Goal: Communication & Community: Answer question/provide support

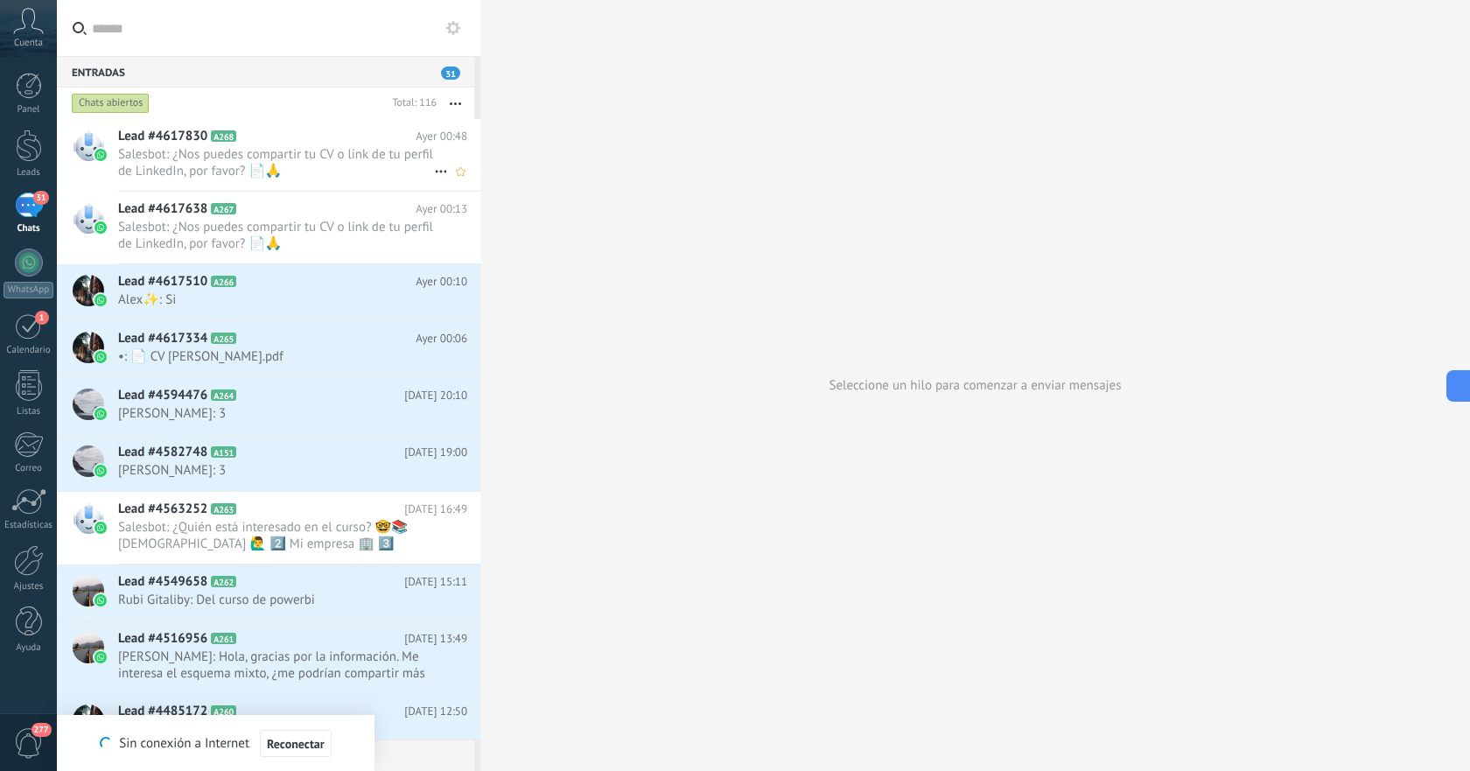
scroll to position [26, 0]
click at [314, 158] on span "Salesbot: ¿Nos puedes compartir tu CV o link de tu perfil de LinkedIn, por favo…" at bounding box center [276, 162] width 316 height 33
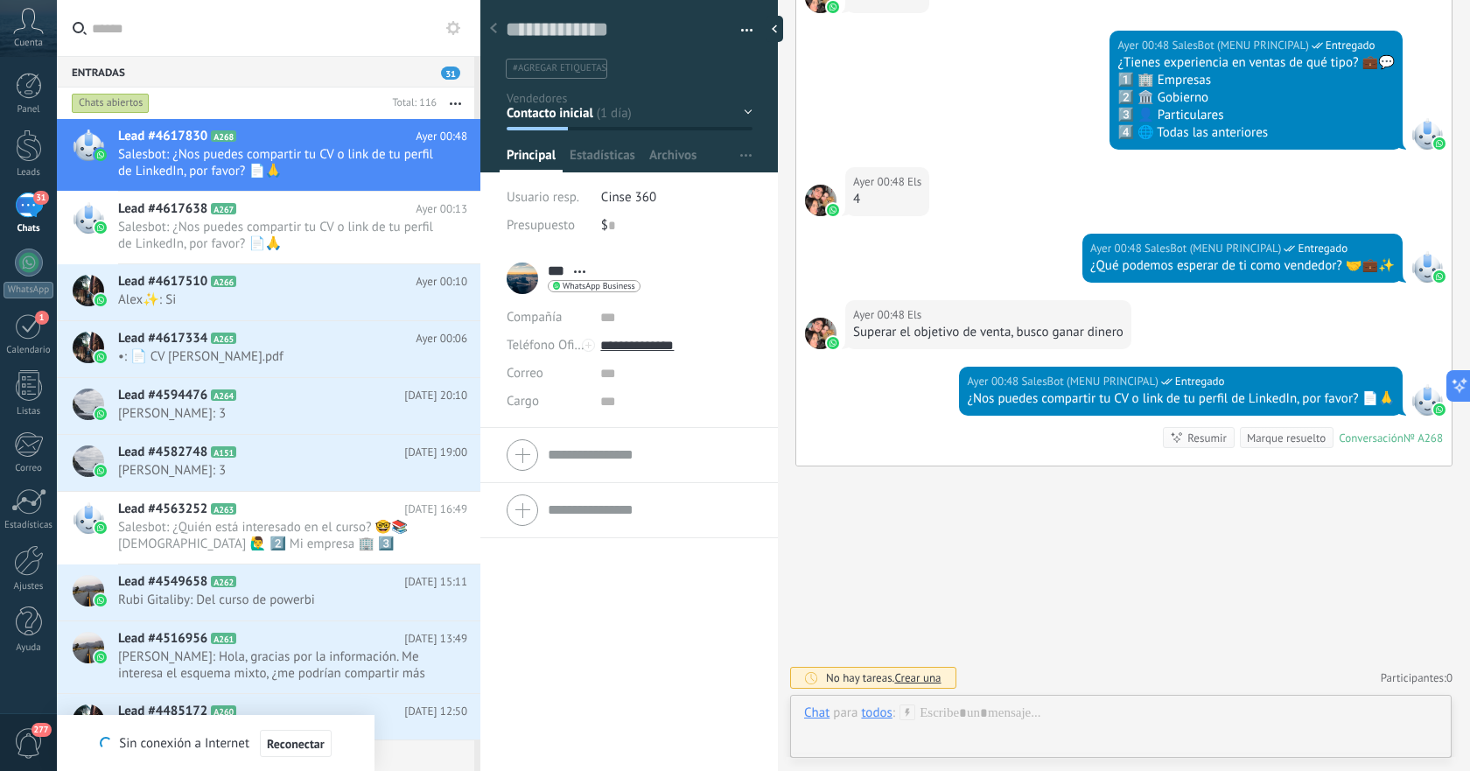
scroll to position [26, 0]
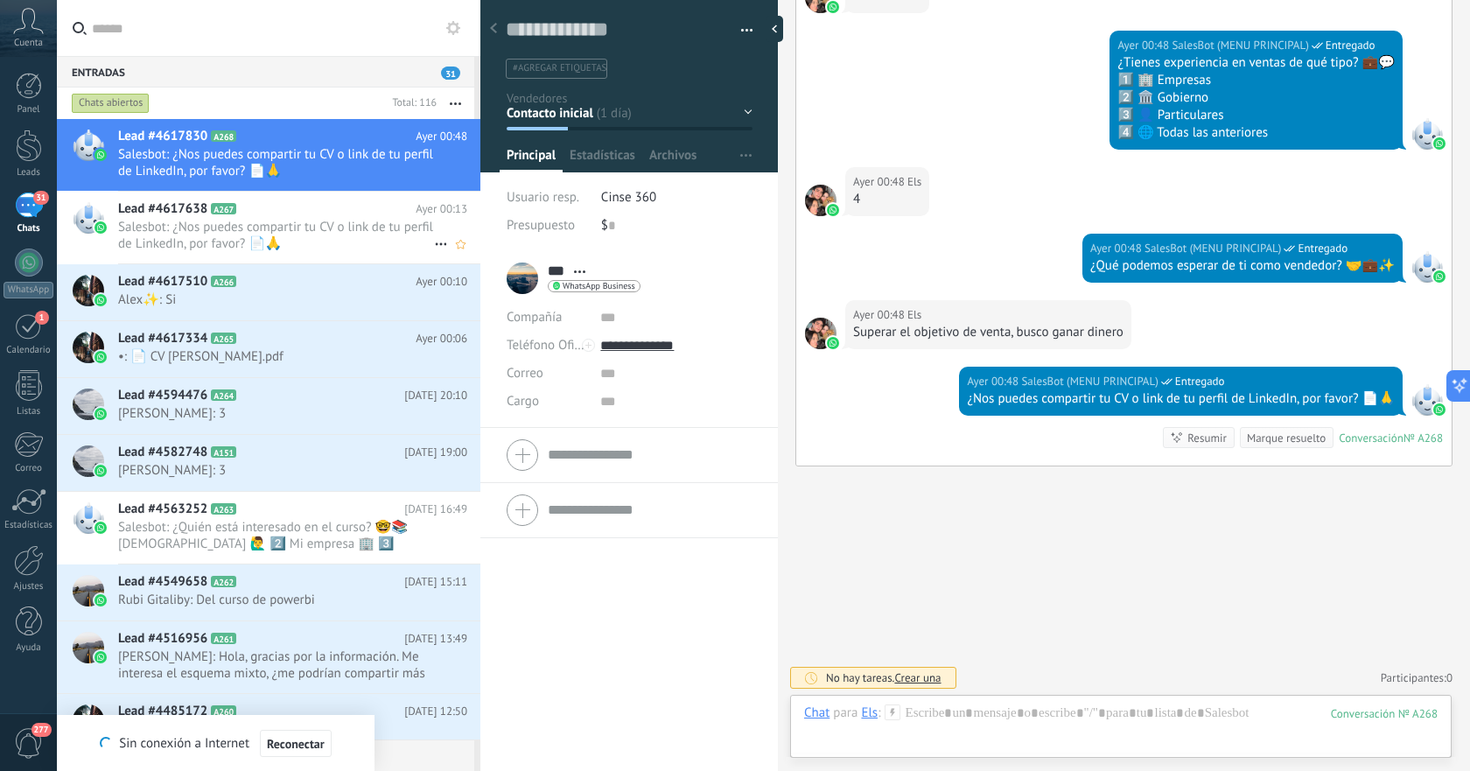
click at [271, 229] on span "Salesbot: ¿Nos puedes compartir tu CV o link de tu perfil de LinkedIn, por favo…" at bounding box center [276, 235] width 316 height 33
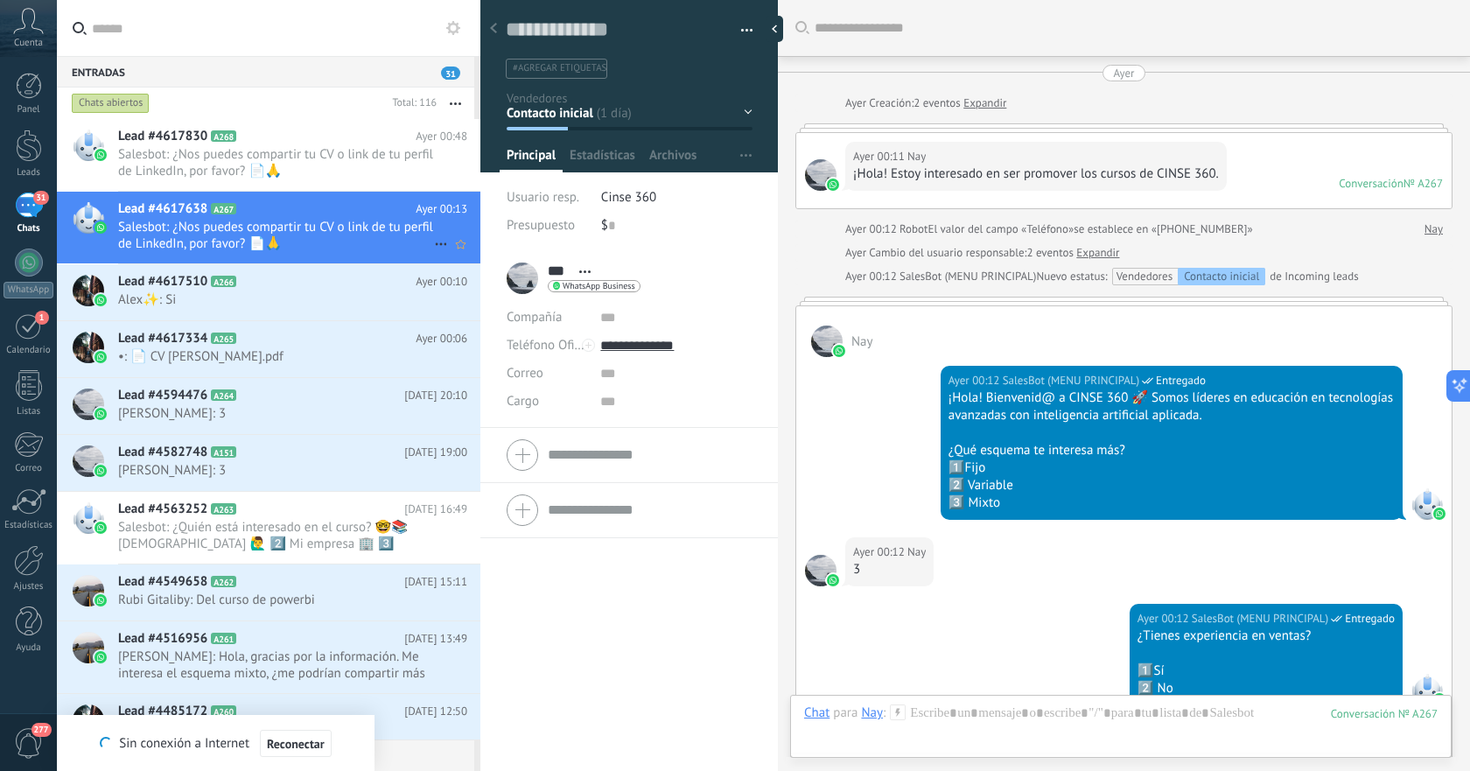
scroll to position [759, 0]
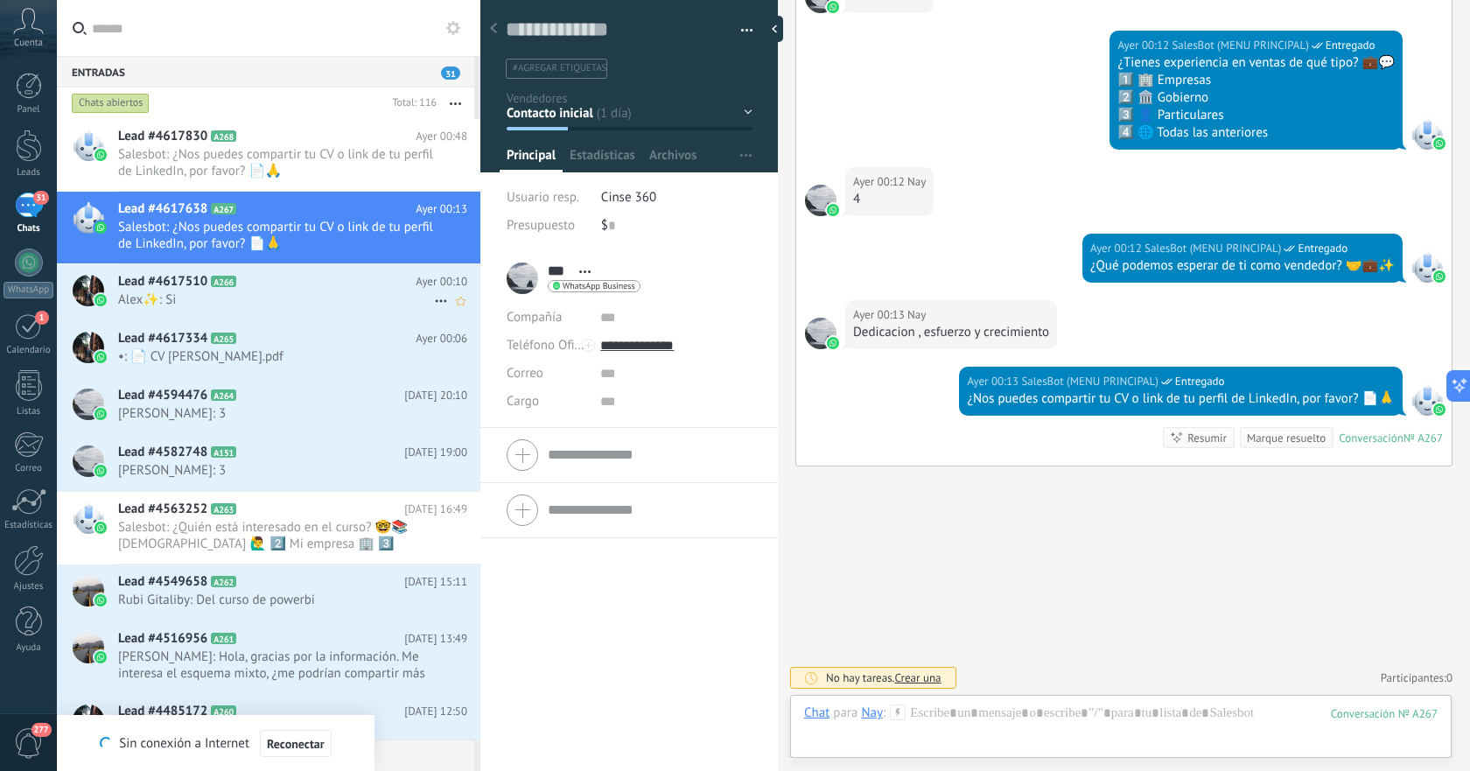
click at [271, 287] on h2 "Lead #4617510 A266" at bounding box center [267, 282] width 298 height 18
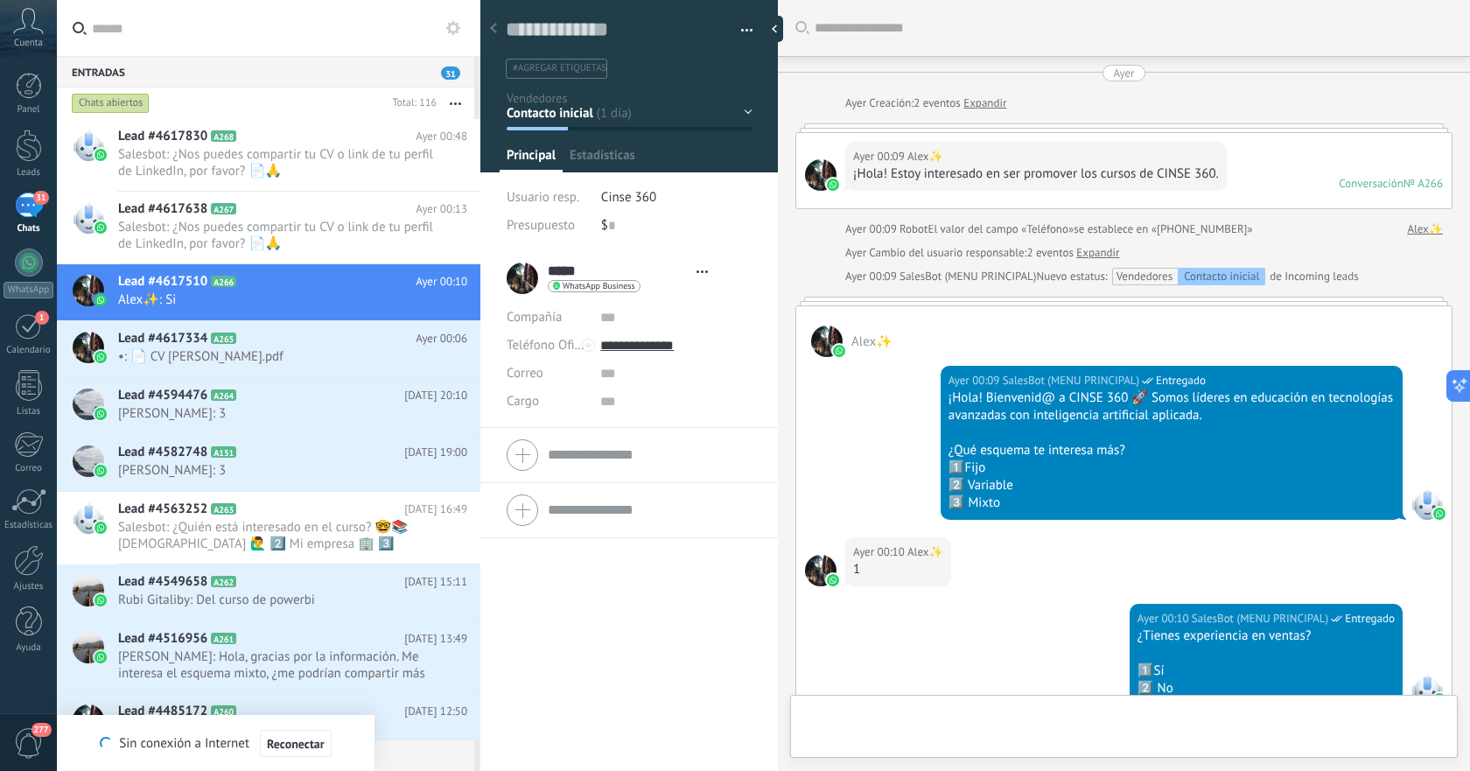
type textarea "**********"
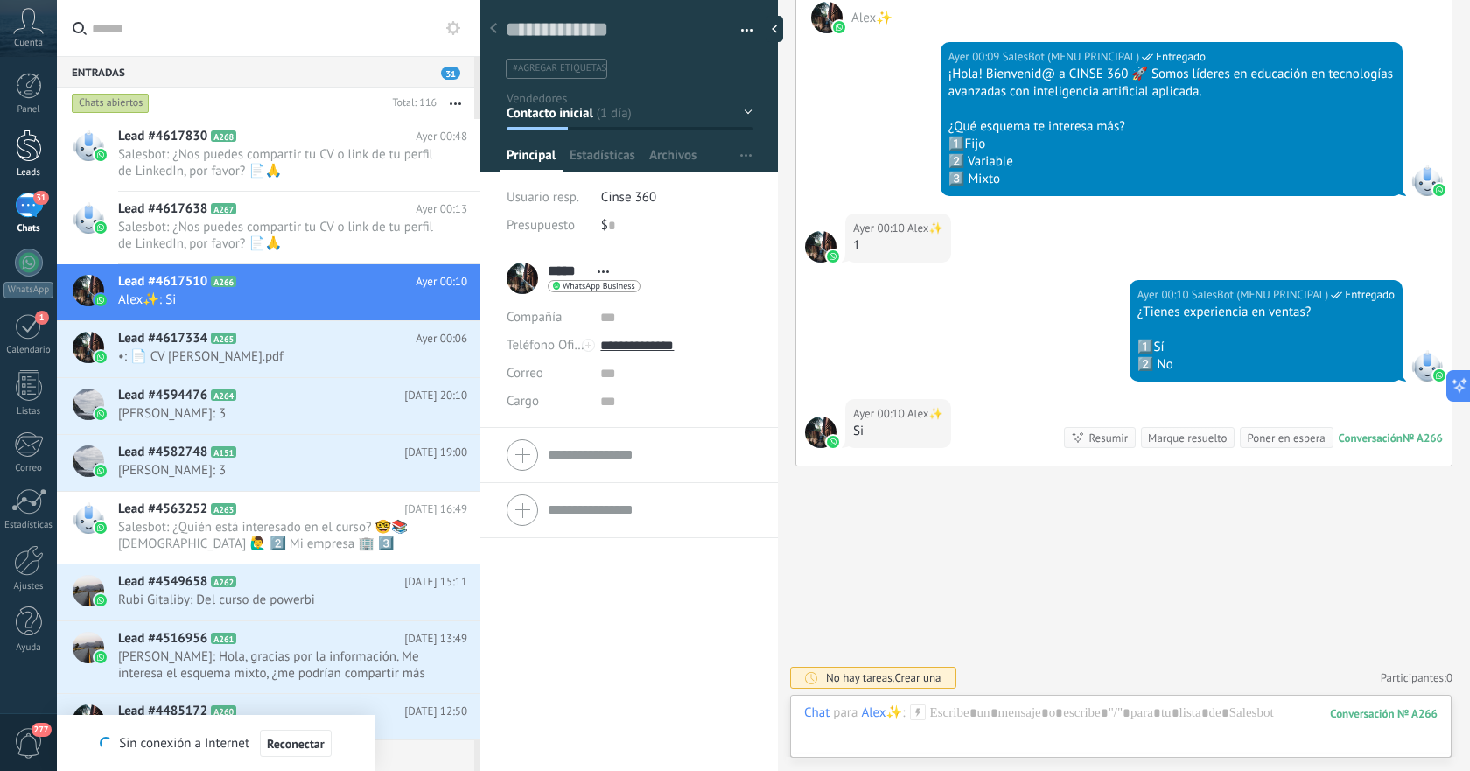
click at [22, 154] on div at bounding box center [29, 146] width 26 height 32
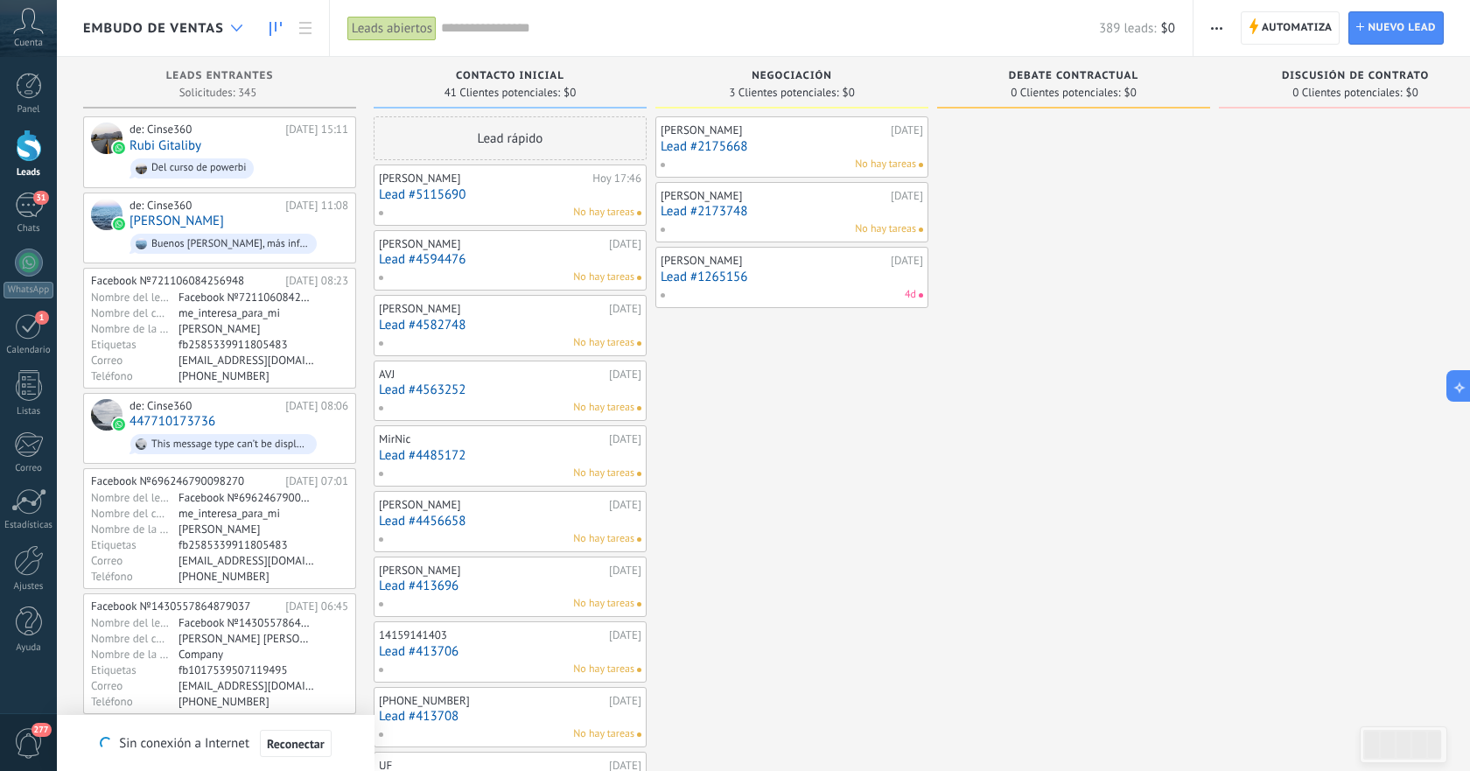
click at [236, 27] on icon at bounding box center [236, 28] width 11 height 7
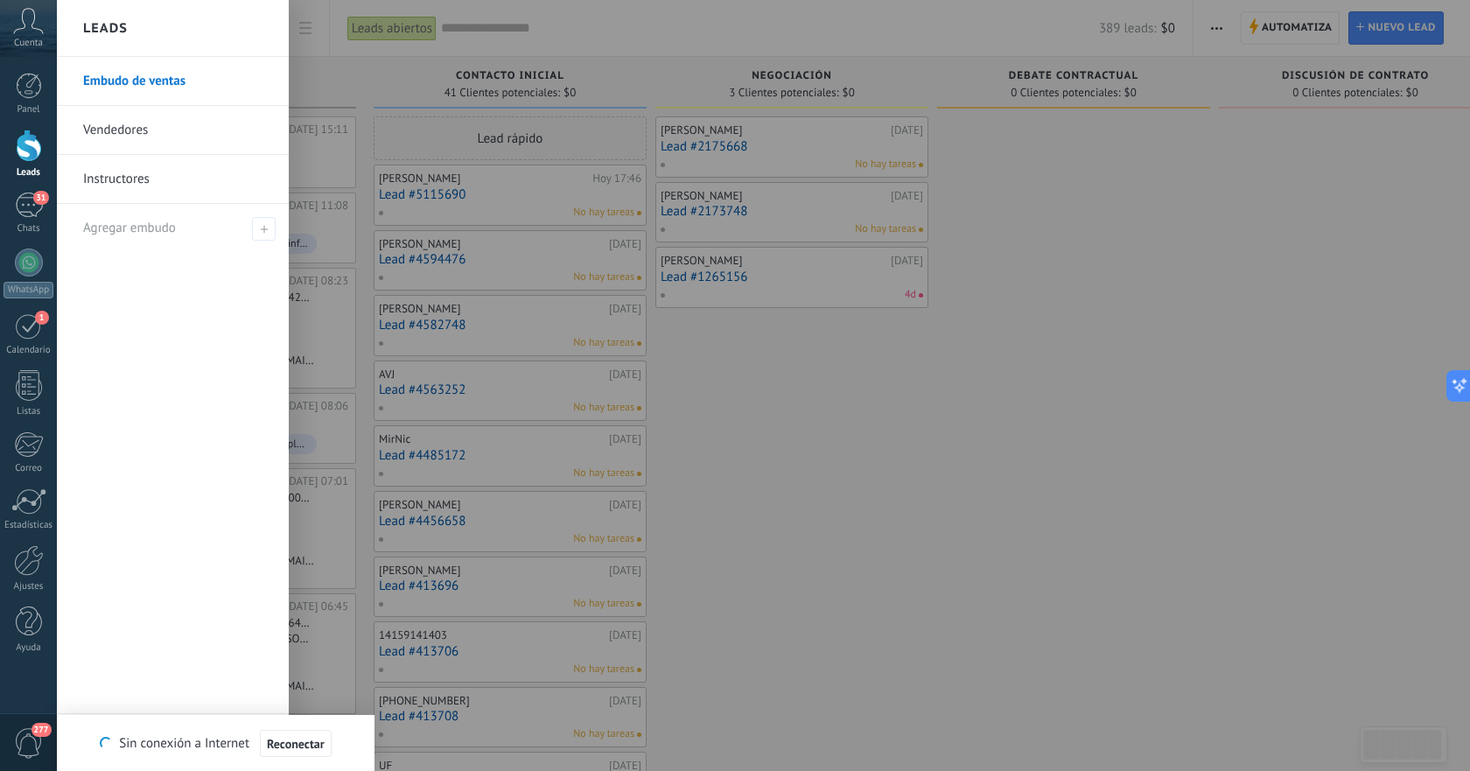
click at [164, 138] on link "Vendedores" at bounding box center [177, 130] width 188 height 49
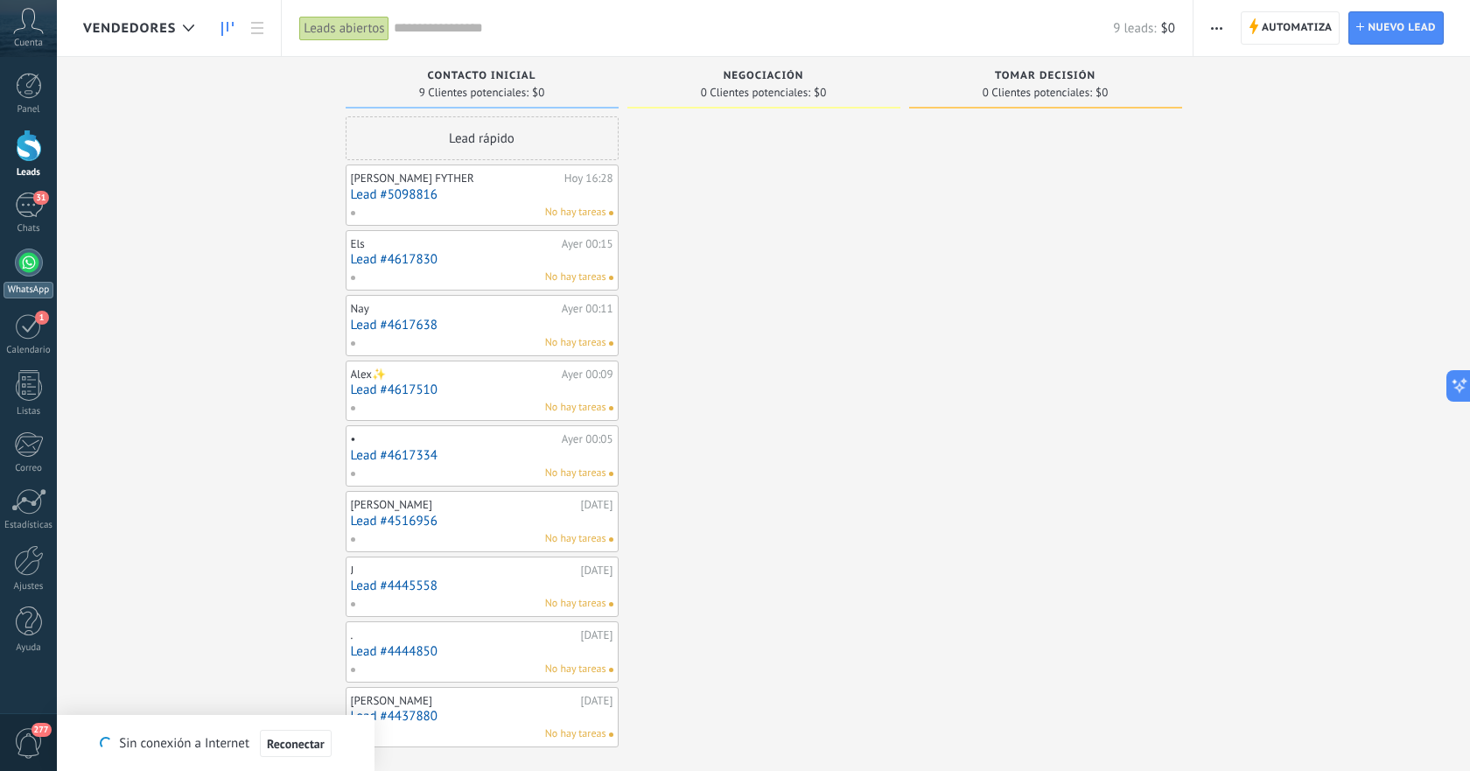
click at [34, 270] on div at bounding box center [29, 263] width 28 height 28
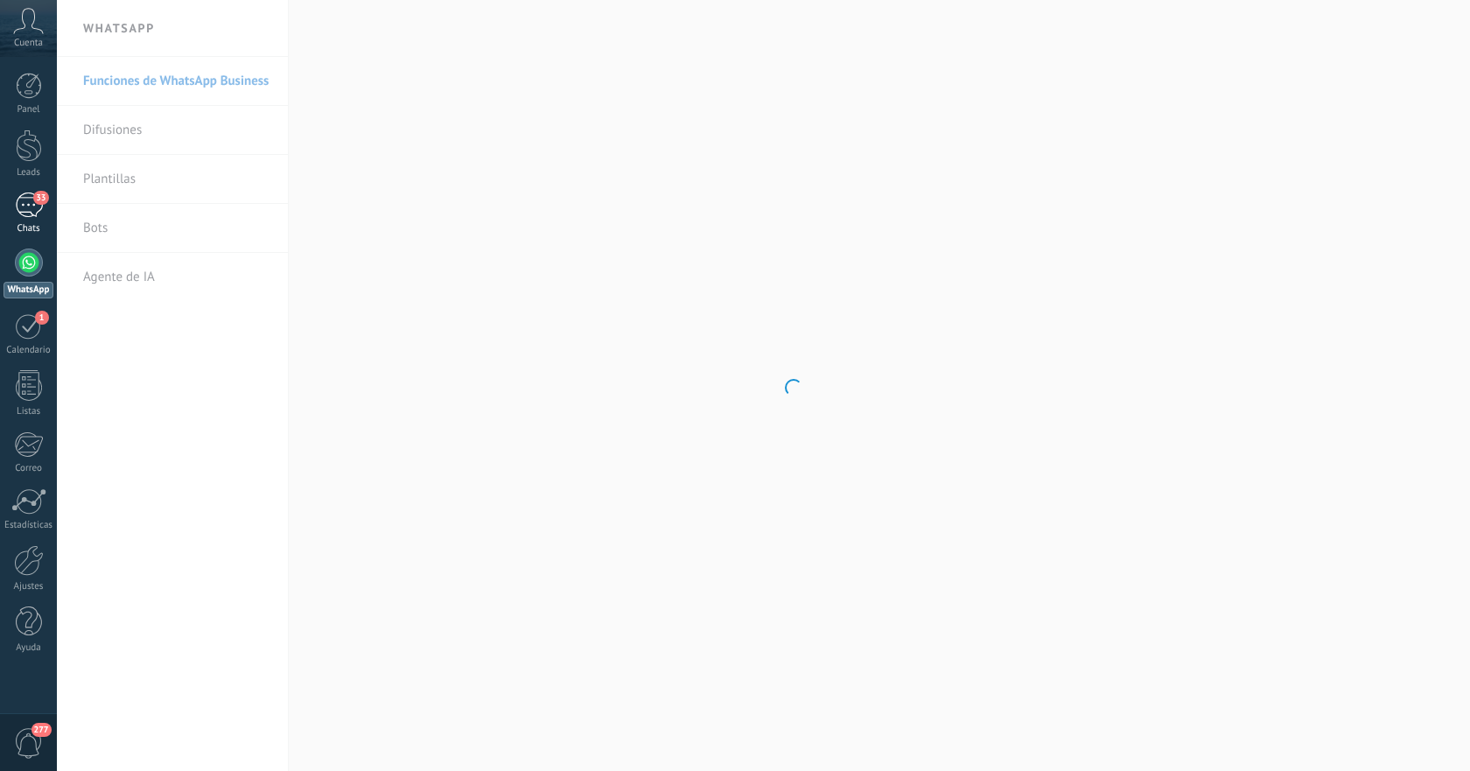
click at [33, 217] on div "33" at bounding box center [29, 205] width 28 height 25
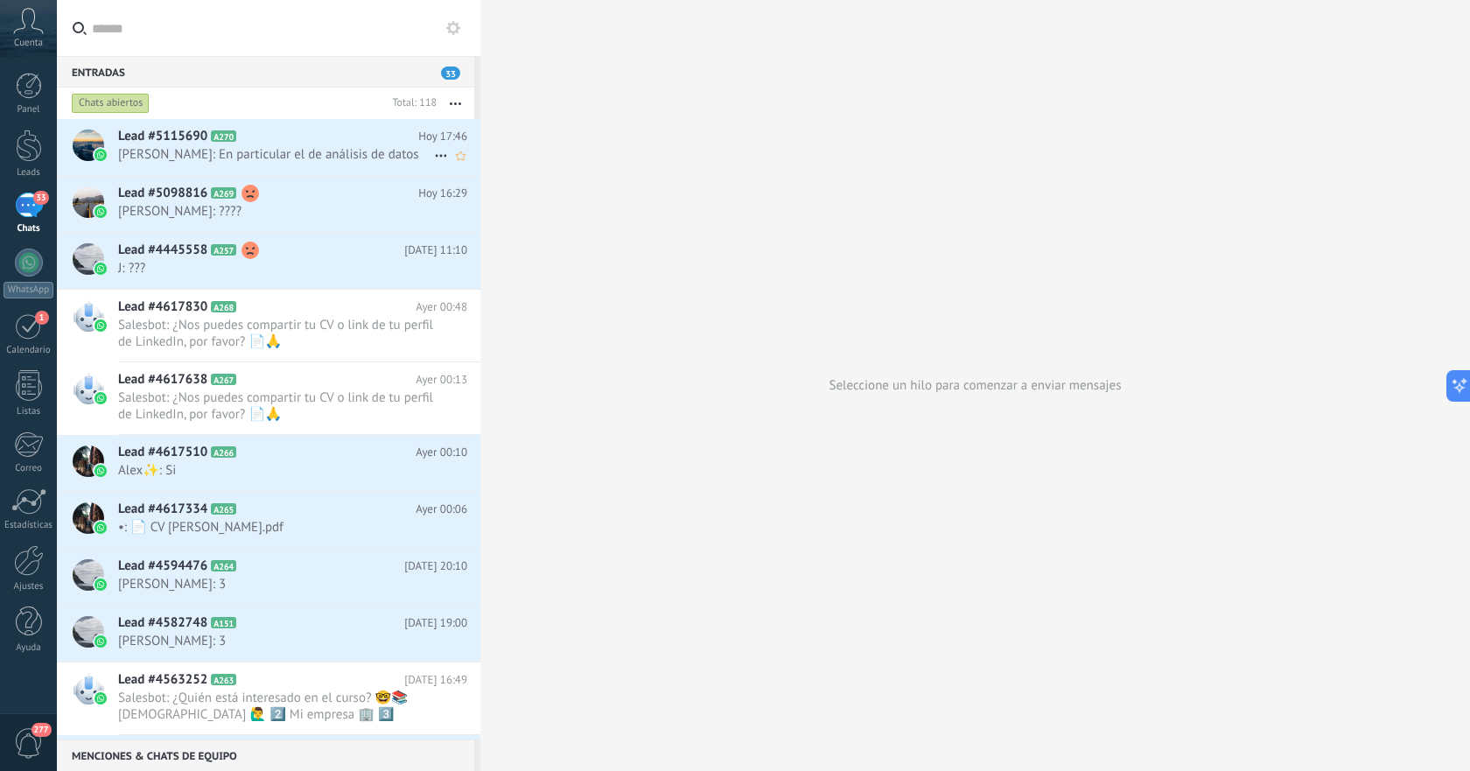
click at [345, 151] on span "[PERSON_NAME]: En particular el de análisis de datos" at bounding box center [276, 154] width 316 height 17
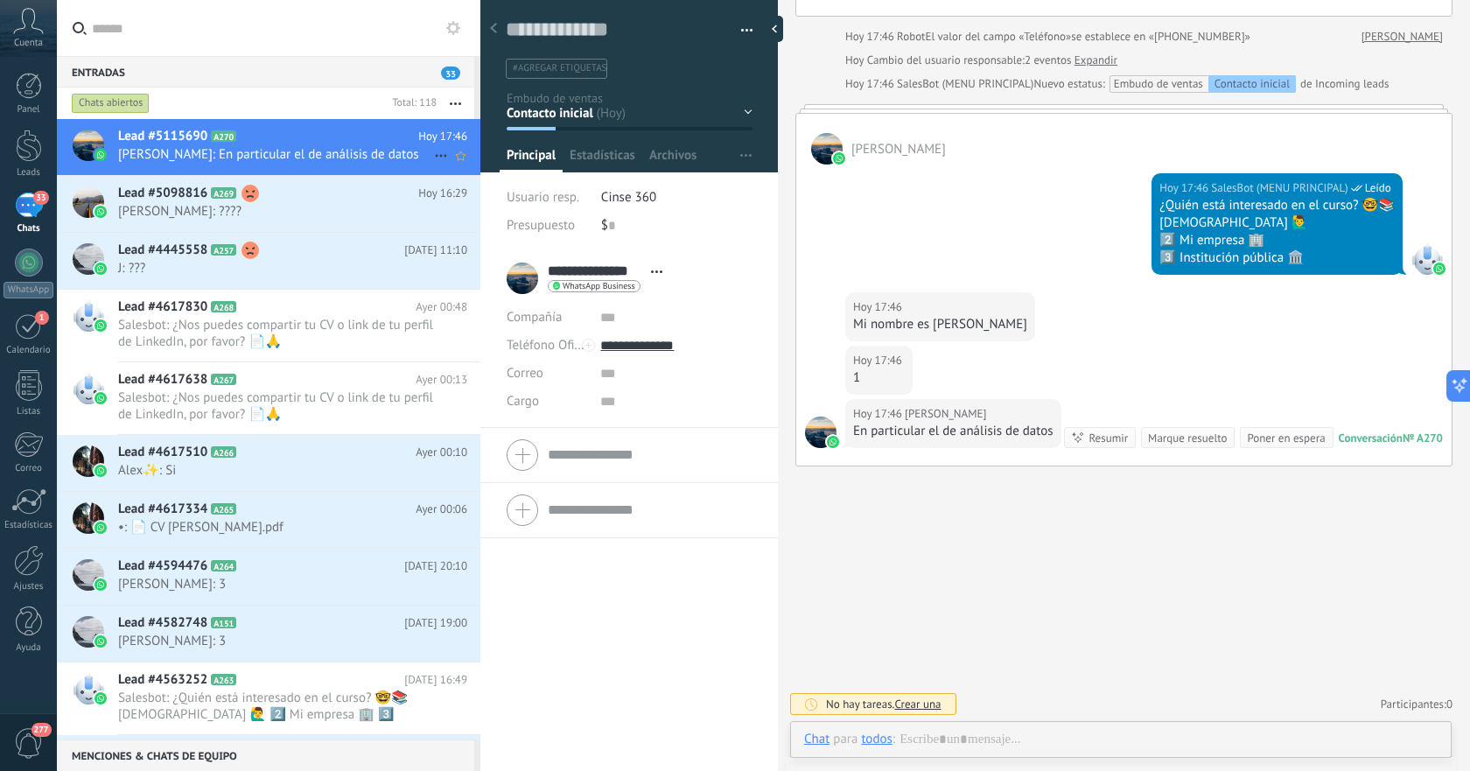
scroll to position [26, 0]
click at [1122, 733] on div at bounding box center [1121, 757] width 634 height 53
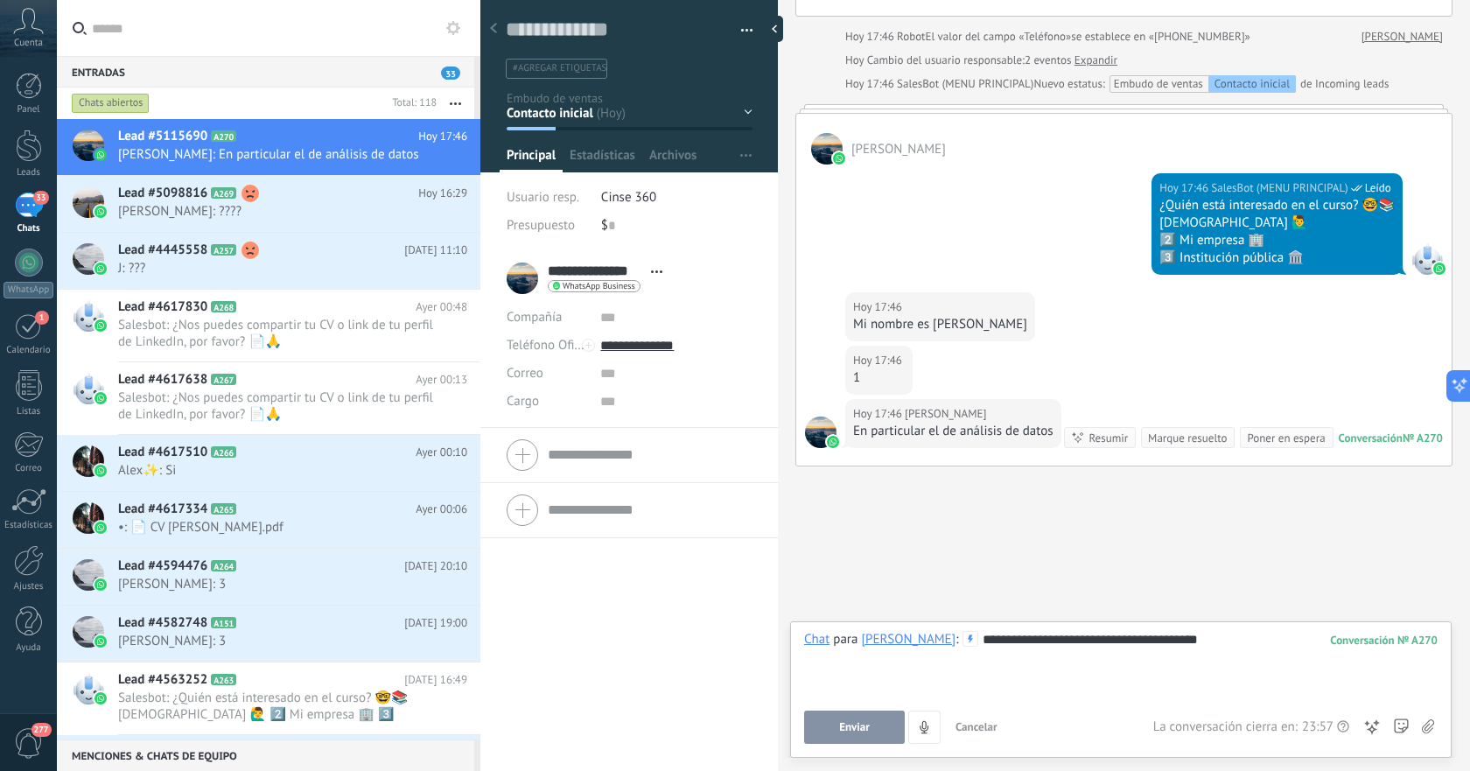
click at [869, 718] on button "Enviar" at bounding box center [854, 727] width 101 height 33
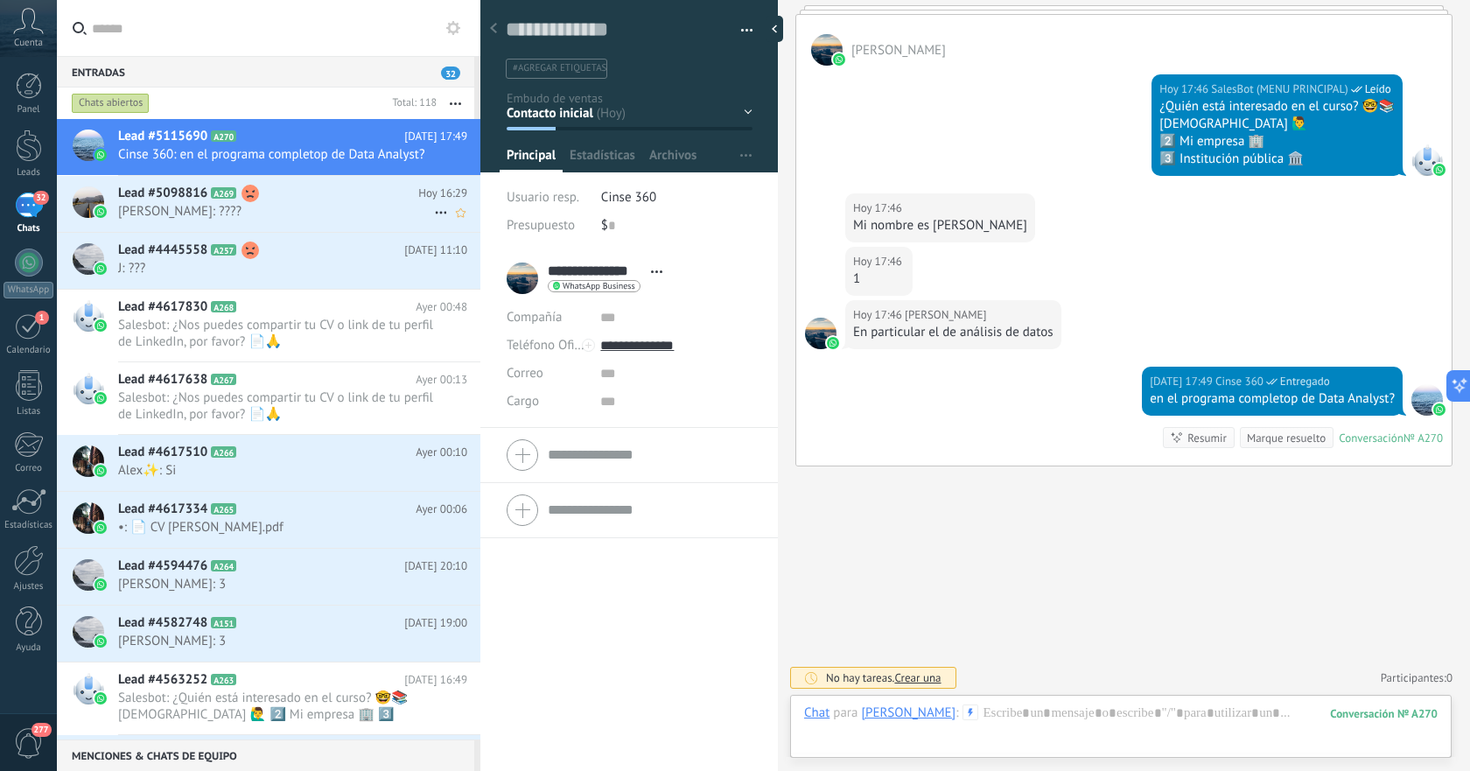
click at [284, 216] on span "[PERSON_NAME]: ????" at bounding box center [276, 211] width 316 height 17
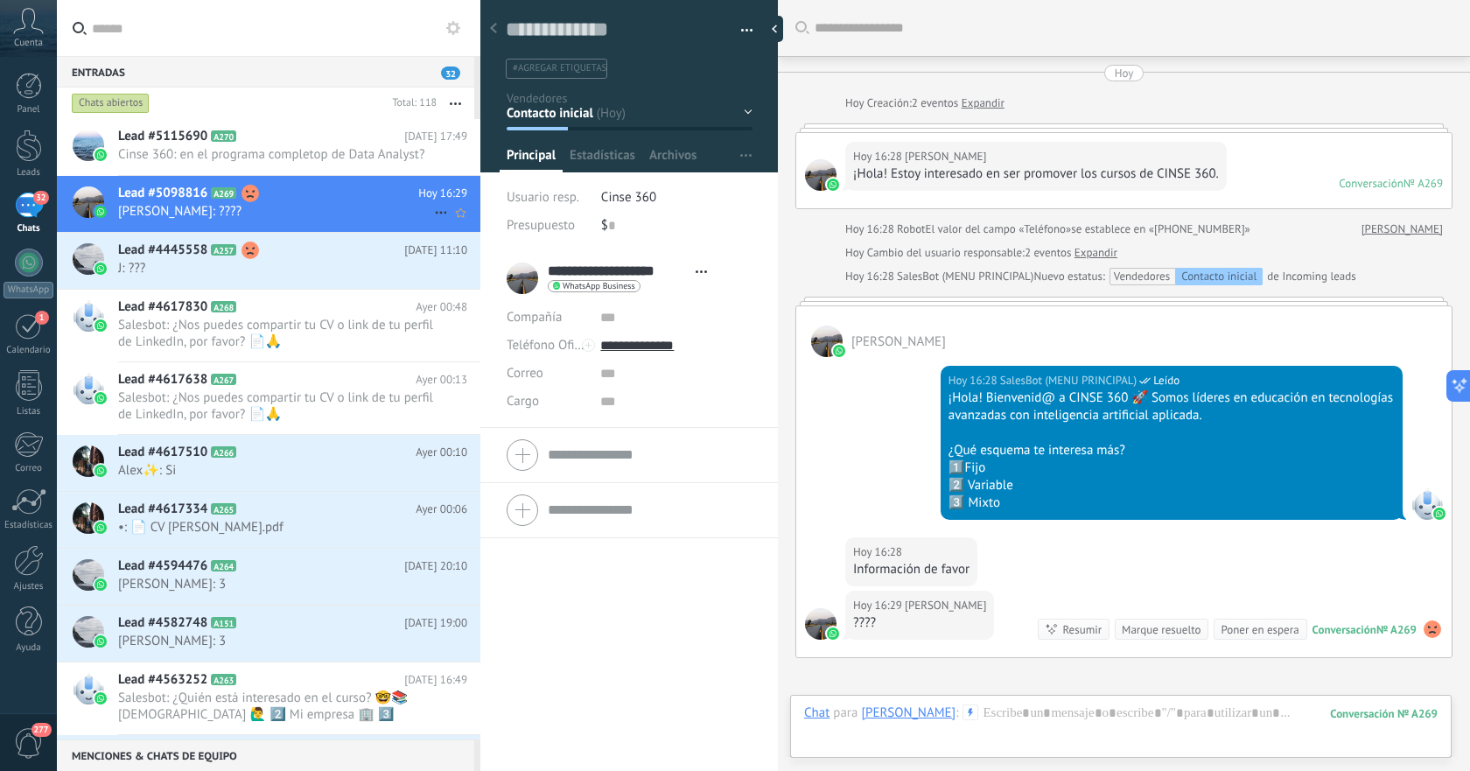
scroll to position [192, 0]
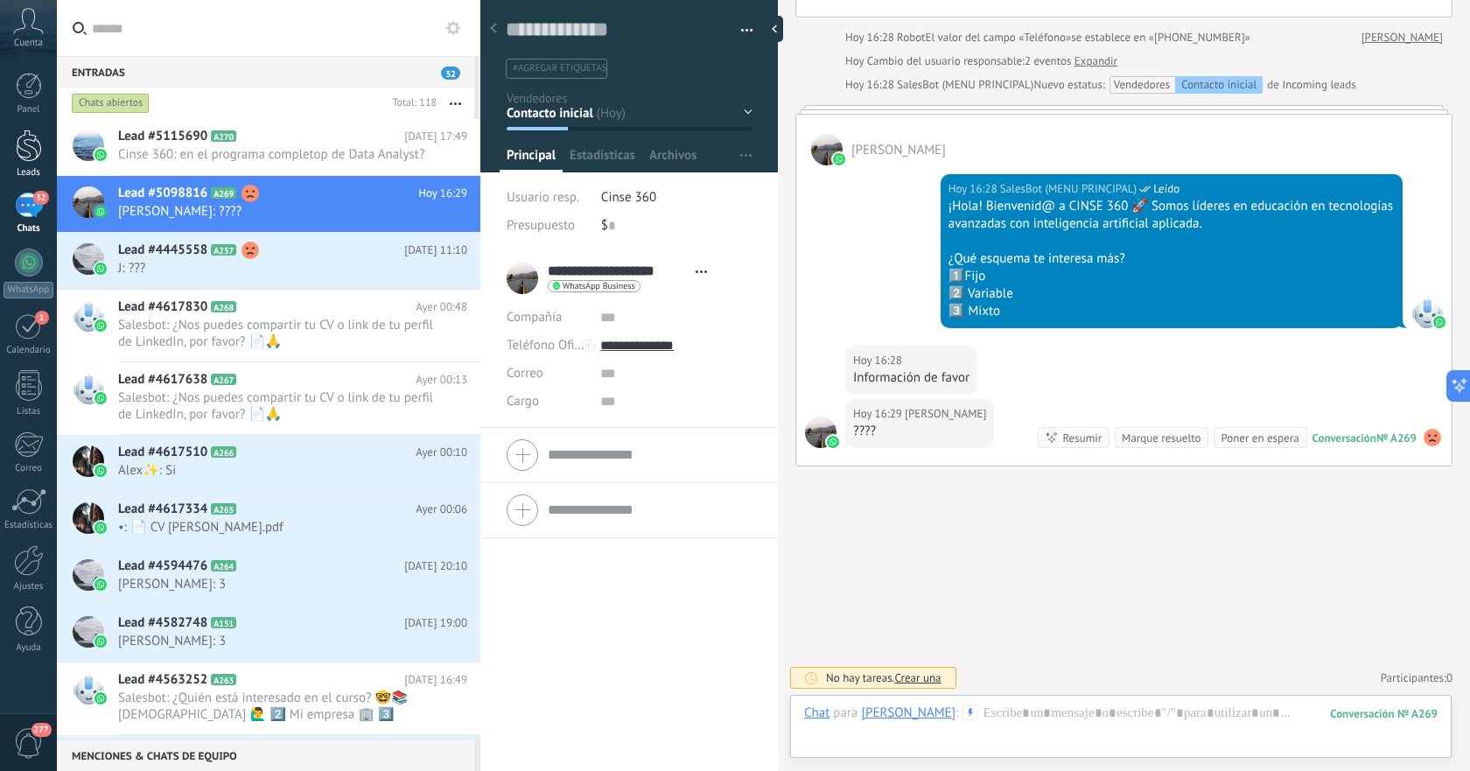
click at [30, 150] on div at bounding box center [29, 146] width 26 height 32
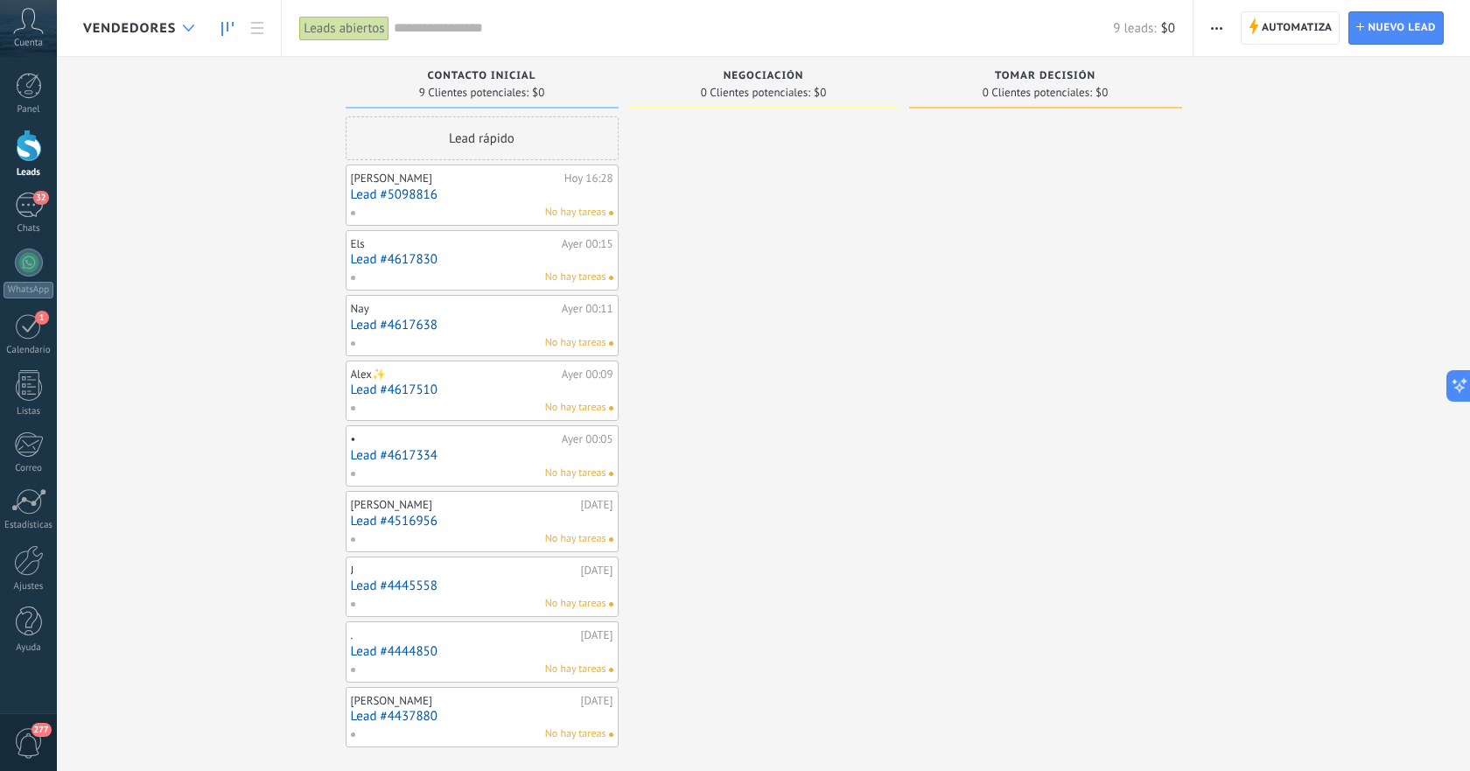
click at [191, 32] on div at bounding box center [188, 28] width 29 height 34
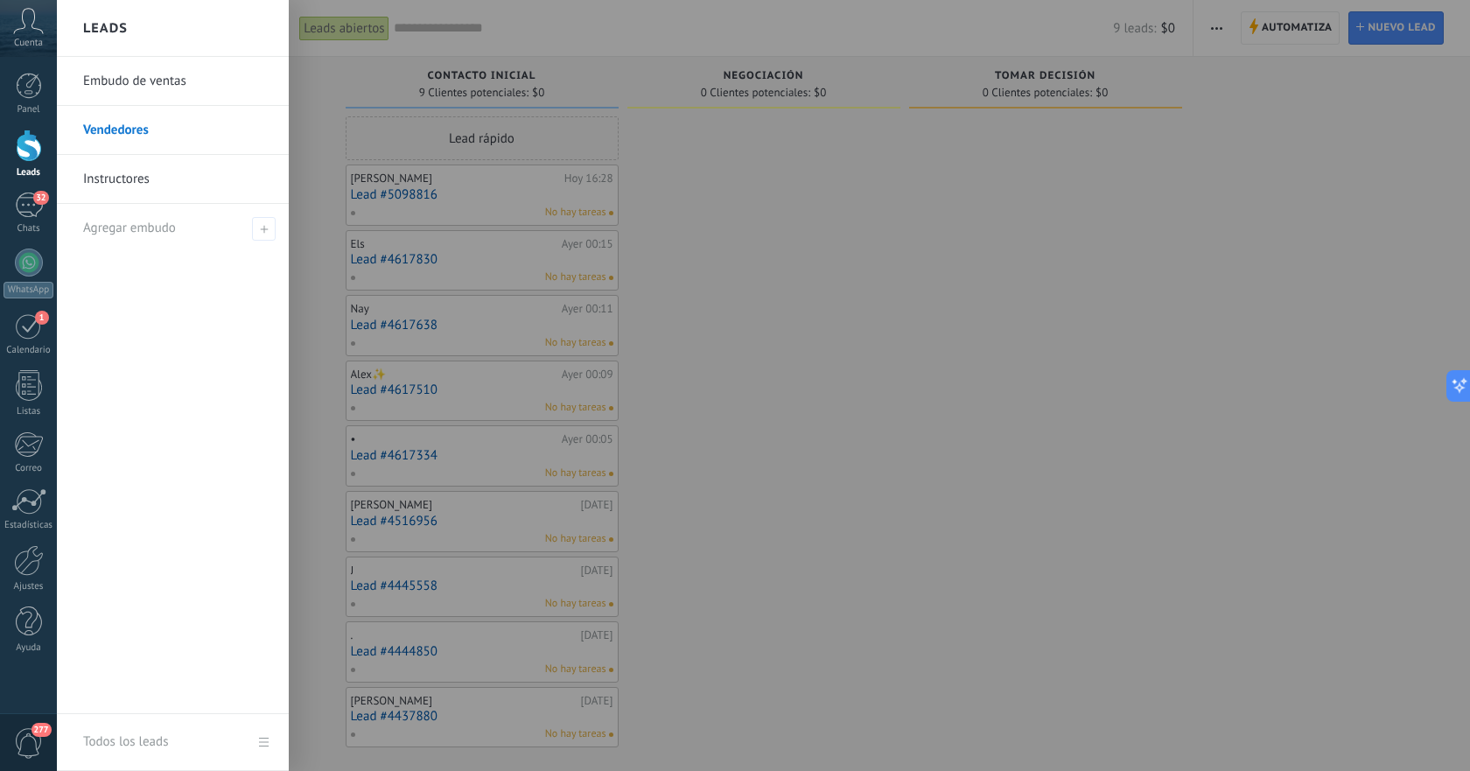
click at [148, 174] on link "Instructores" at bounding box center [177, 179] width 188 height 49
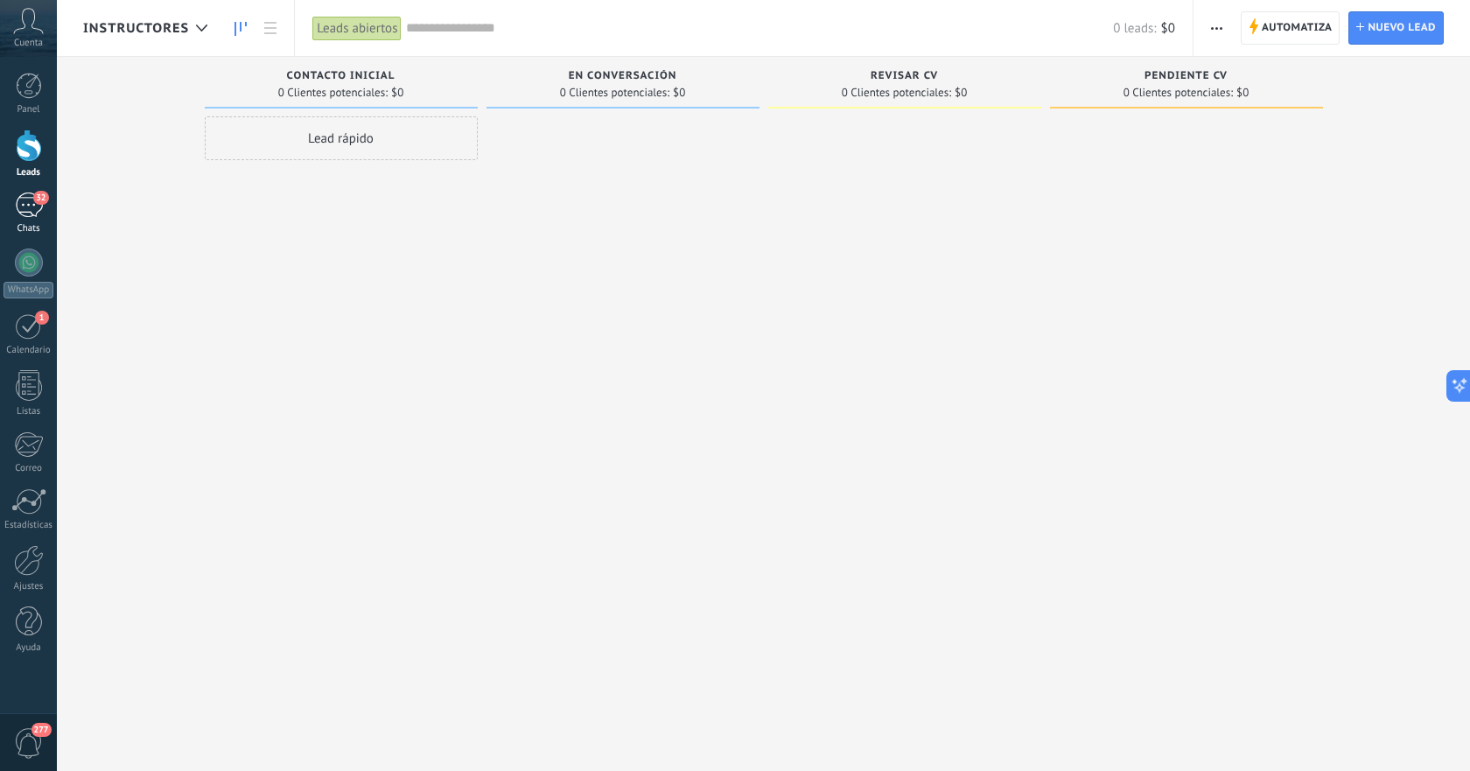
click at [39, 210] on div "32" at bounding box center [29, 205] width 28 height 25
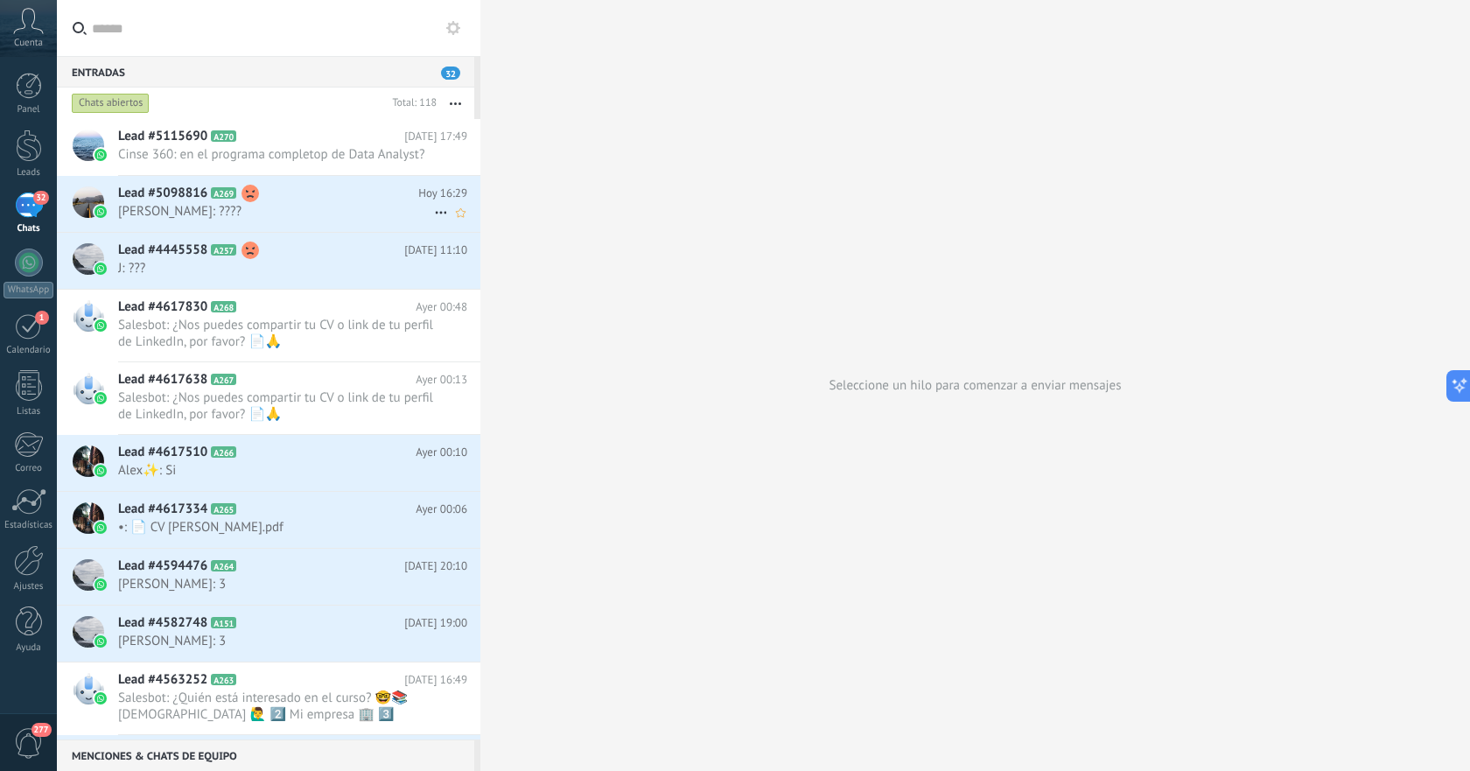
click at [249, 211] on span "[PERSON_NAME]: ????" at bounding box center [276, 211] width 316 height 17
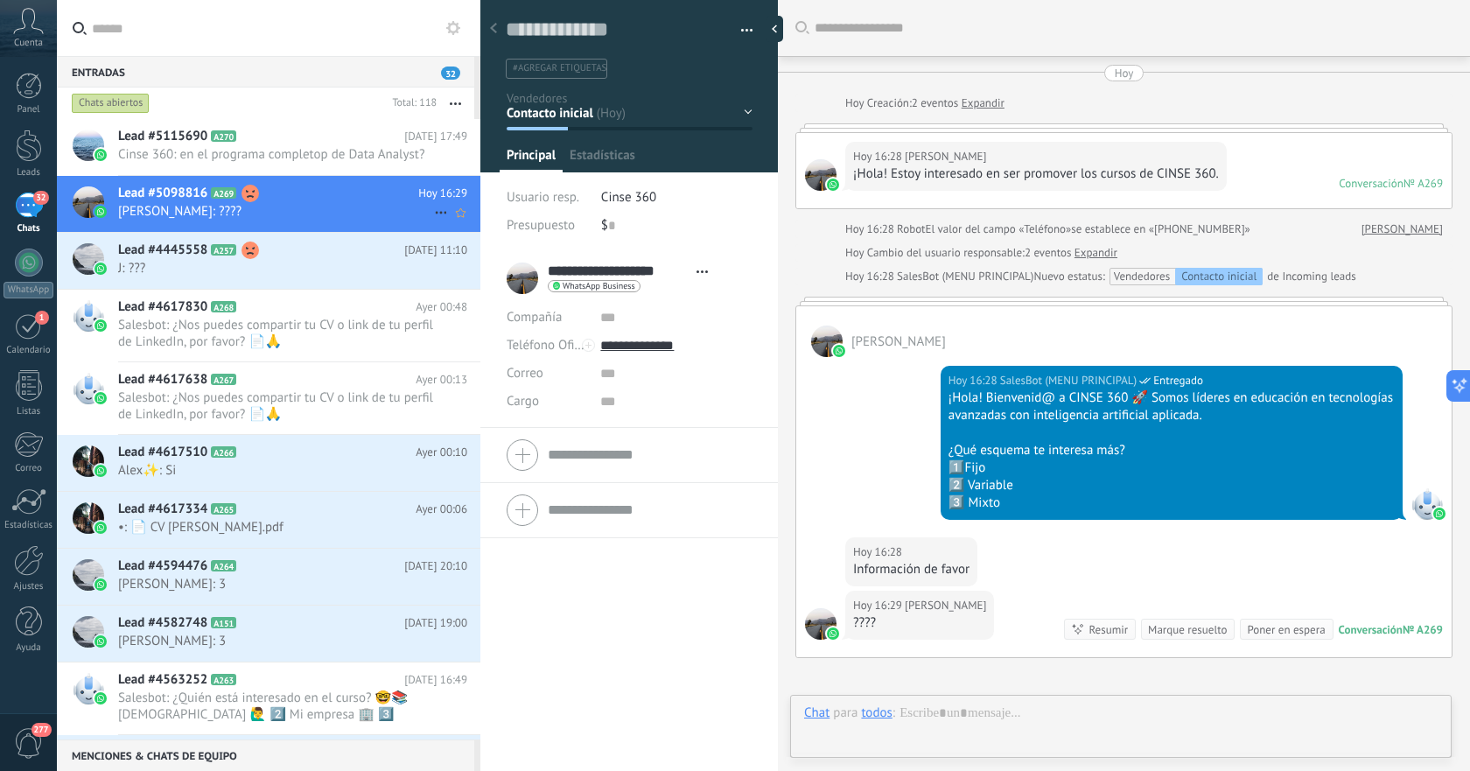
type textarea "**********"
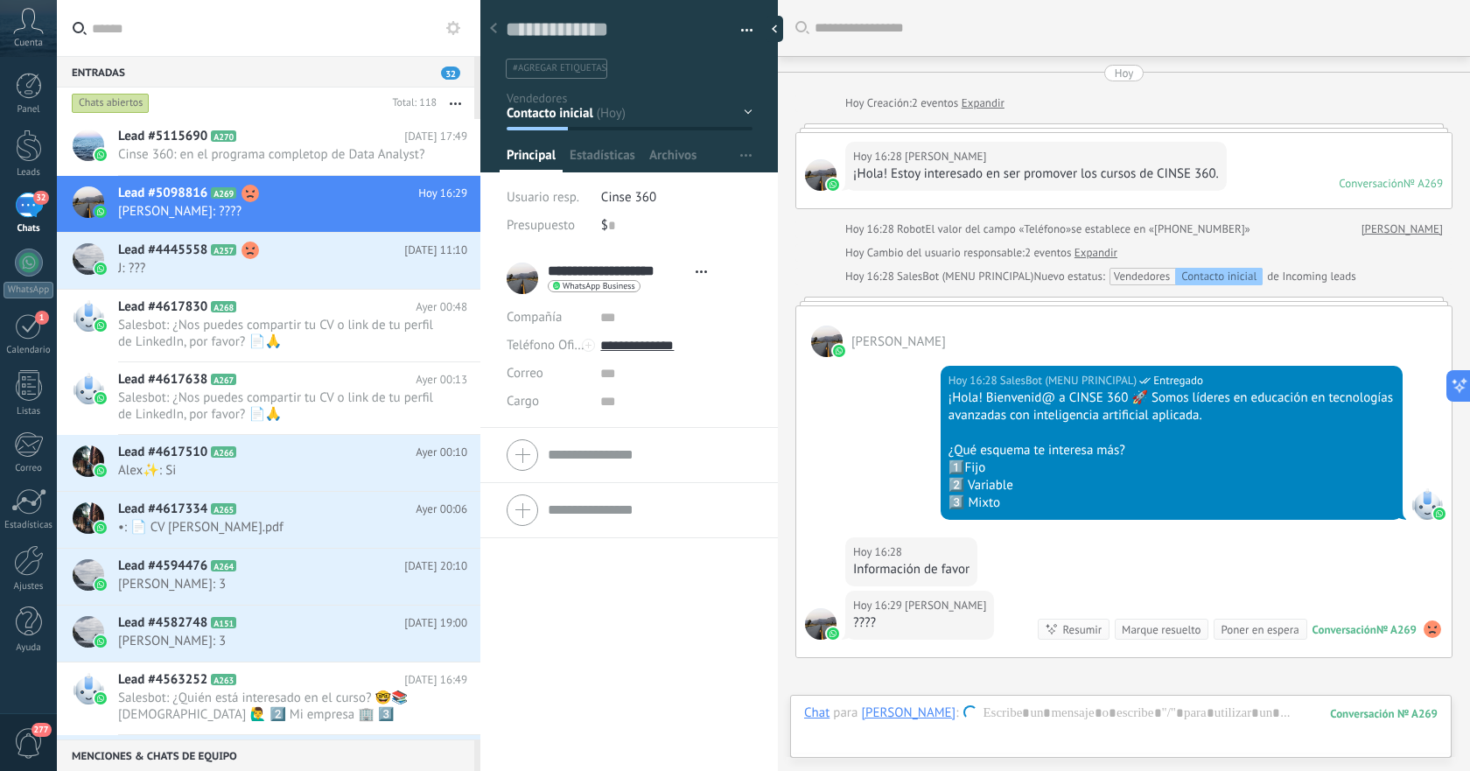
scroll to position [192, 0]
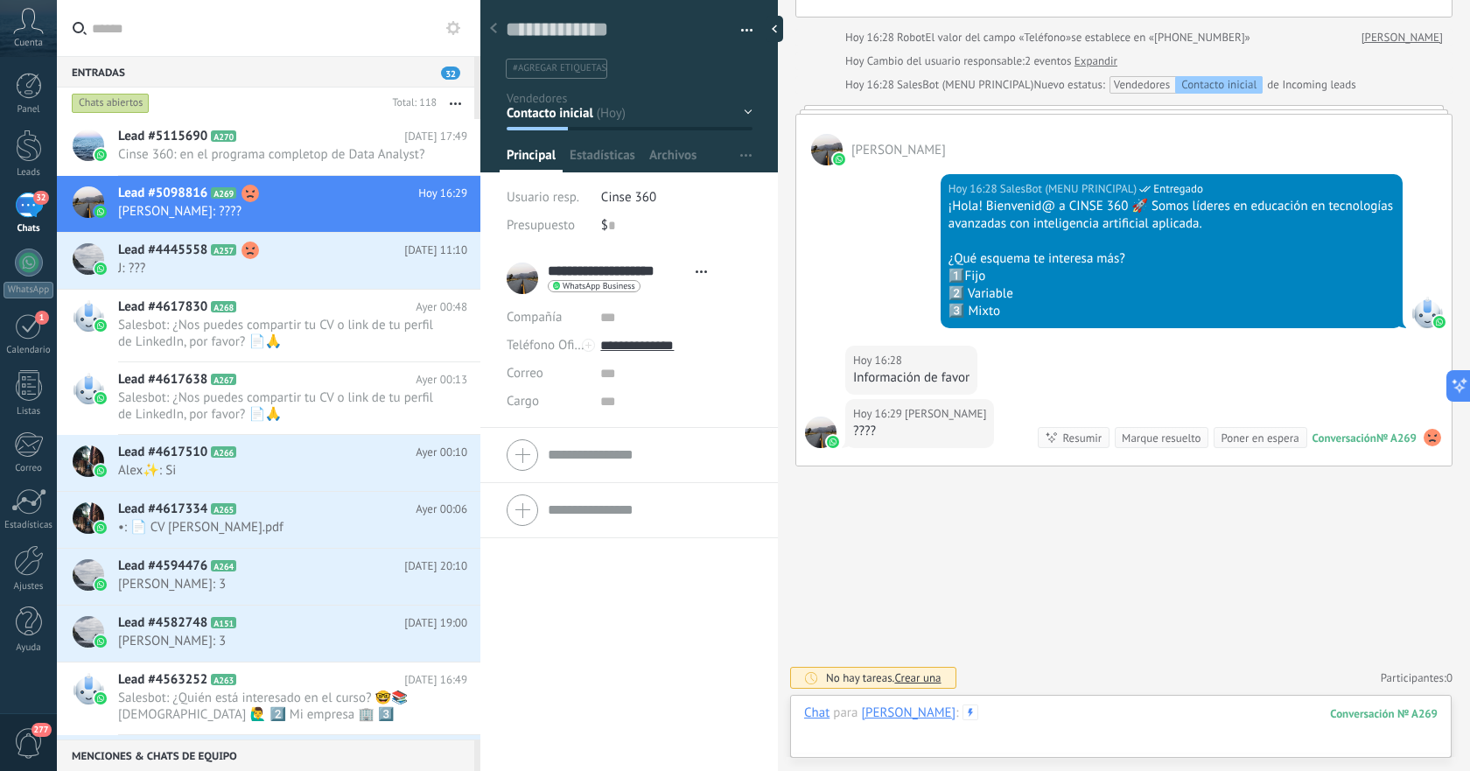
click at [1085, 711] on div at bounding box center [1121, 730] width 634 height 53
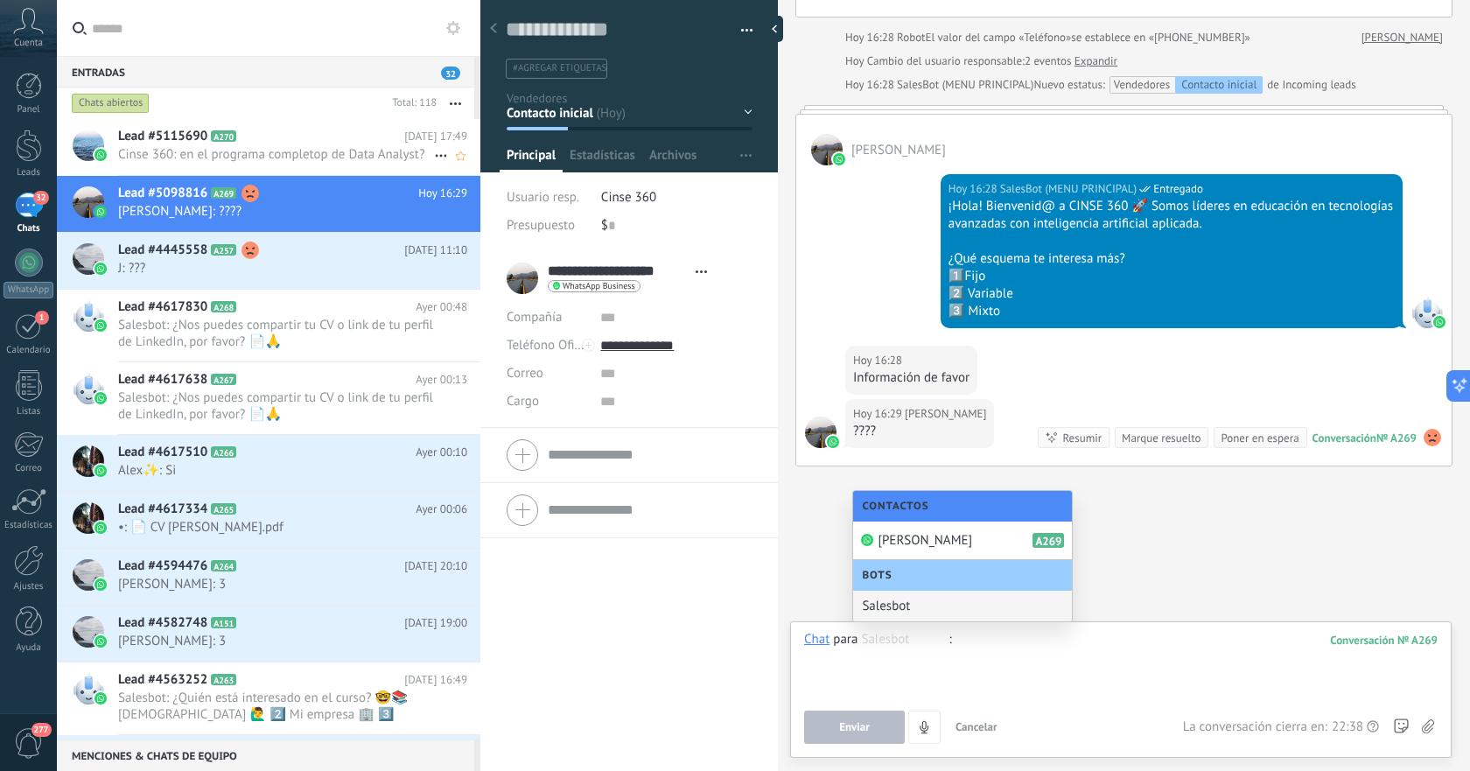
click at [287, 151] on span "Cinse 360: en el programa completop de Data Analyst?" at bounding box center [276, 154] width 316 height 17
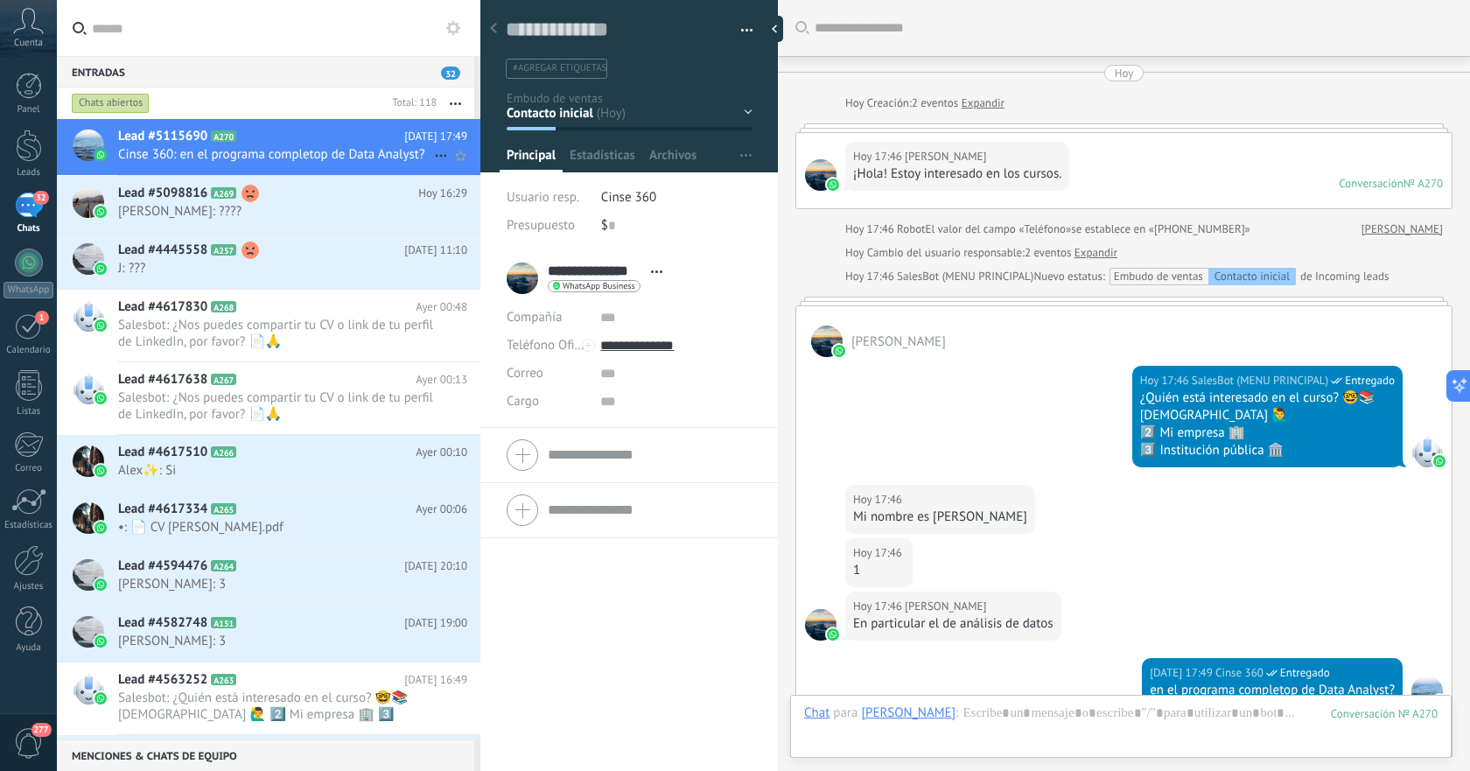
scroll to position [291, 0]
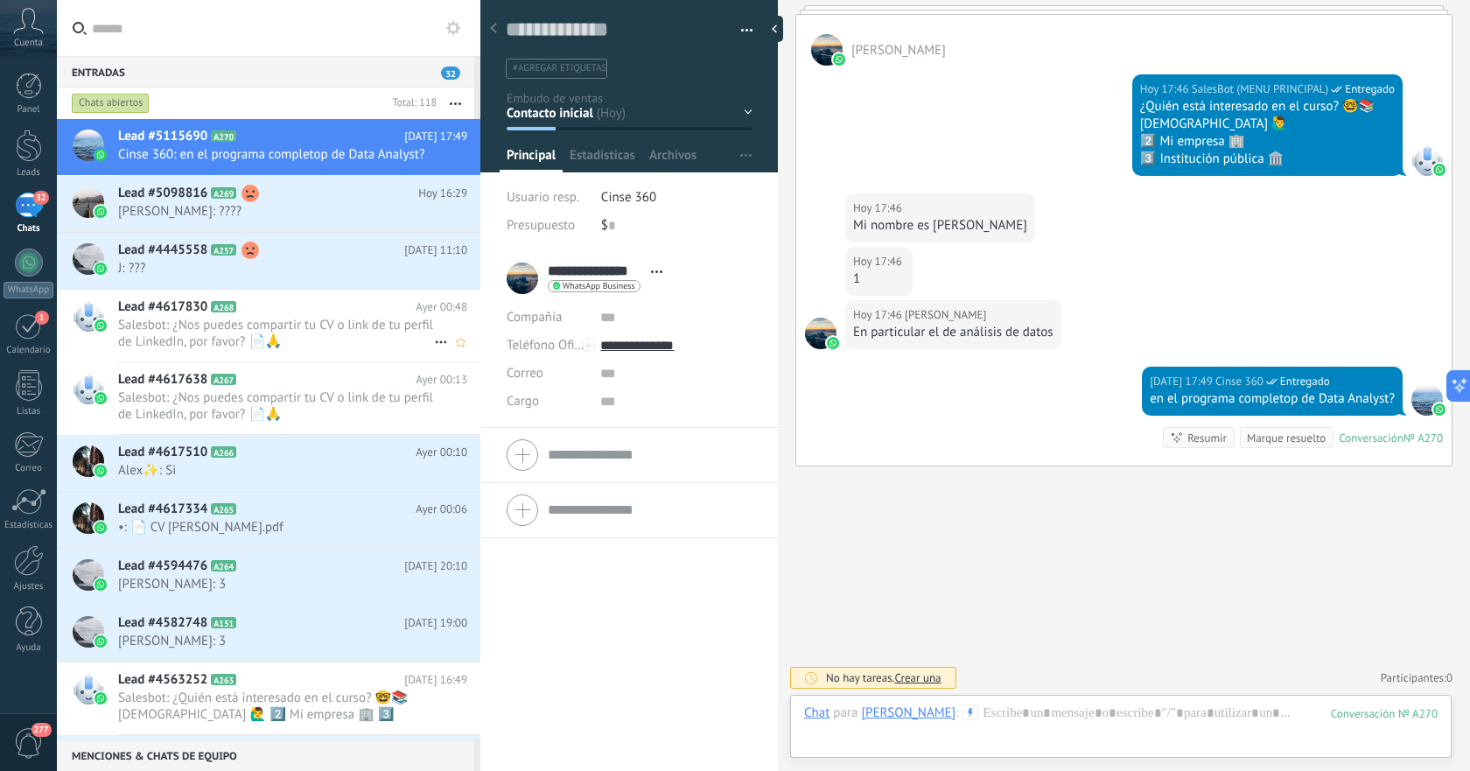
click at [268, 324] on span "Salesbot: ¿Nos puedes compartir tu CV o link de tu perfil de LinkedIn, por favo…" at bounding box center [276, 333] width 316 height 33
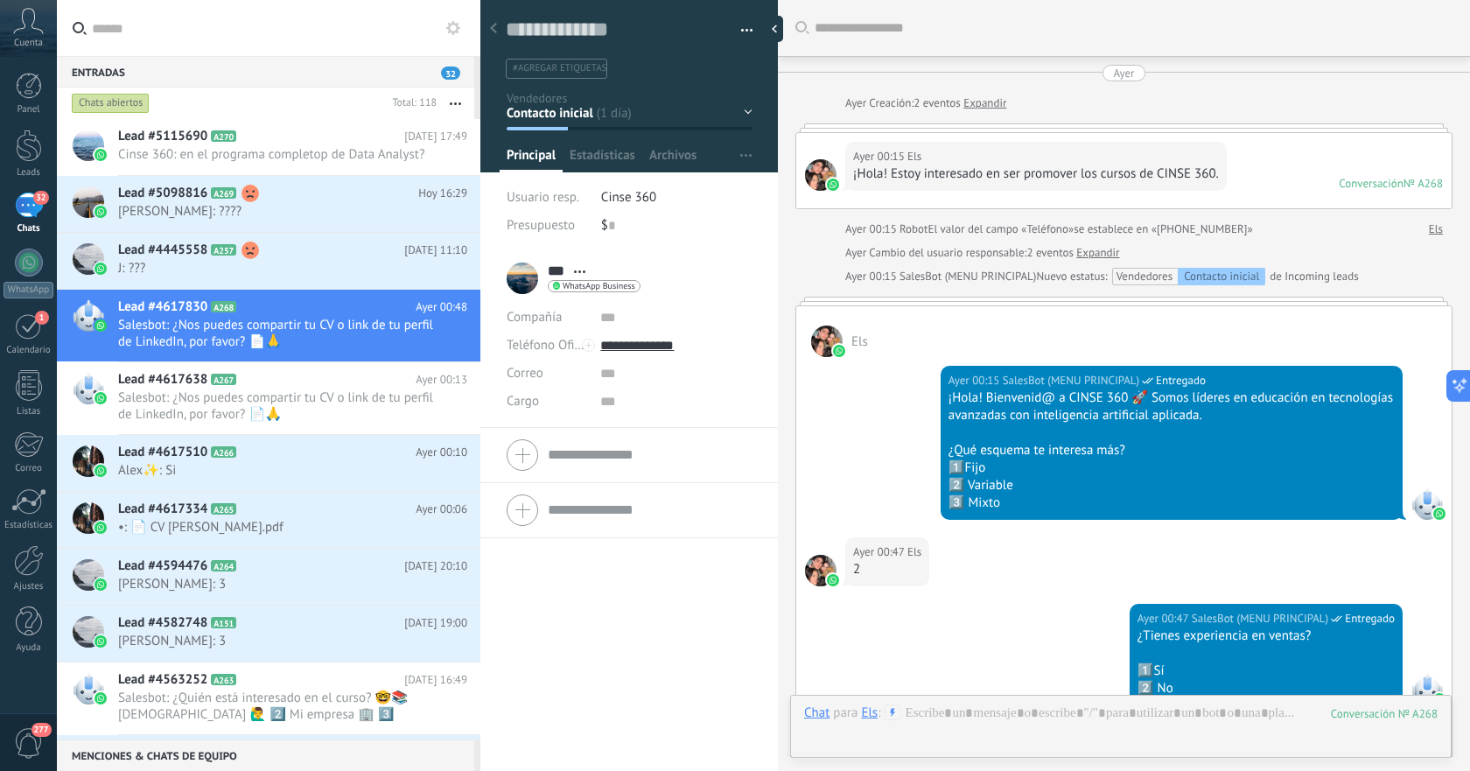
scroll to position [759, 0]
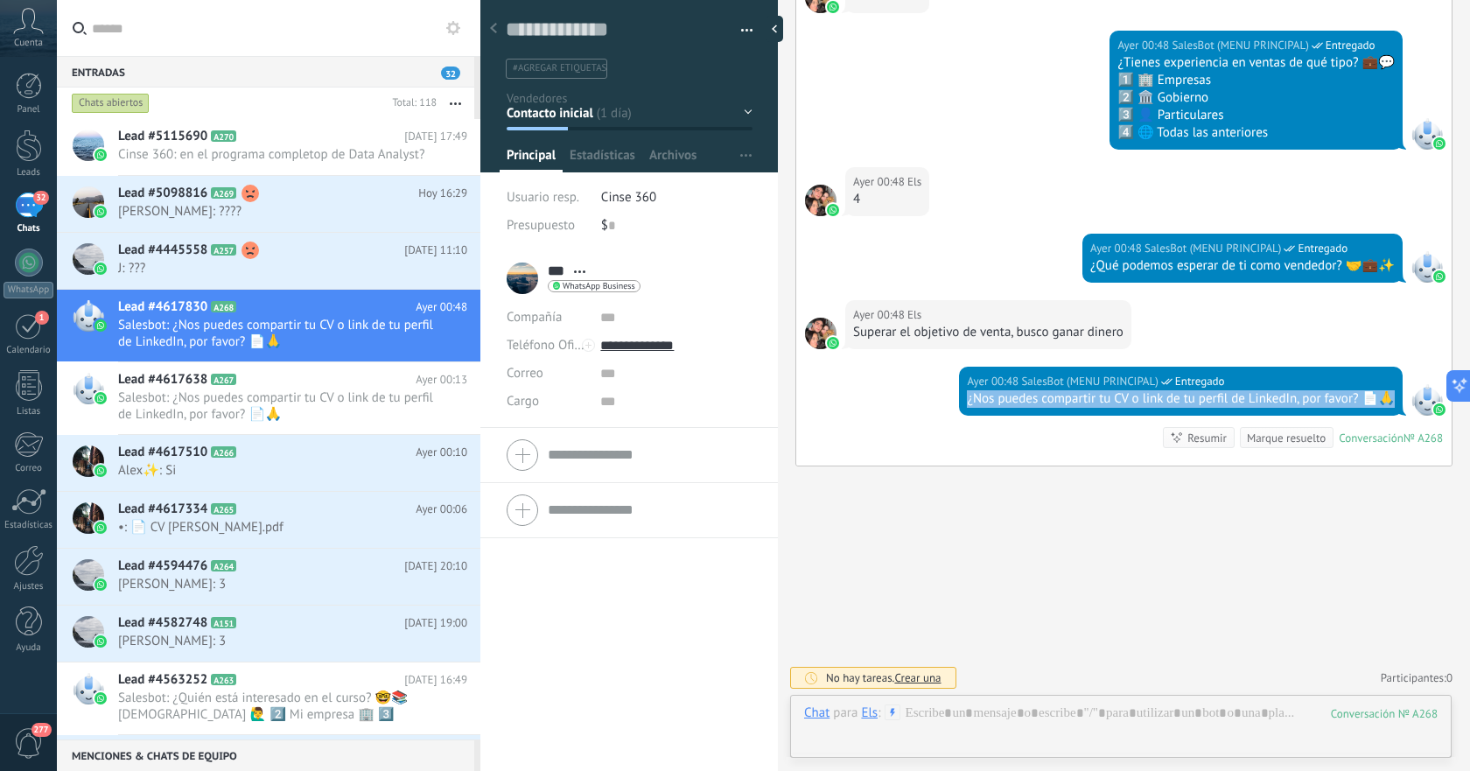
drag, startPoint x: 963, startPoint y: 401, endPoint x: 1386, endPoint y: 406, distance: 422.7
click at [1386, 406] on div "[DATE] 00:48 SalesBot (MENU PRINCIPAL) Entregado ¿Nos puedes compartir tu CV o …" at bounding box center [1181, 391] width 444 height 49
copy div "¿Nos puedes compartir tu CV o link de tu perfil de LinkedIn, por favor? 📄🙏"
click at [342, 205] on span "[PERSON_NAME]: ????" at bounding box center [276, 211] width 316 height 17
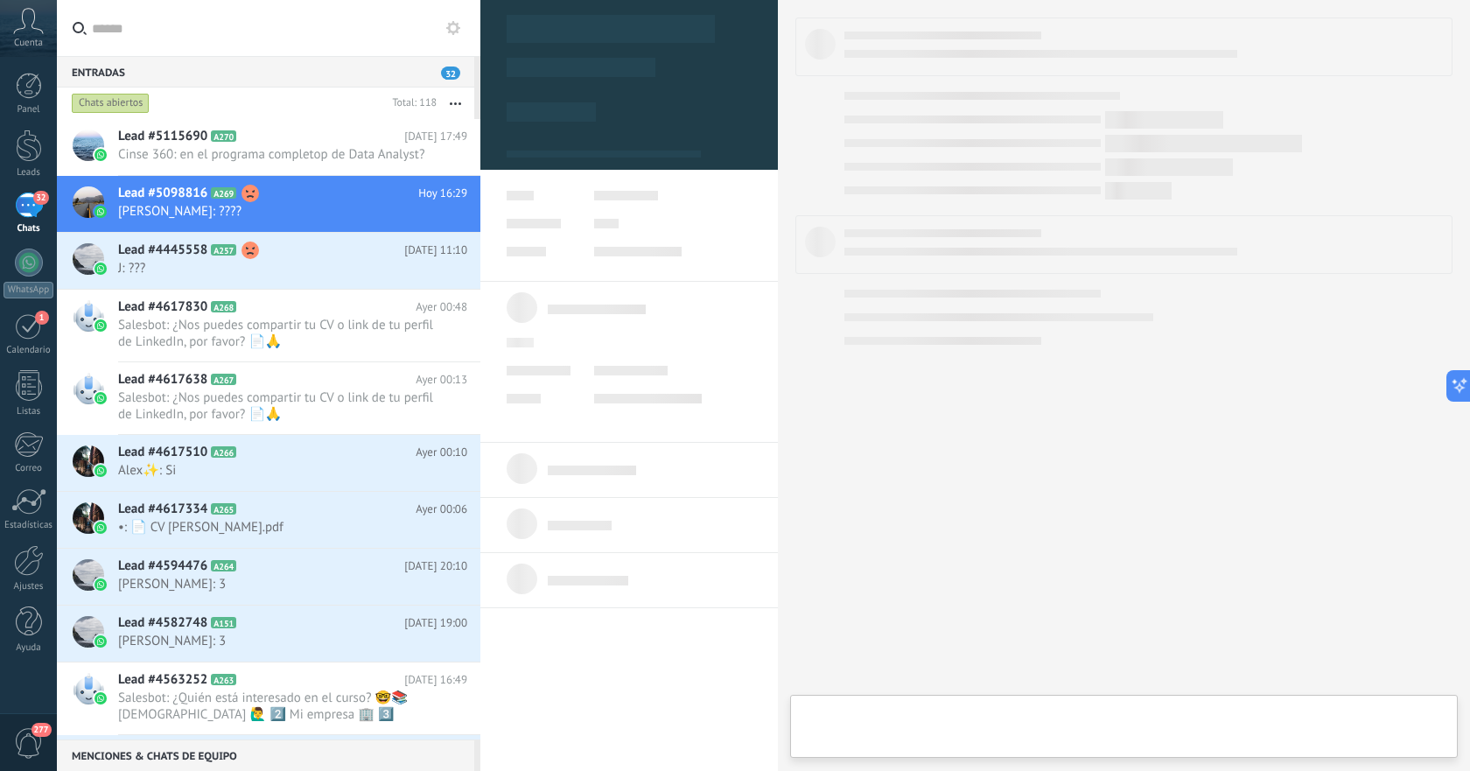
type textarea "**********"
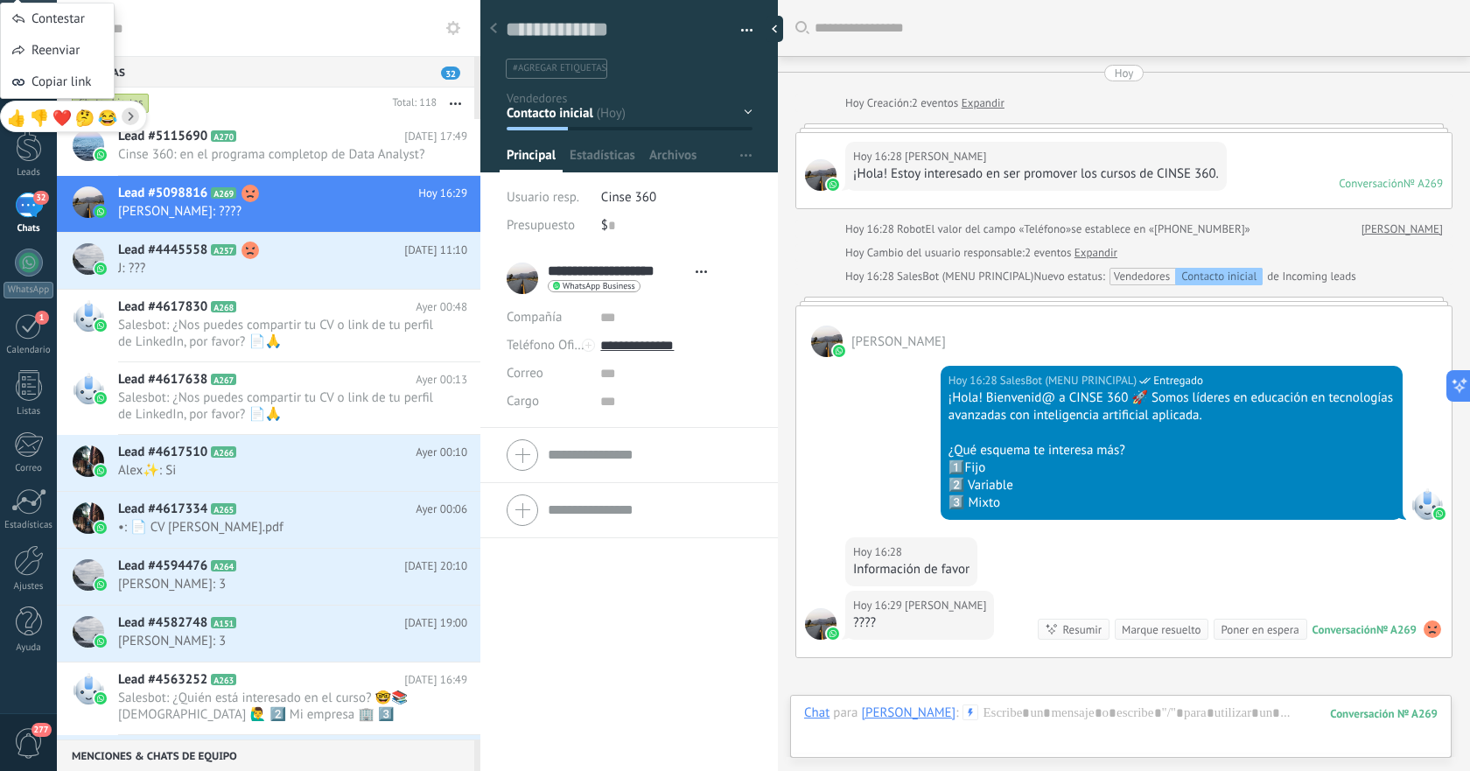
scroll to position [192, 0]
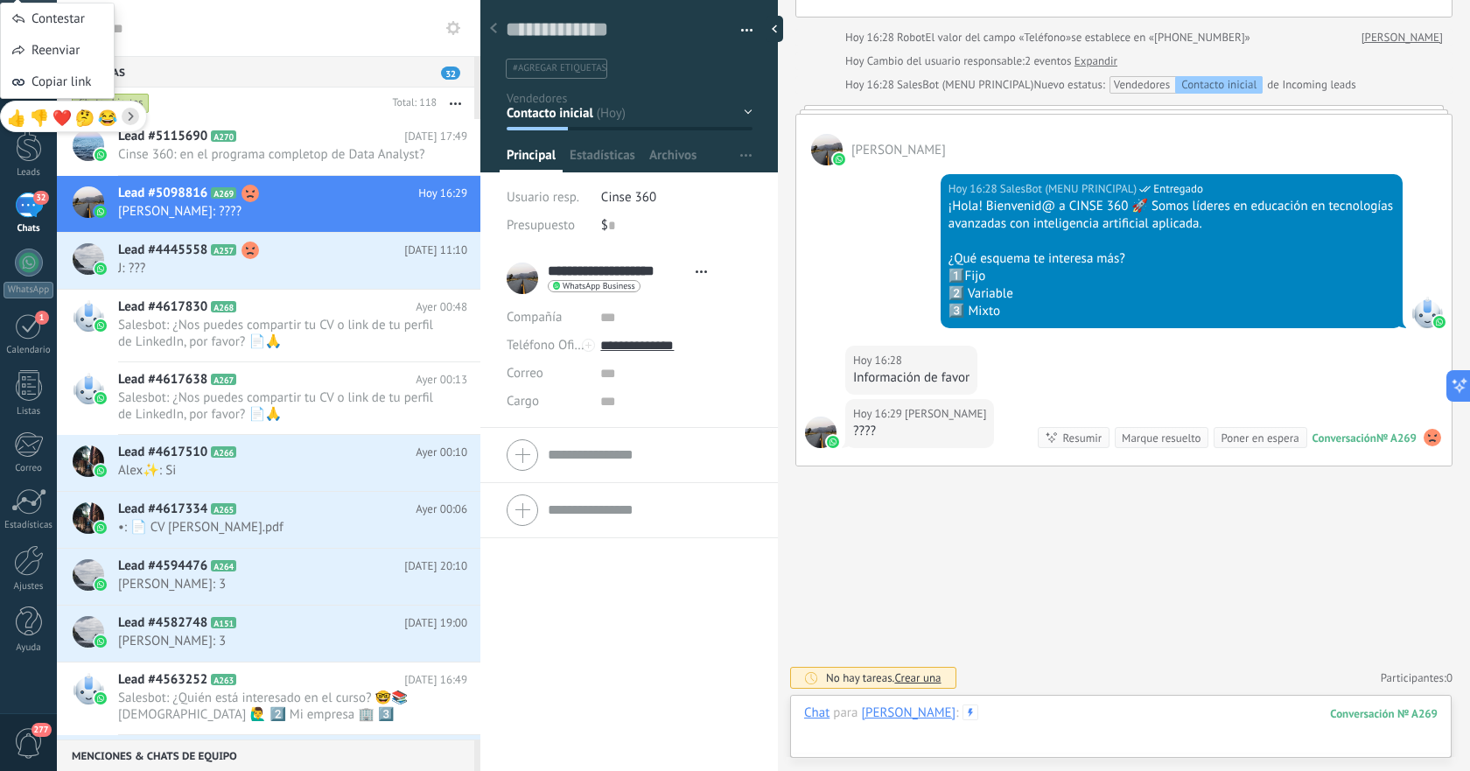
click at [1096, 713] on div at bounding box center [1121, 730] width 634 height 53
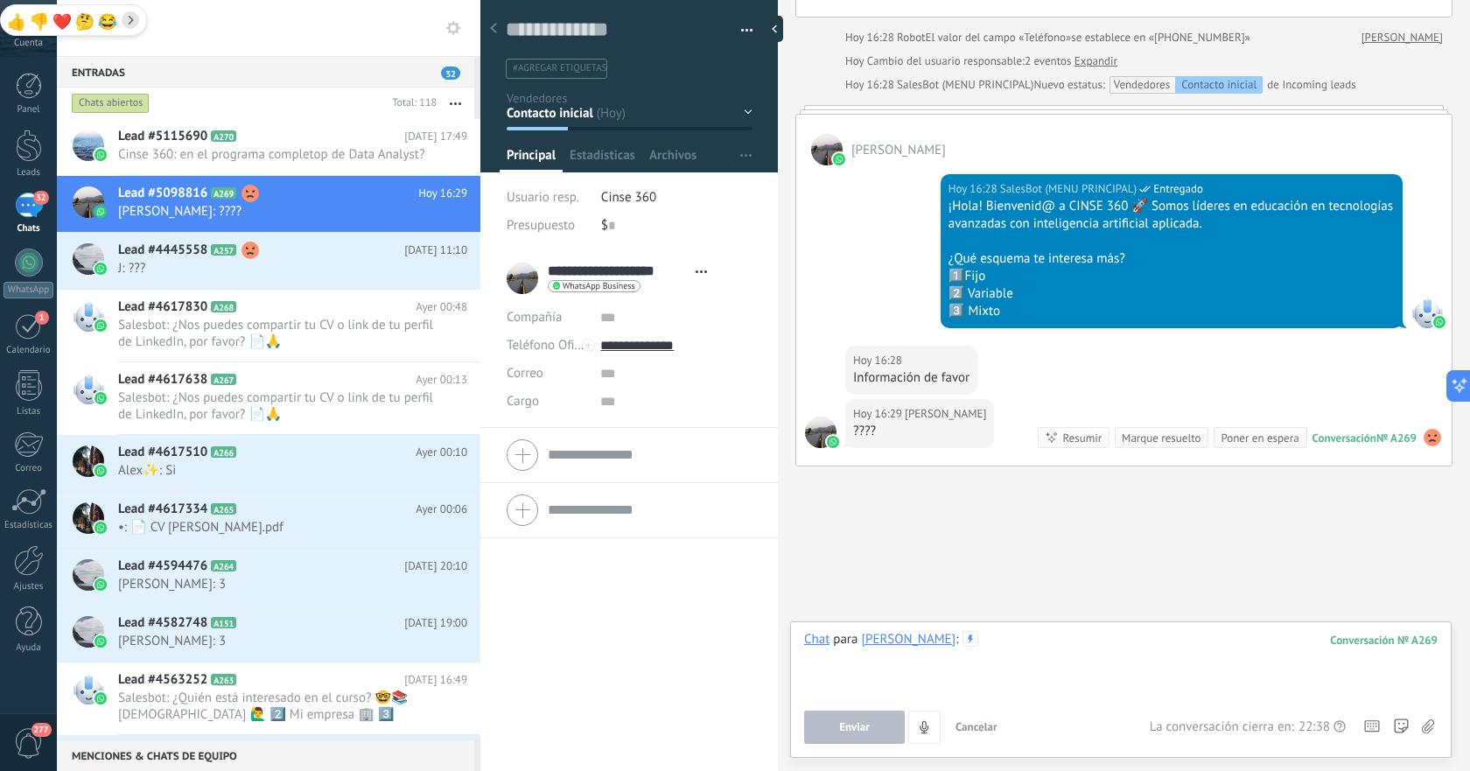
paste div
click at [861, 727] on span "Enviar" at bounding box center [854, 727] width 31 height 12
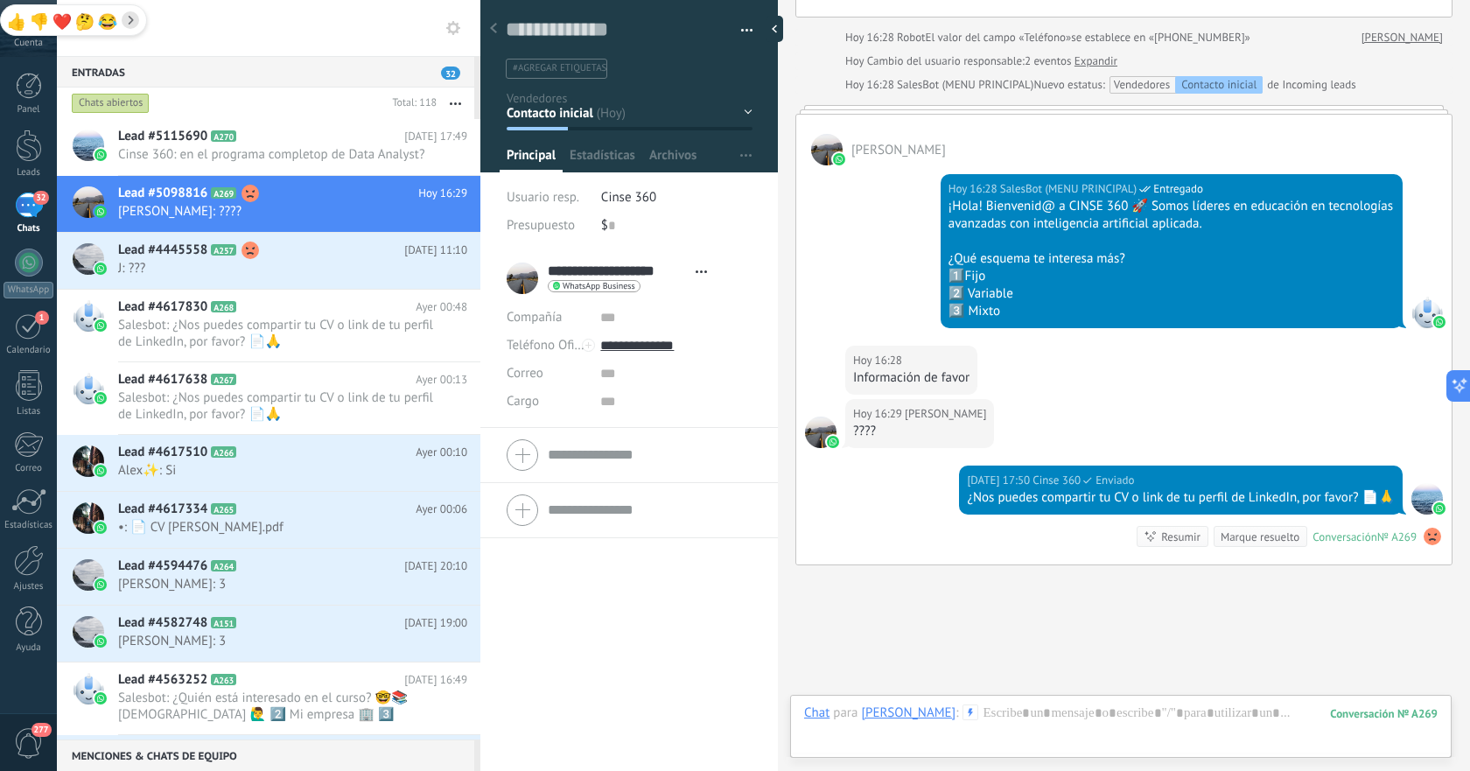
scroll to position [291, 0]
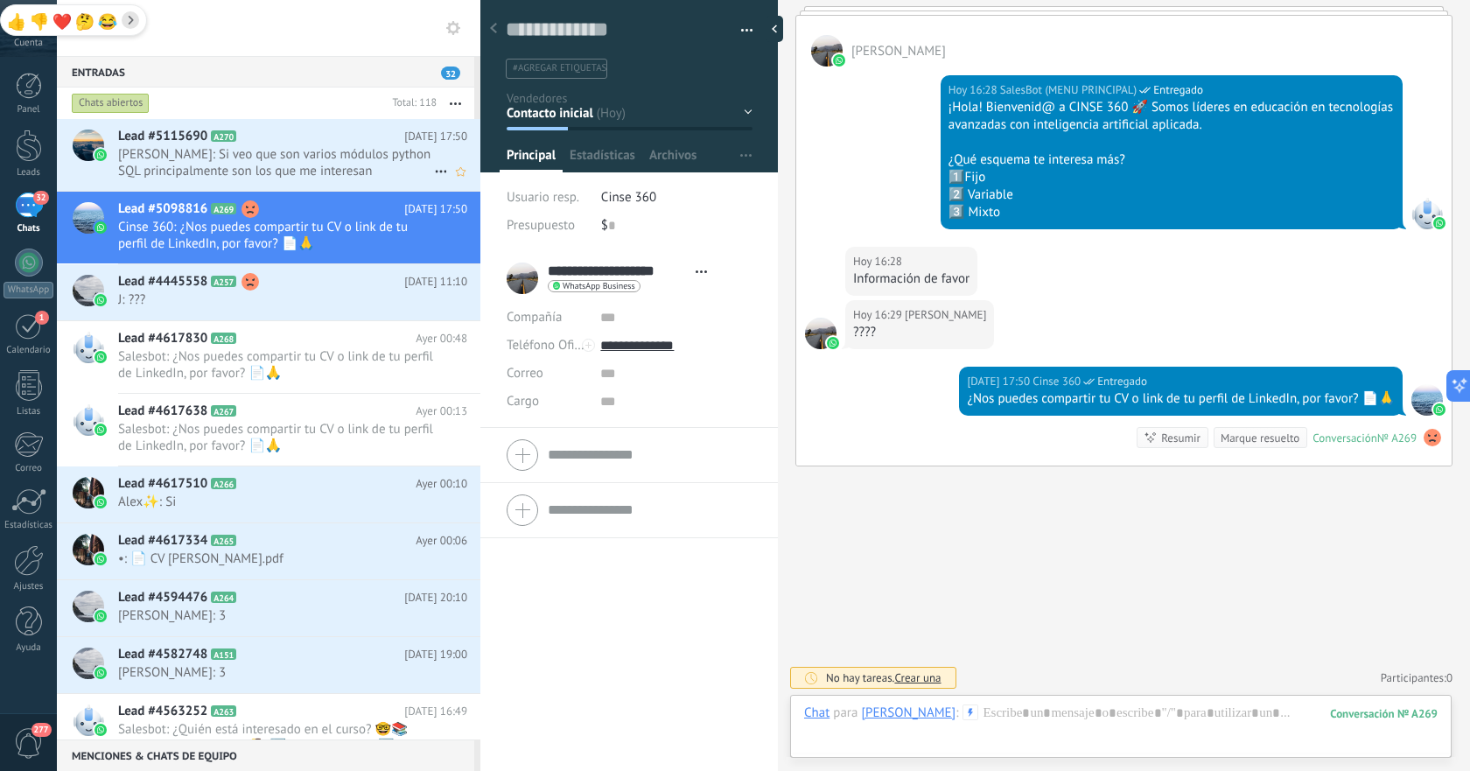
click at [266, 144] on h2 "Lead #5115690 A270" at bounding box center [261, 137] width 286 height 18
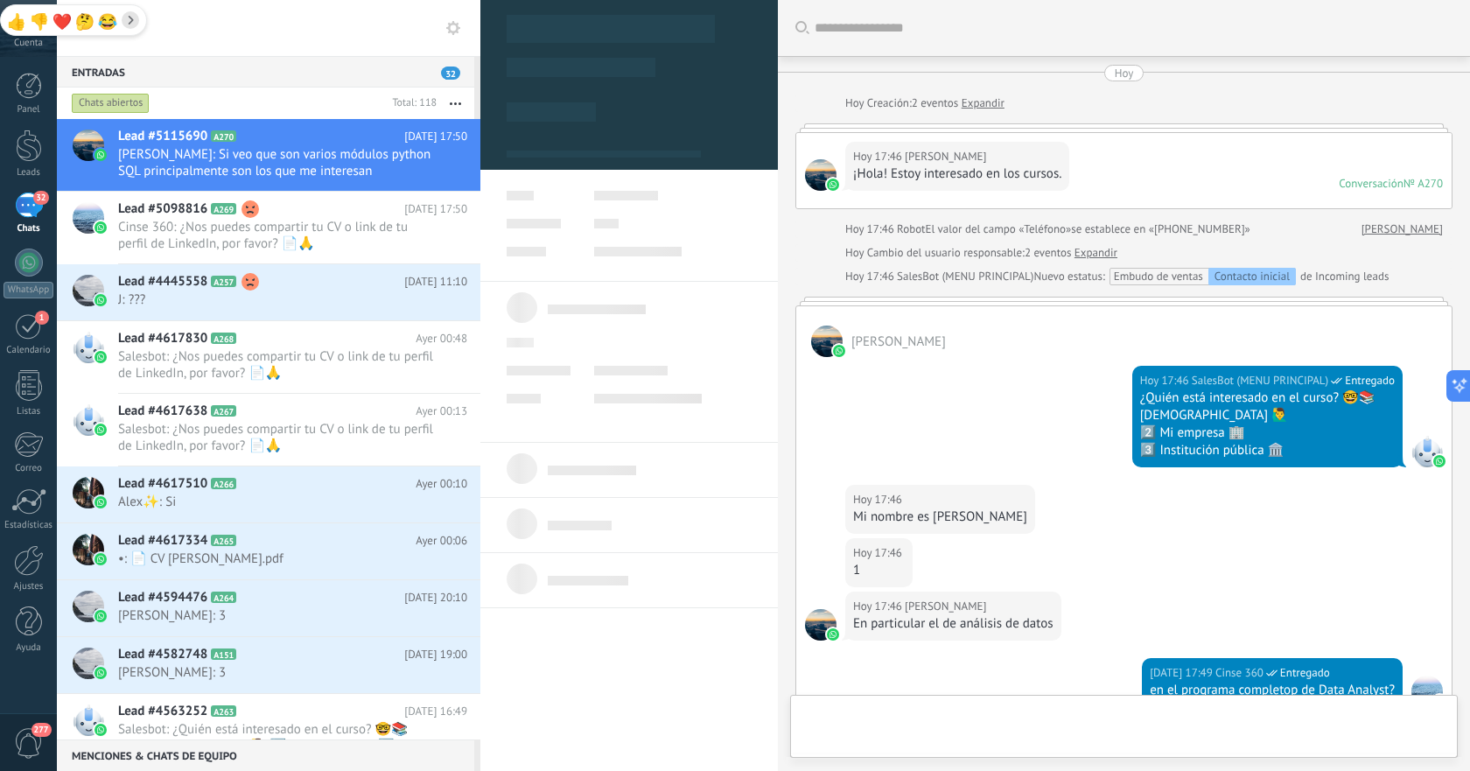
type textarea "**********"
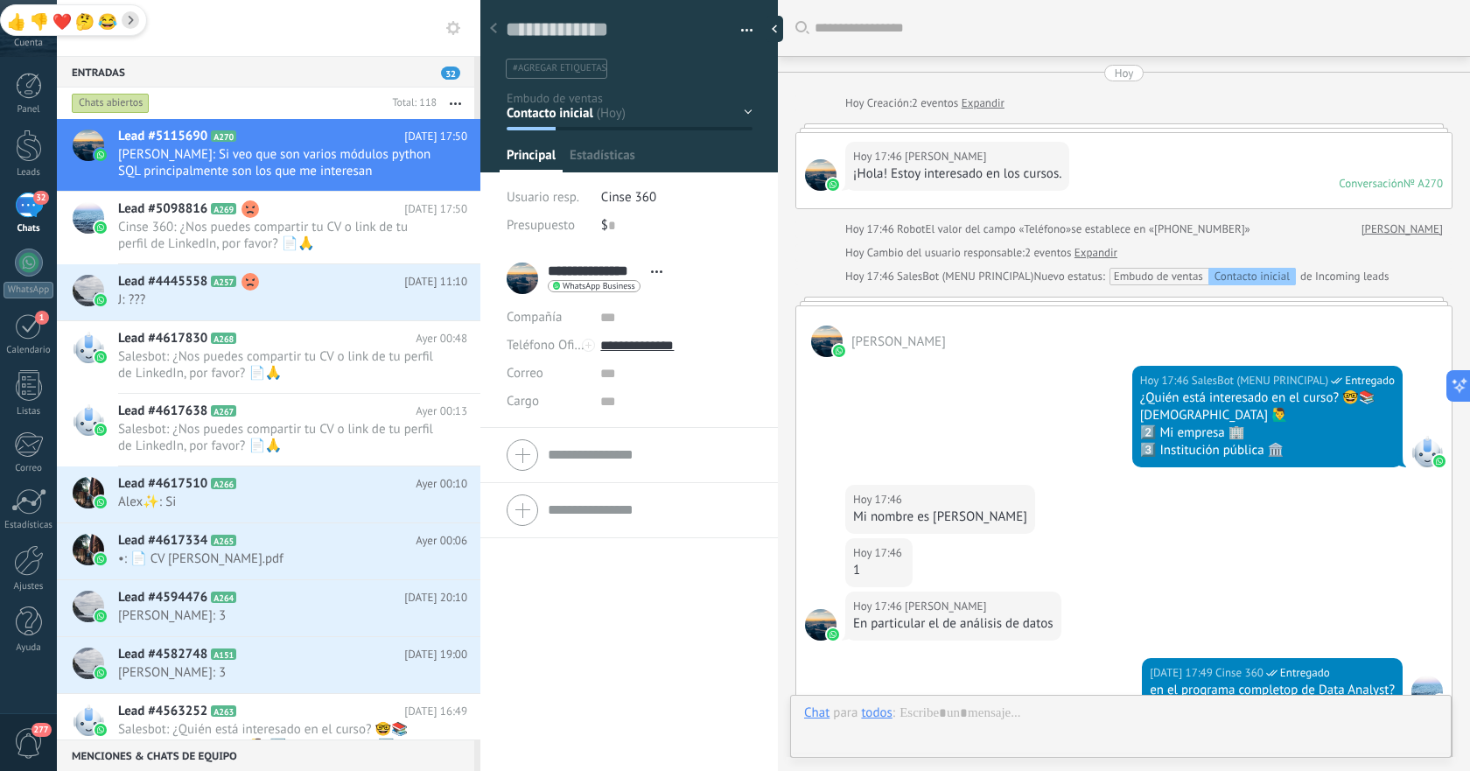
scroll to position [26, 0]
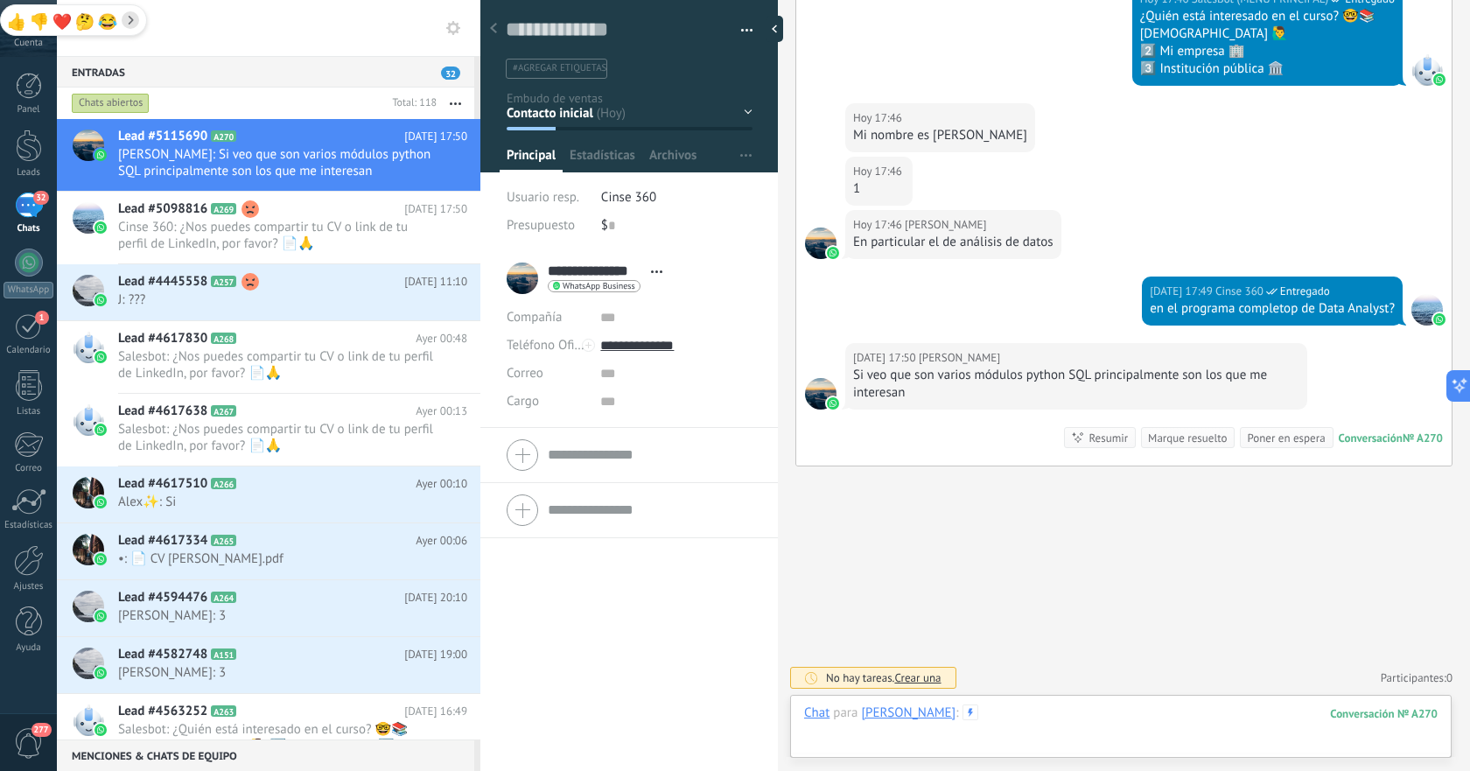
click at [1081, 712] on div at bounding box center [1121, 730] width 634 height 53
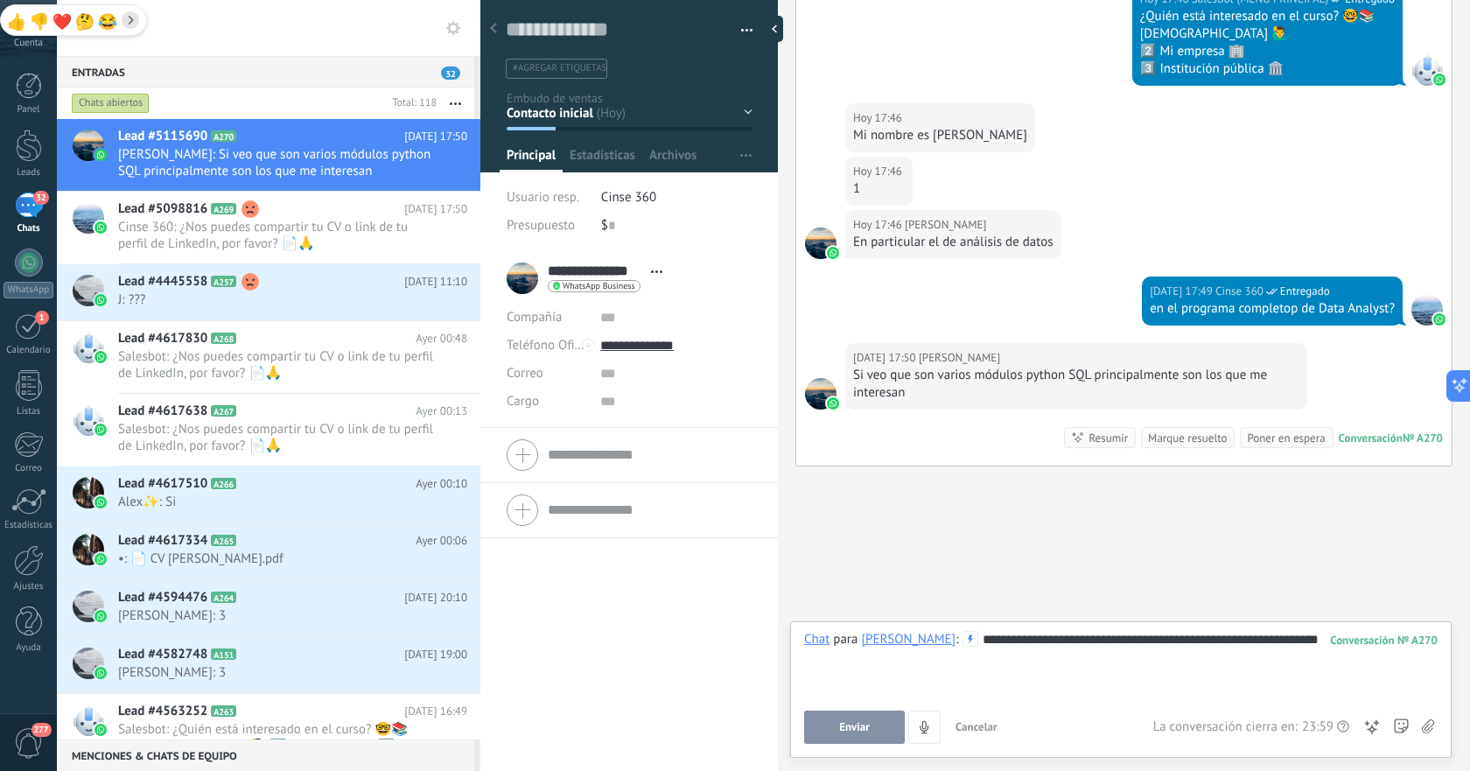
click at [851, 718] on button "Enviar" at bounding box center [854, 727] width 101 height 33
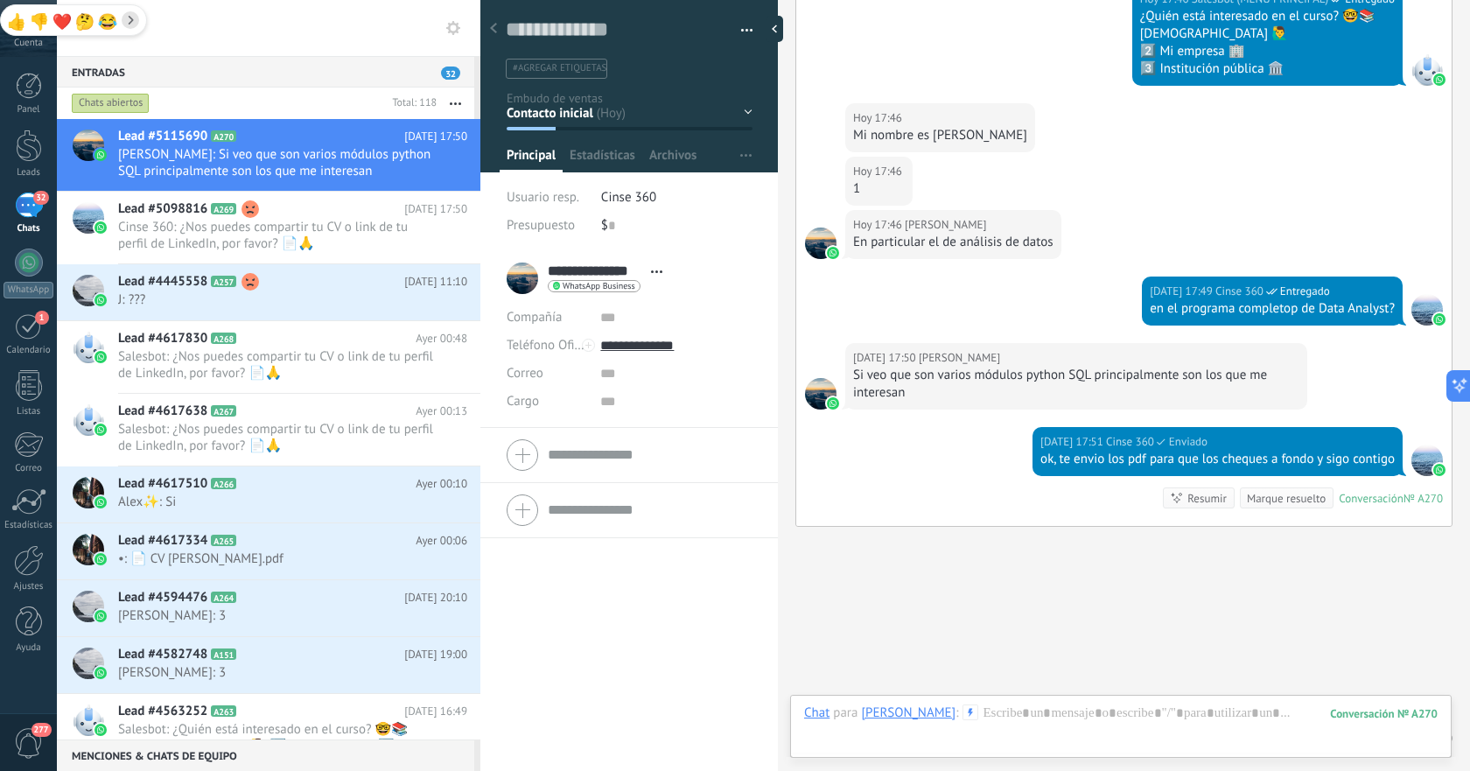
scroll to position [442, 0]
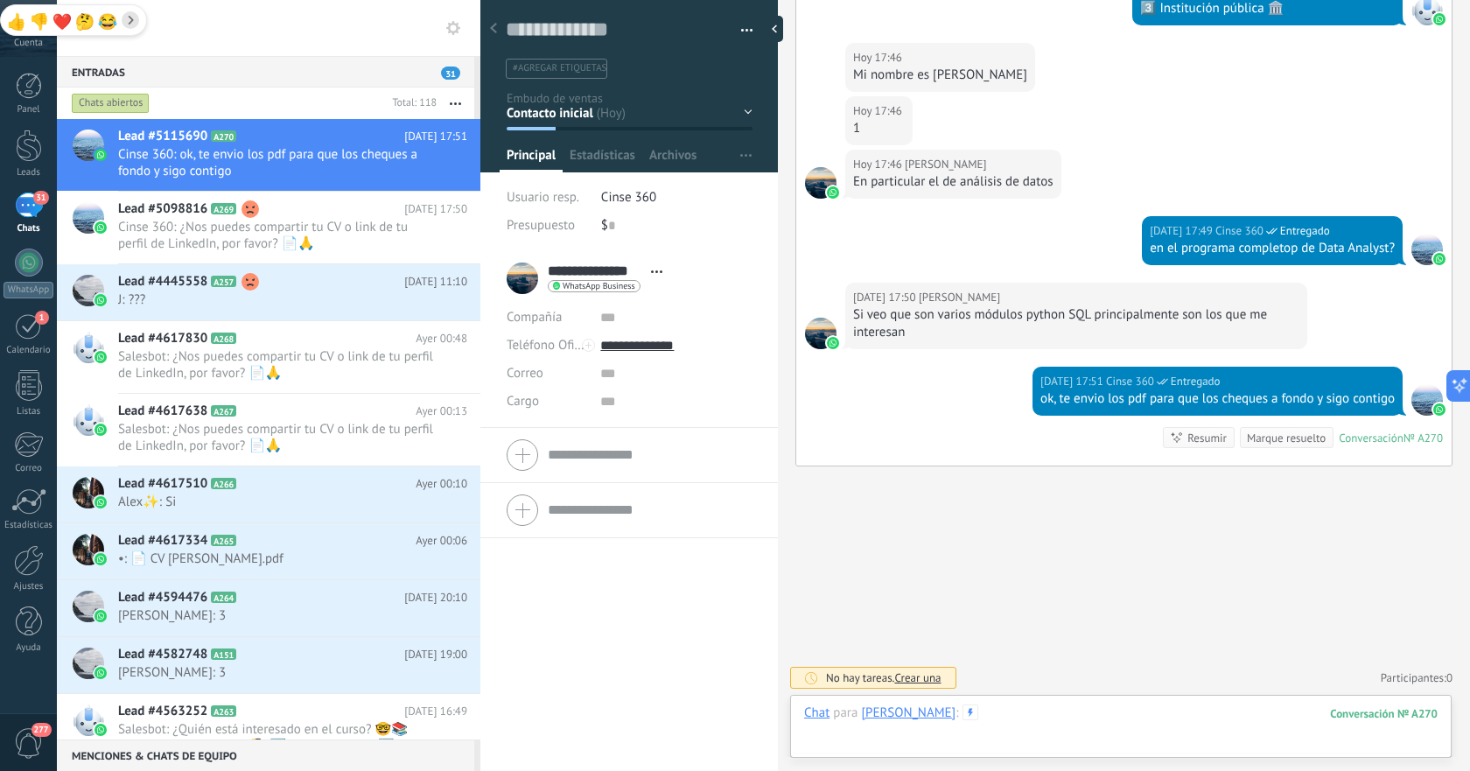
click at [1051, 711] on div at bounding box center [1121, 730] width 634 height 53
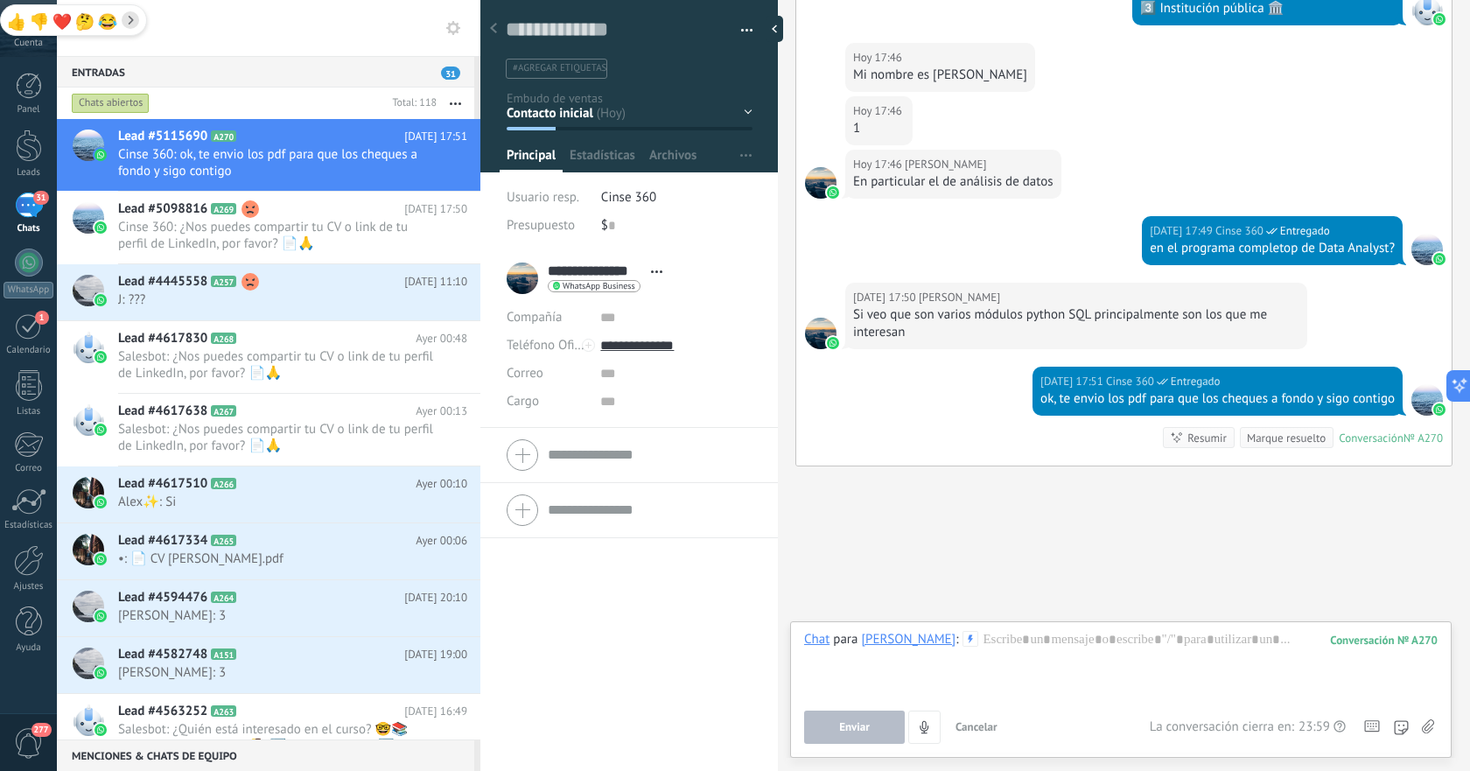
click at [1432, 725] on use at bounding box center [1428, 726] width 12 height 14
click at [0, 0] on input "file" at bounding box center [0, 0] width 0 height 0
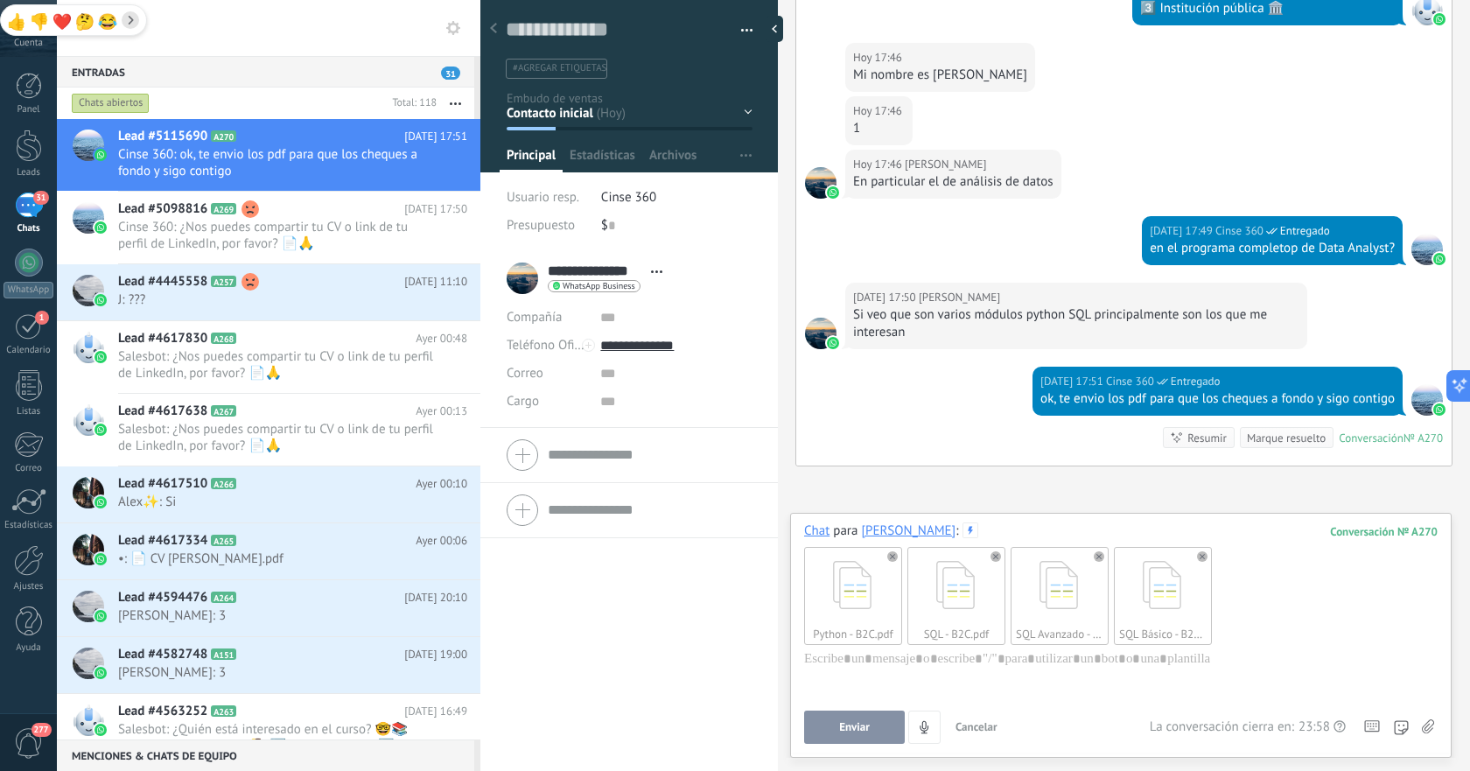
click at [858, 726] on span "Enviar" at bounding box center [854, 727] width 31 height 12
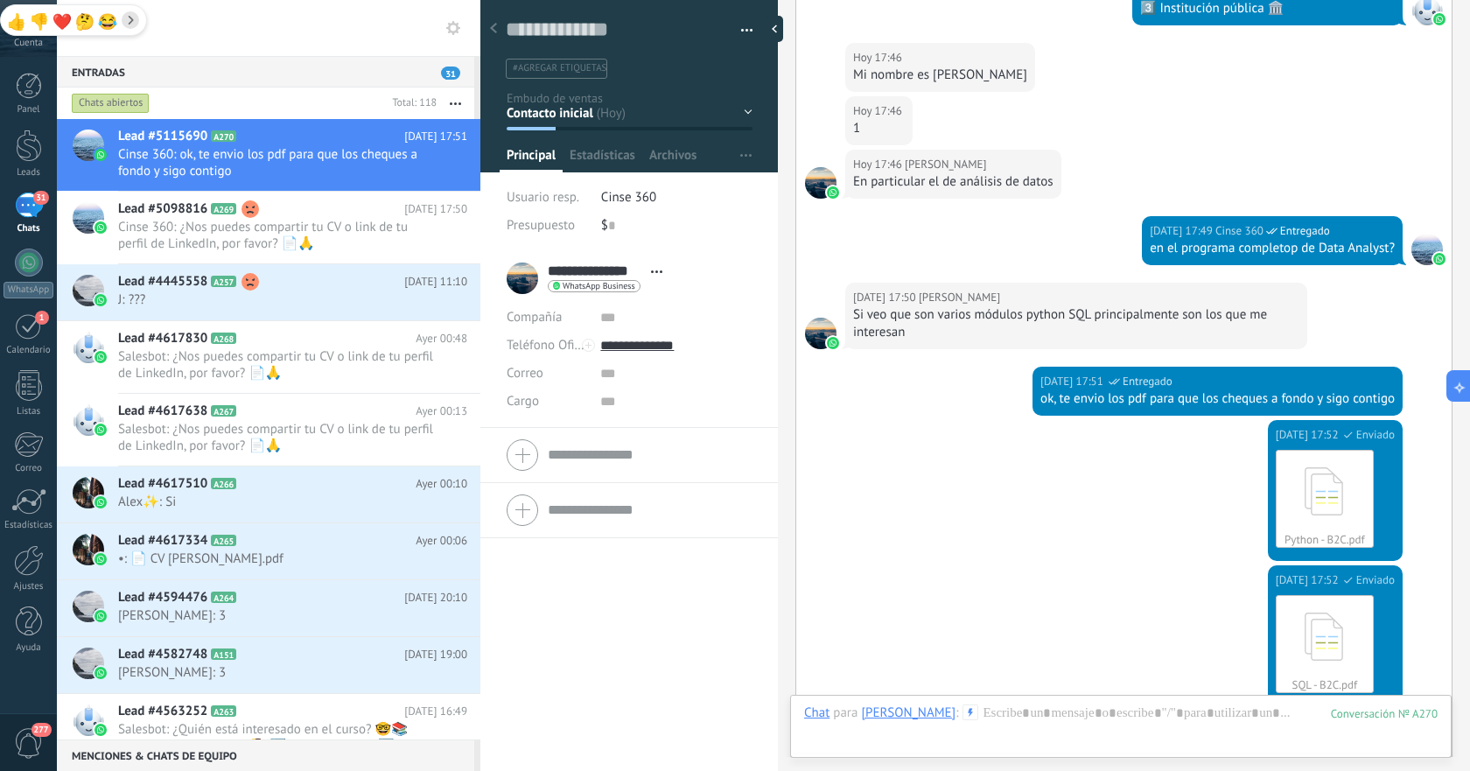
scroll to position [1023, 0]
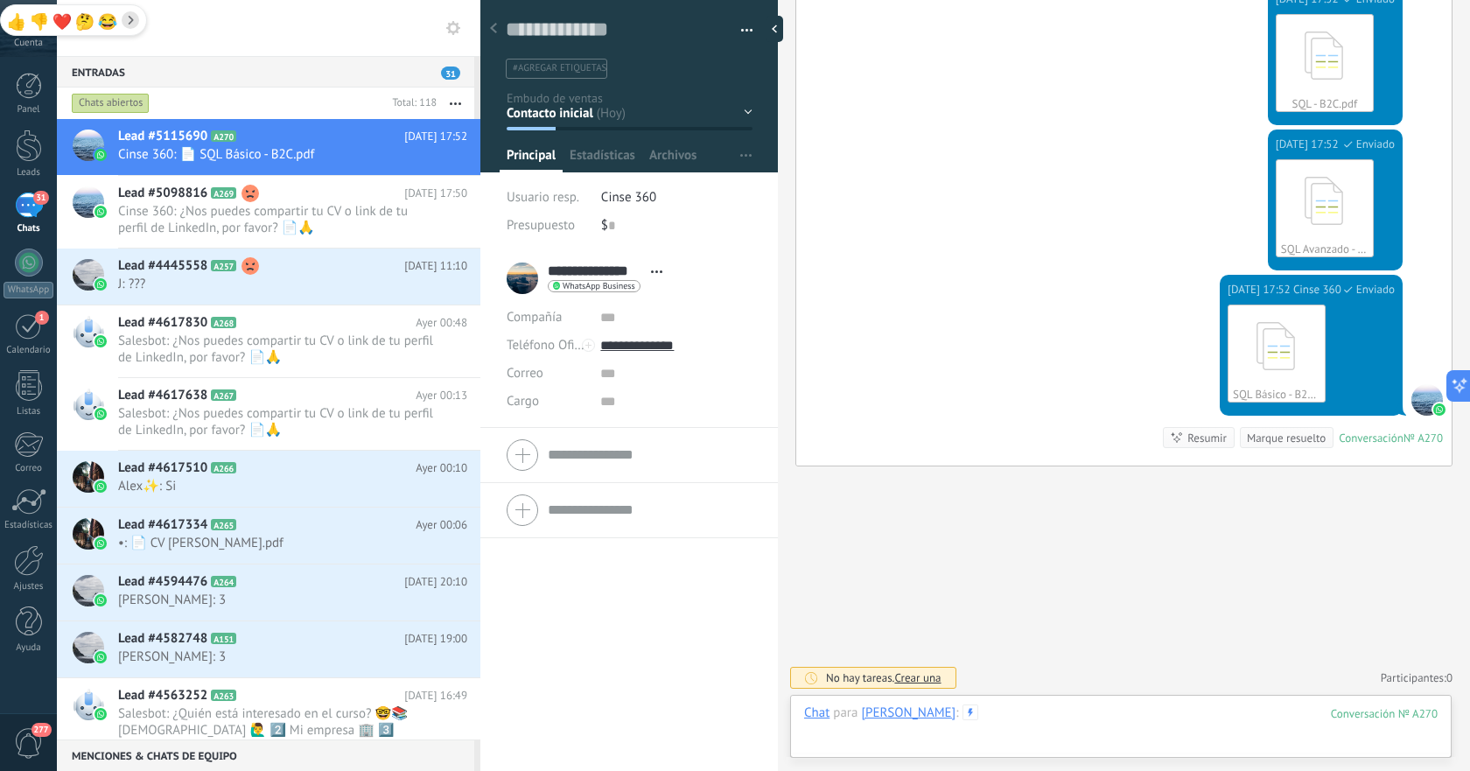
click at [1096, 716] on div at bounding box center [1121, 730] width 634 height 53
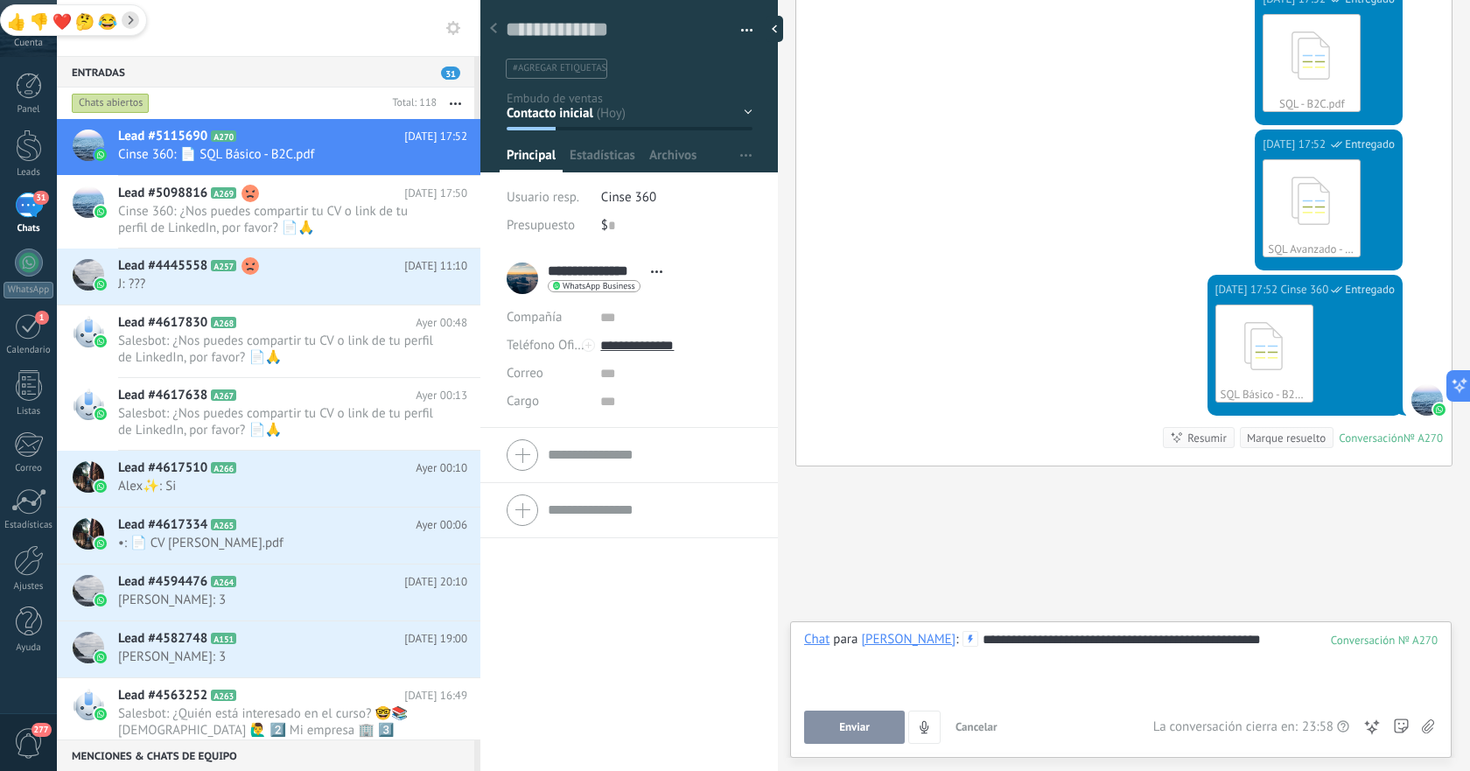
click at [872, 720] on button "Enviar" at bounding box center [854, 727] width 101 height 33
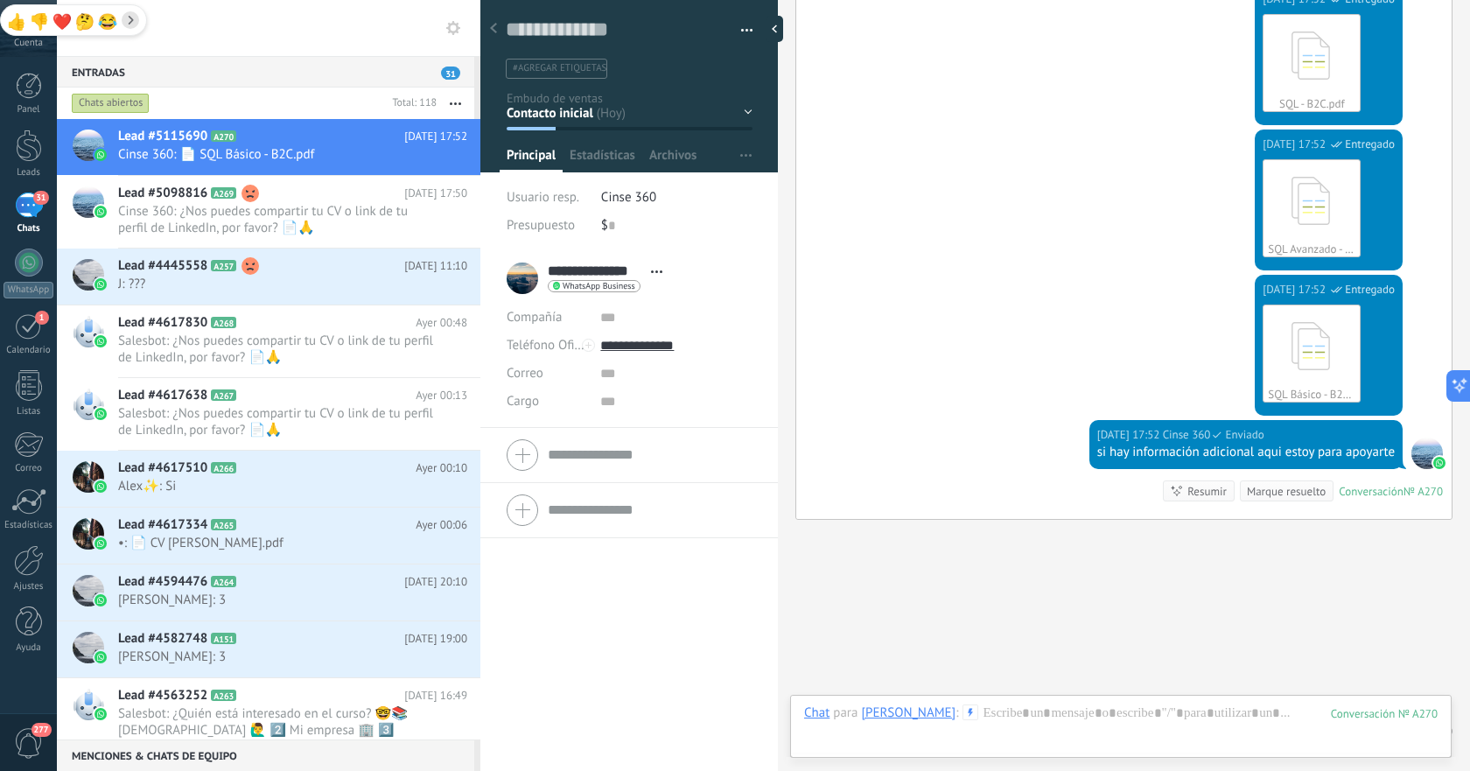
scroll to position [1076, 0]
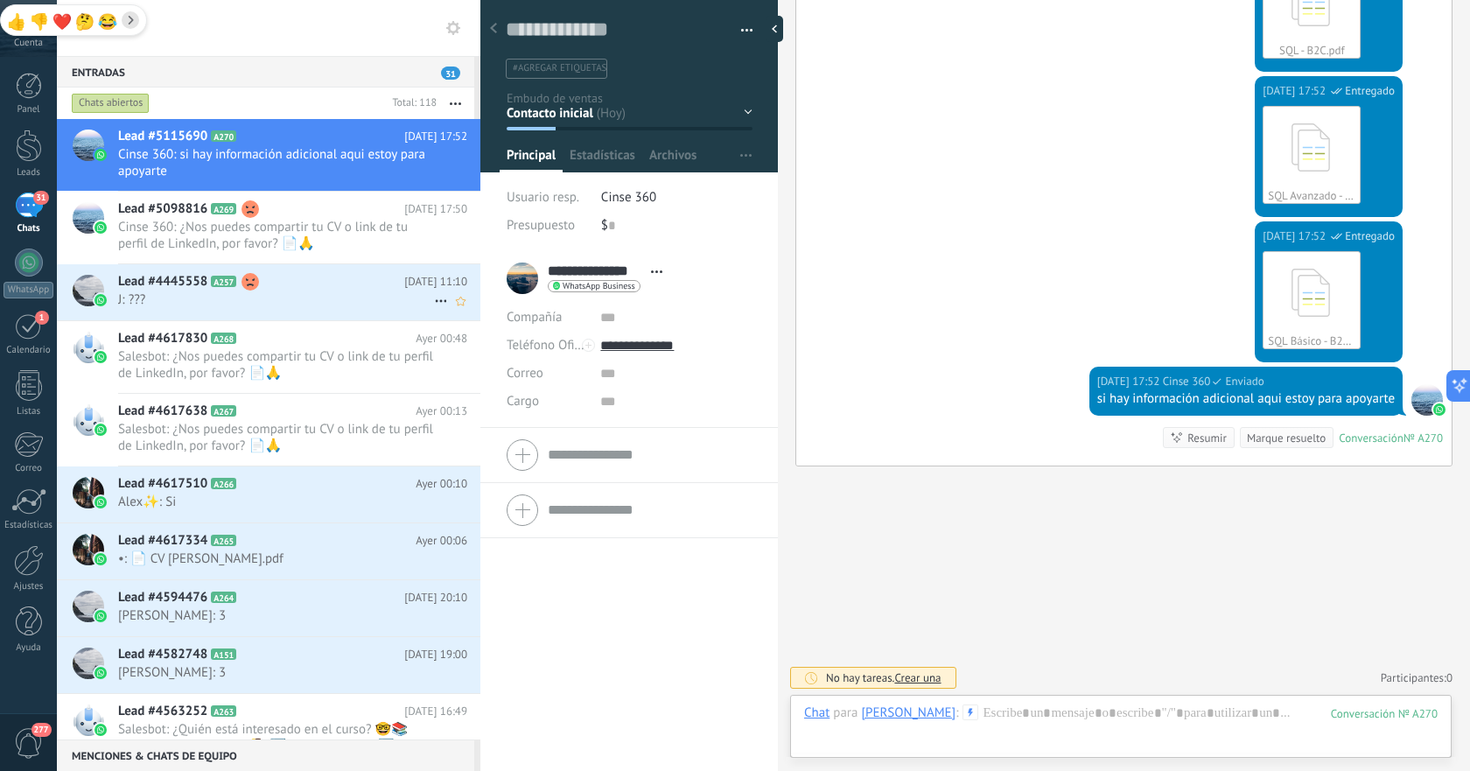
click at [295, 279] on h2 "Lead #4445558 A257" at bounding box center [261, 282] width 286 height 18
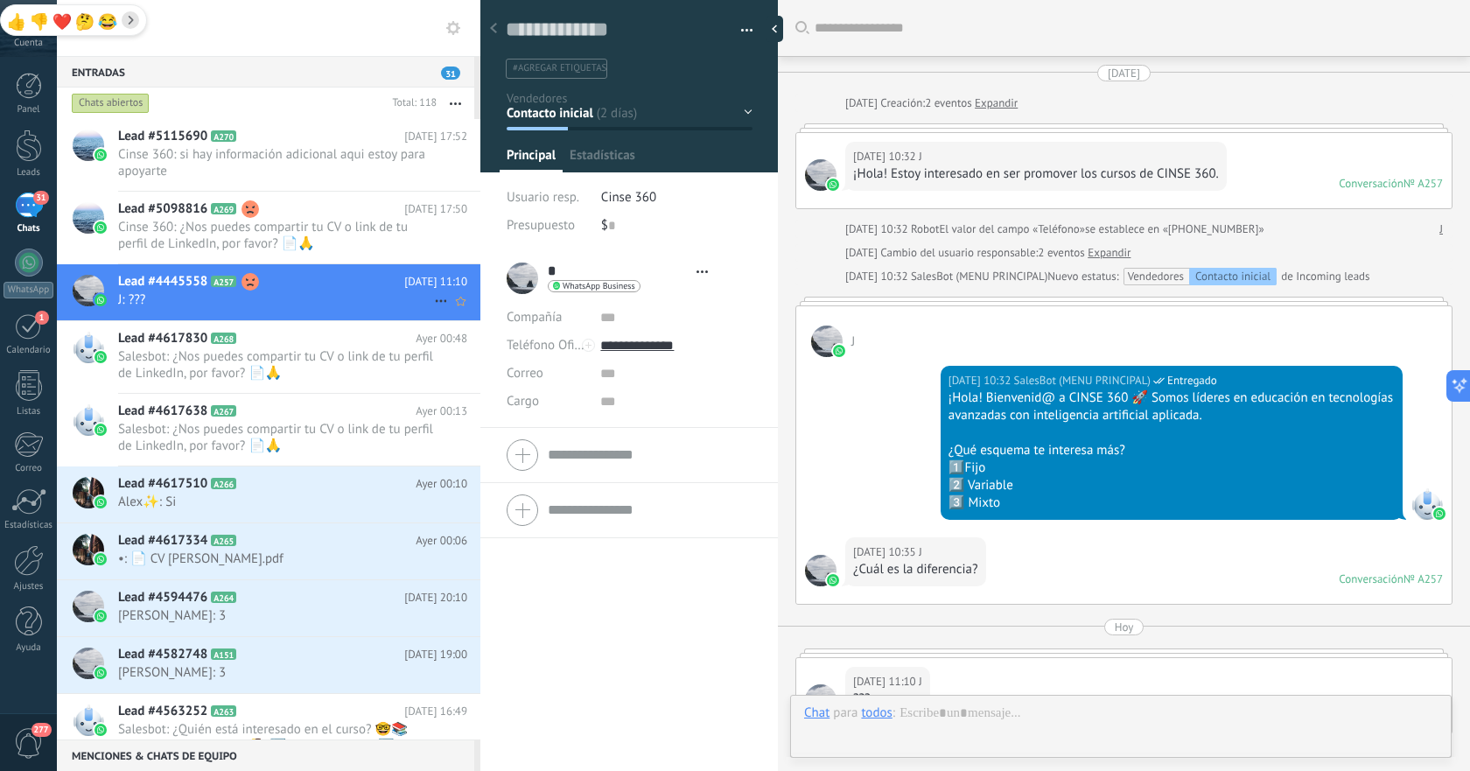
type textarea "**********"
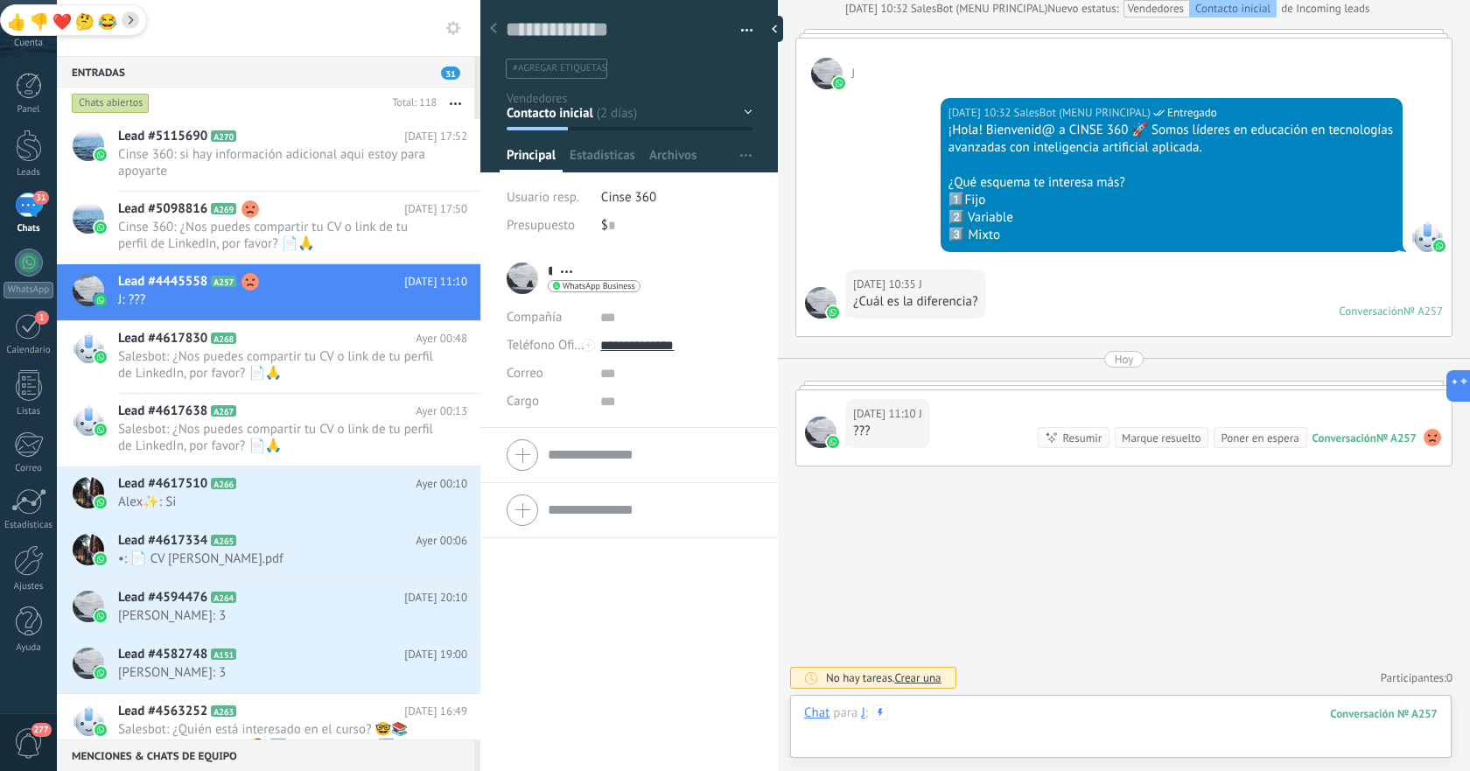
click at [1042, 715] on div at bounding box center [1121, 730] width 634 height 53
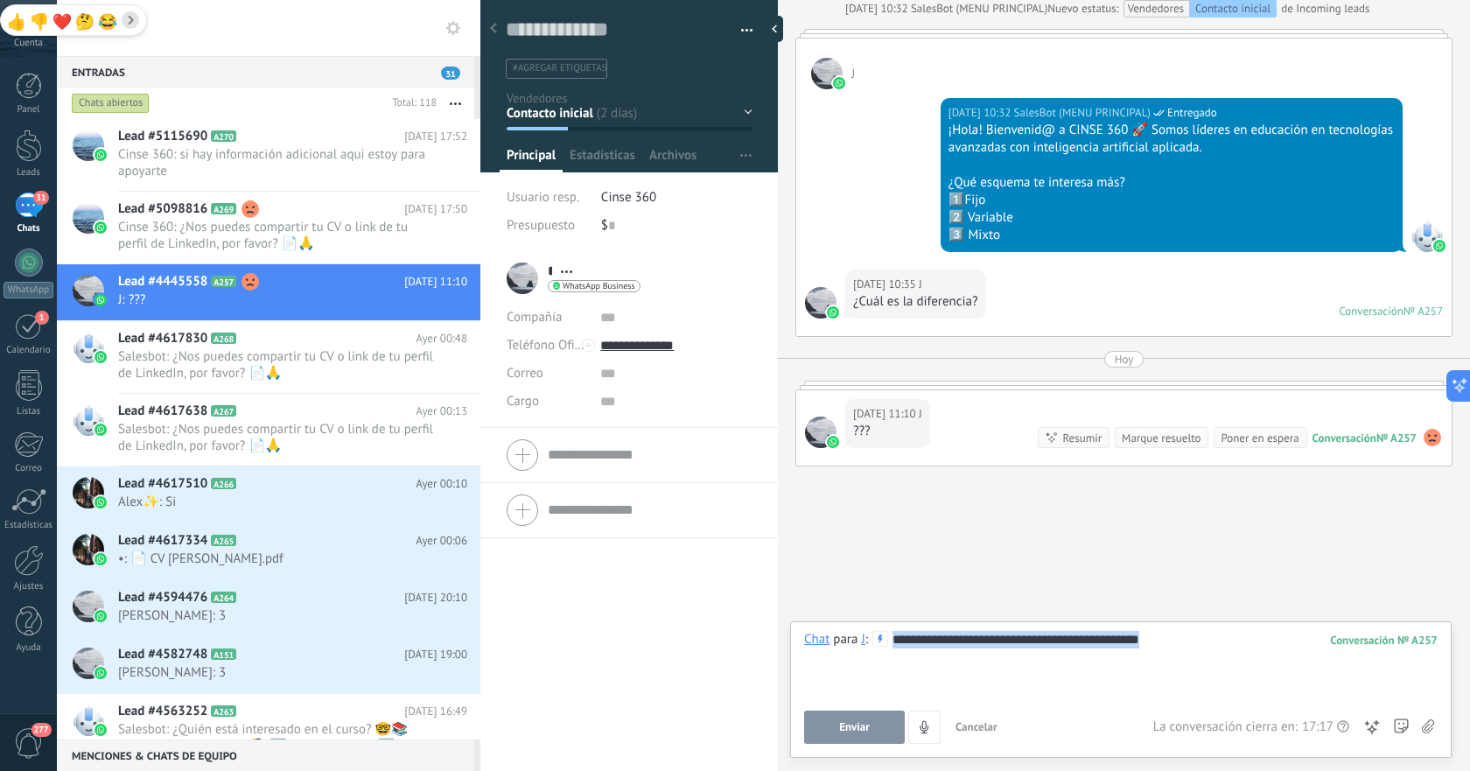
drag, startPoint x: 1138, startPoint y: 640, endPoint x: 851, endPoint y: 642, distance: 287.0
click at [851, 642] on div "**********" at bounding box center [1121, 664] width 634 height 67
click at [1021, 644] on div at bounding box center [1121, 664] width 634 height 67
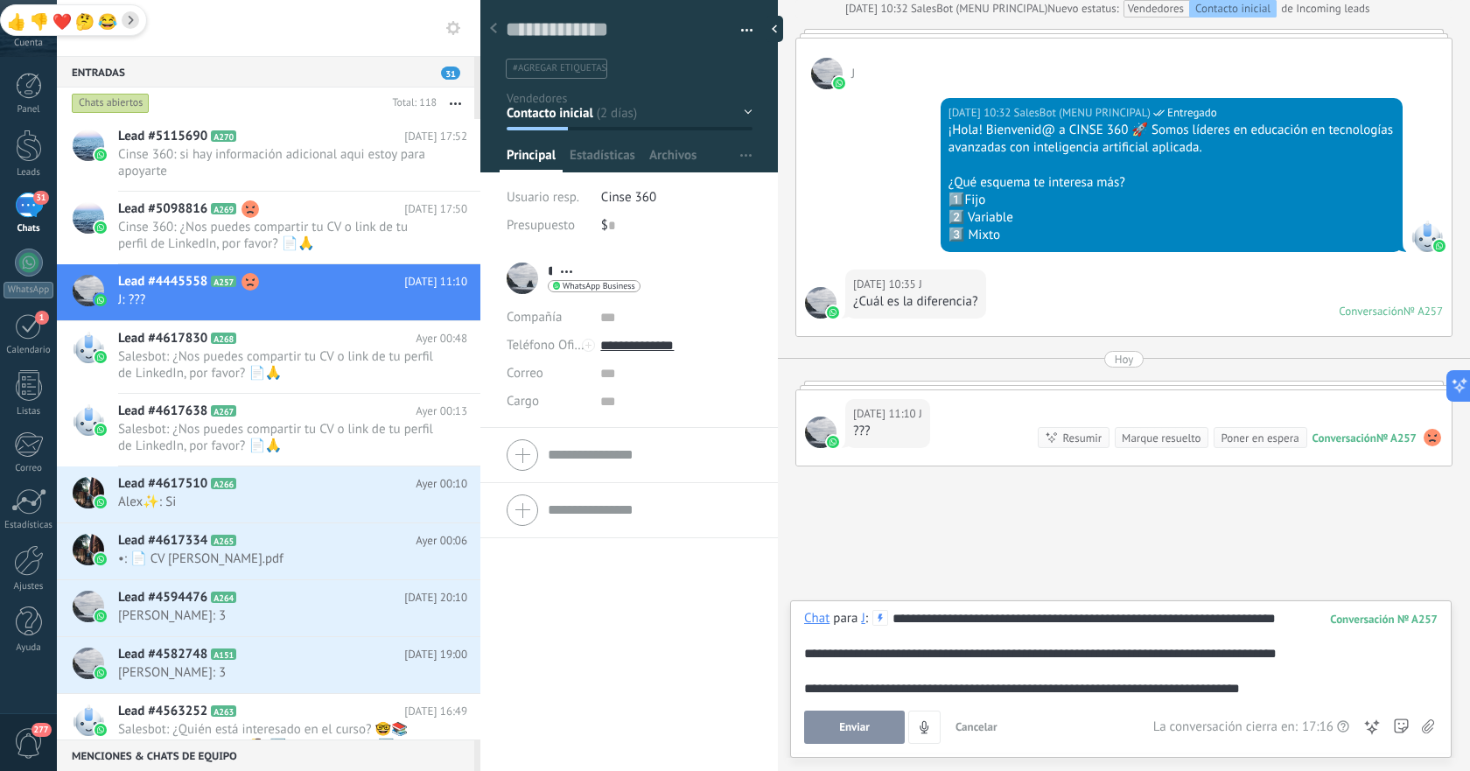
click at [862, 737] on button "Enviar" at bounding box center [854, 727] width 101 height 33
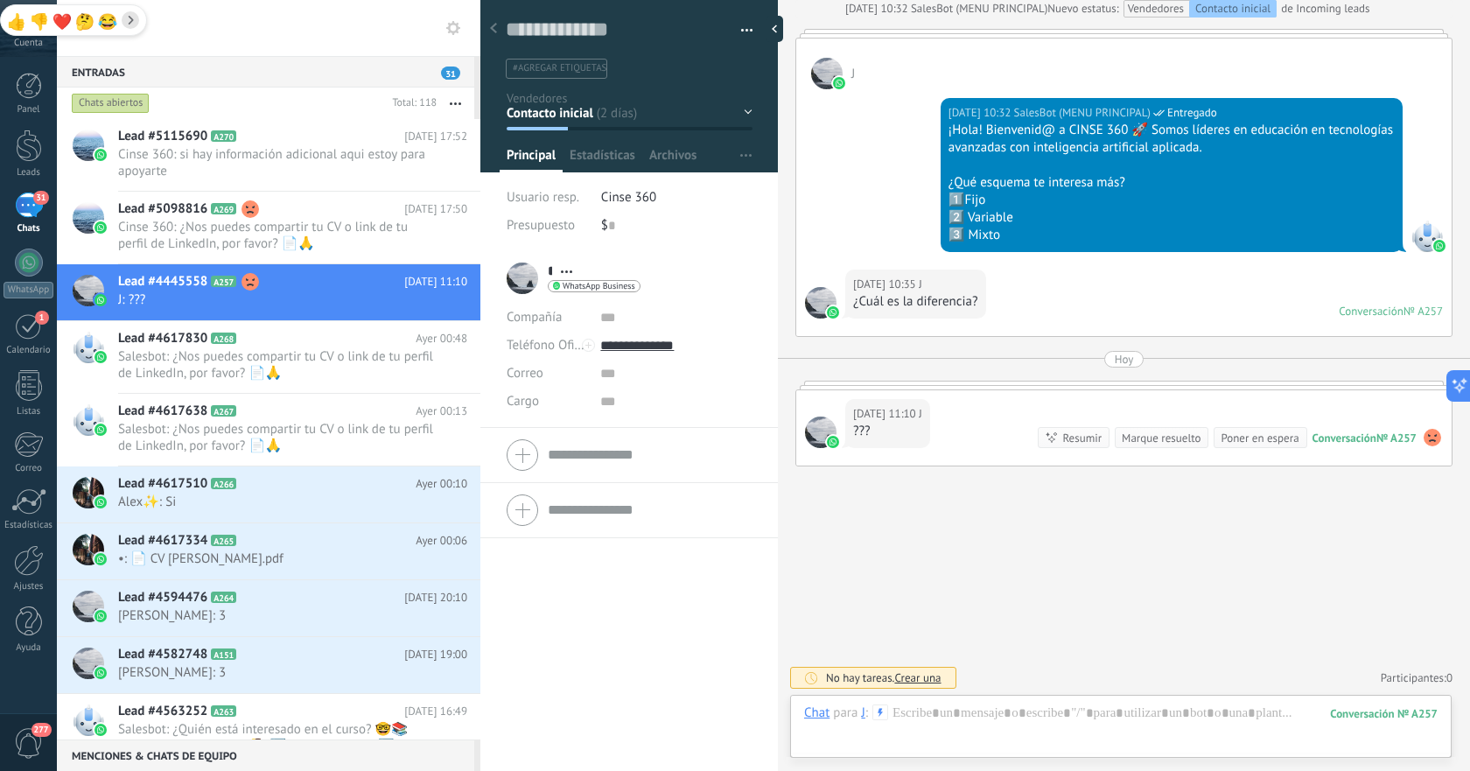
scroll to position [472, 0]
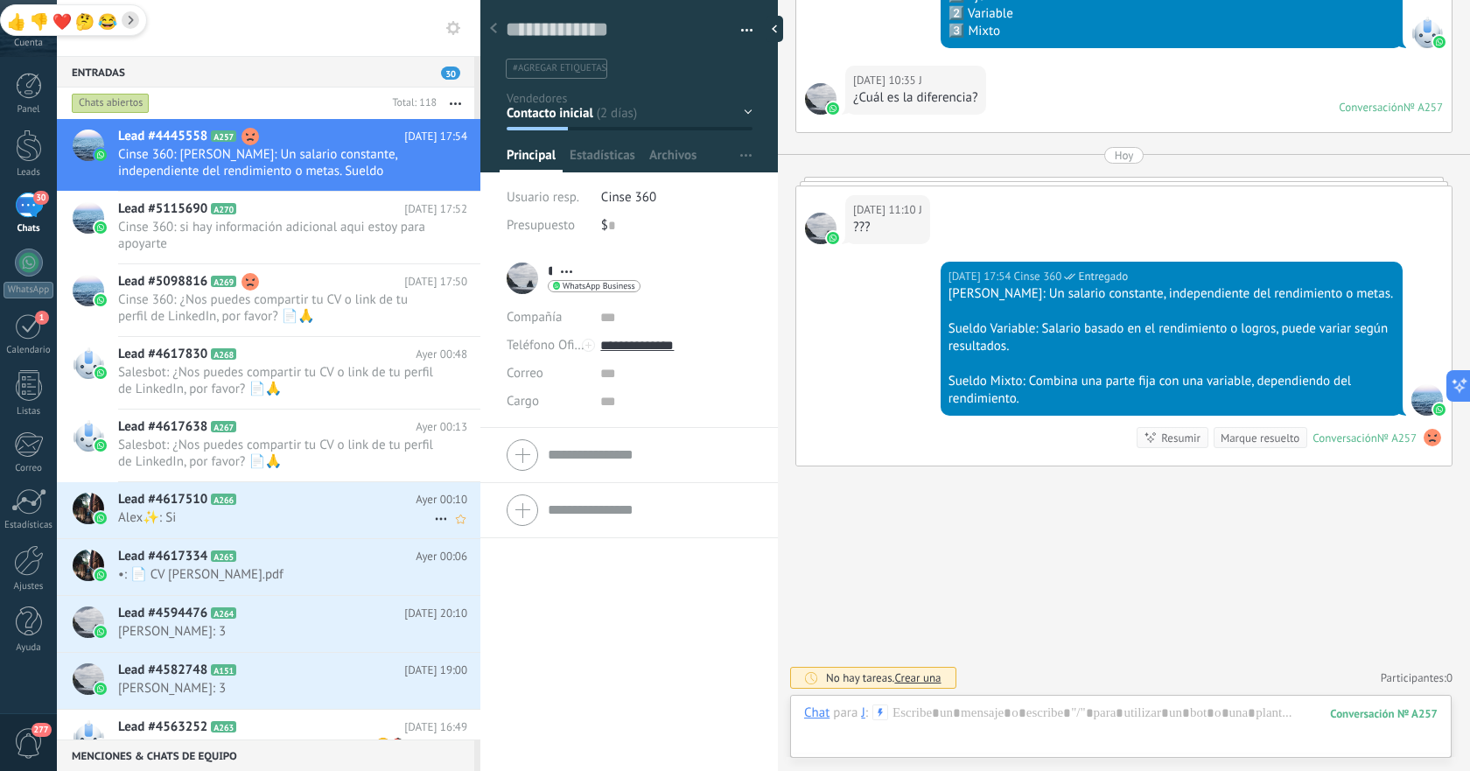
click at [249, 524] on span "Alex✨: Si" at bounding box center [276, 517] width 316 height 17
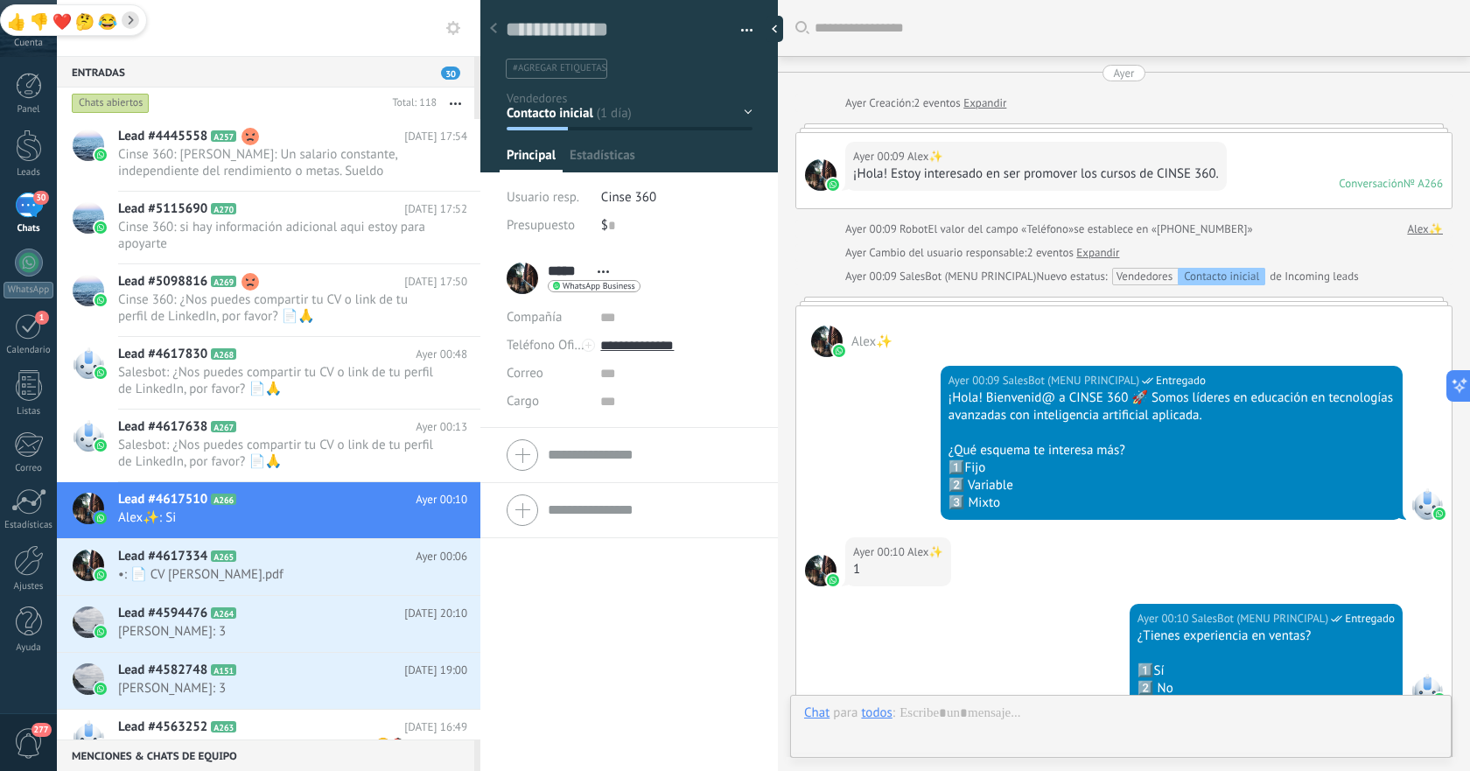
scroll to position [324, 0]
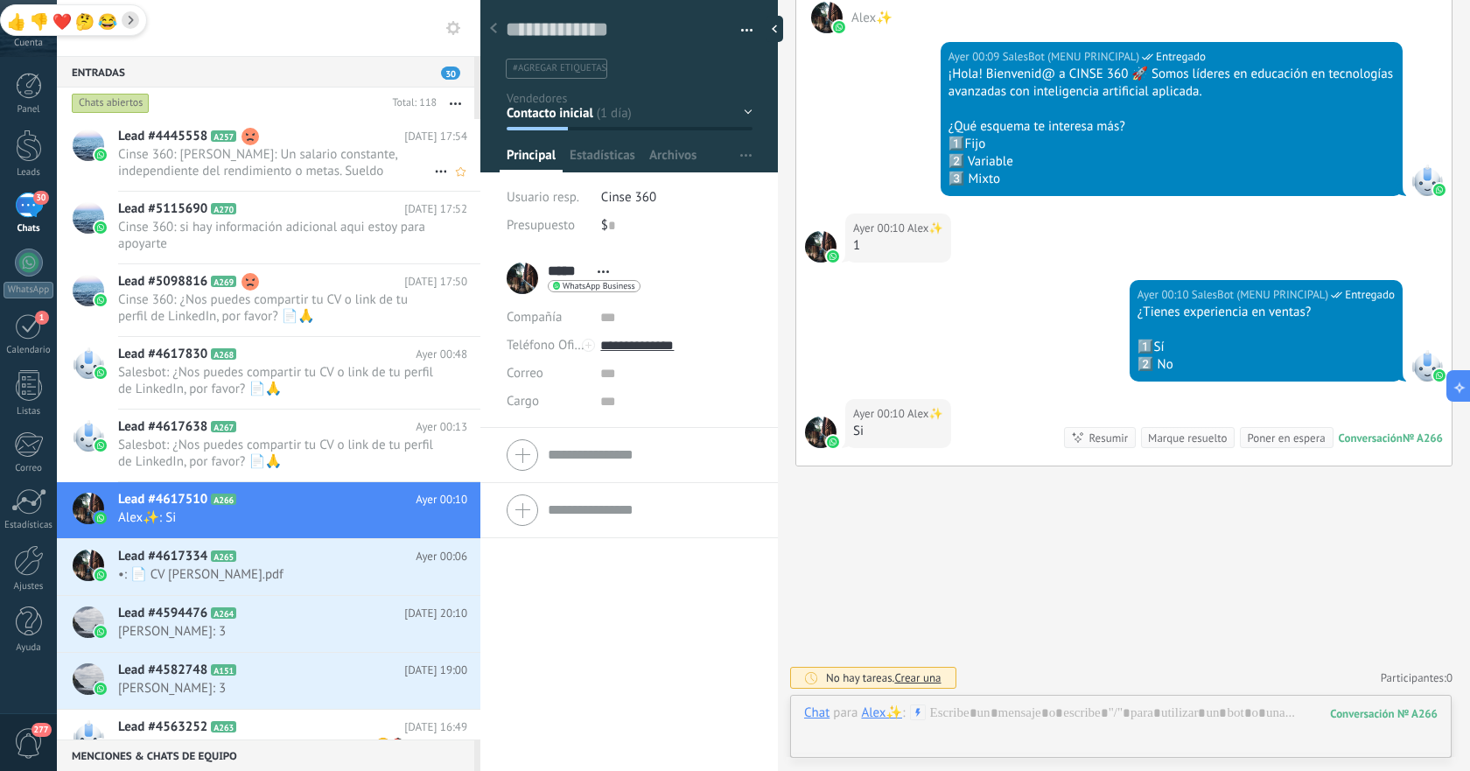
click at [276, 173] on span "Cinse 360: [PERSON_NAME]: Un salario constante, independiente del rendimiento o…" at bounding box center [276, 162] width 316 height 33
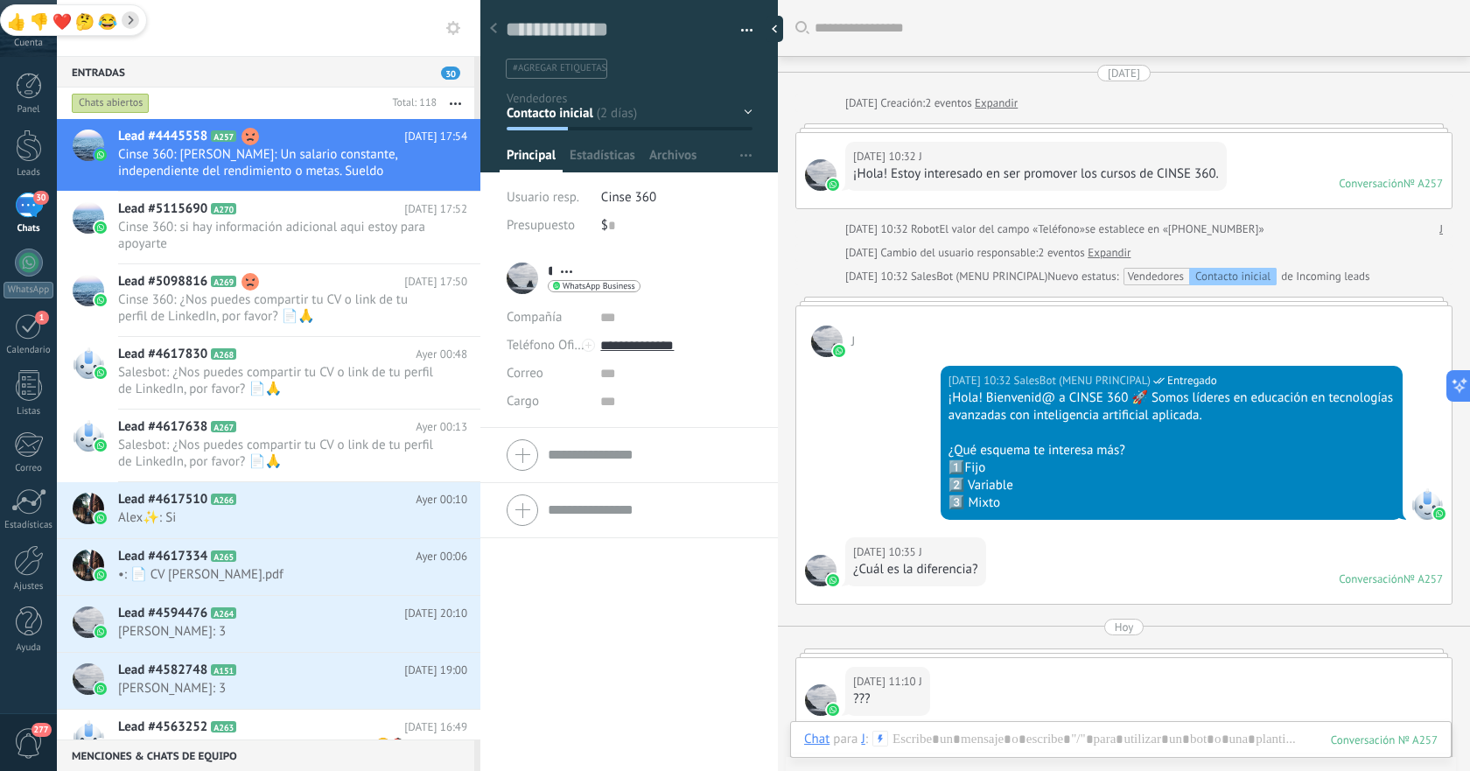
scroll to position [449, 0]
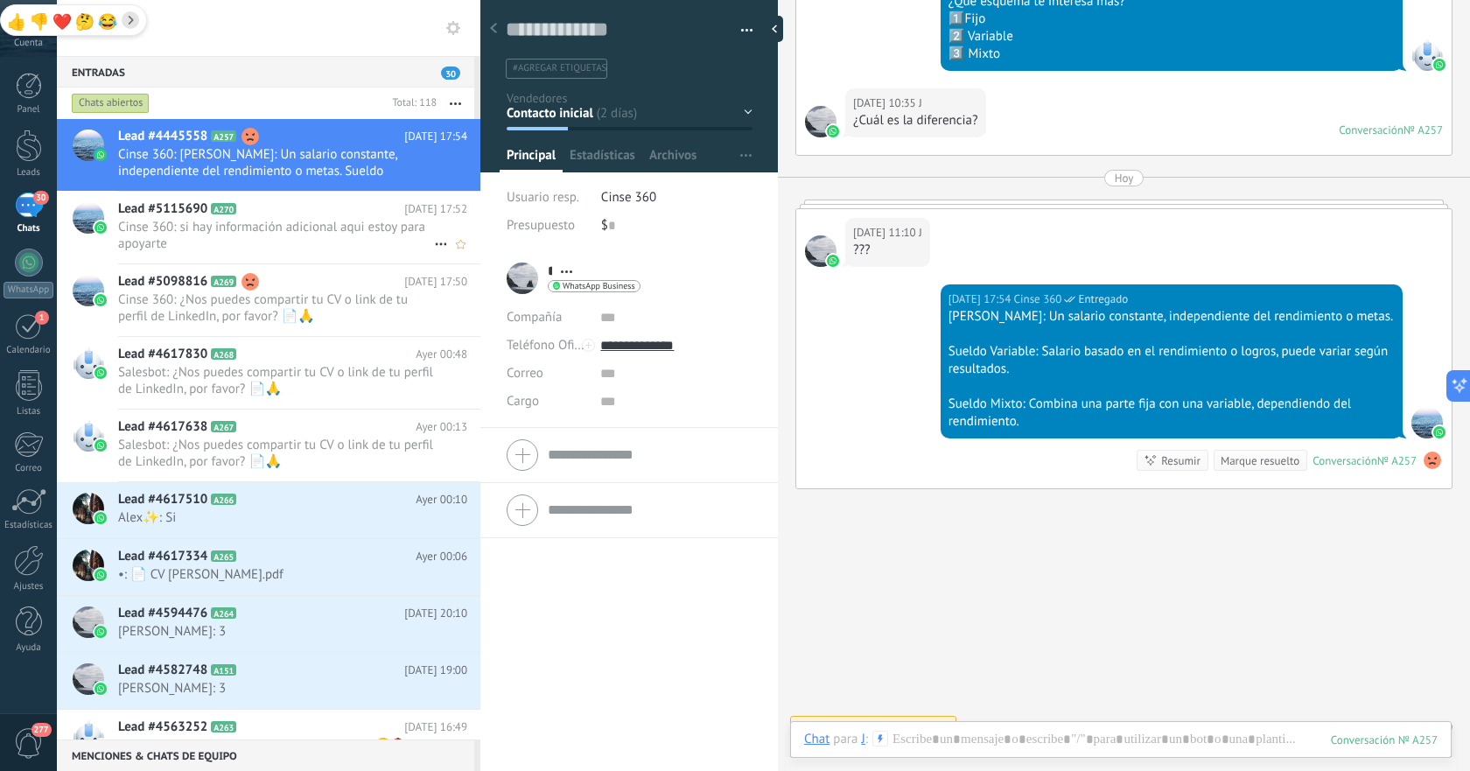
click at [272, 248] on span "Cinse 360: si hay información adicional aqui estoy para apoyarte" at bounding box center [276, 235] width 316 height 33
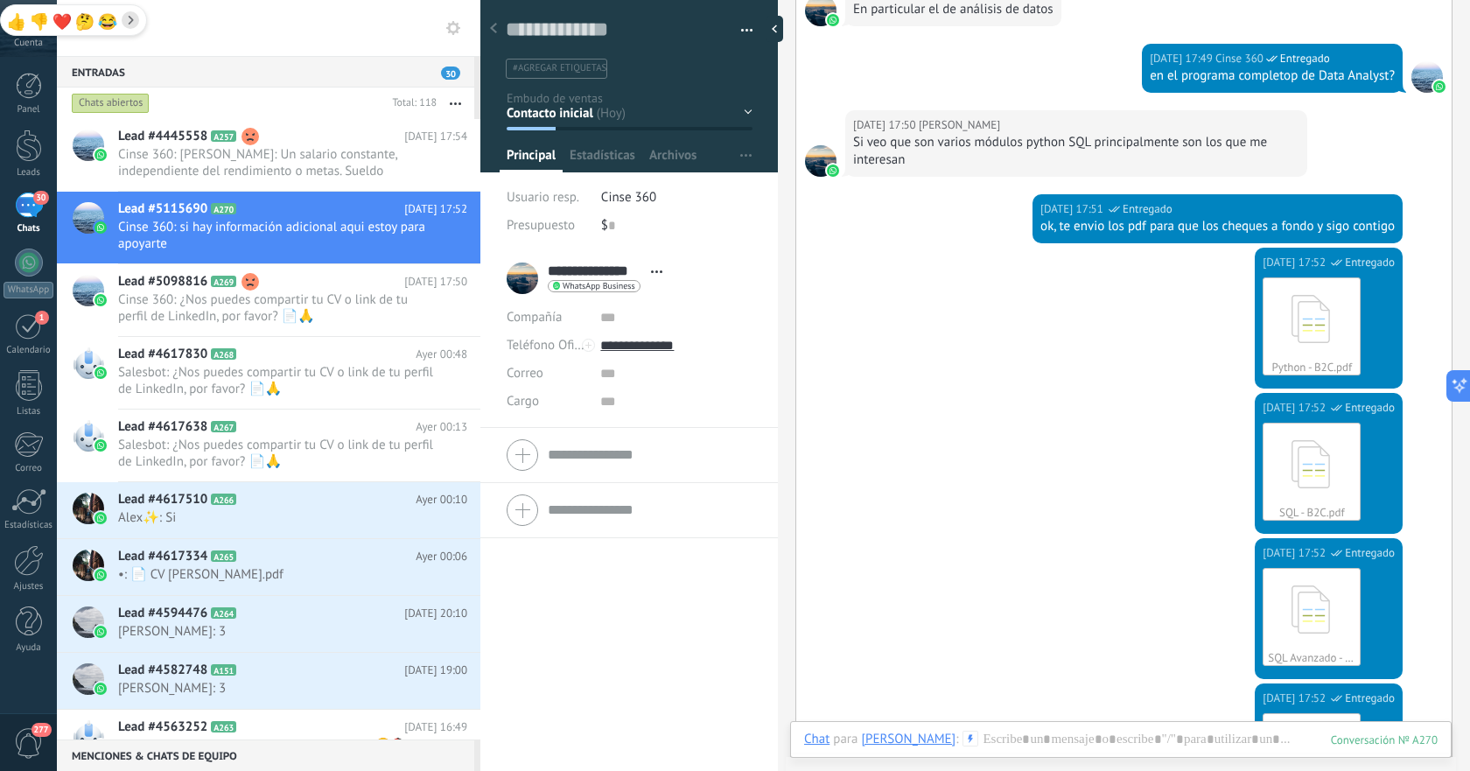
scroll to position [440, 0]
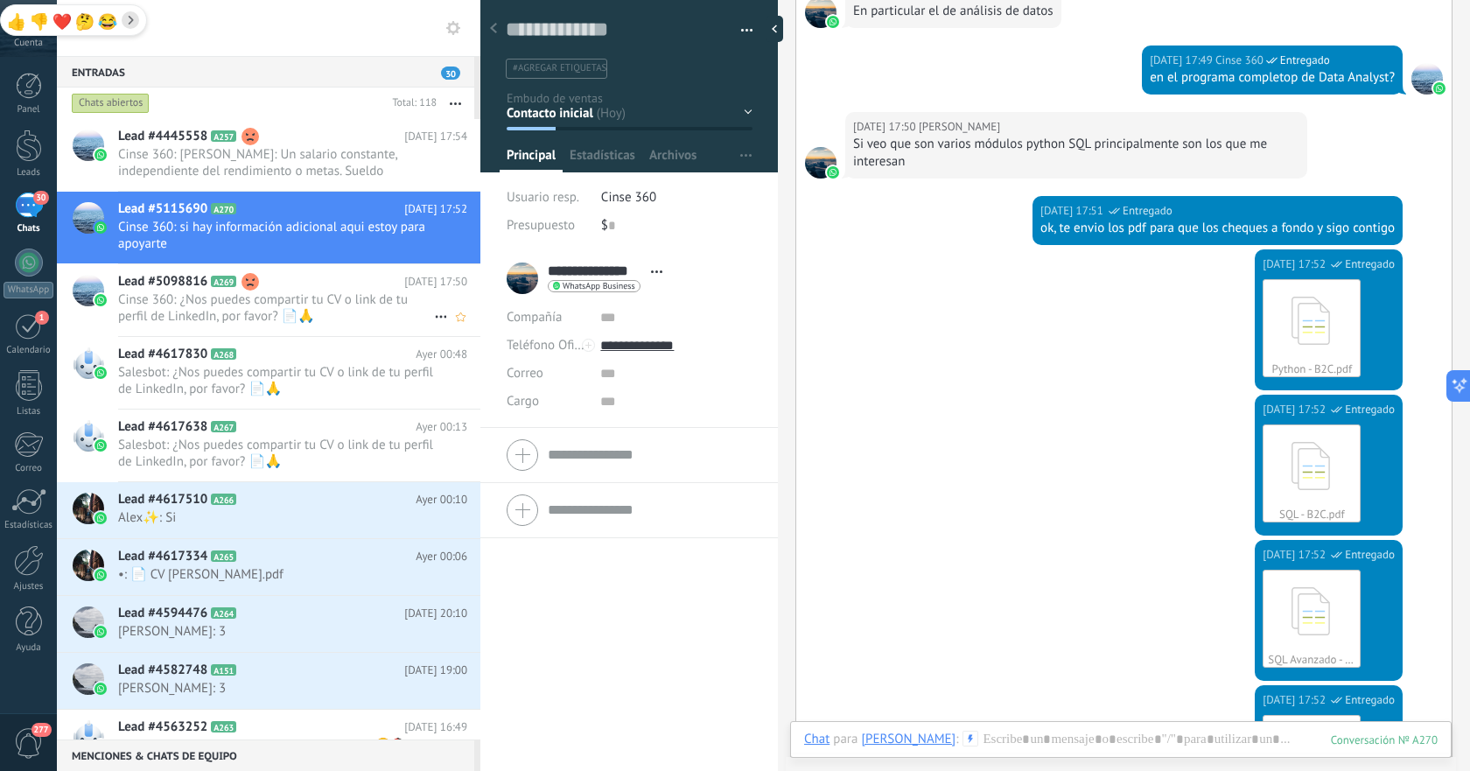
click at [353, 289] on h2 "Lead #5098816 A269" at bounding box center [261, 282] width 286 height 18
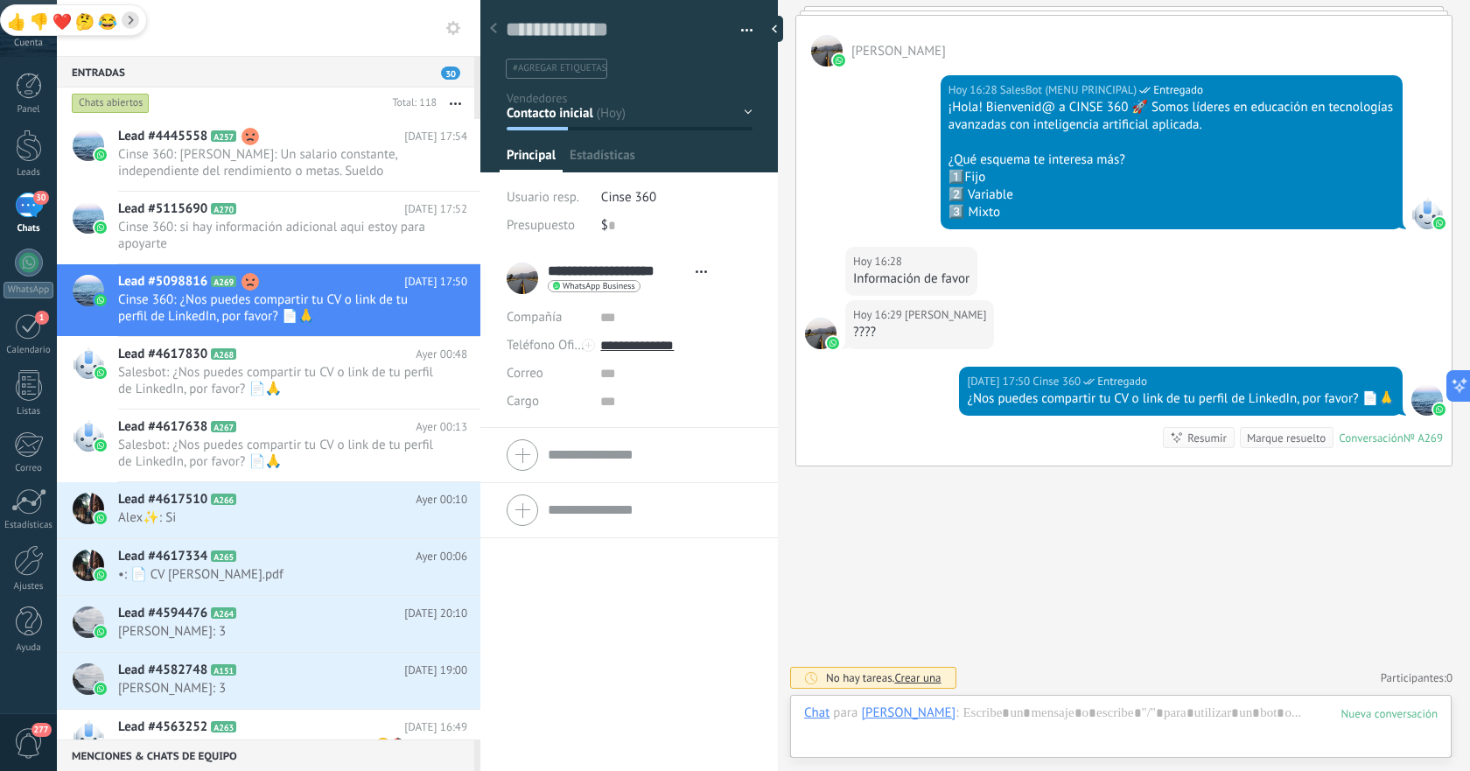
scroll to position [26, 0]
drag, startPoint x: 963, startPoint y: 402, endPoint x: 1359, endPoint y: 400, distance: 395.5
click at [1359, 400] on div "[DATE] 17:50 Cinse 360 Entregado ¿Nos puedes compartir tu CV o link de tu perfi…" at bounding box center [1181, 391] width 444 height 49
click at [939, 442] on div "[DATE] 17:50 Cinse 360 Entregado ¿Nos puedes compartir tu CV o link de tu perfi…" at bounding box center [1123, 416] width 655 height 99
drag, startPoint x: 967, startPoint y: 397, endPoint x: 1383, endPoint y: 410, distance: 415.8
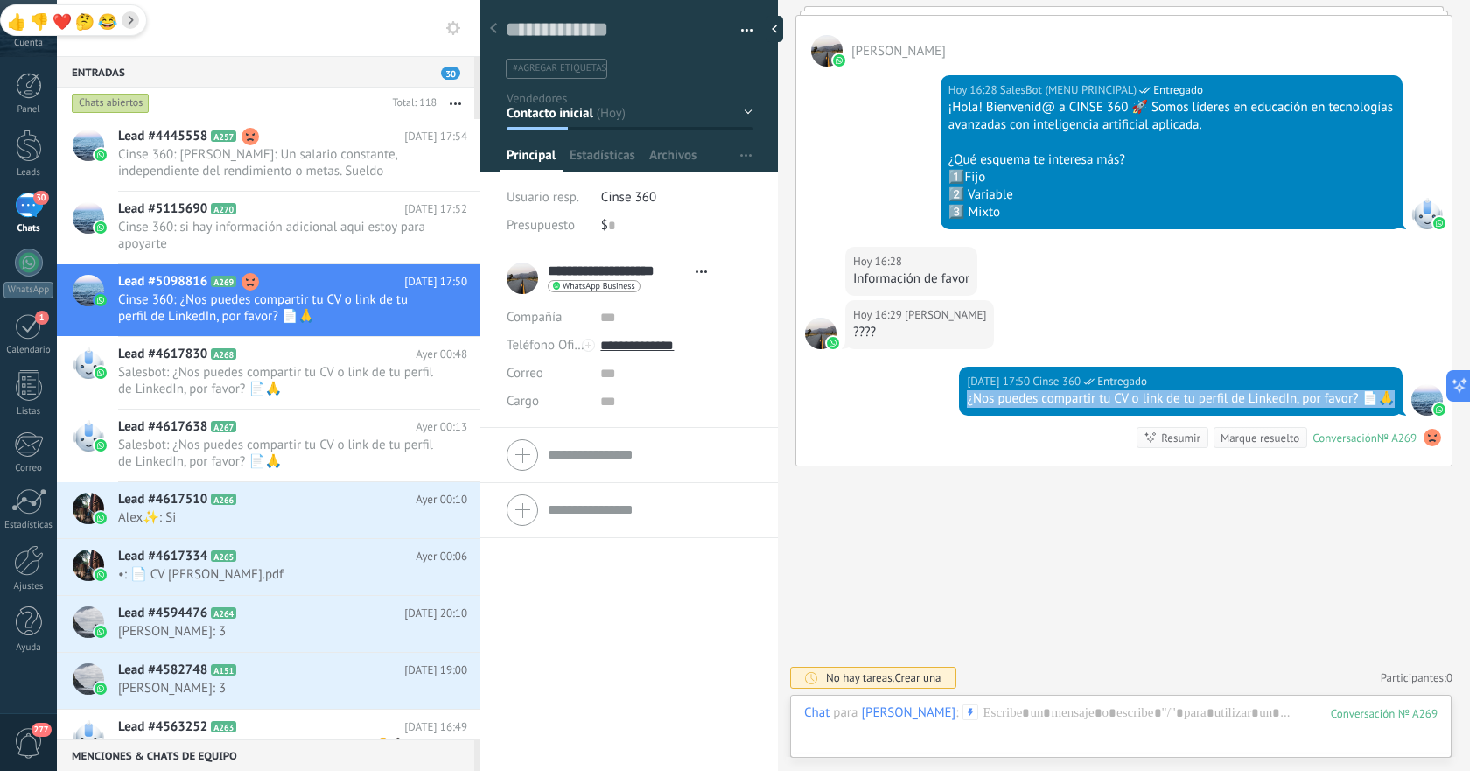
click at [1383, 410] on div "[DATE] 17:50 Cinse 360 Entregado ¿Nos puedes compartir tu CV o link de tu perfi…" at bounding box center [1181, 391] width 444 height 49
copy div "¿Nos puedes compartir tu CV o link de tu perfil de LinkedIn, por favor? 📄🙏"
click at [263, 512] on span "Alex✨: Si" at bounding box center [276, 517] width 316 height 17
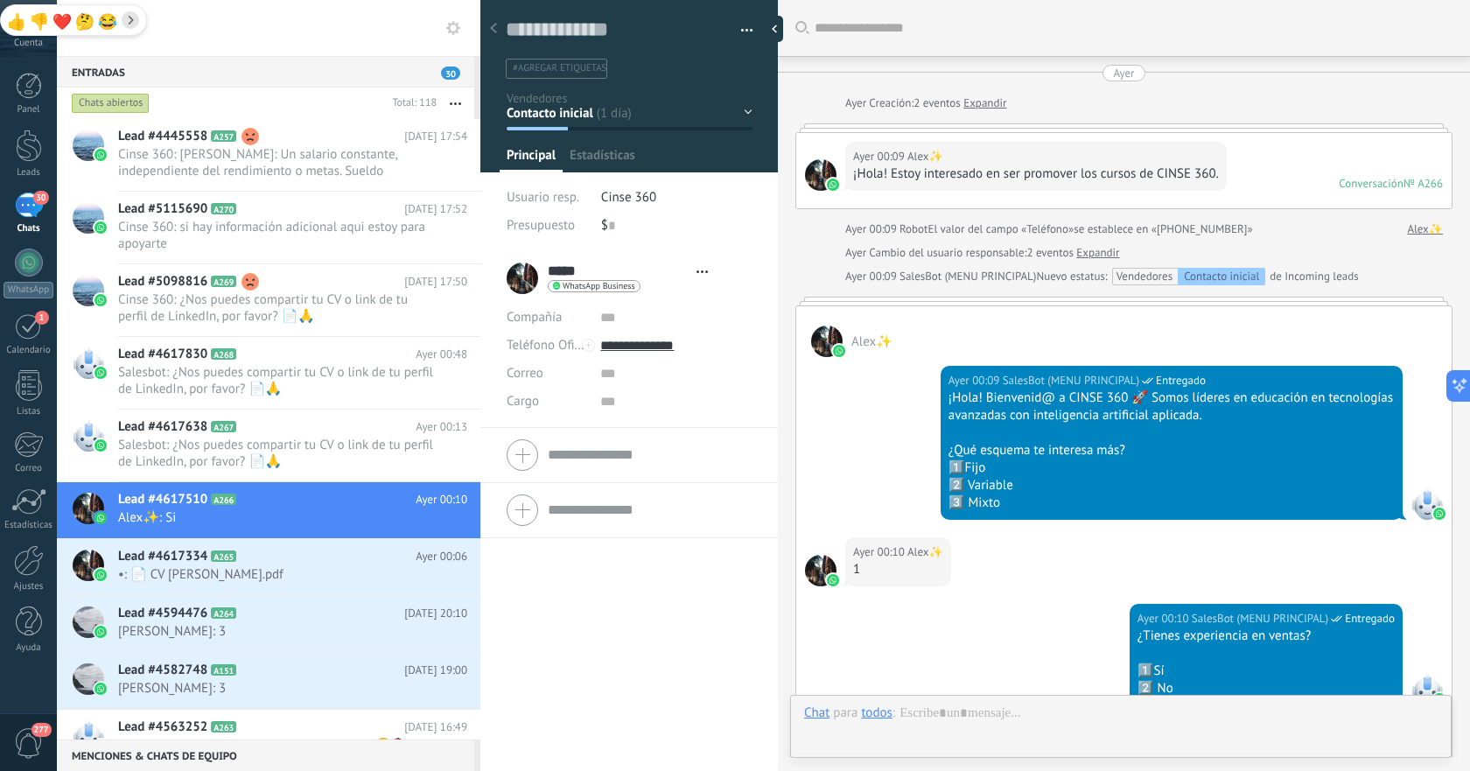
type textarea "**********"
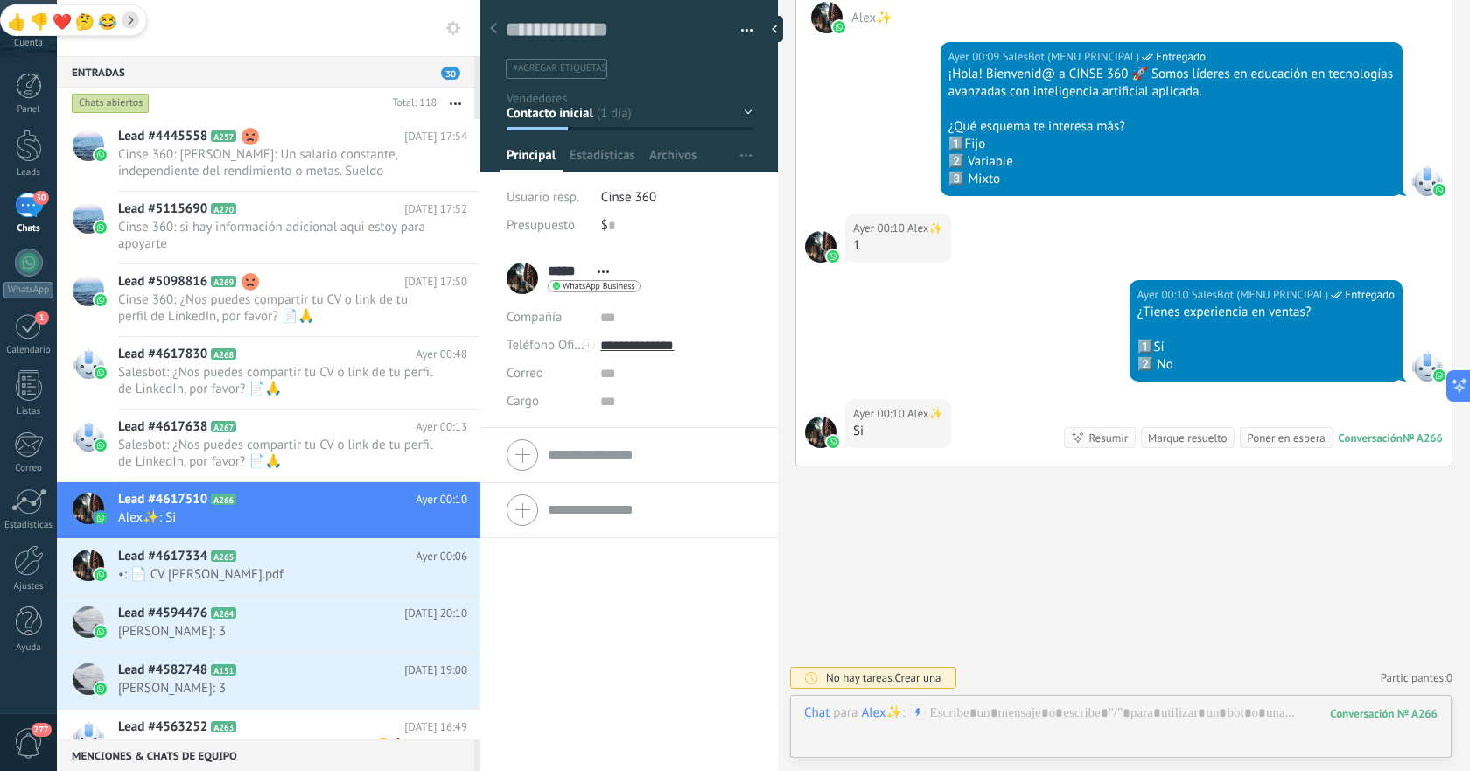
click at [1041, 707] on div at bounding box center [1121, 730] width 634 height 53
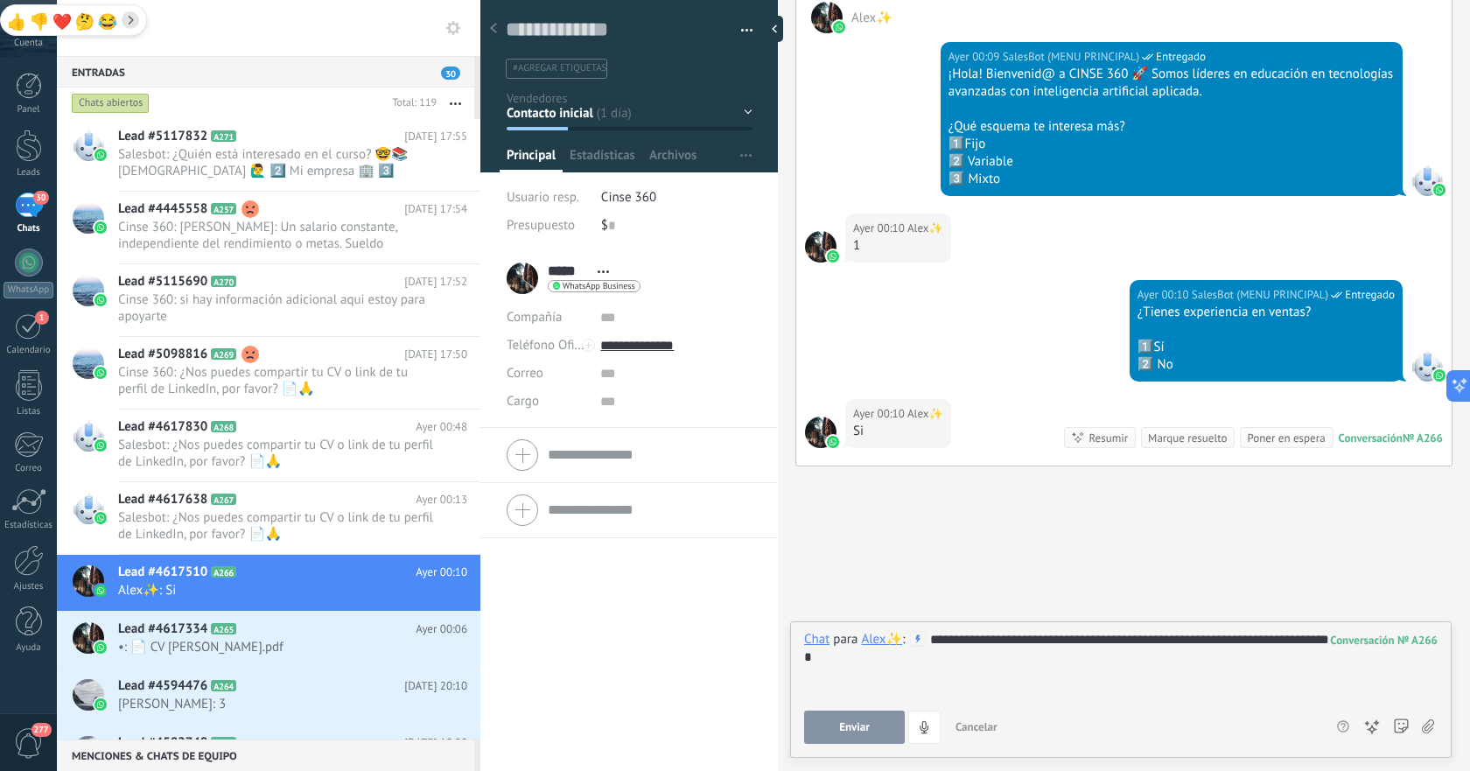
click at [870, 723] on button "Enviar" at bounding box center [854, 727] width 101 height 33
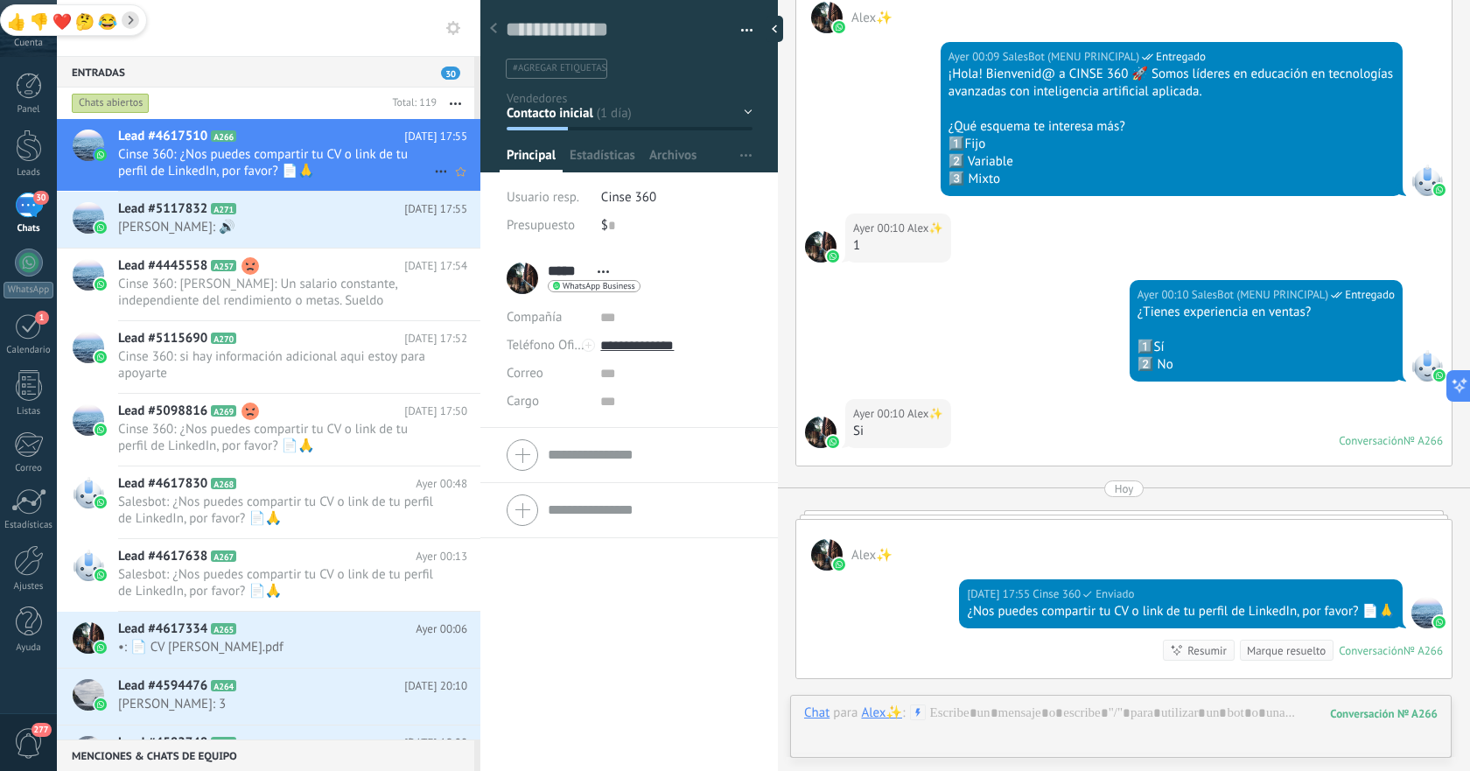
click at [272, 164] on span "Cinse 360: ¿Nos puedes compartir tu CV o link de tu perfil de LinkedIn, por fav…" at bounding box center [276, 162] width 316 height 33
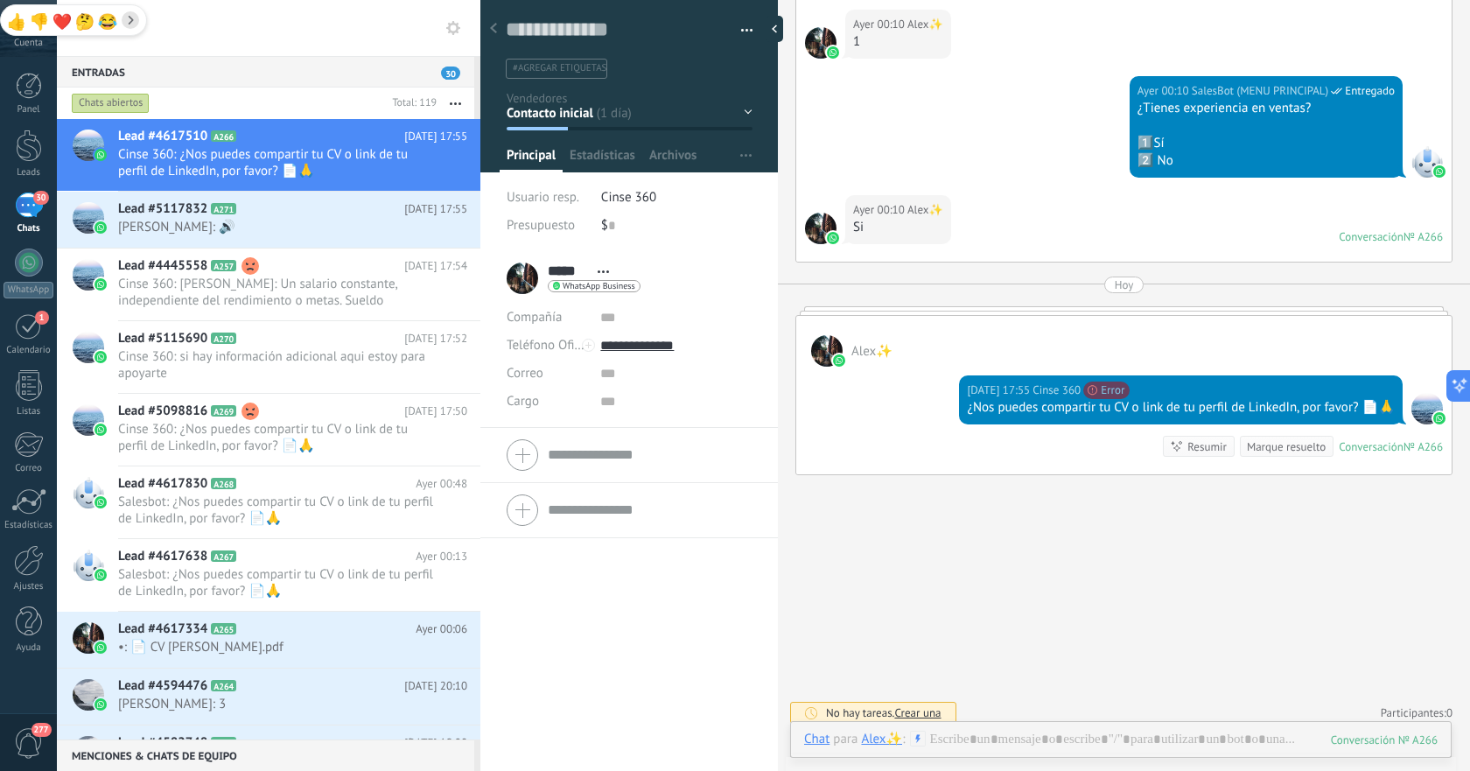
scroll to position [531, 0]
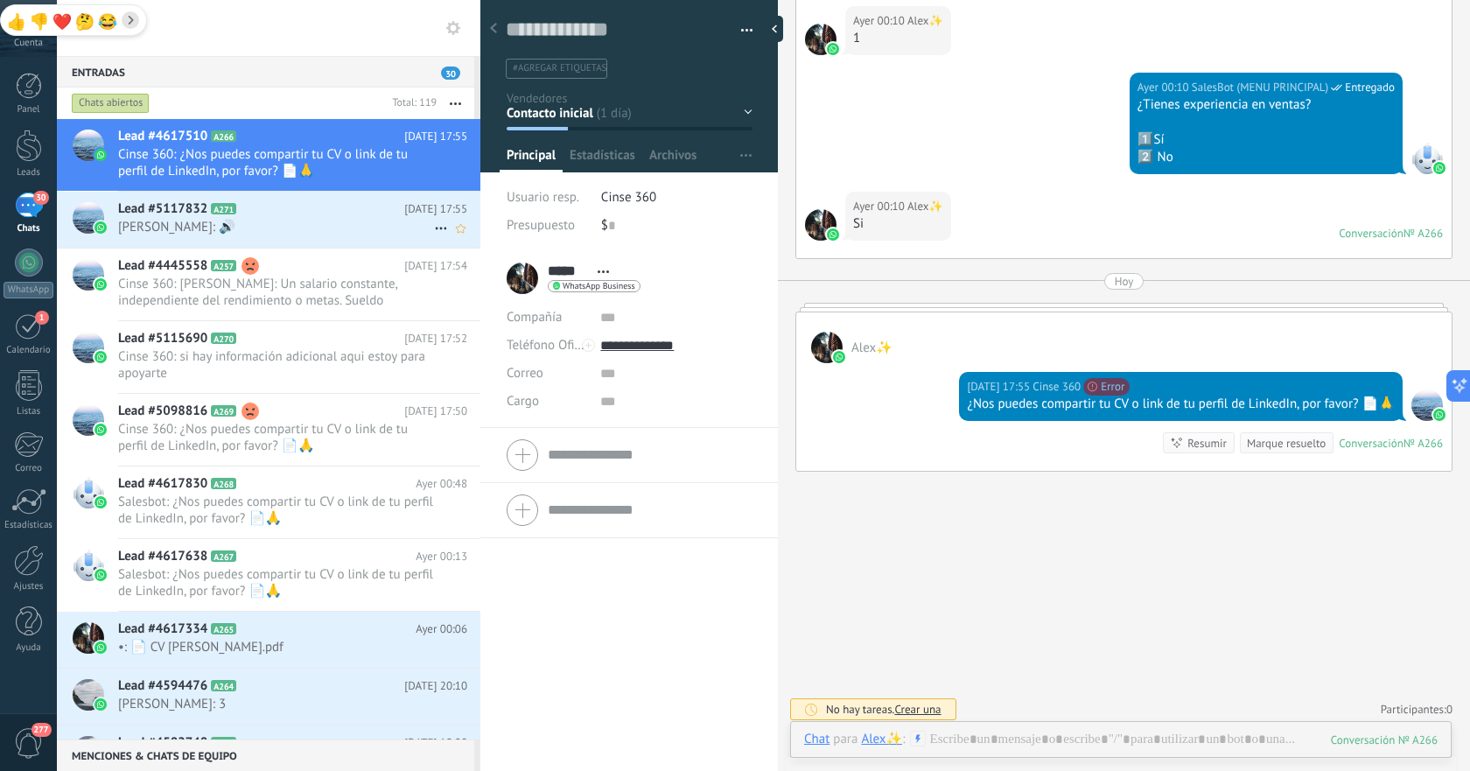
click at [336, 229] on span "[PERSON_NAME]: 🔊" at bounding box center [276, 227] width 316 height 17
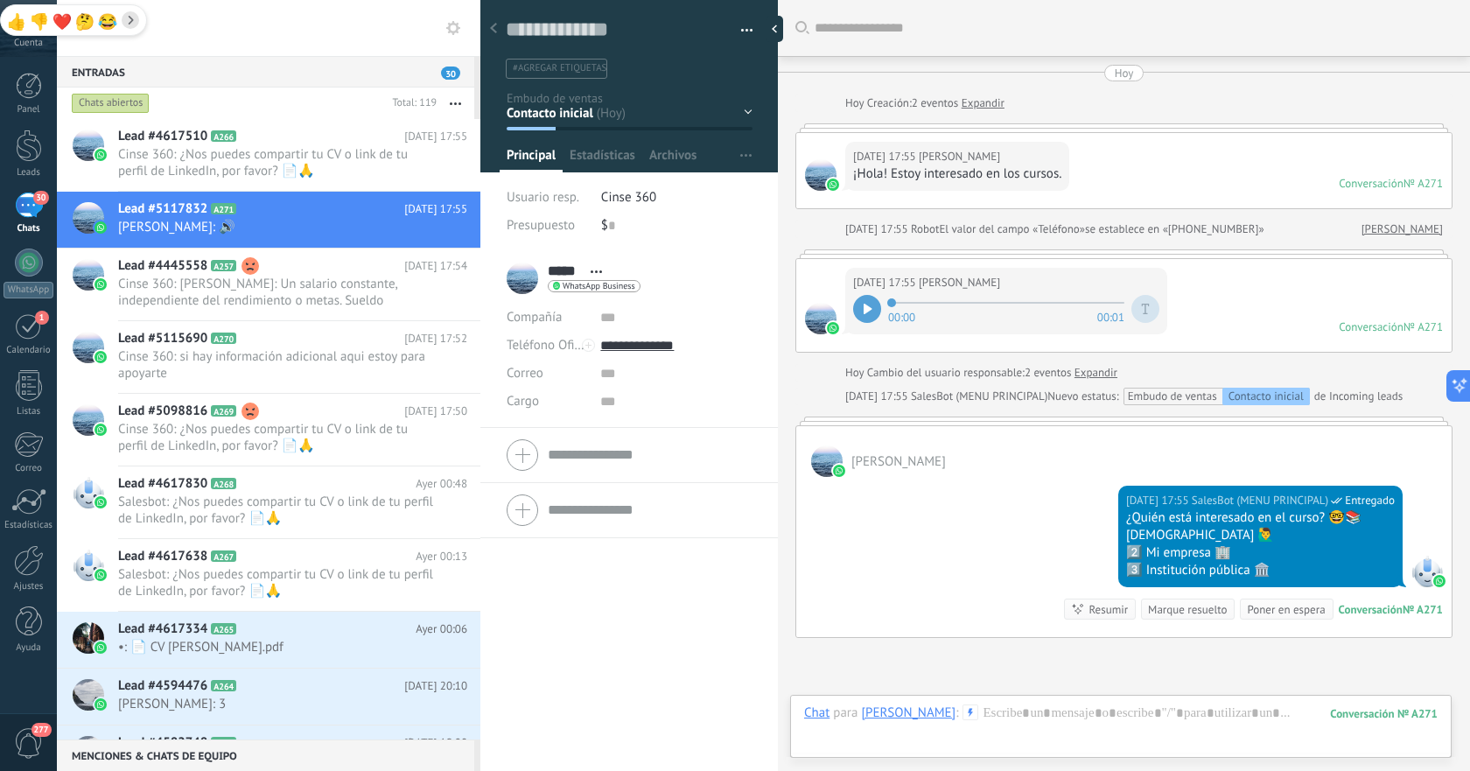
scroll to position [172, 0]
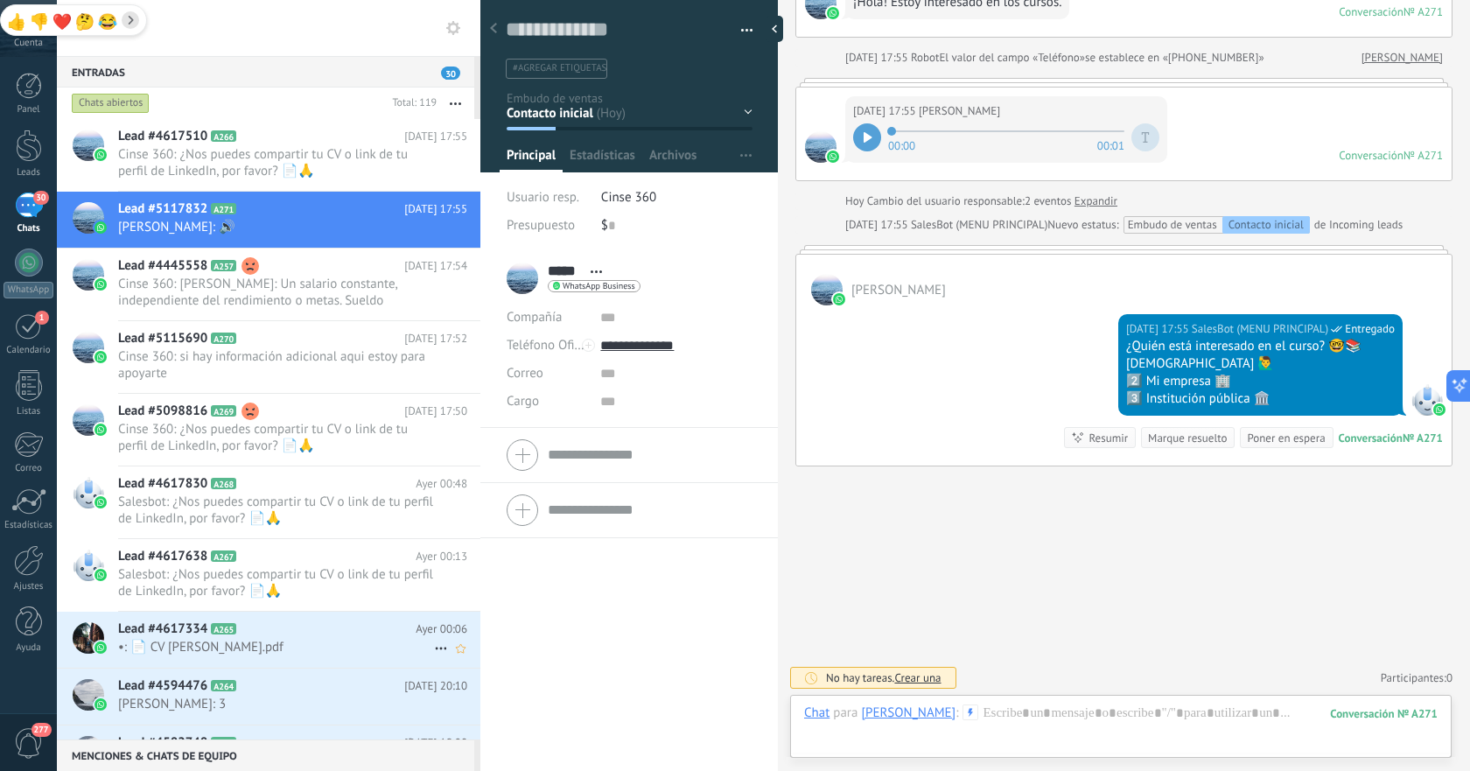
click at [233, 634] on h2 "Lead #4617334 A265" at bounding box center [267, 629] width 298 height 18
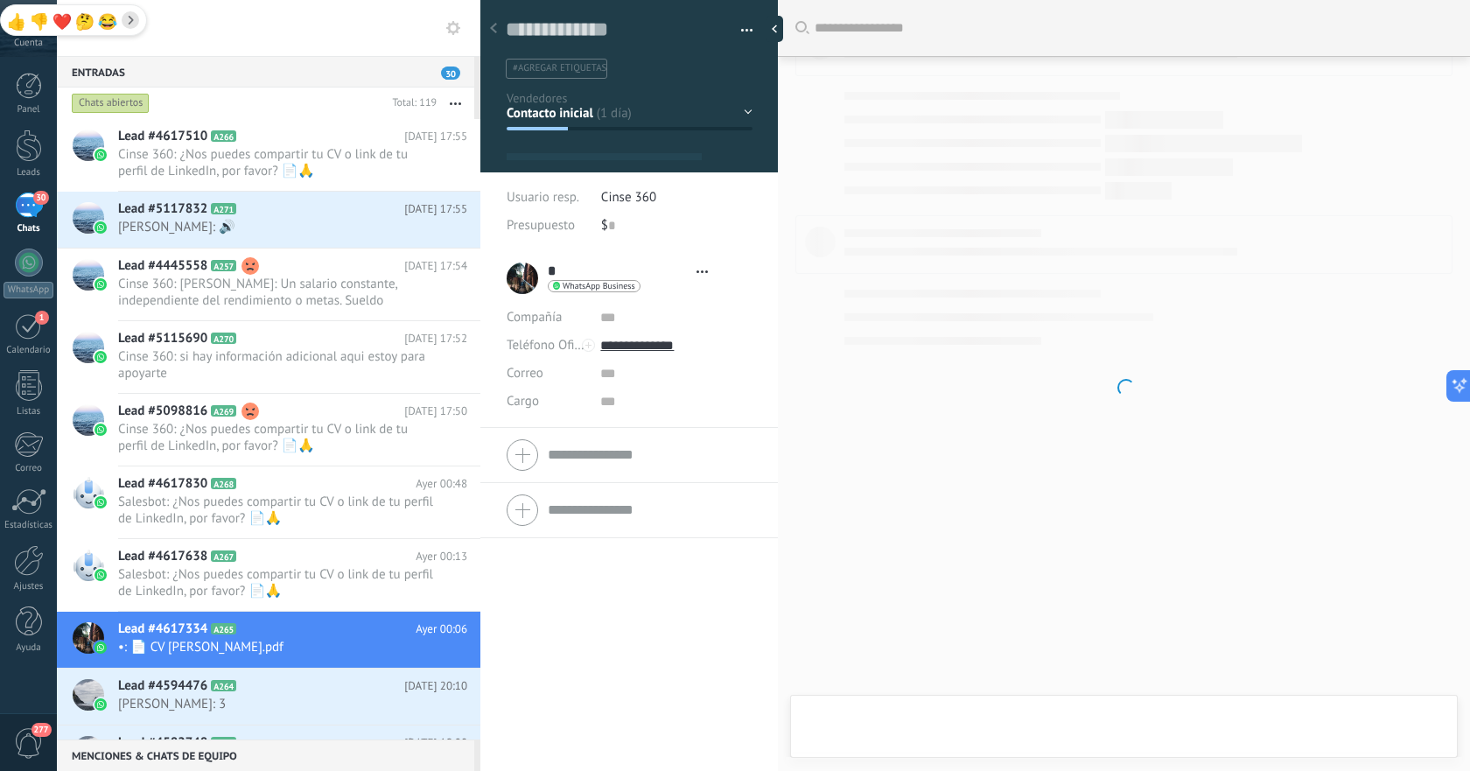
type textarea "**********"
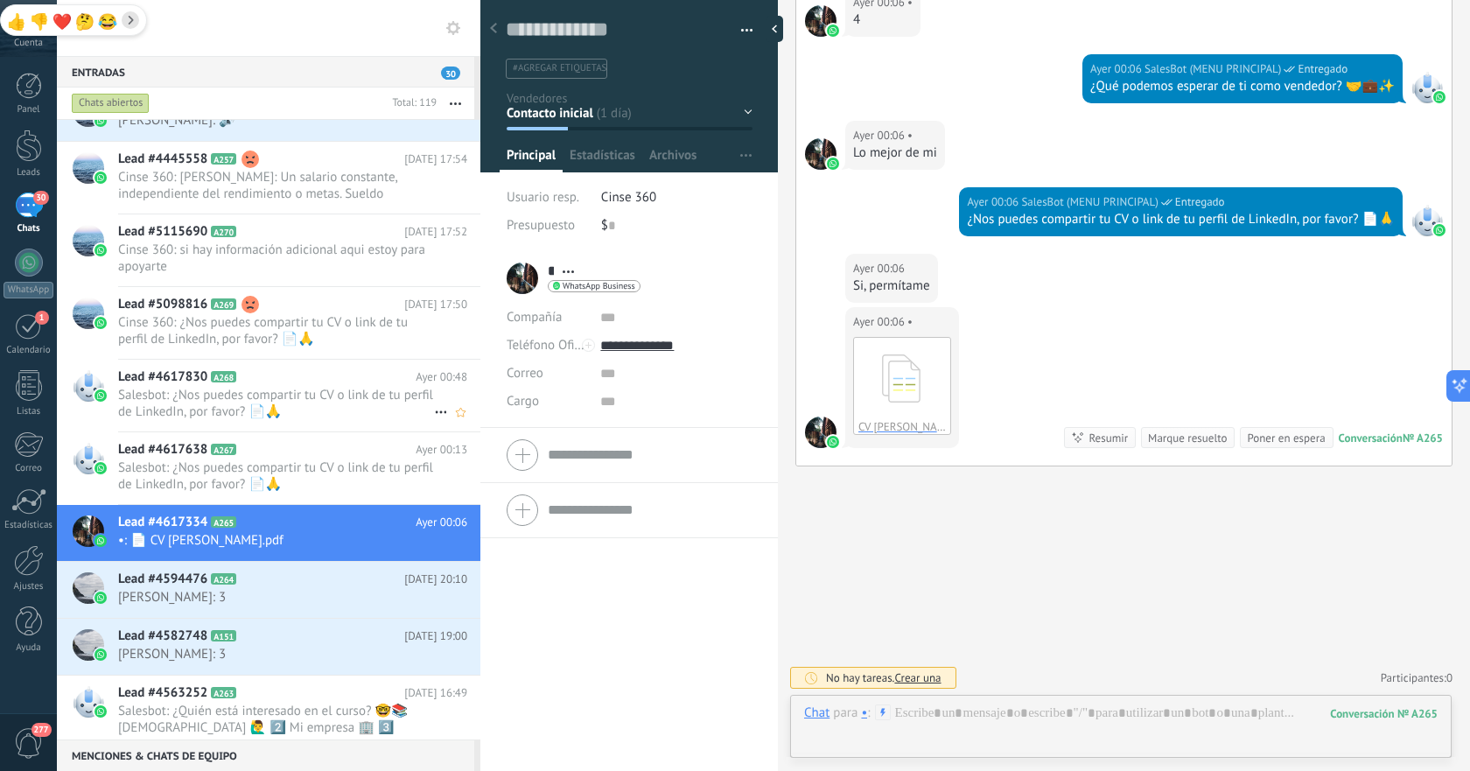
scroll to position [117, 0]
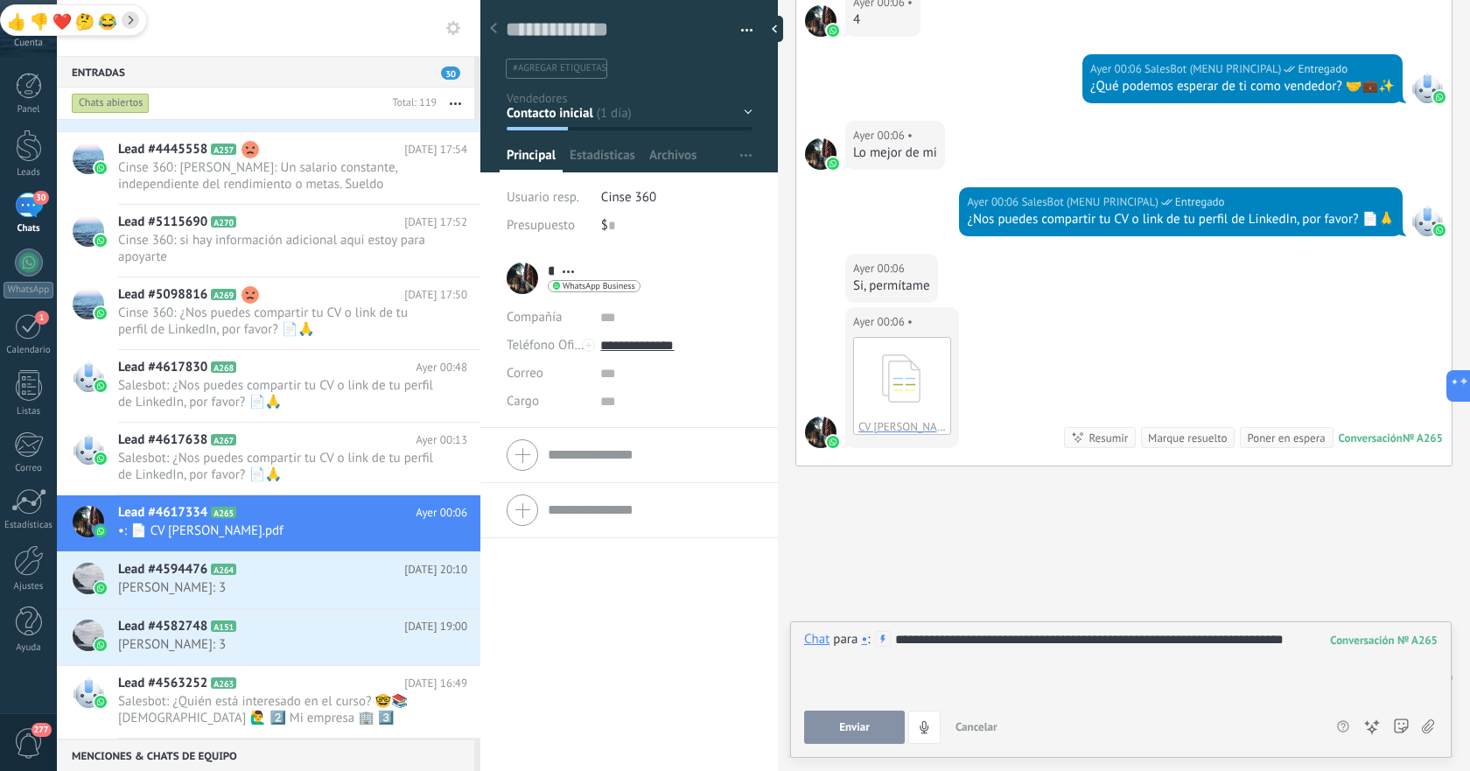
click at [863, 732] on span "Enviar" at bounding box center [854, 727] width 31 height 12
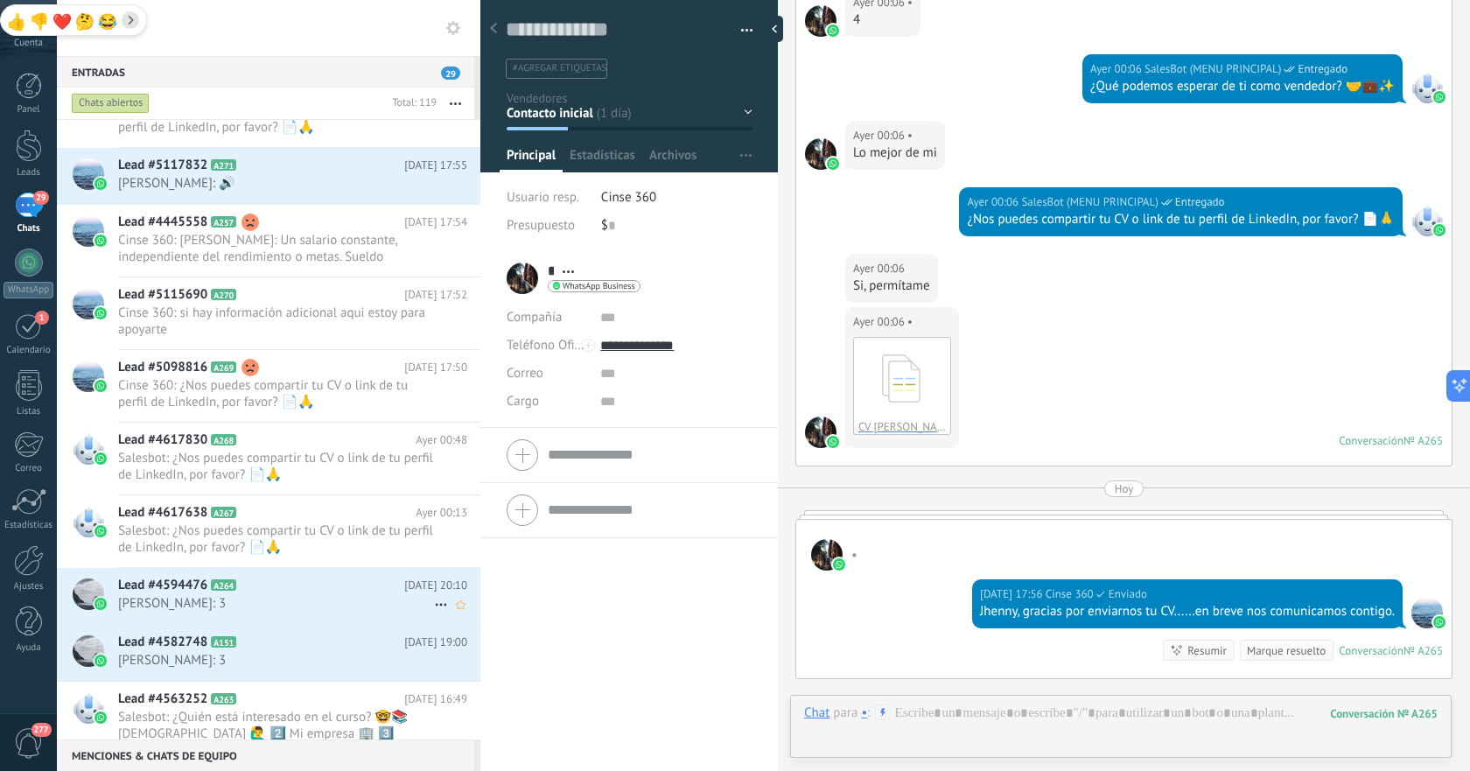
click at [315, 581] on h2 "Lead #4594476 A264" at bounding box center [261, 586] width 286 height 18
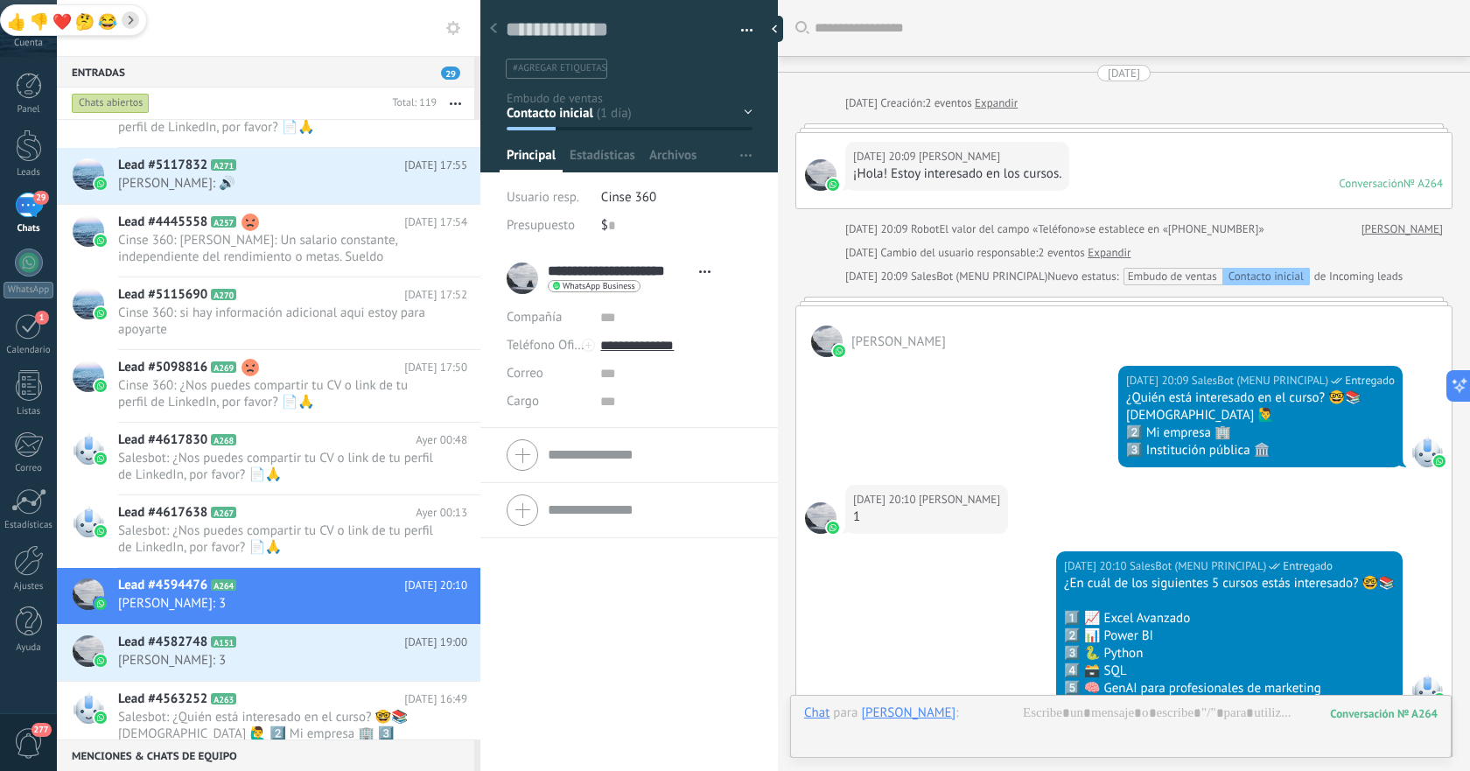
scroll to position [362, 0]
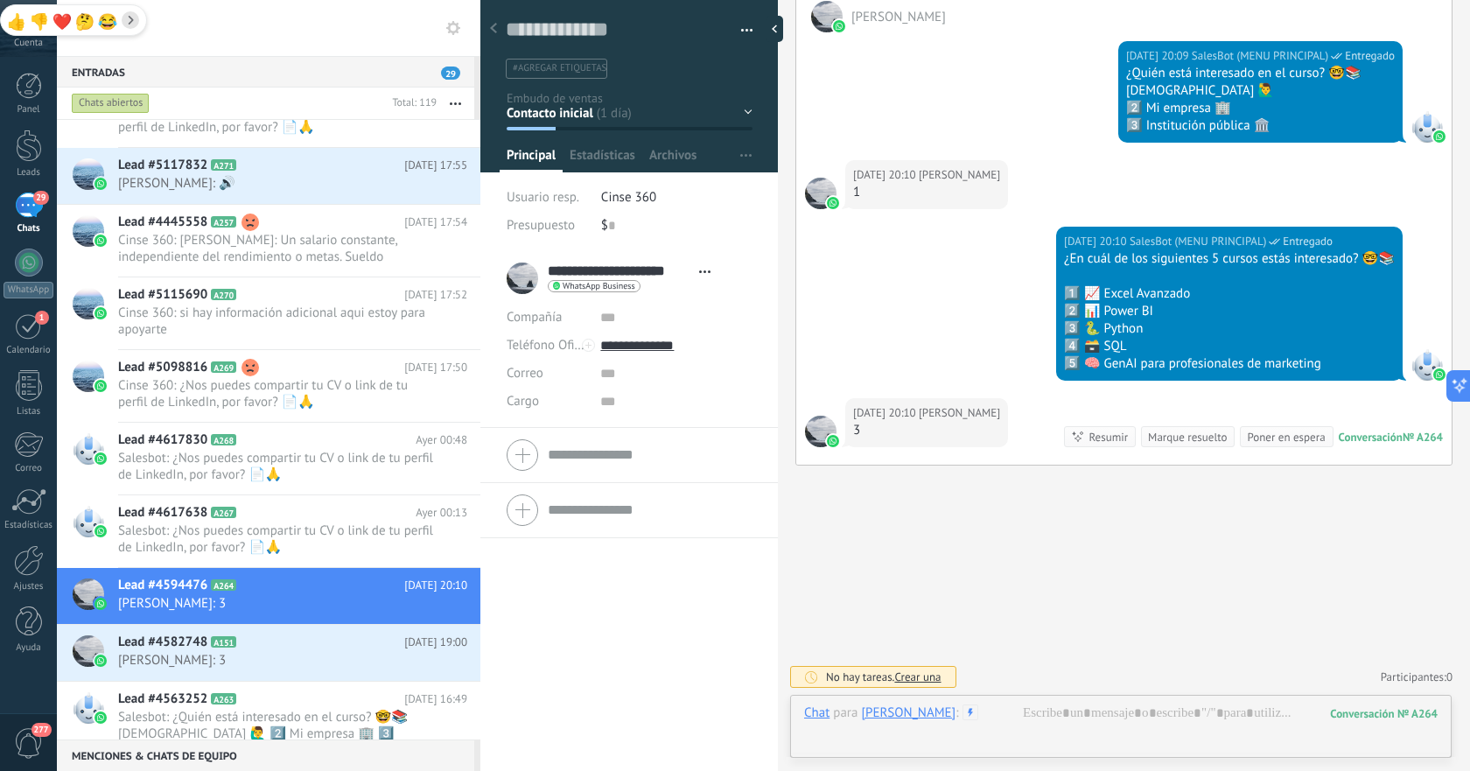
click at [1217, 720] on div at bounding box center [1121, 730] width 634 height 53
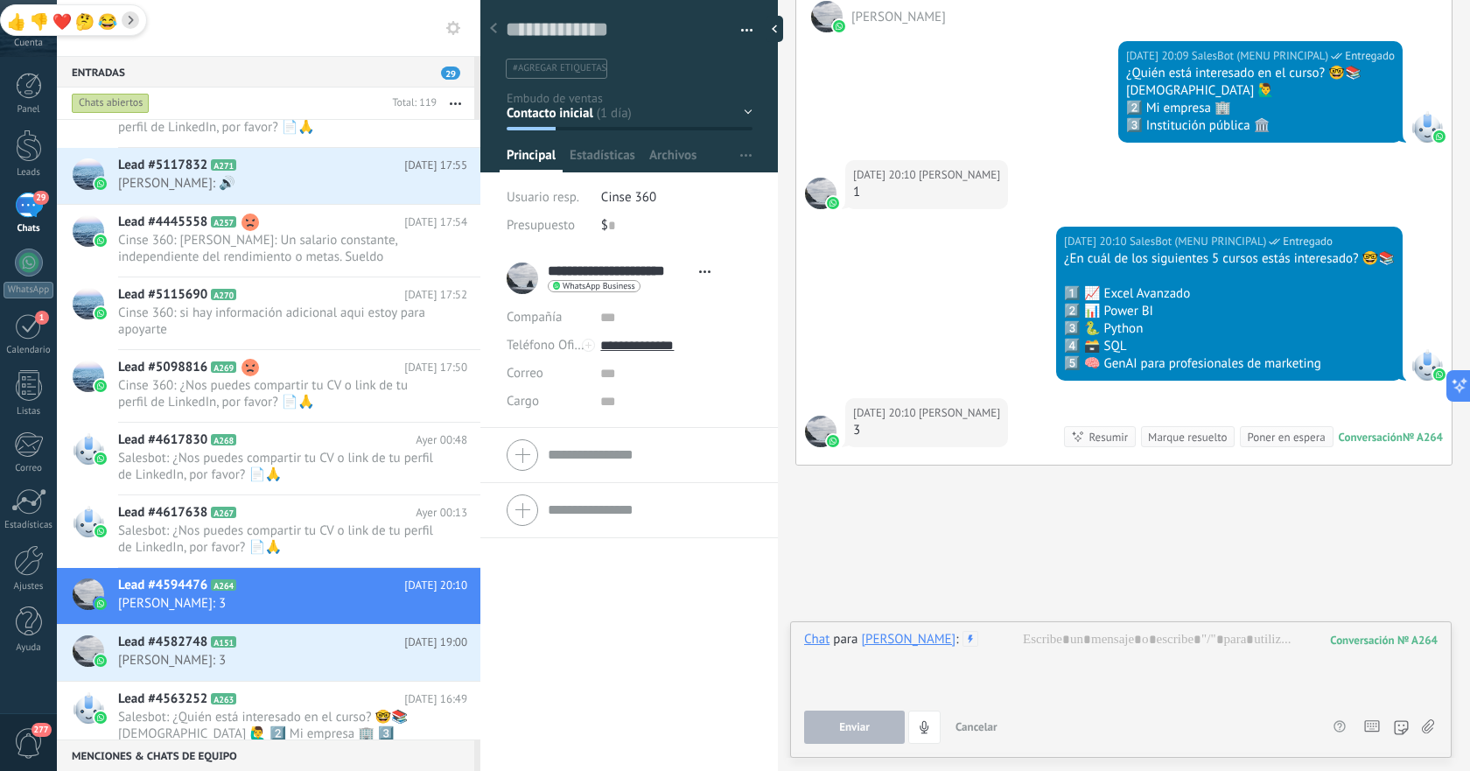
click at [1422, 728] on use at bounding box center [1428, 726] width 12 height 14
click at [0, 0] on input "file" at bounding box center [0, 0] width 0 height 0
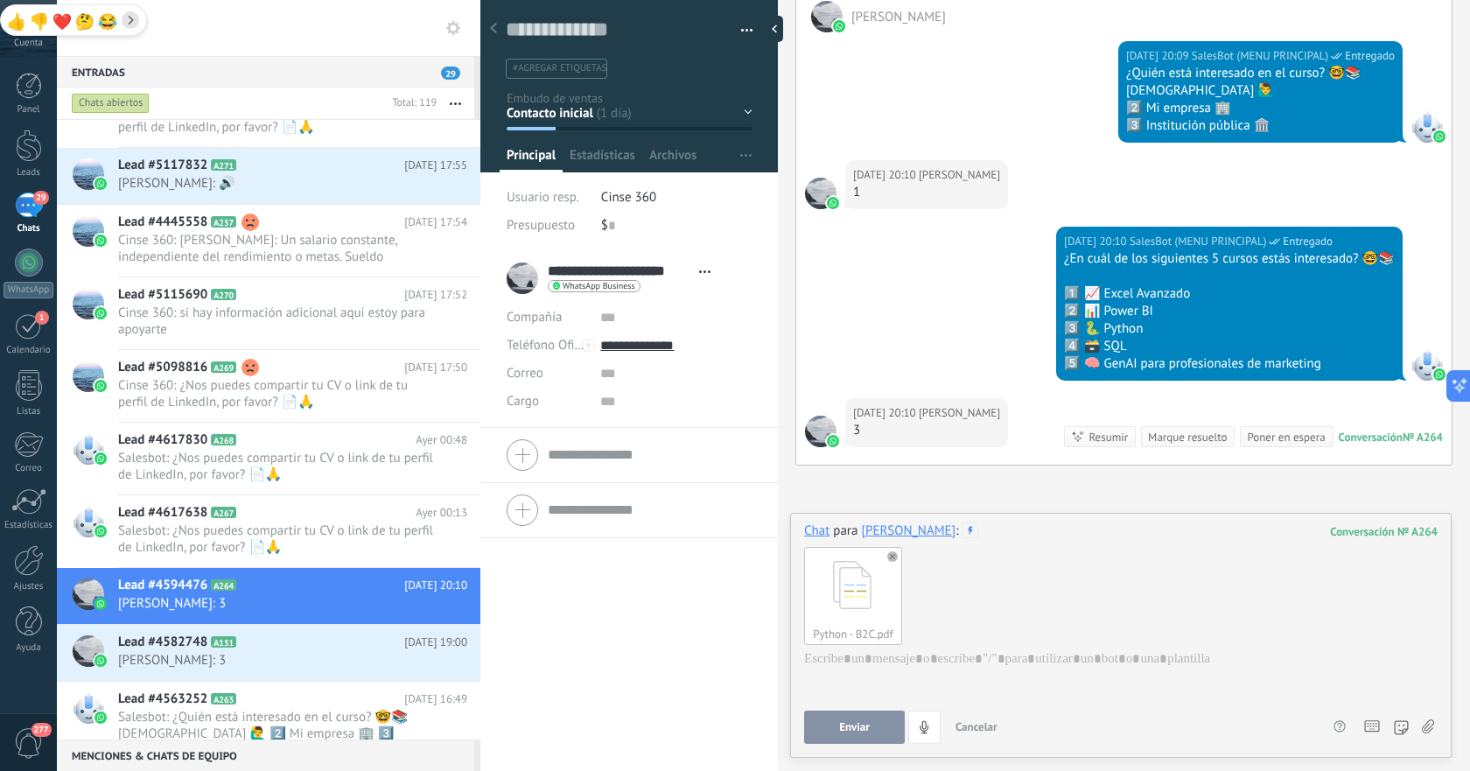
click at [853, 723] on span "Enviar" at bounding box center [854, 727] width 31 height 12
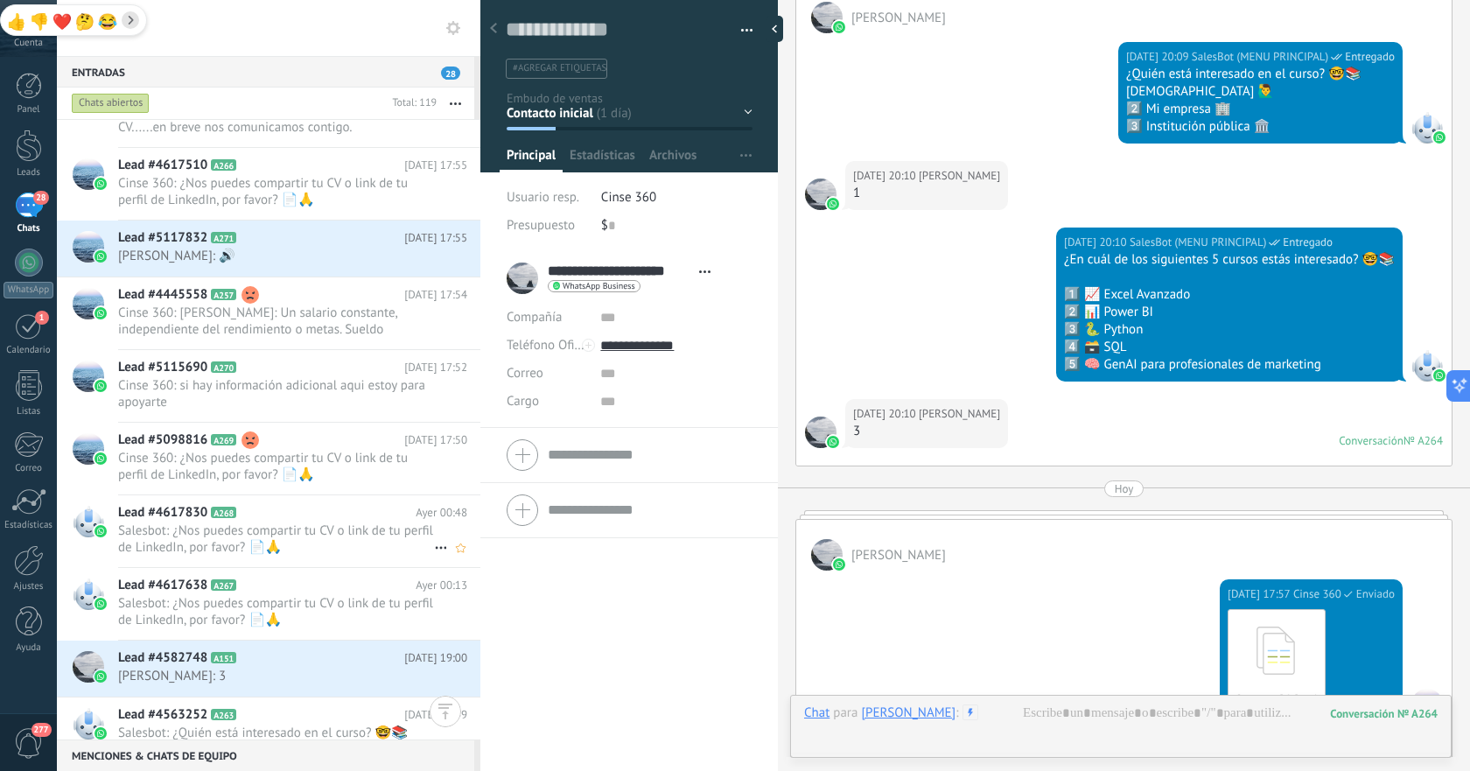
scroll to position [193, 0]
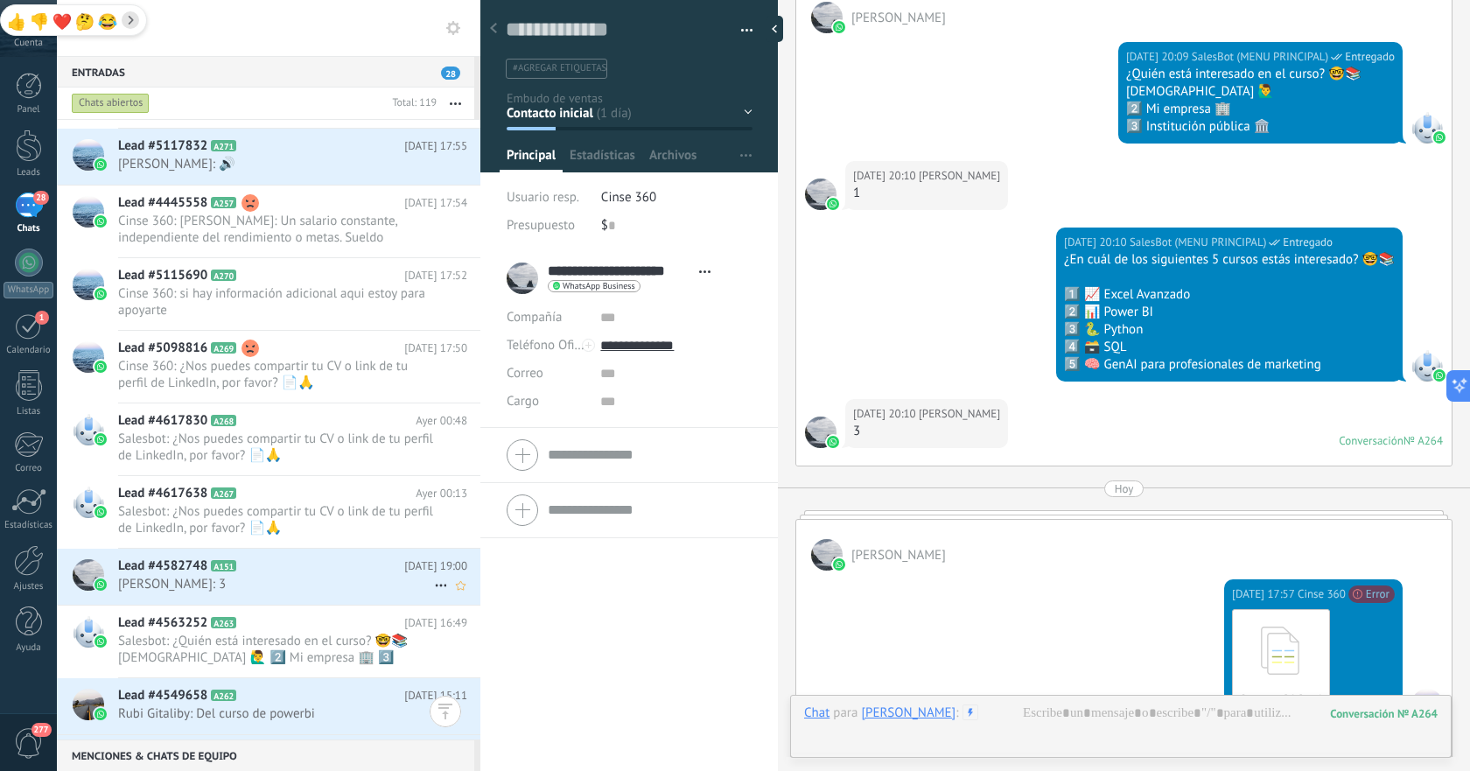
click at [294, 568] on h2 "Lead #4582748 A151" at bounding box center [261, 566] width 286 height 18
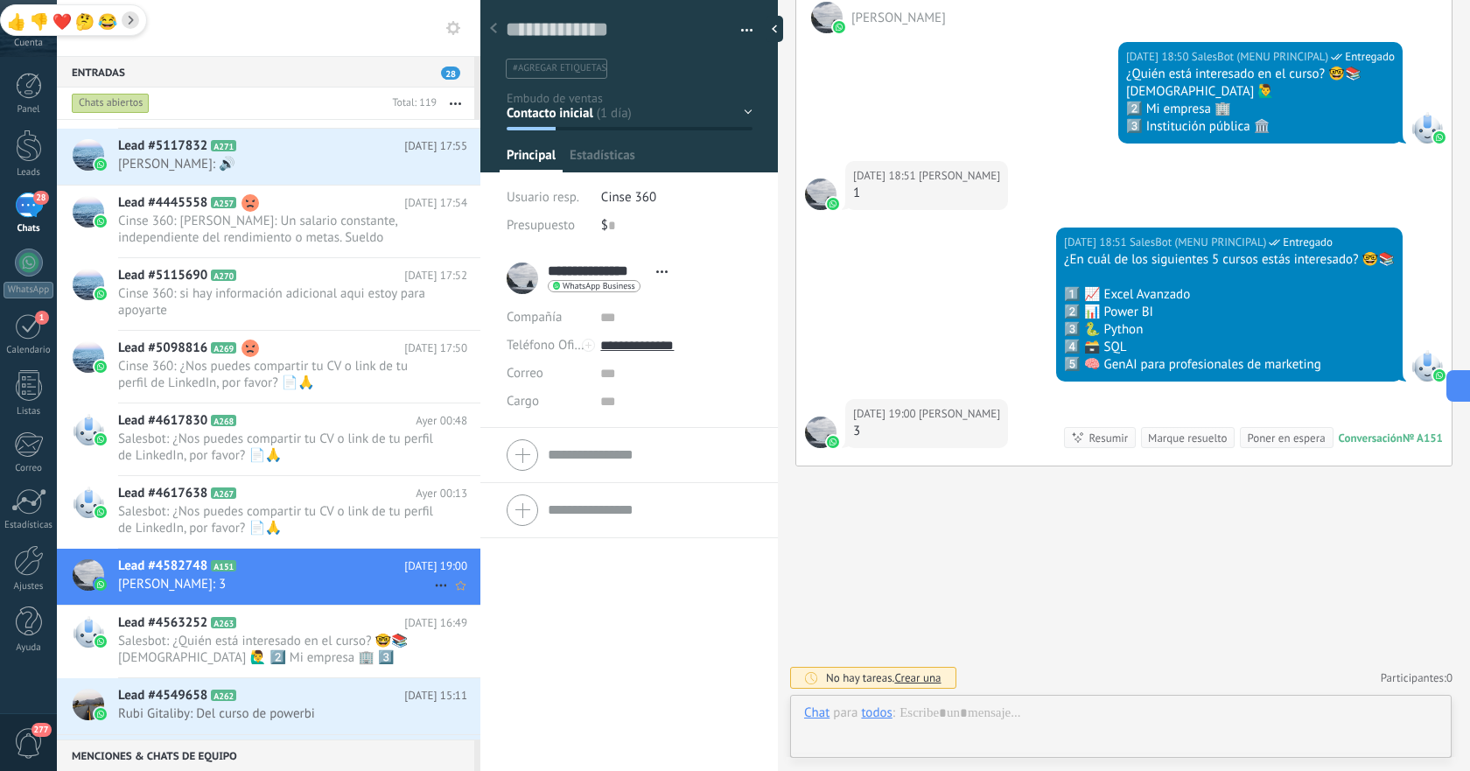
scroll to position [26, 0]
click at [1229, 721] on div at bounding box center [1121, 730] width 634 height 53
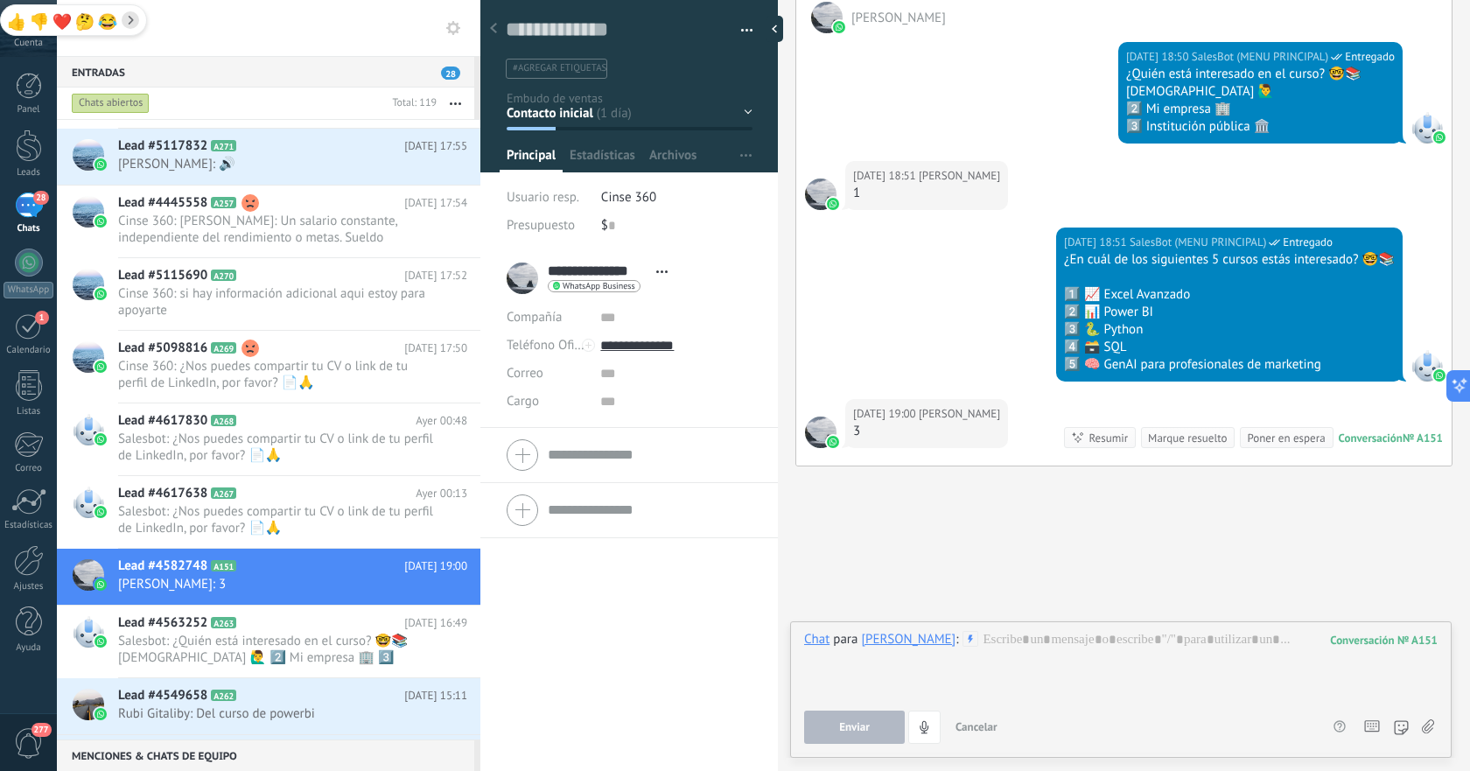
click at [1427, 727] on icon at bounding box center [1428, 726] width 12 height 15
click at [0, 0] on input "file" at bounding box center [0, 0] width 0 height 0
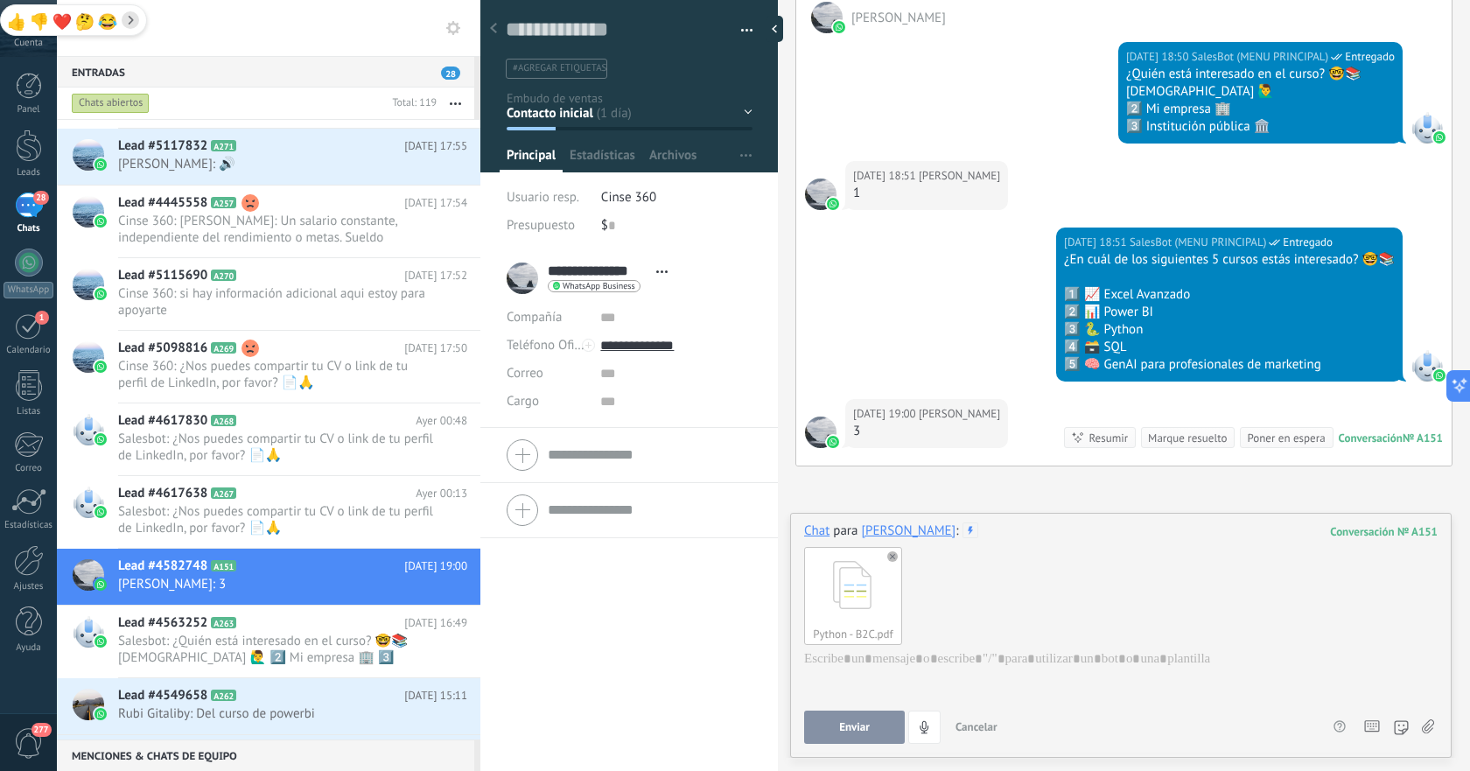
click at [854, 729] on span "Enviar" at bounding box center [854, 727] width 31 height 12
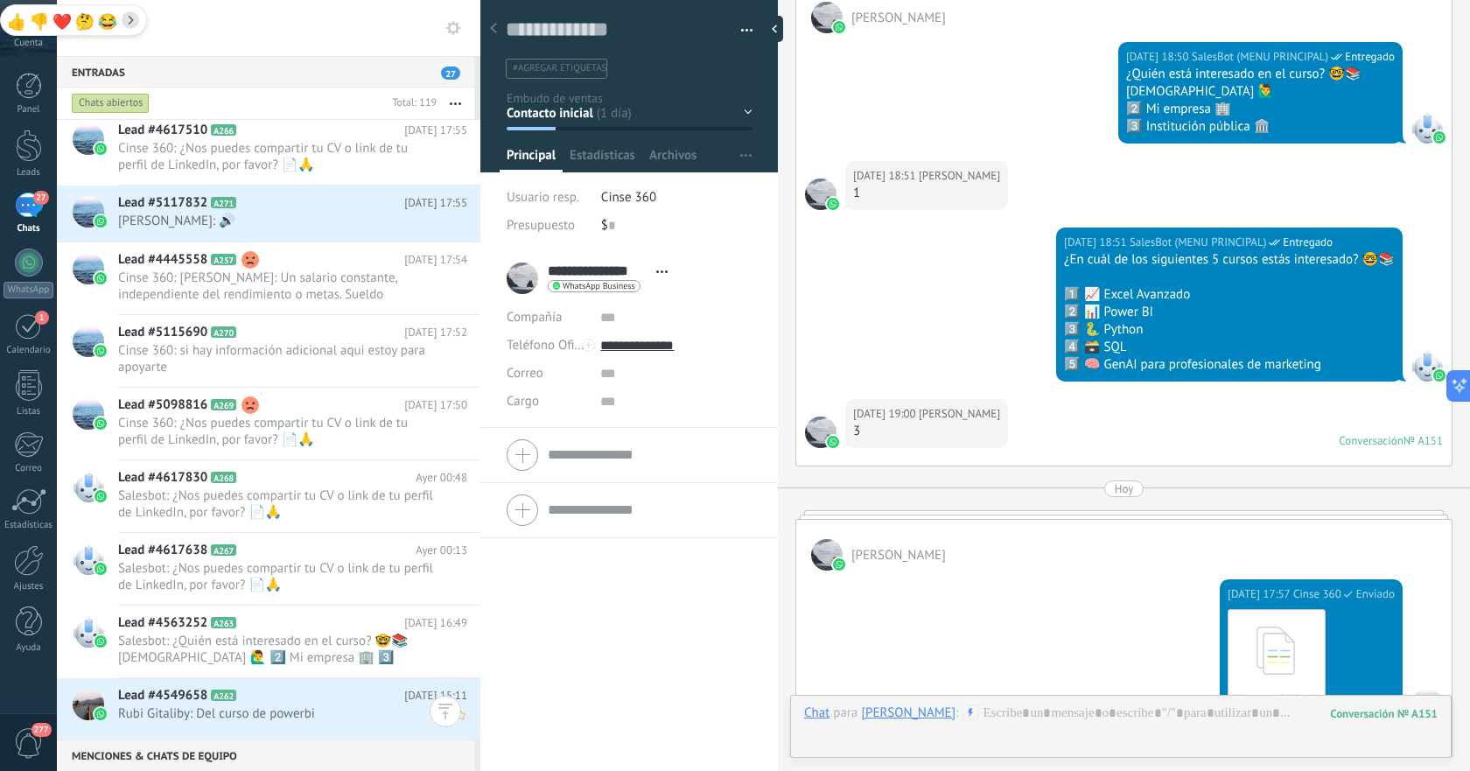
scroll to position [312, 0]
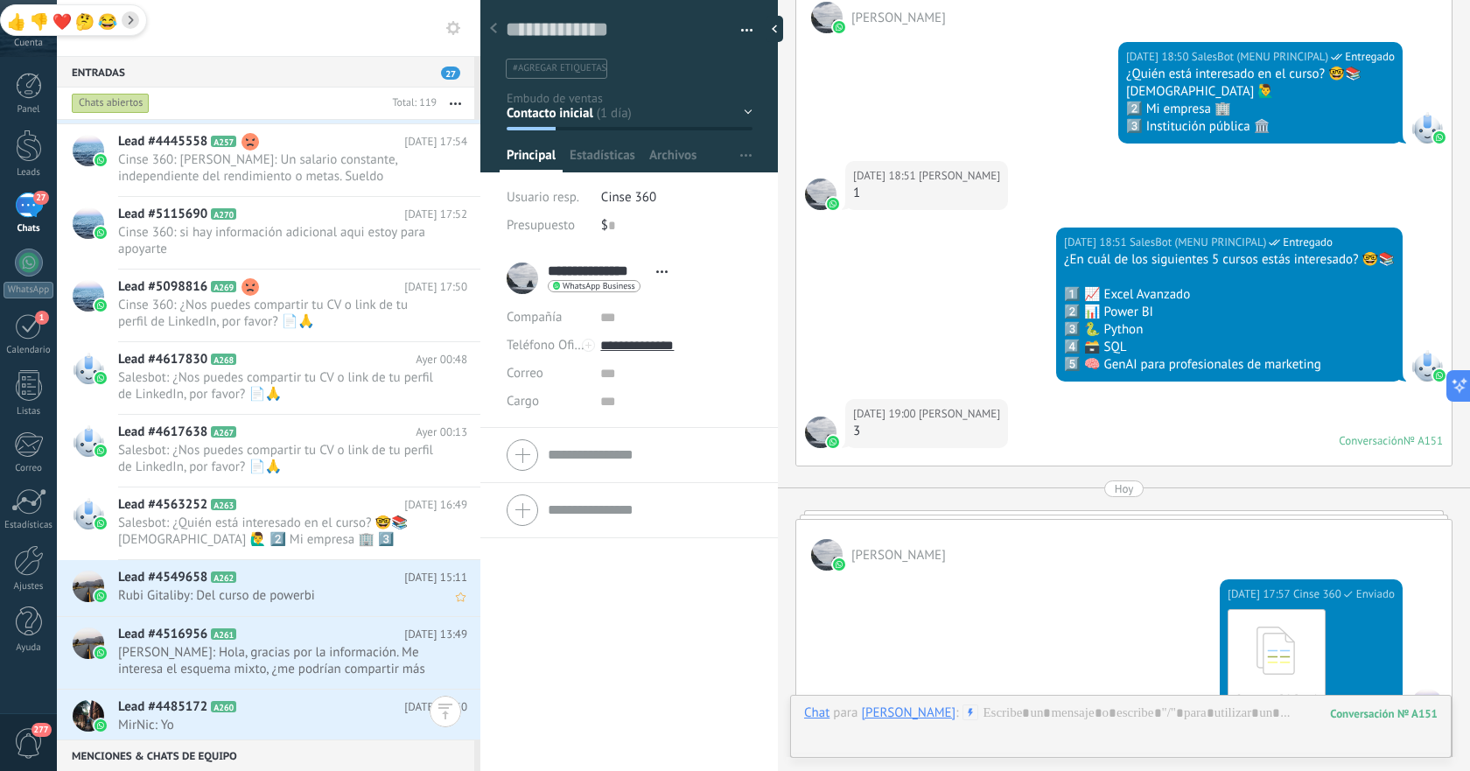
click at [287, 594] on span "Rubi Gitaliby: Del curso de powerbi" at bounding box center [276, 595] width 316 height 17
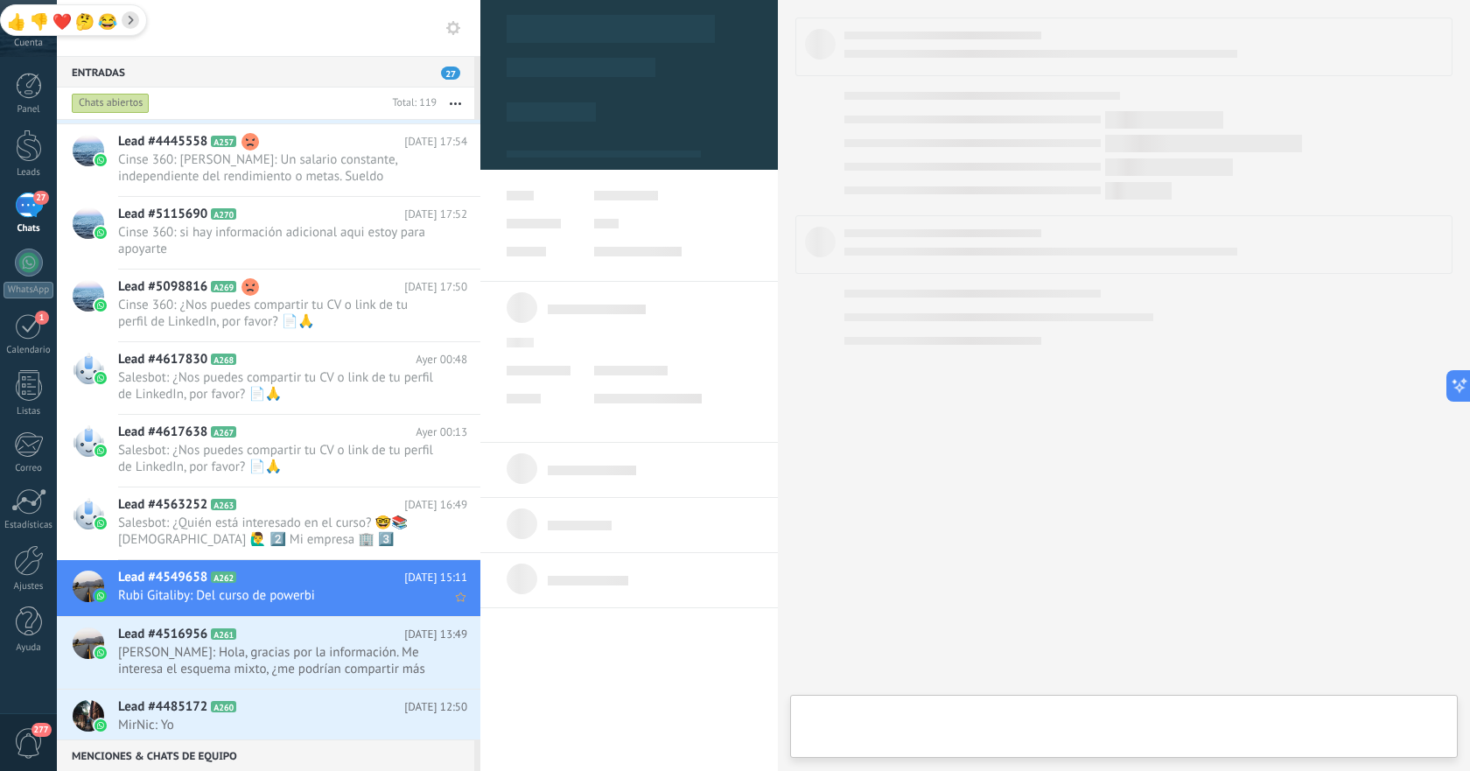
type textarea "**********"
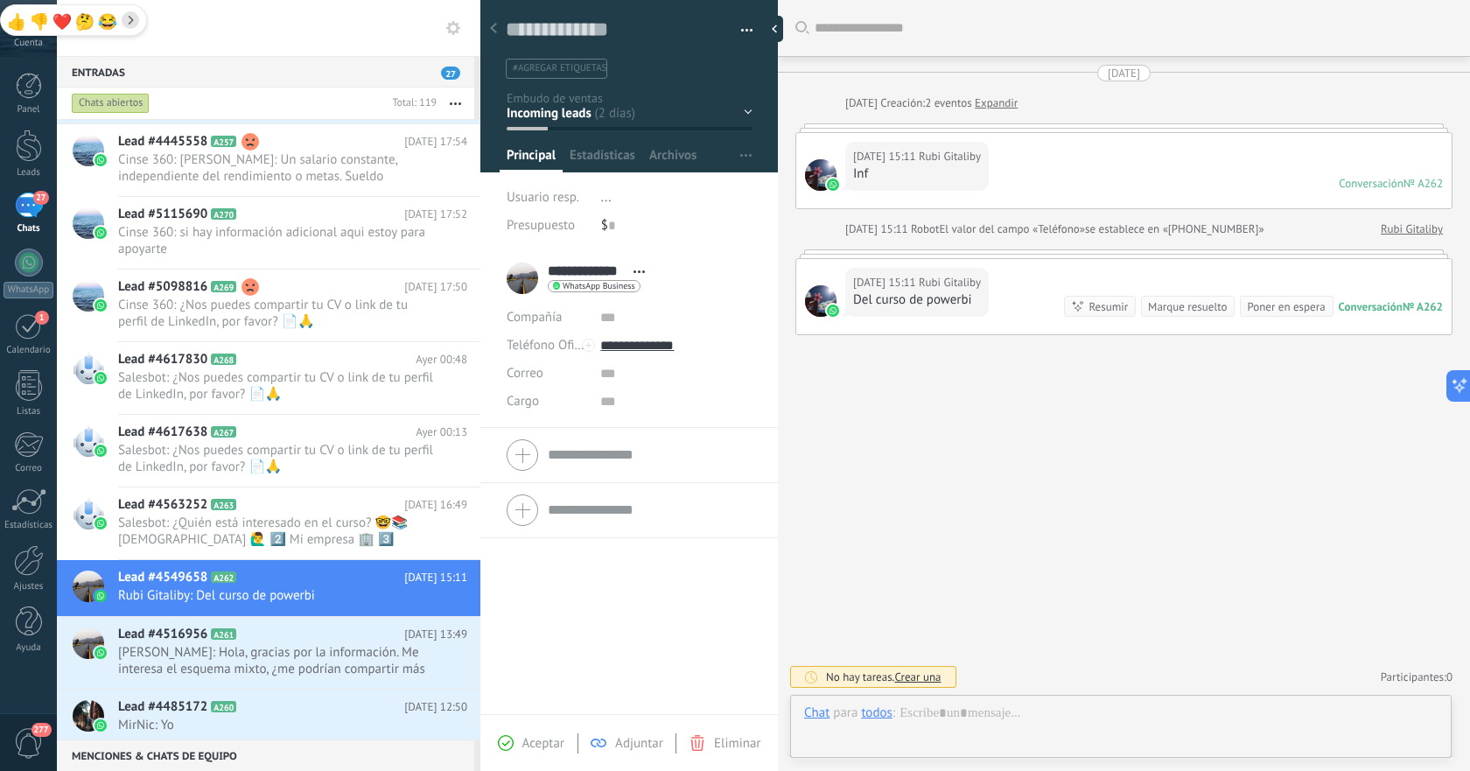
scroll to position [26, 0]
click at [1026, 718] on div at bounding box center [1121, 730] width 634 height 53
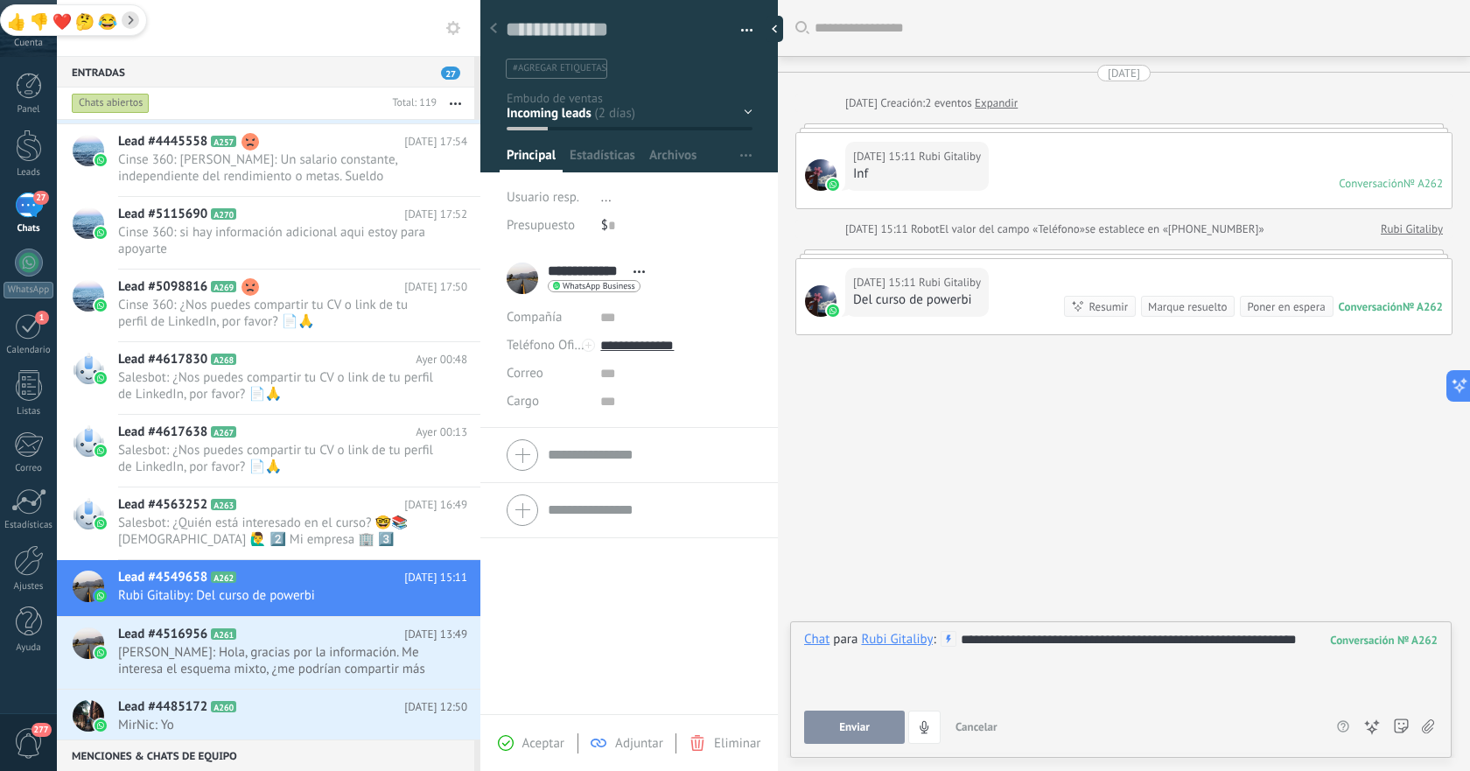
click at [846, 718] on button "Enviar" at bounding box center [854, 727] width 101 height 33
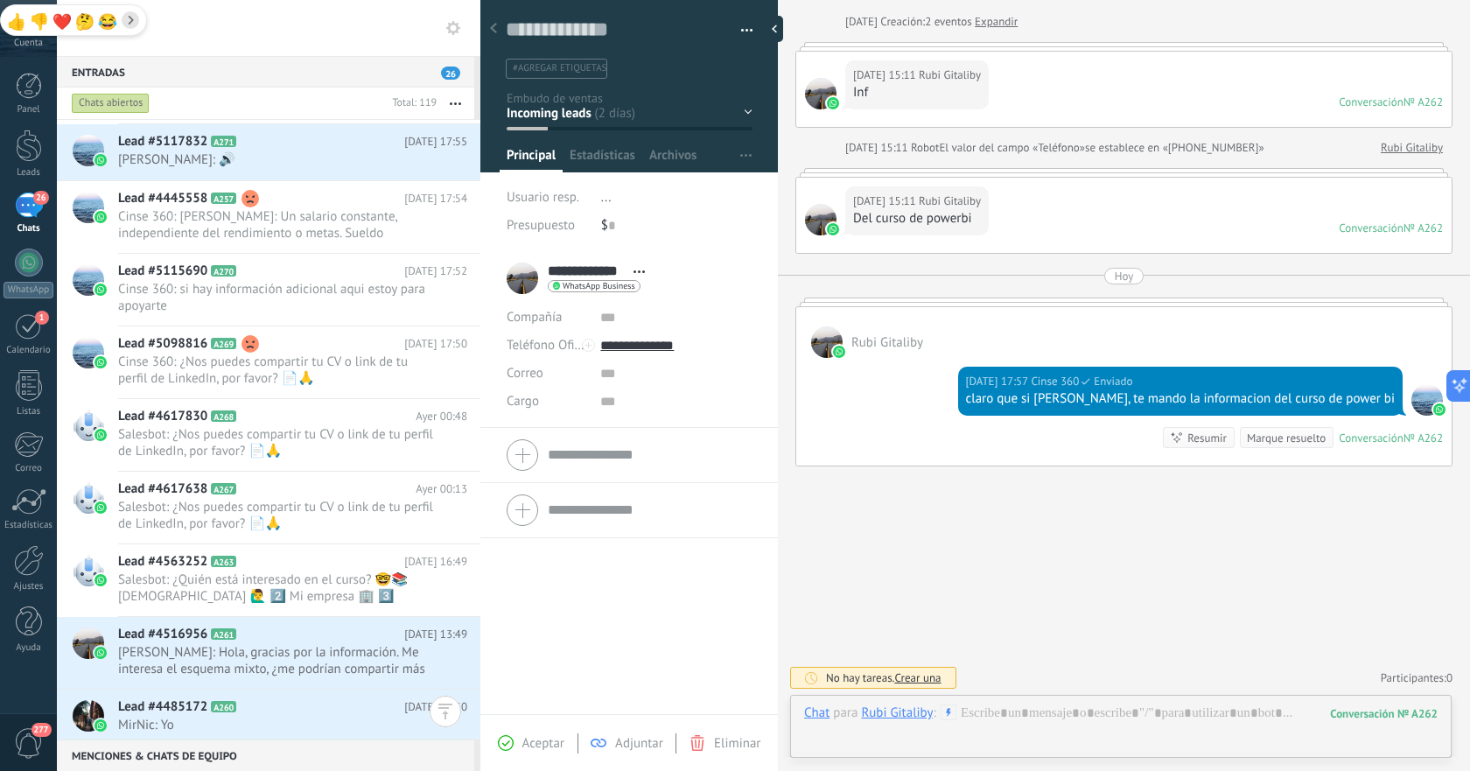
scroll to position [296, 0]
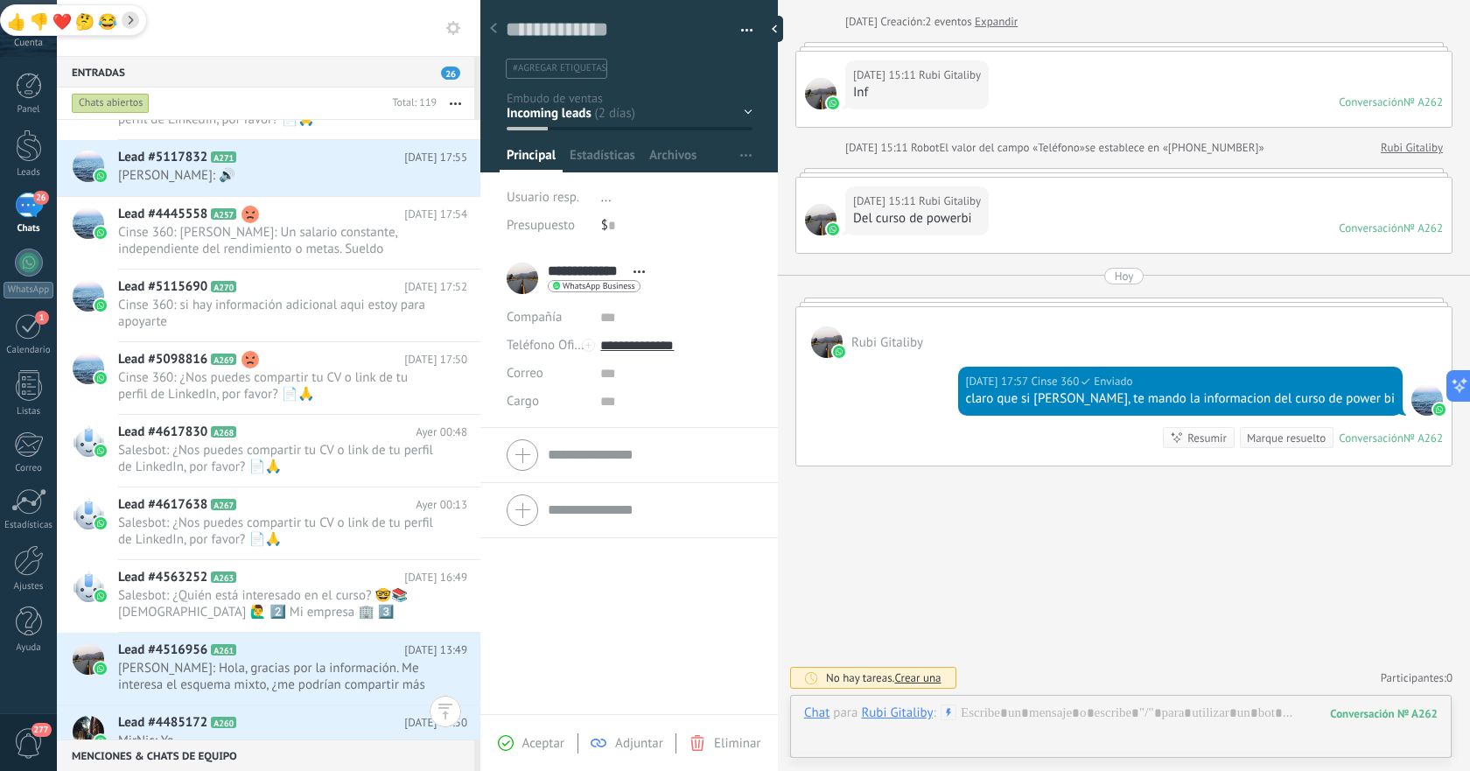
click at [1235, 716] on div at bounding box center [1121, 730] width 634 height 53
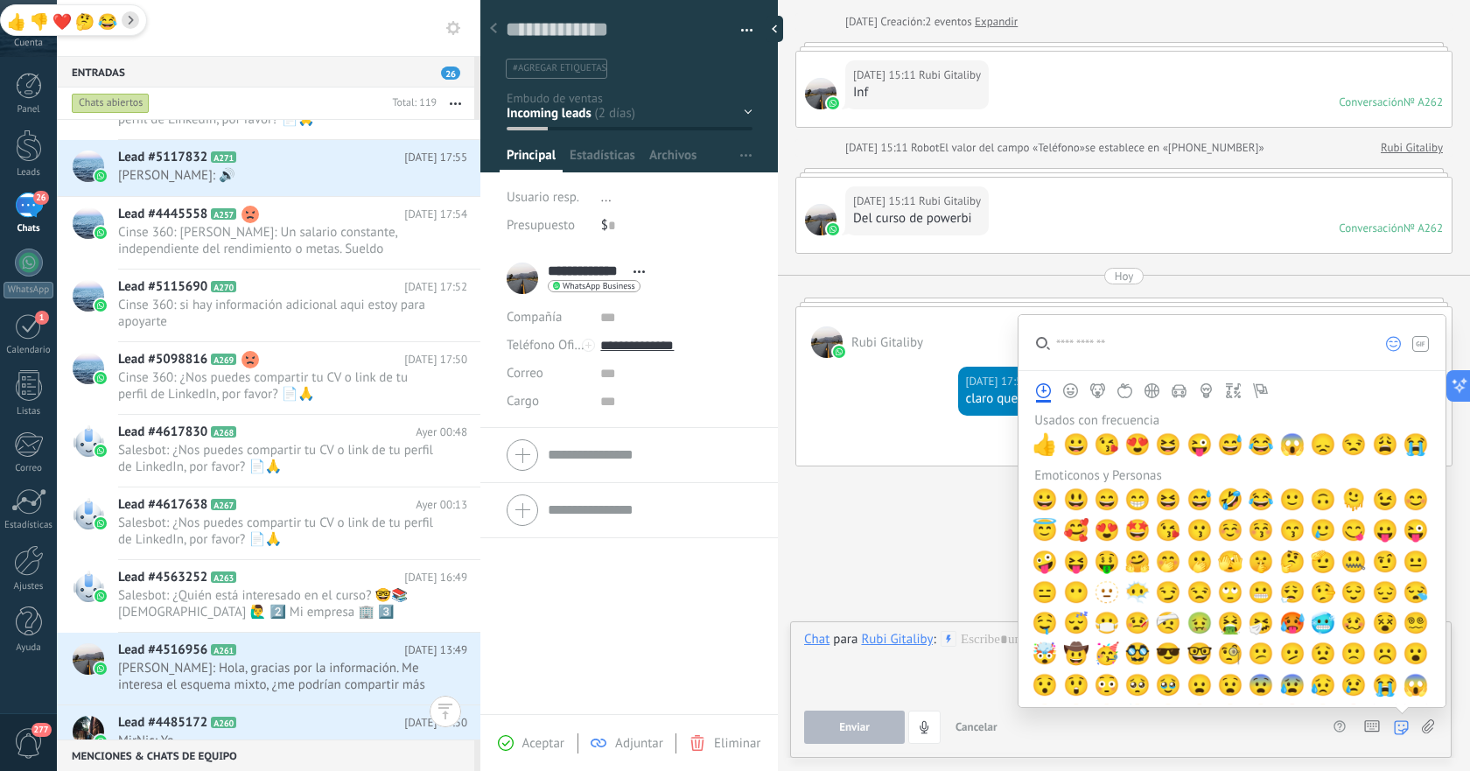
click at [1420, 724] on div "Atajos – ejecutar bots y plantillas – seleccionar acción – mencionar a un coleg…" at bounding box center [1399, 727] width 78 height 33
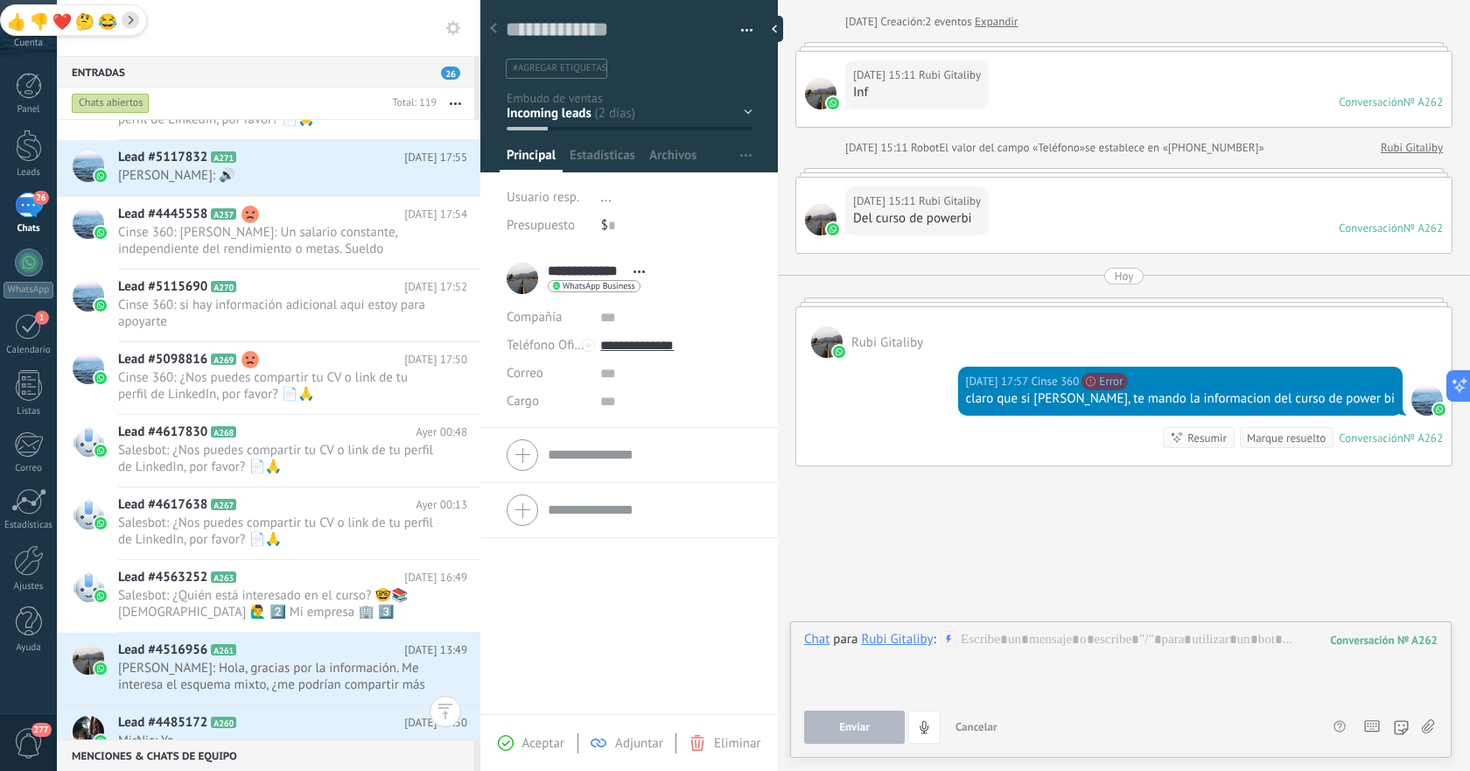
click at [1427, 725] on use at bounding box center [1428, 726] width 12 height 14
click at [0, 0] on input "file" at bounding box center [0, 0] width 0 height 0
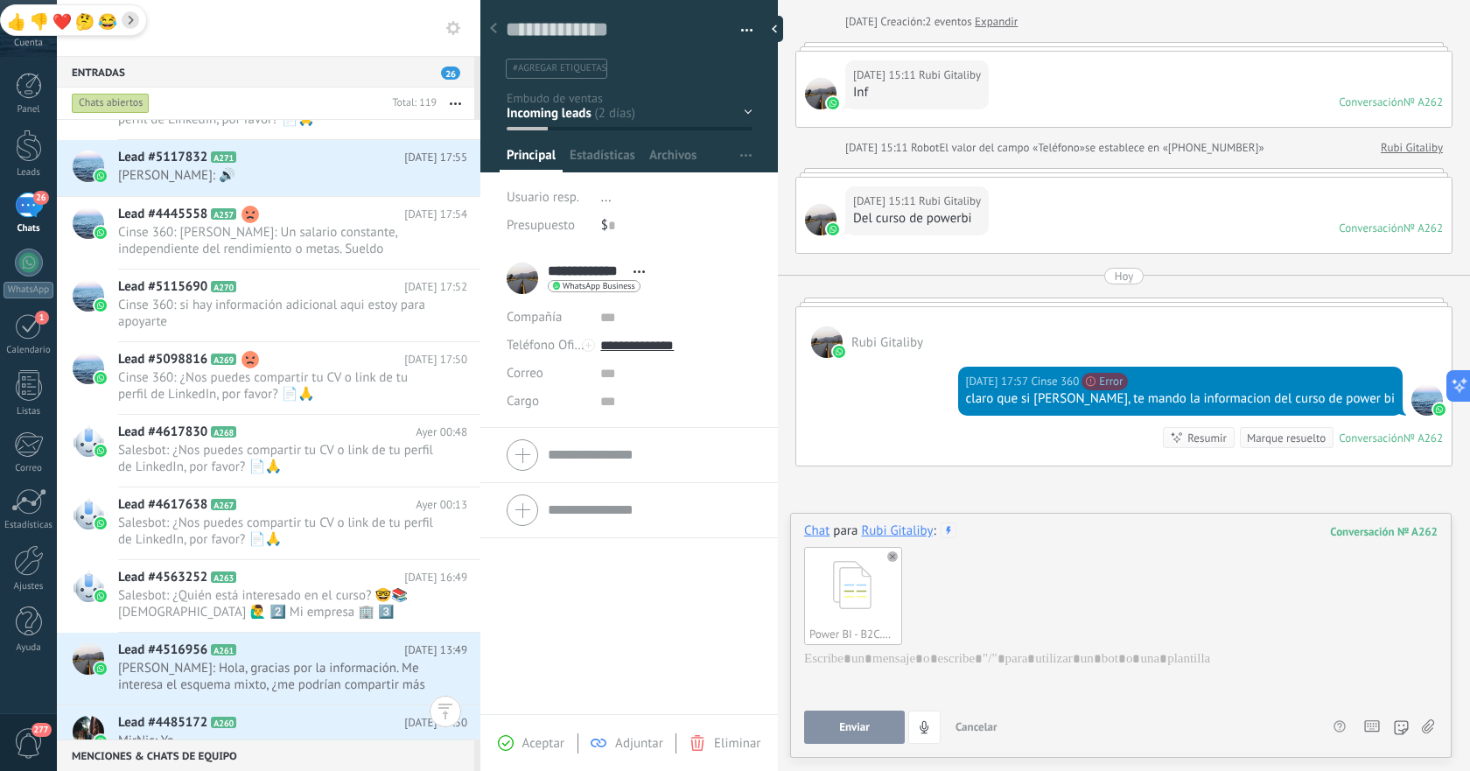
click at [846, 734] on button "Enviar" at bounding box center [854, 727] width 101 height 33
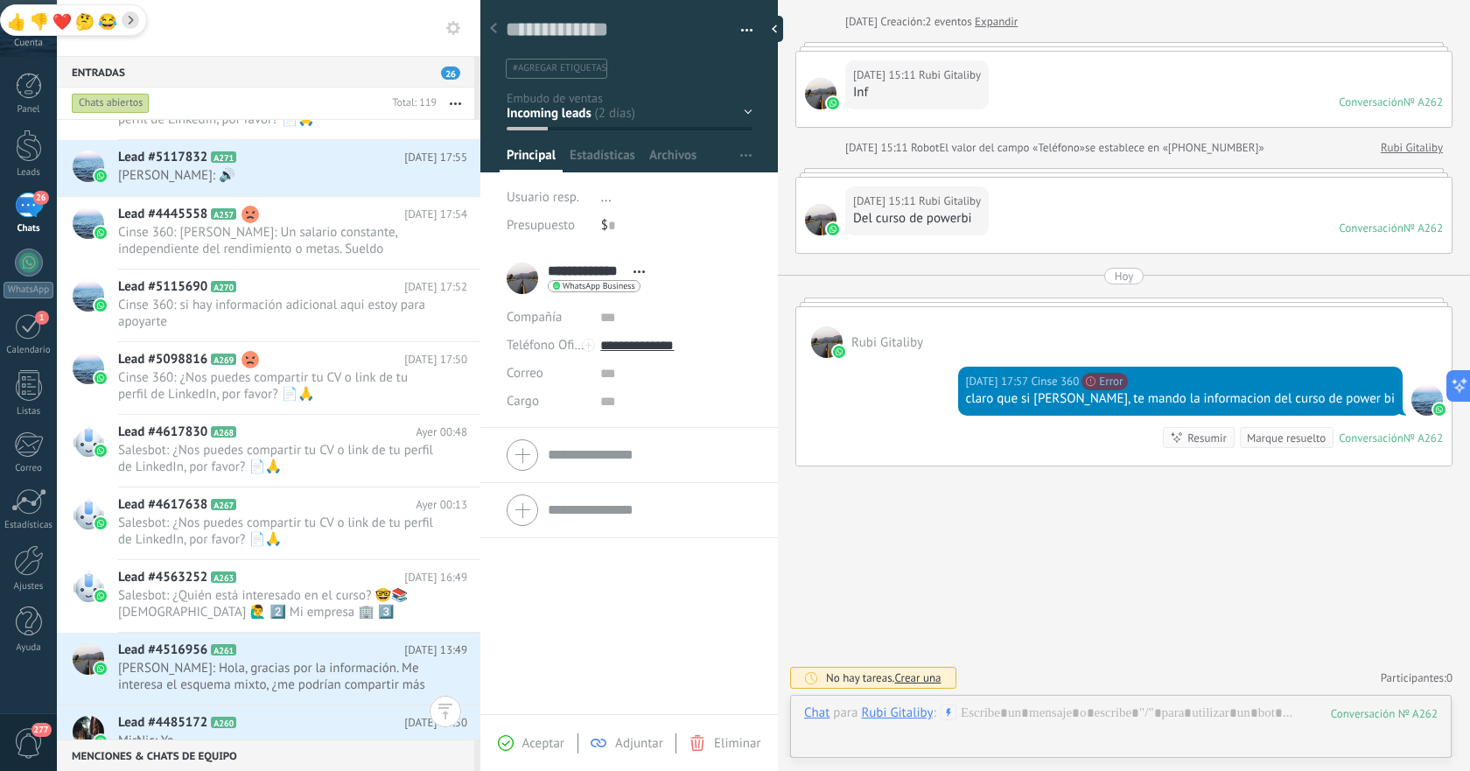
scroll to position [227, 0]
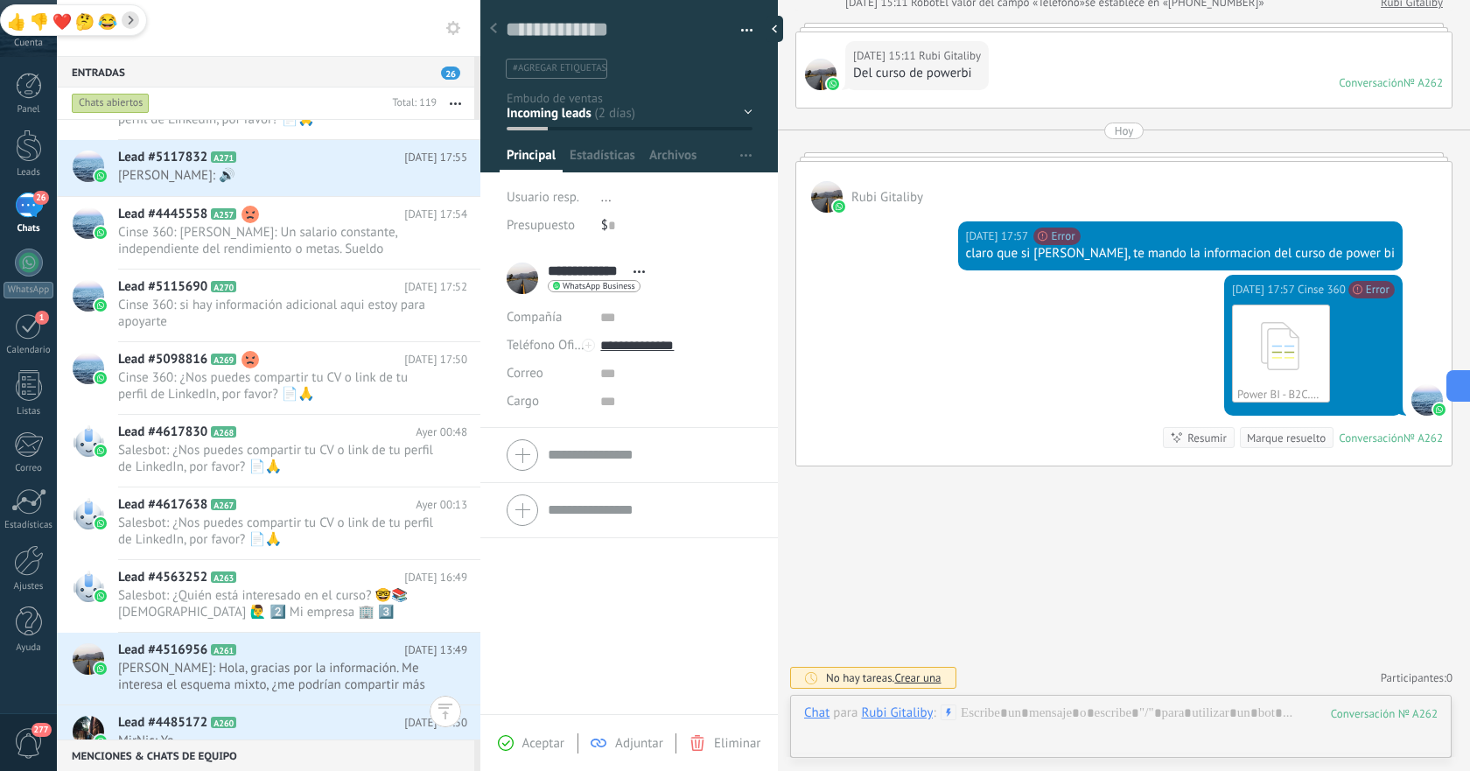
click at [737, 26] on button "button" at bounding box center [740, 31] width 25 height 26
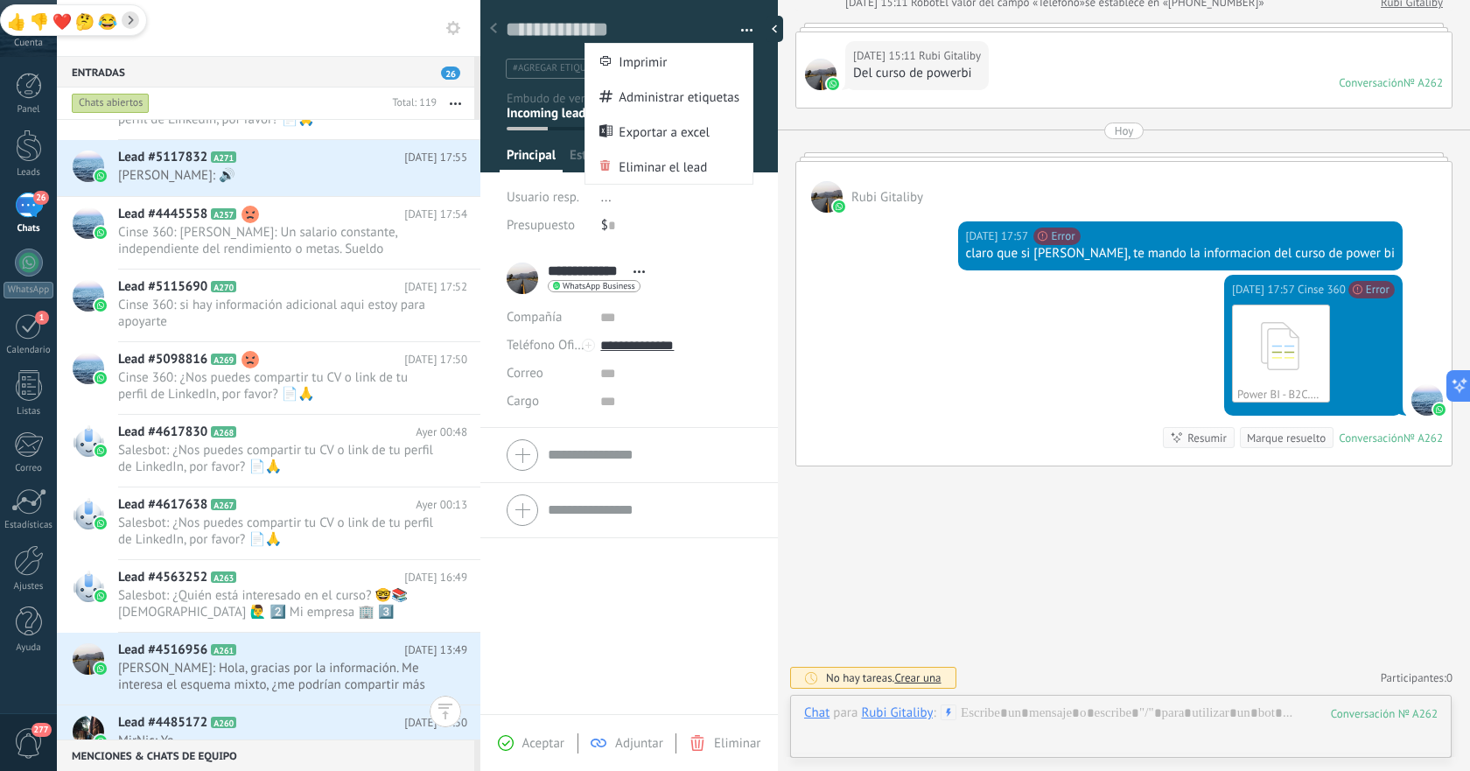
click at [979, 337] on div "[DATE] 17:57 Cinse 360 No se puede enviar tu mensaje. El destinatario ha estado…" at bounding box center [1123, 370] width 655 height 191
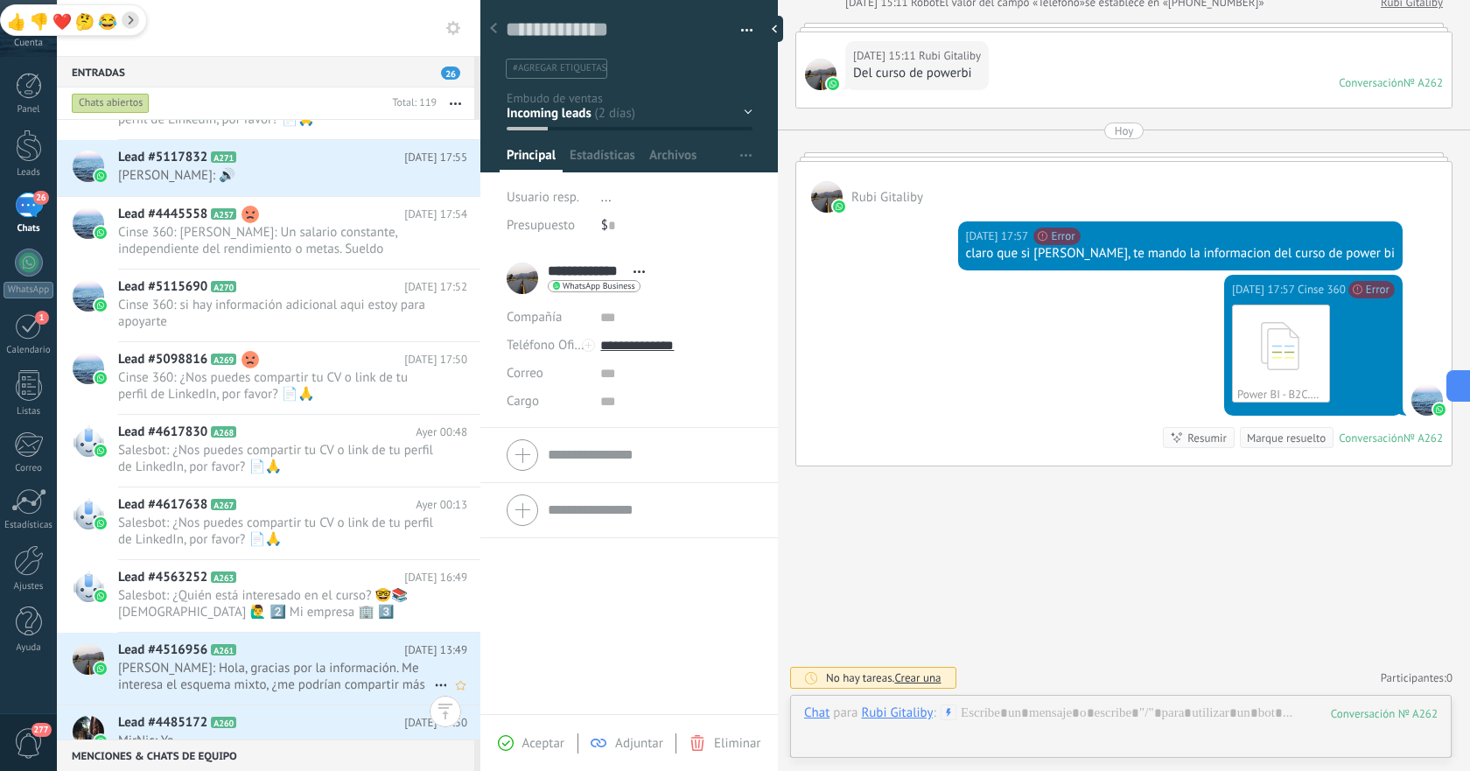
click at [270, 653] on h2 "Lead #4516956 A261" at bounding box center [261, 650] width 286 height 18
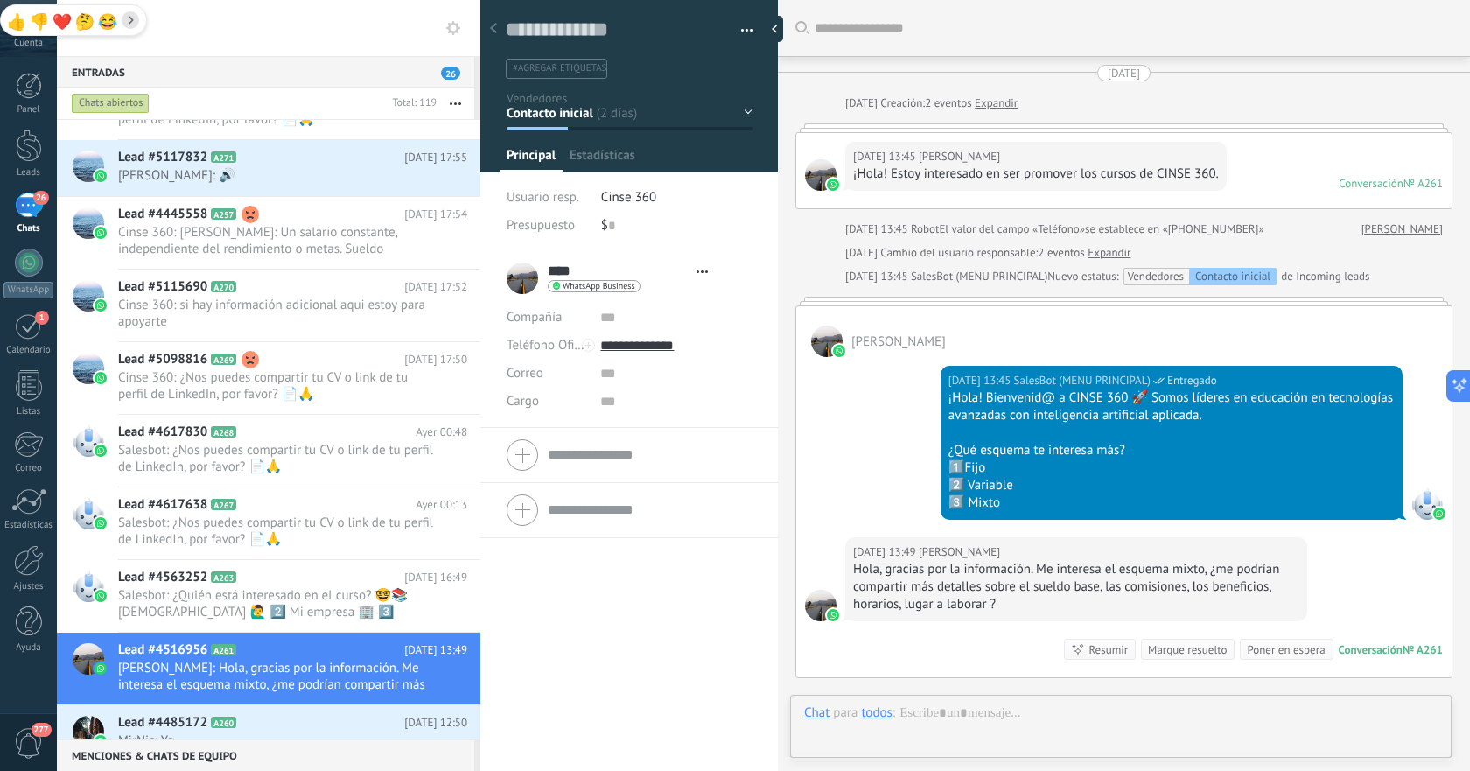
type textarea "**********"
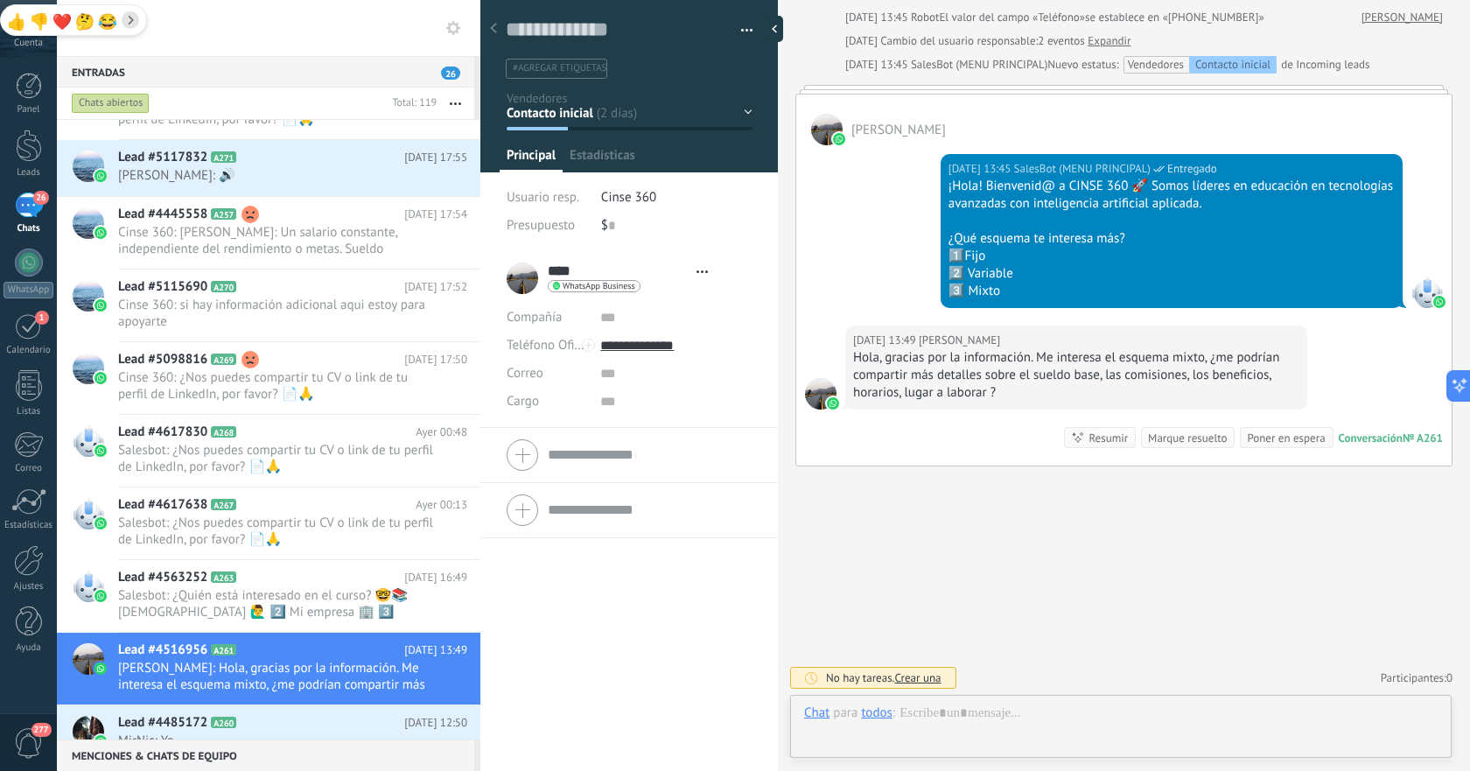
scroll to position [26, 0]
click at [1033, 712] on div at bounding box center [1121, 730] width 634 height 53
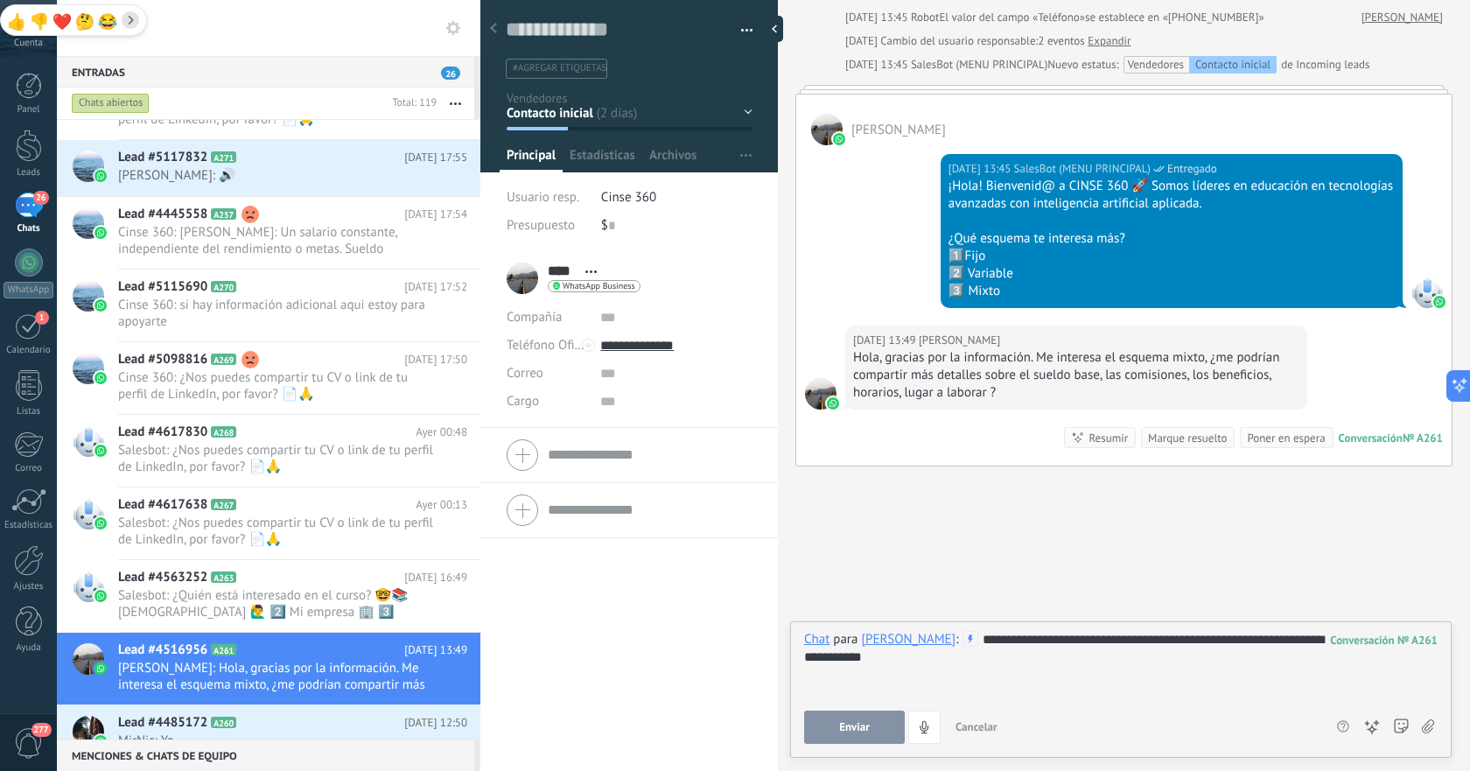
click at [866, 723] on span "Enviar" at bounding box center [854, 727] width 31 height 12
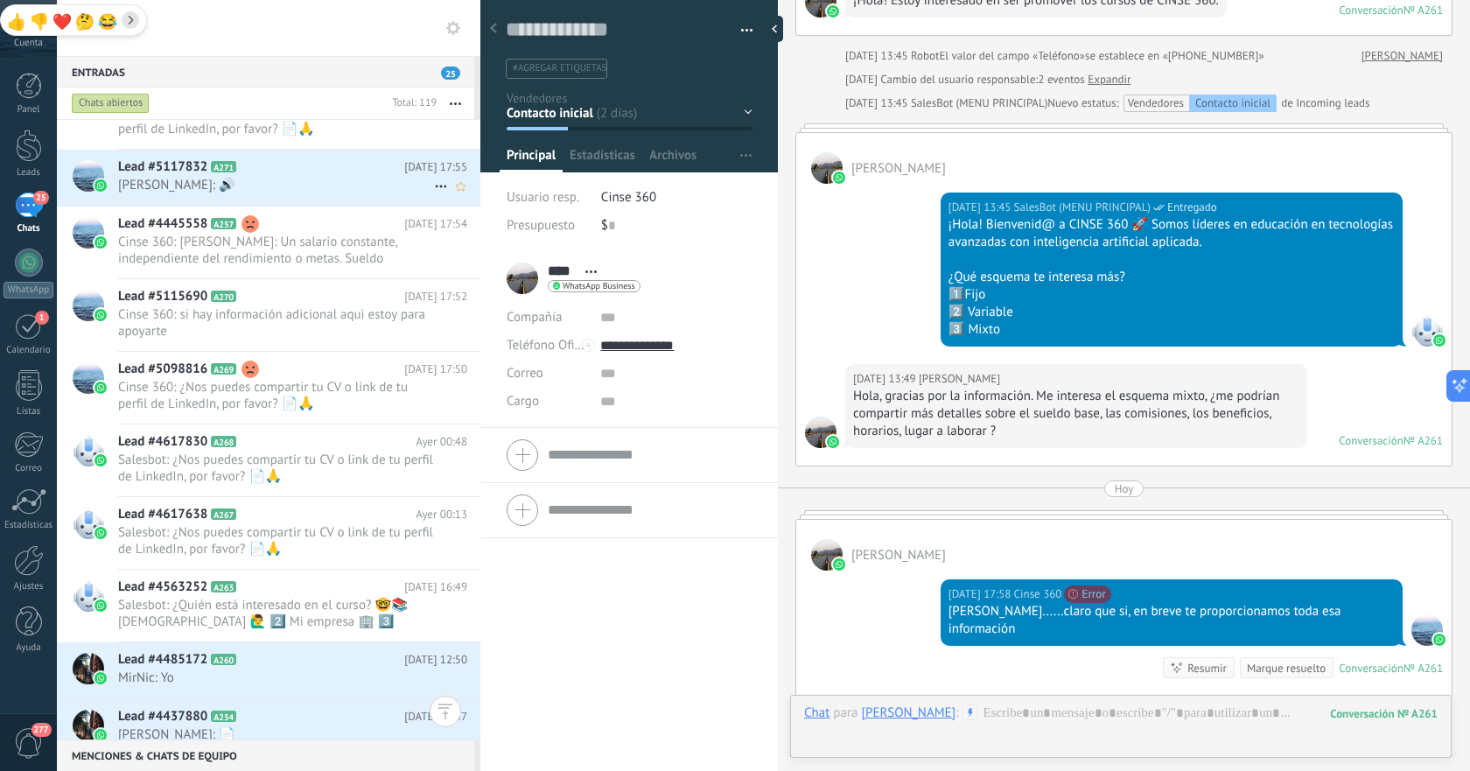
scroll to position [159, 0]
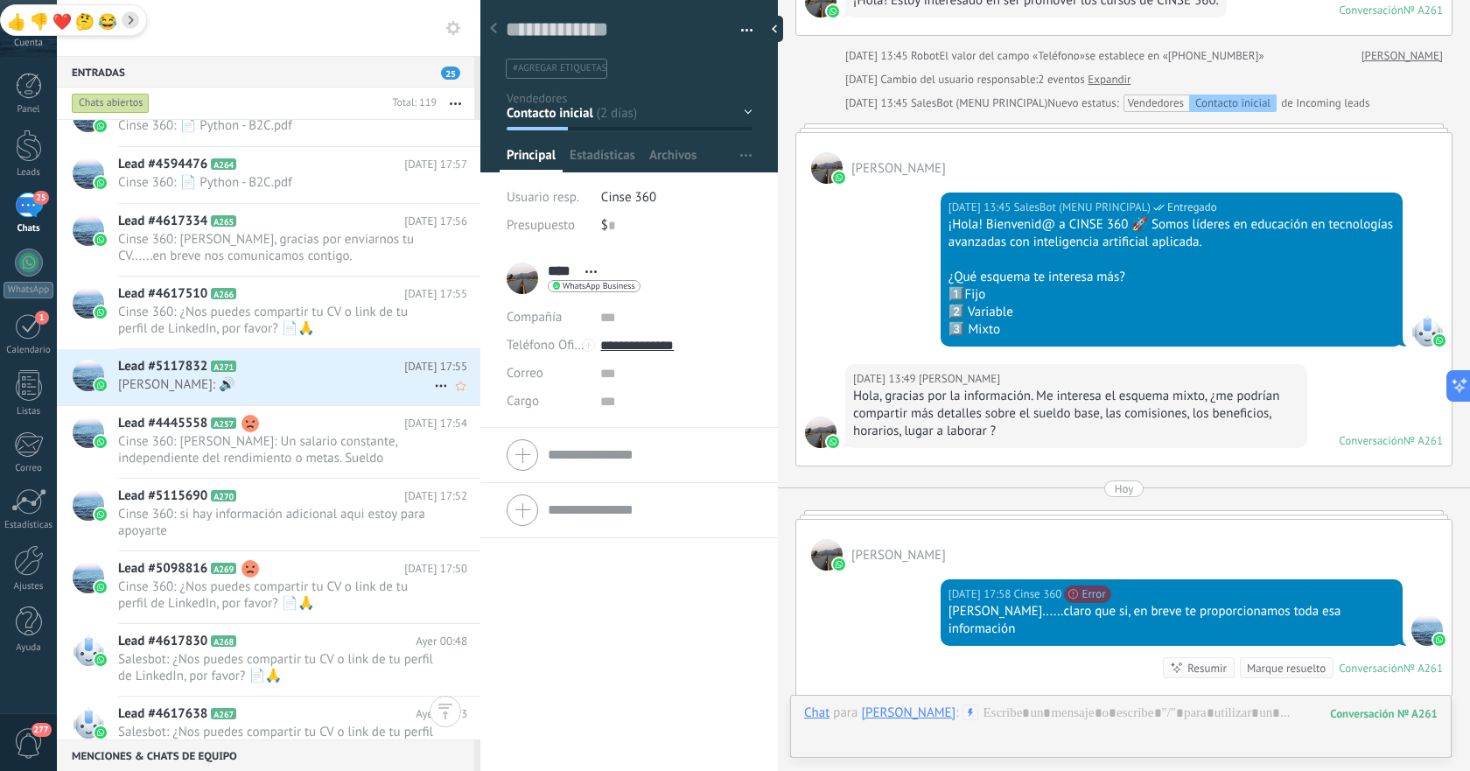
click at [290, 376] on span "[PERSON_NAME]: 🔊" at bounding box center [276, 384] width 316 height 17
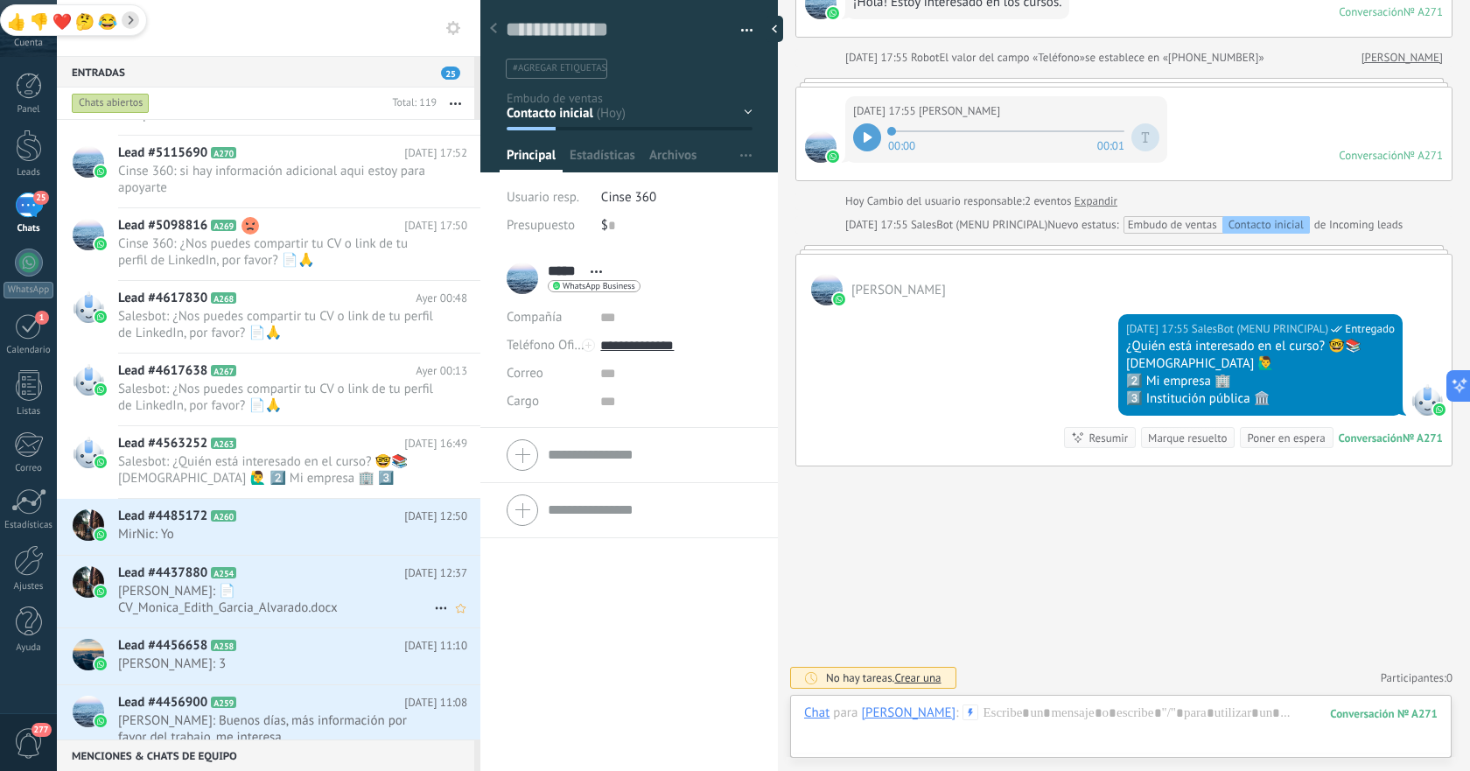
scroll to position [489, 0]
click at [300, 531] on span "MirNic: Yo" at bounding box center [276, 531] width 316 height 17
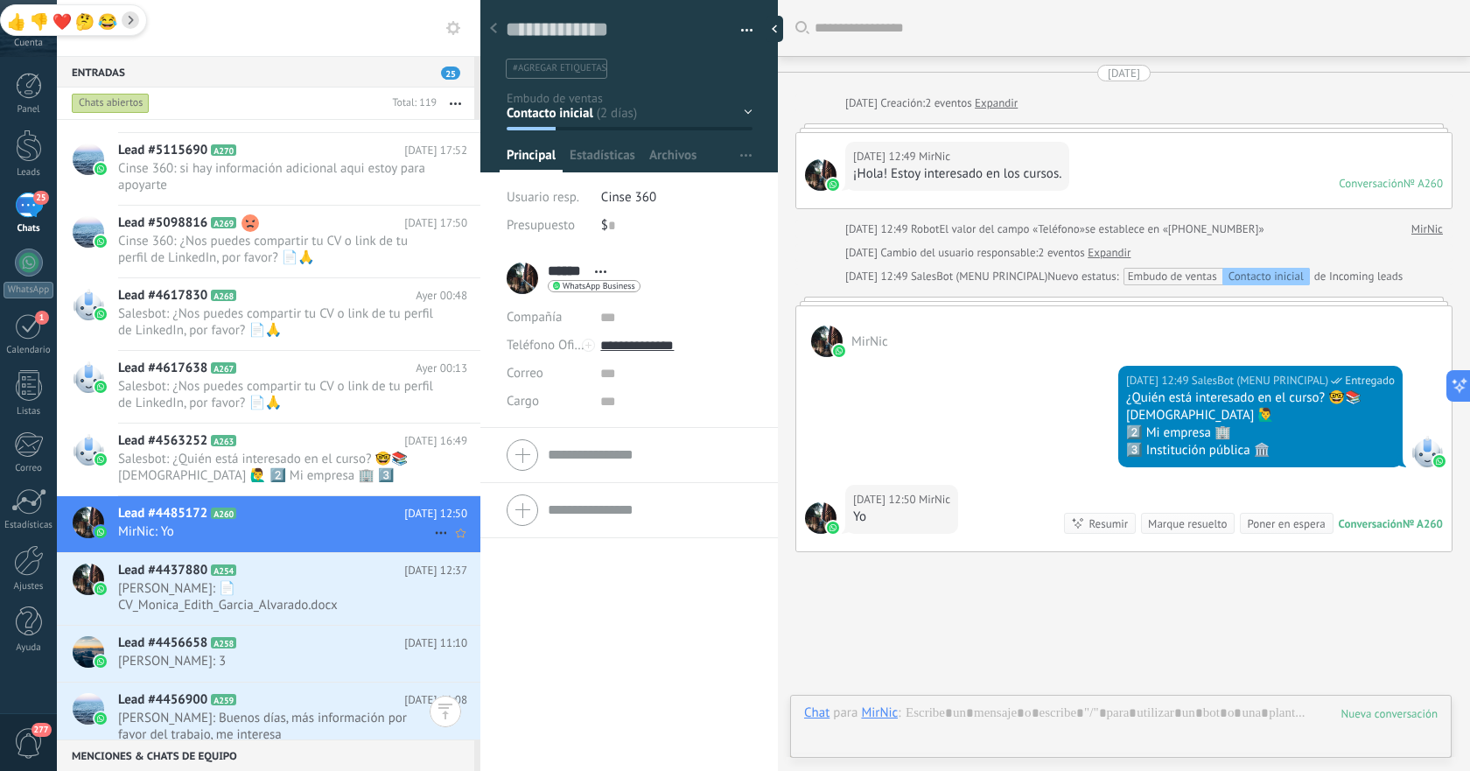
scroll to position [86, 0]
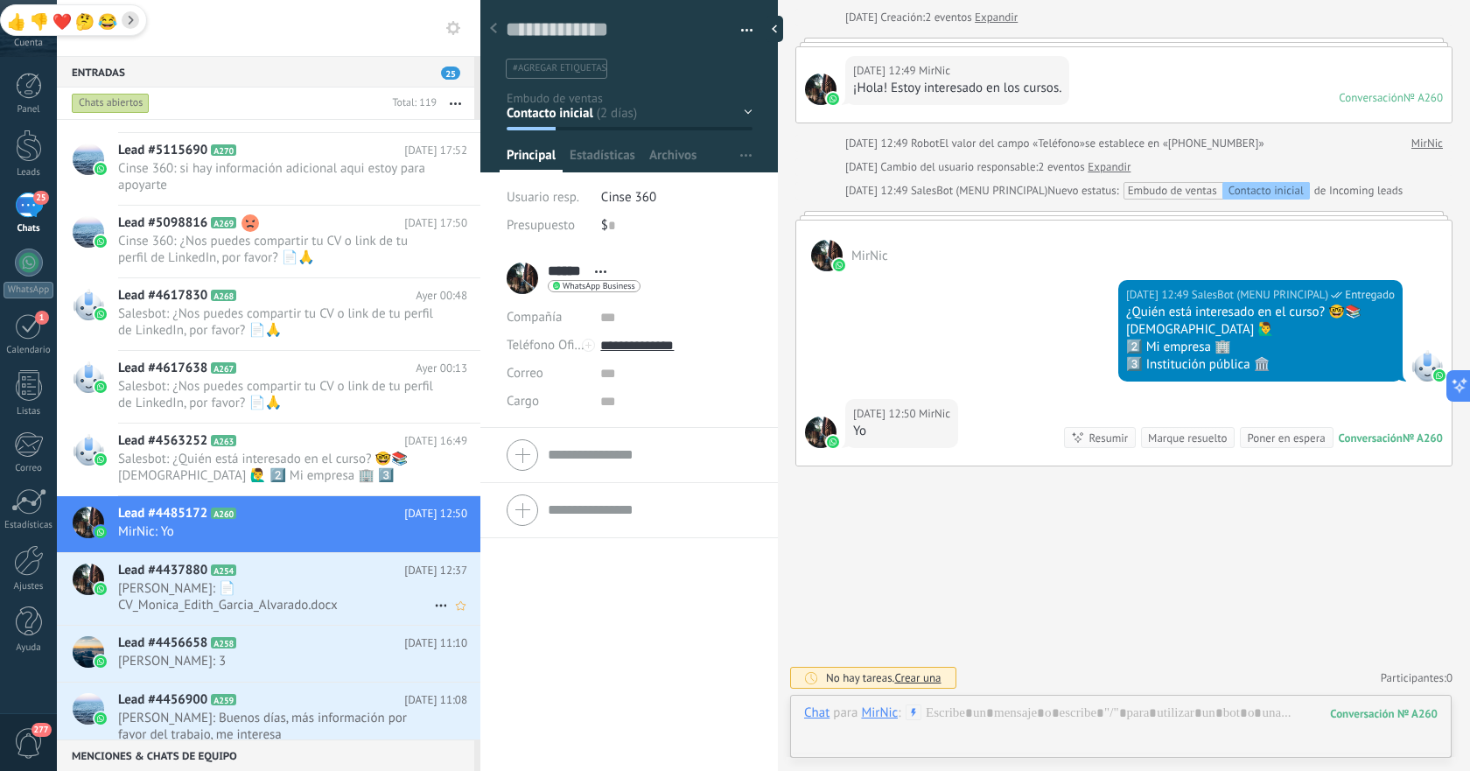
click at [247, 598] on span "[PERSON_NAME]: 📄 CV_Monica_Edith_Garcia_Alvarado.docx" at bounding box center [276, 596] width 316 height 33
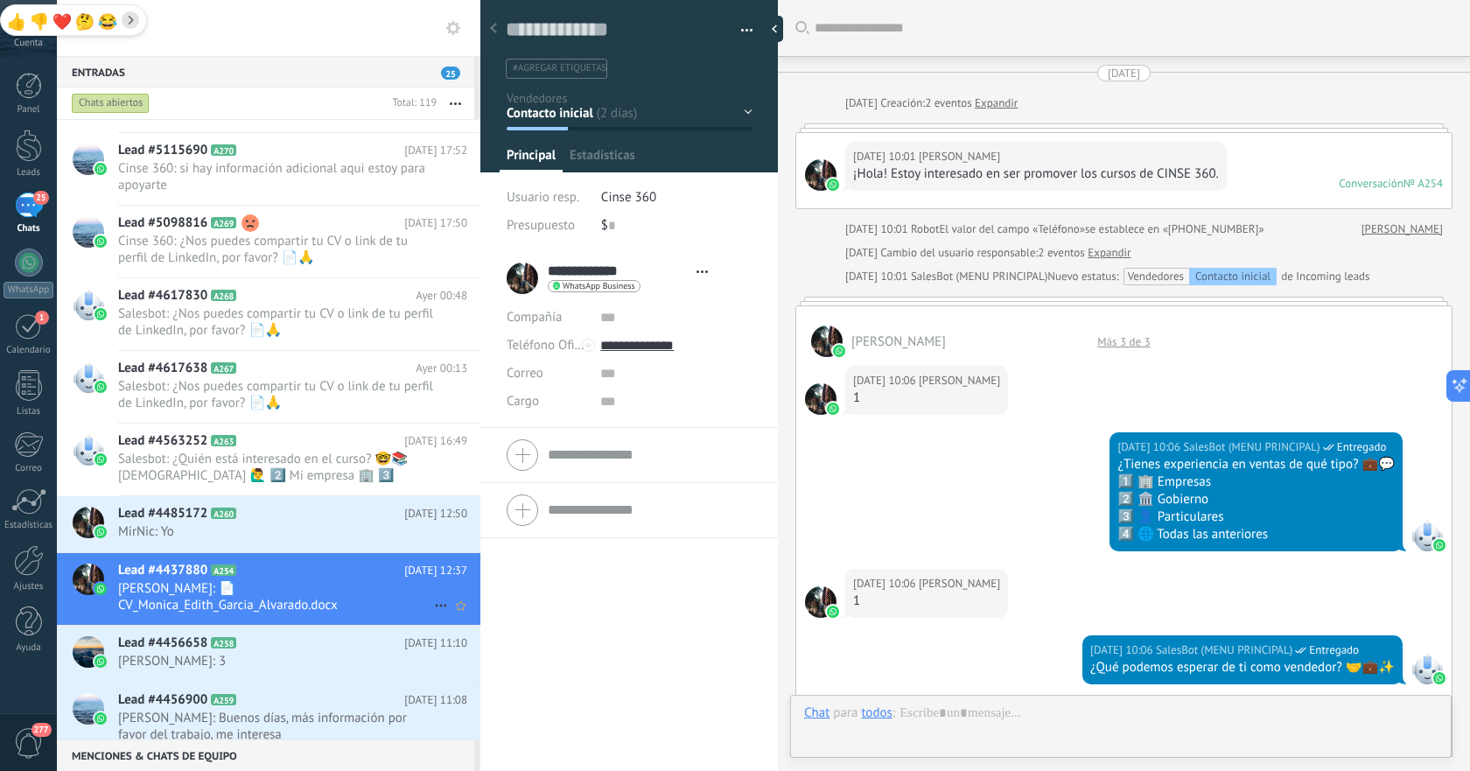
type textarea "**********"
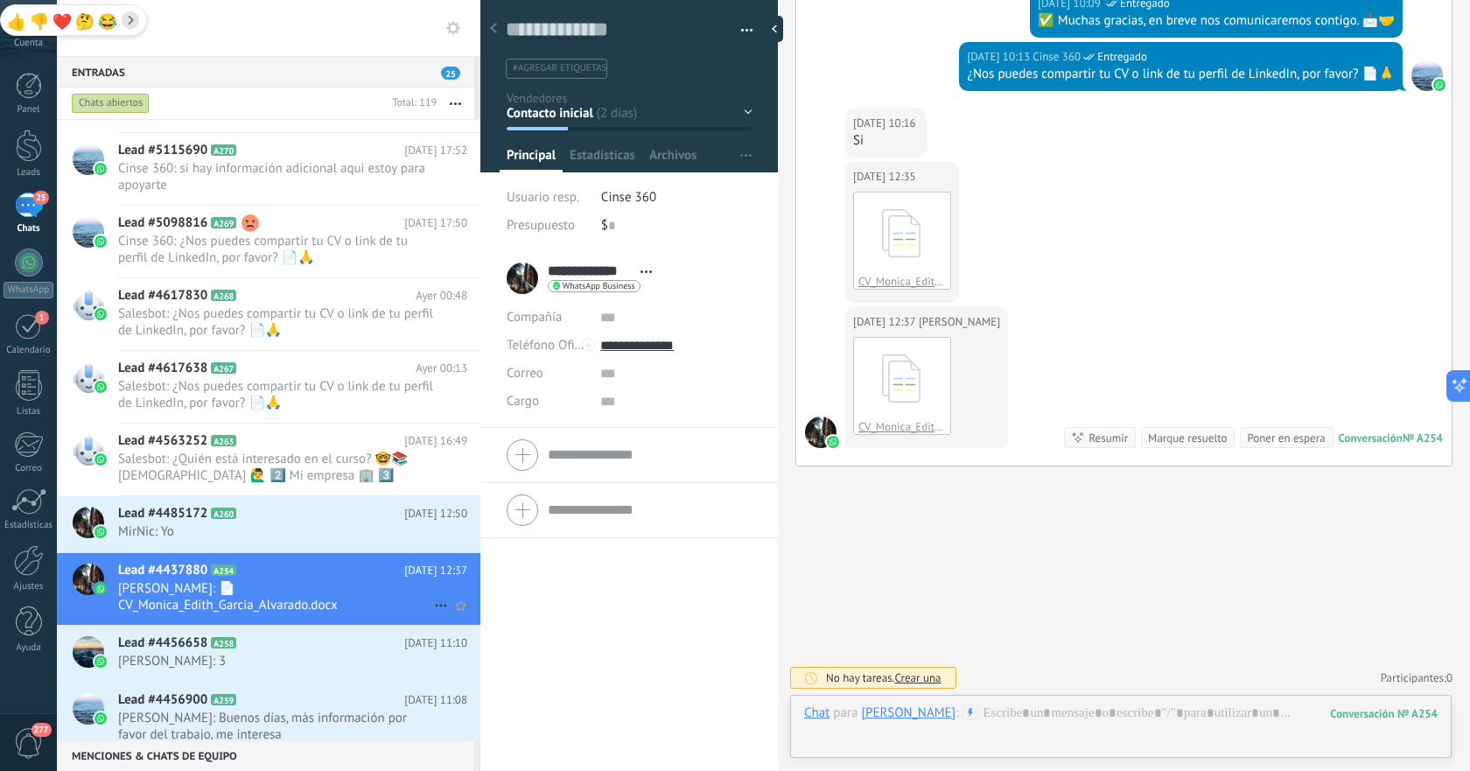
scroll to position [26, 0]
click at [1071, 713] on div at bounding box center [1121, 730] width 634 height 53
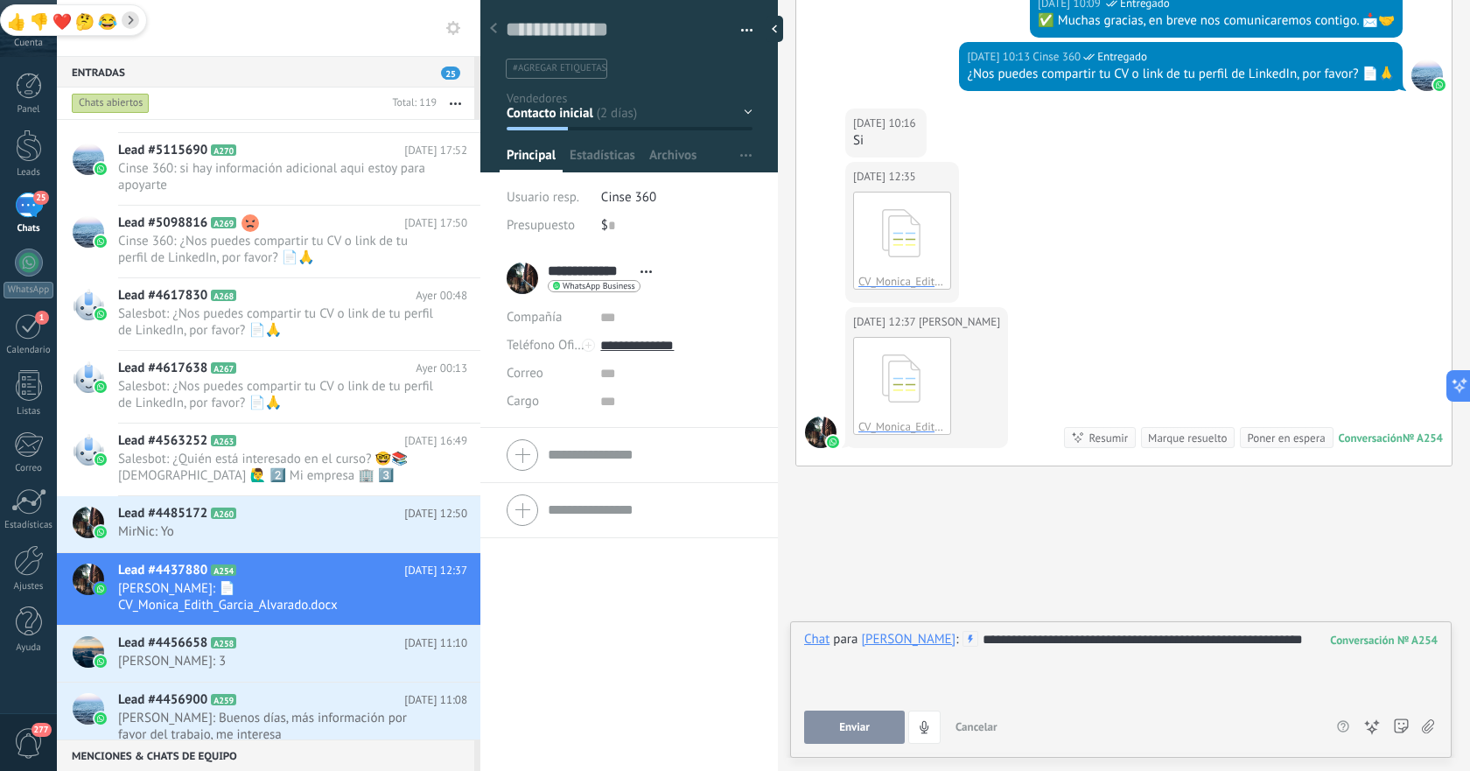
click at [844, 720] on button "Enviar" at bounding box center [854, 727] width 101 height 33
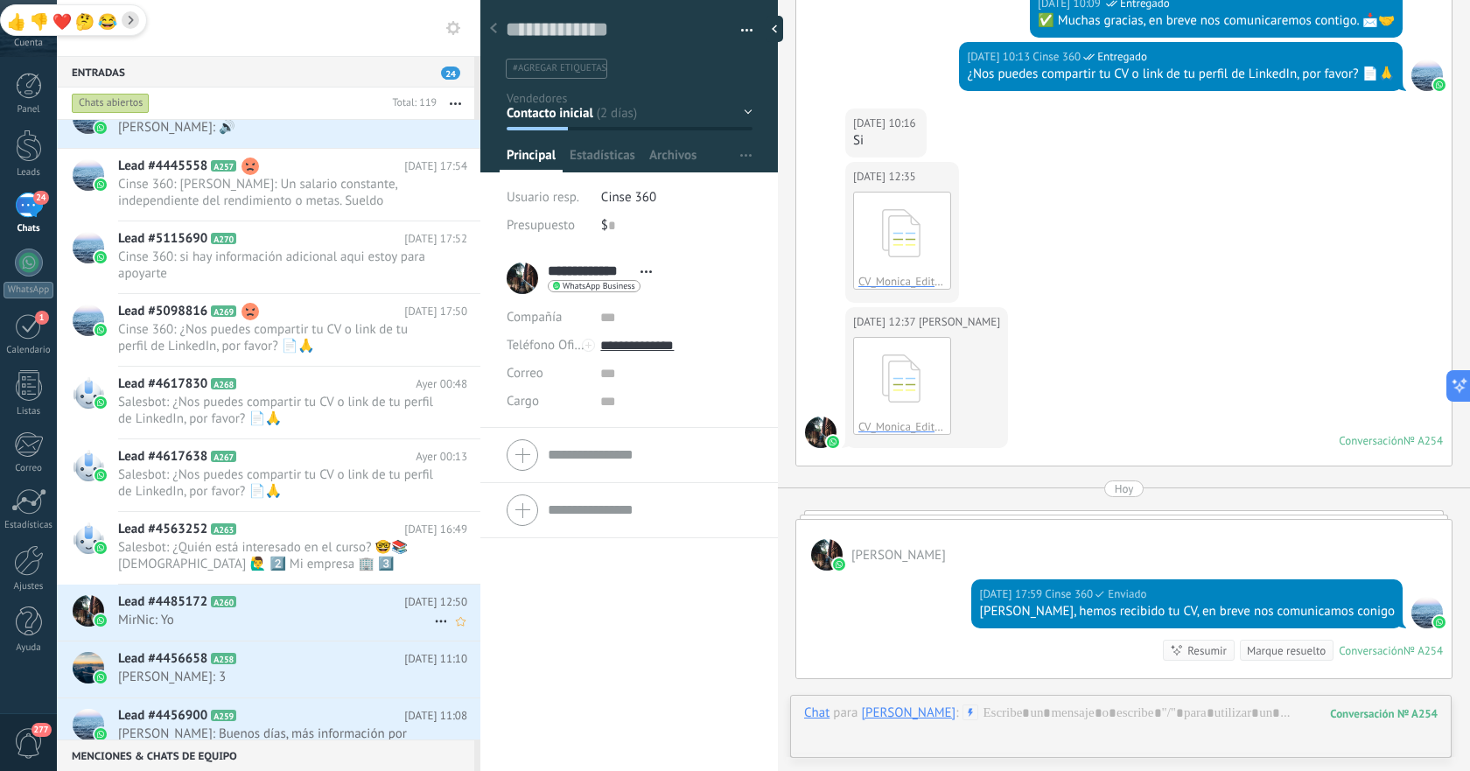
click at [306, 616] on span "MirNic: Yo" at bounding box center [276, 620] width 316 height 17
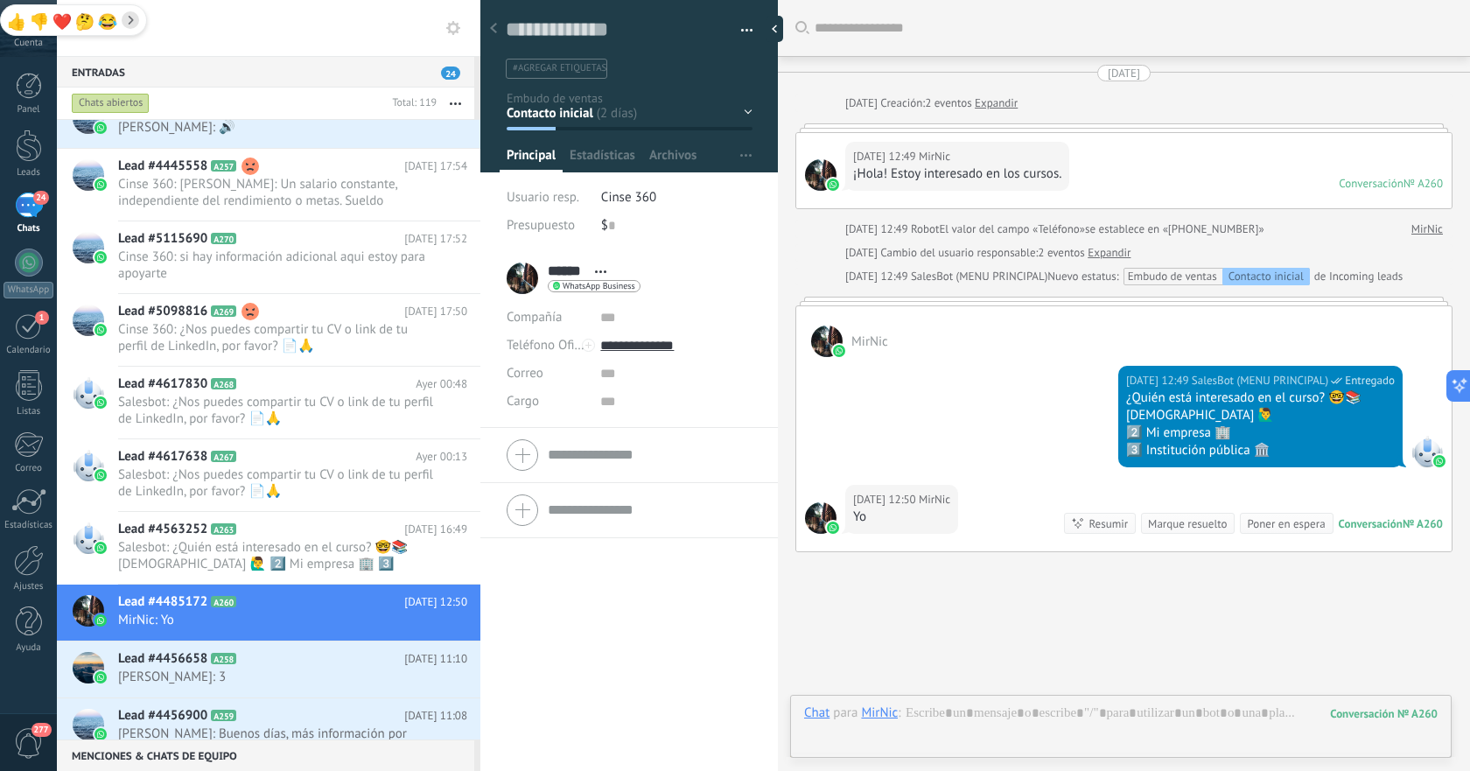
scroll to position [86, 0]
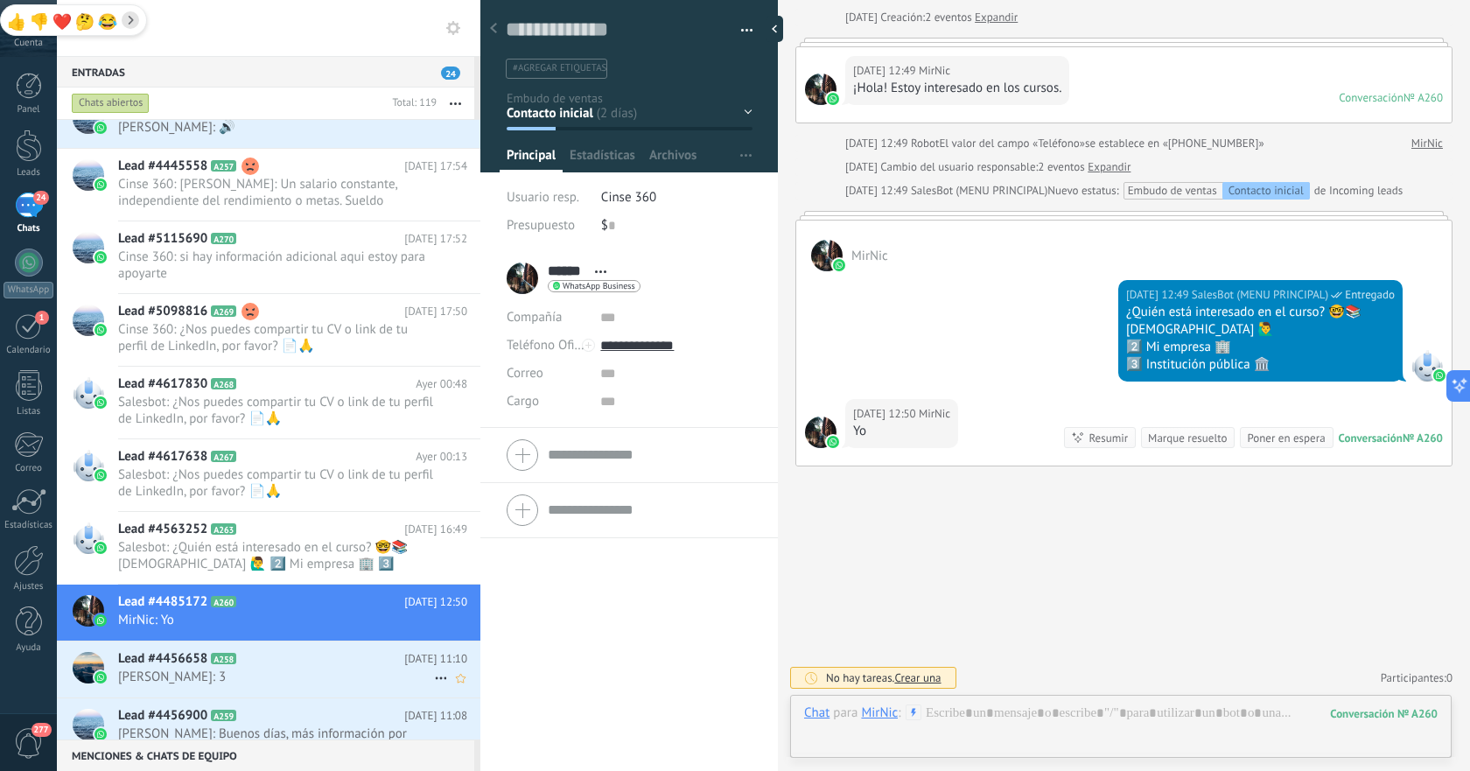
click at [318, 670] on span "[PERSON_NAME]: 3" at bounding box center [276, 677] width 316 height 17
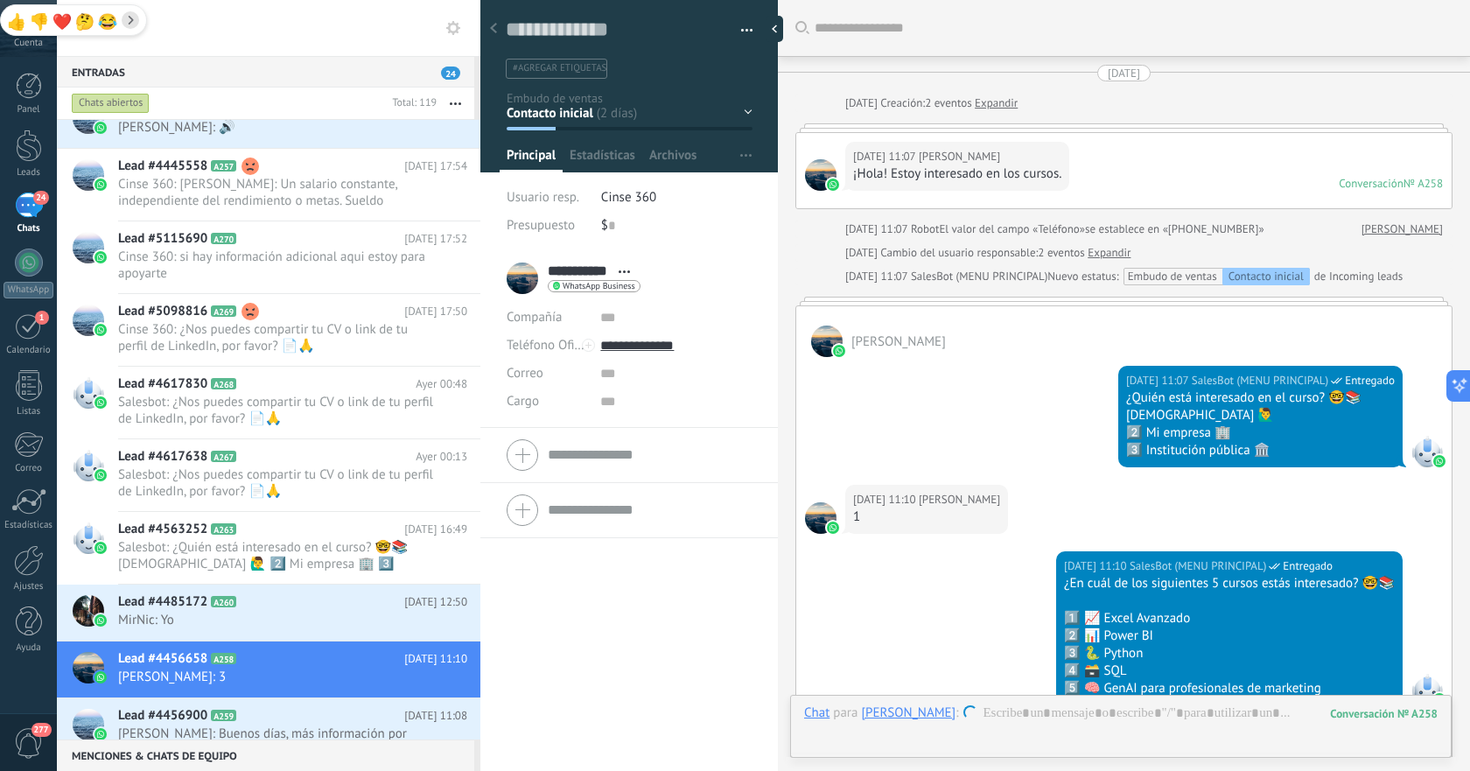
scroll to position [324, 0]
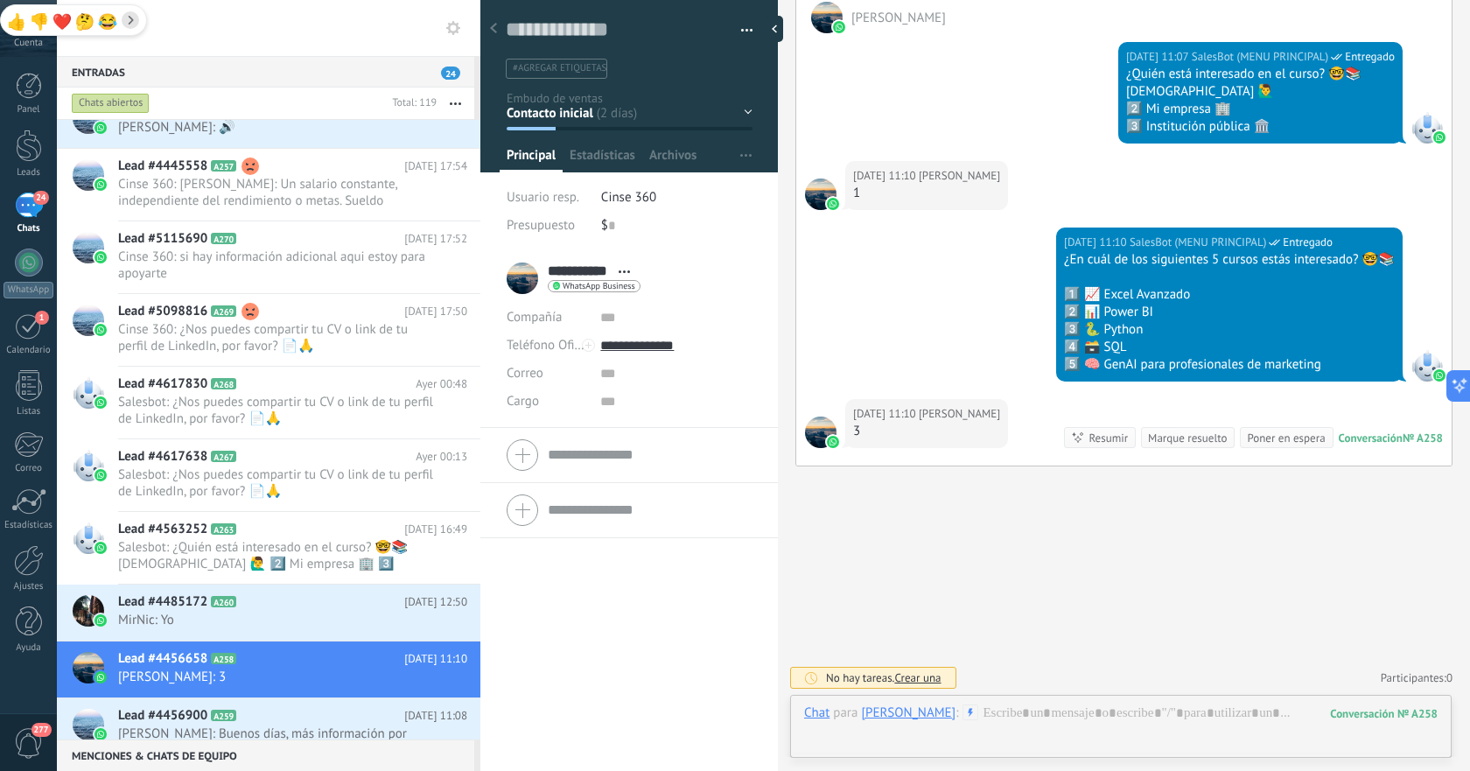
click at [1108, 716] on div at bounding box center [1121, 730] width 634 height 53
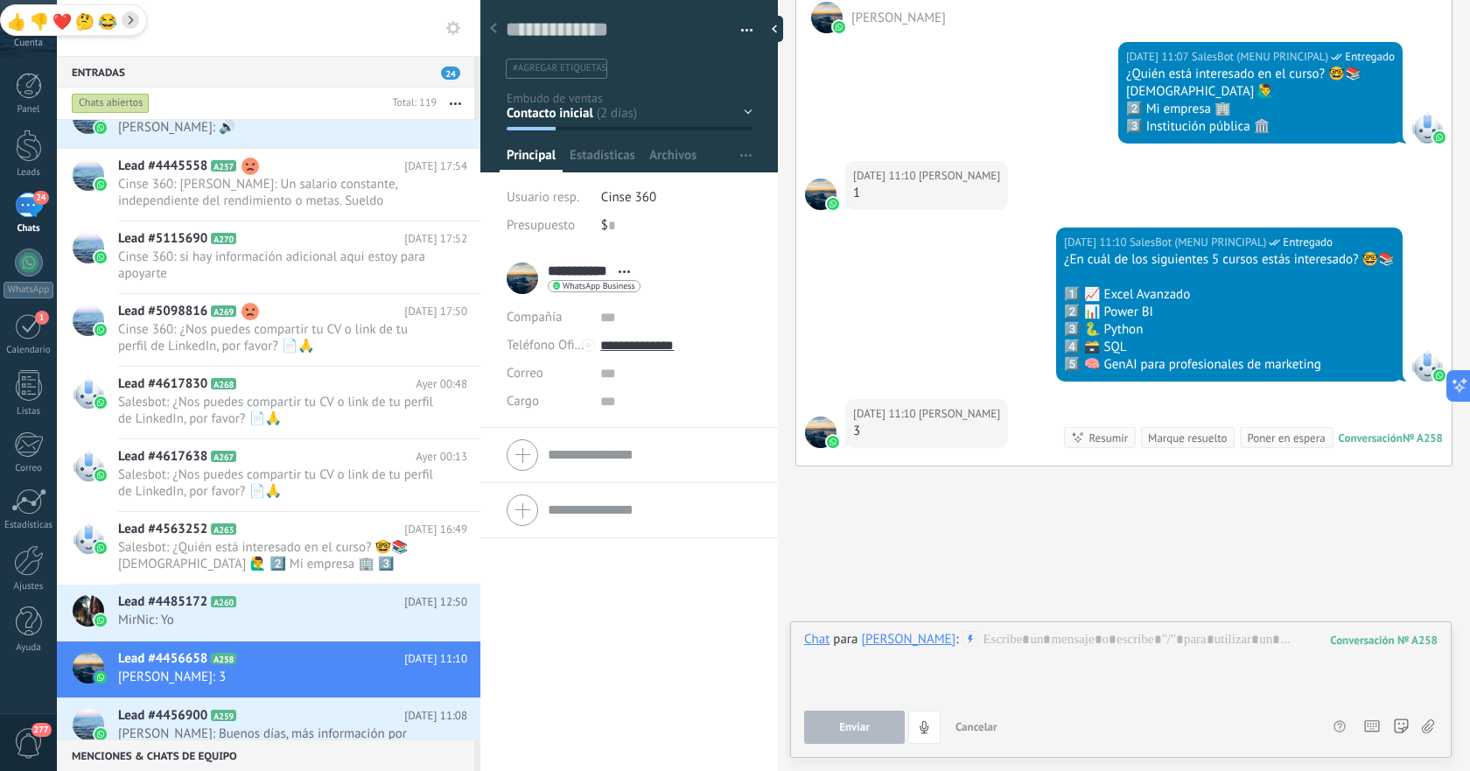
click at [1432, 726] on icon at bounding box center [1428, 726] width 12 height 15
click at [0, 0] on input "file" at bounding box center [0, 0] width 0 height 0
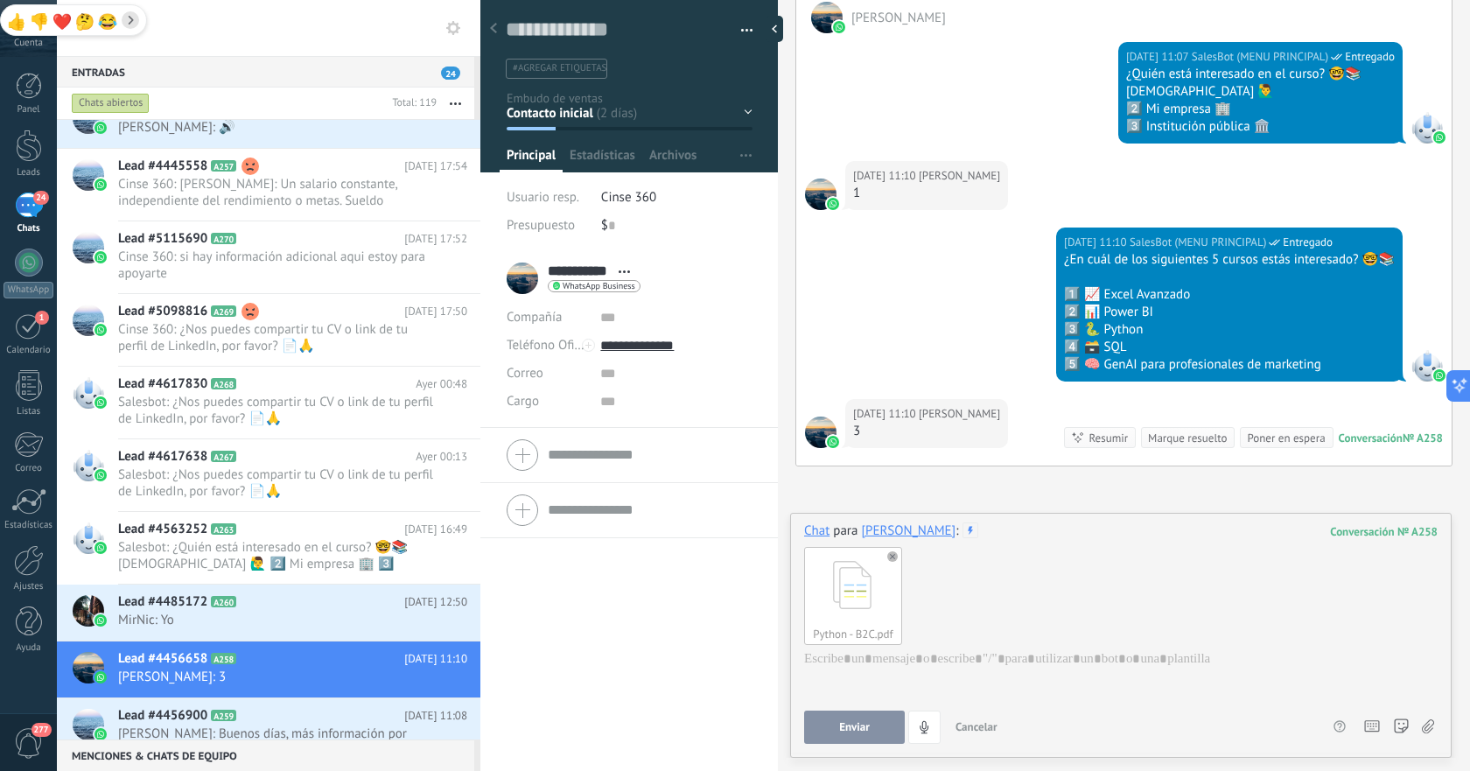
click at [844, 722] on span "Enviar" at bounding box center [854, 727] width 31 height 12
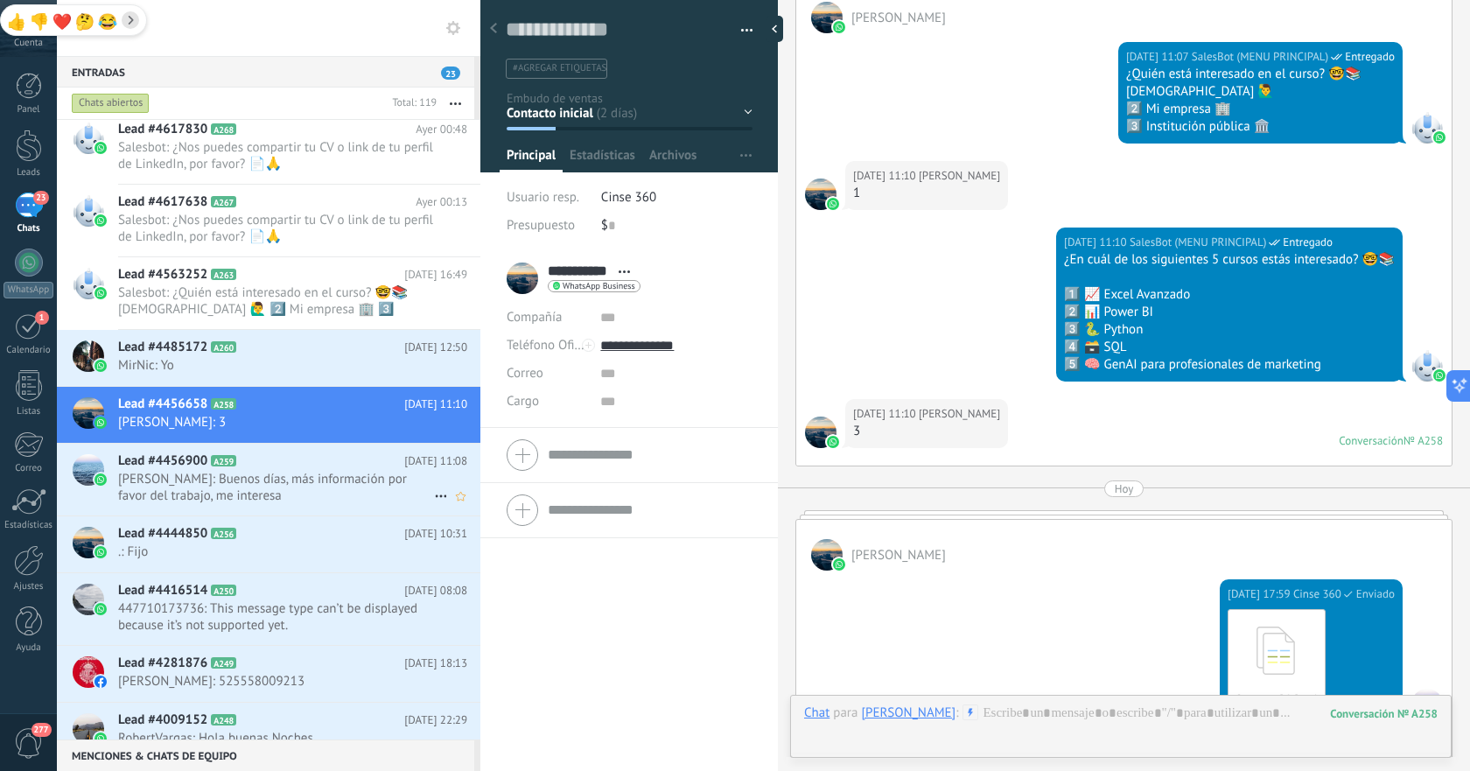
scroll to position [697, 0]
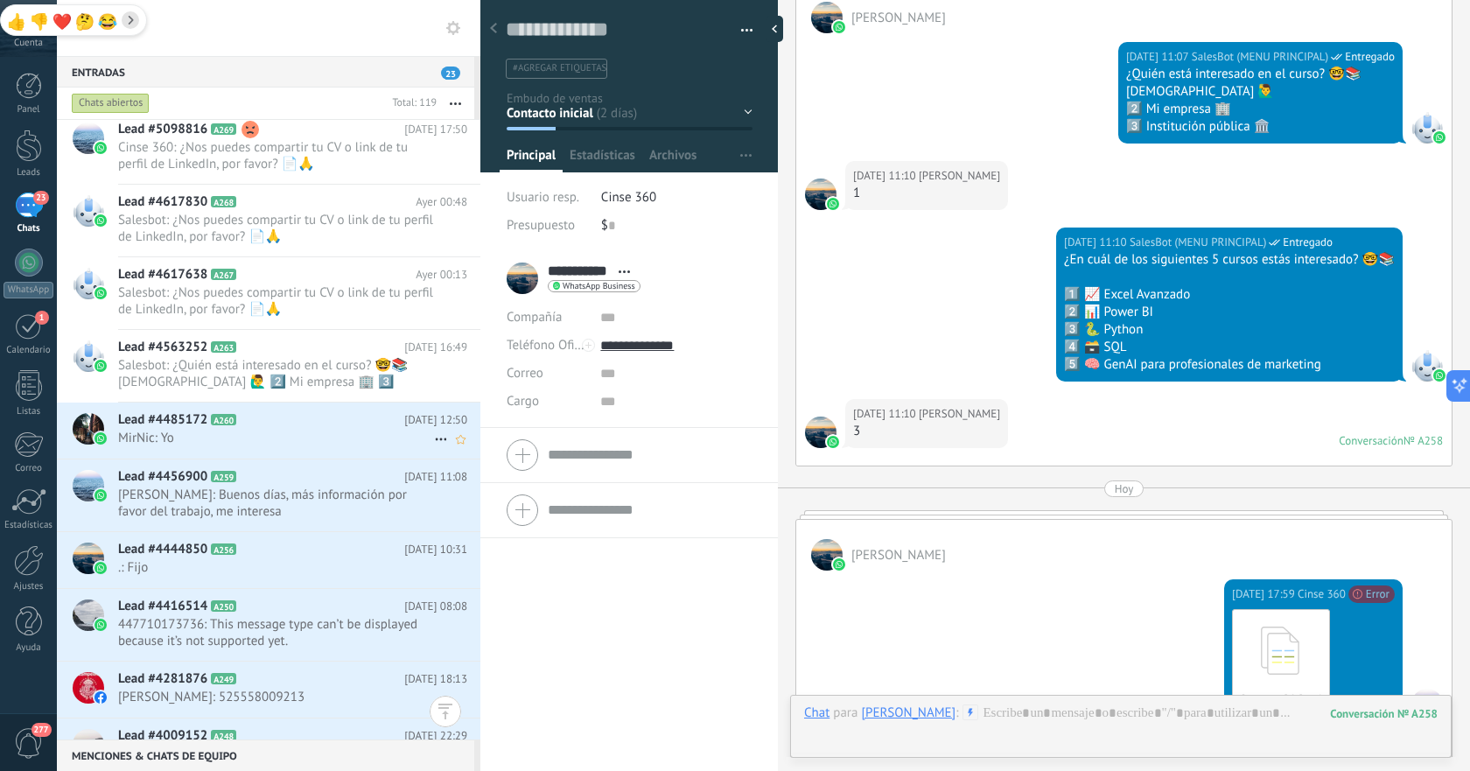
click at [357, 436] on span "MirNic: Yo" at bounding box center [276, 438] width 316 height 17
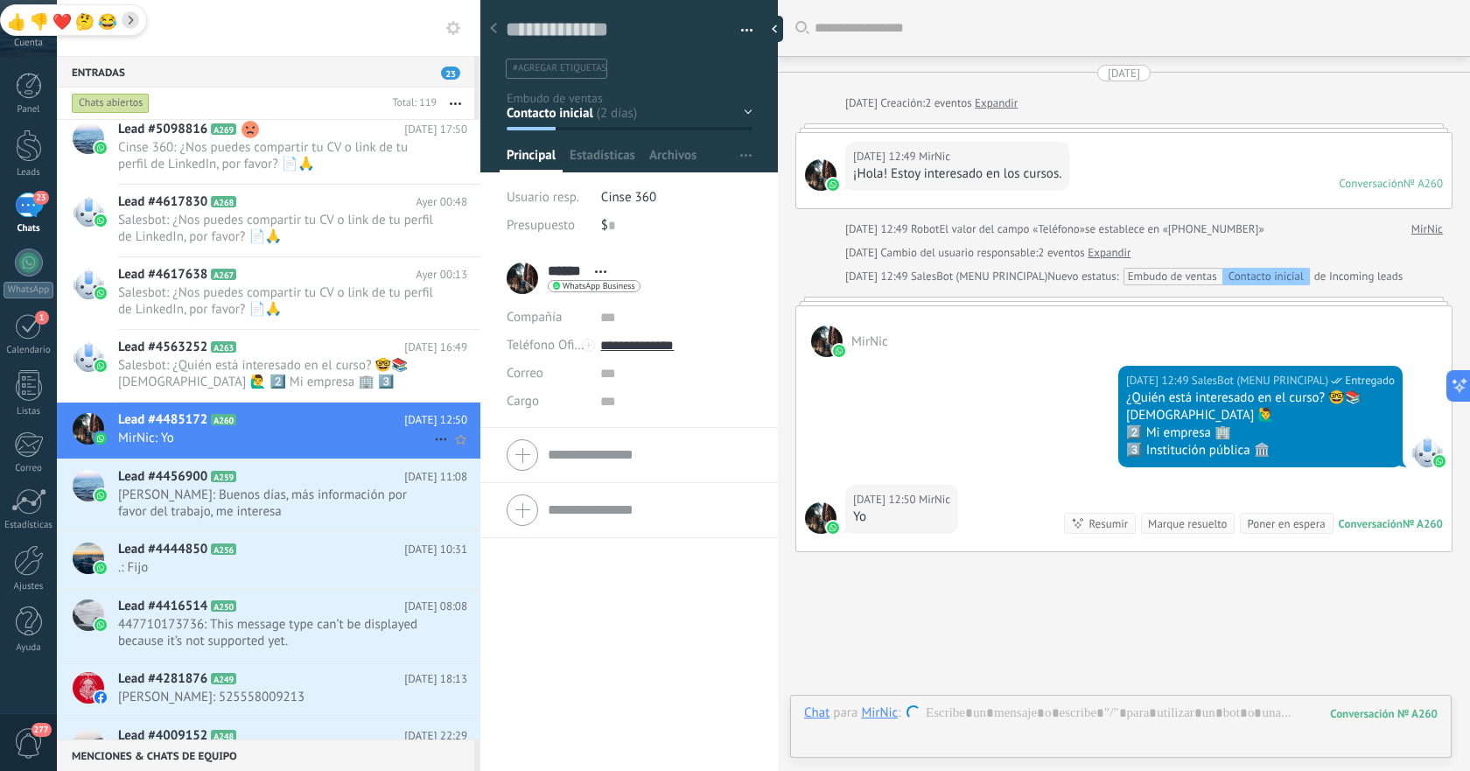
scroll to position [86, 0]
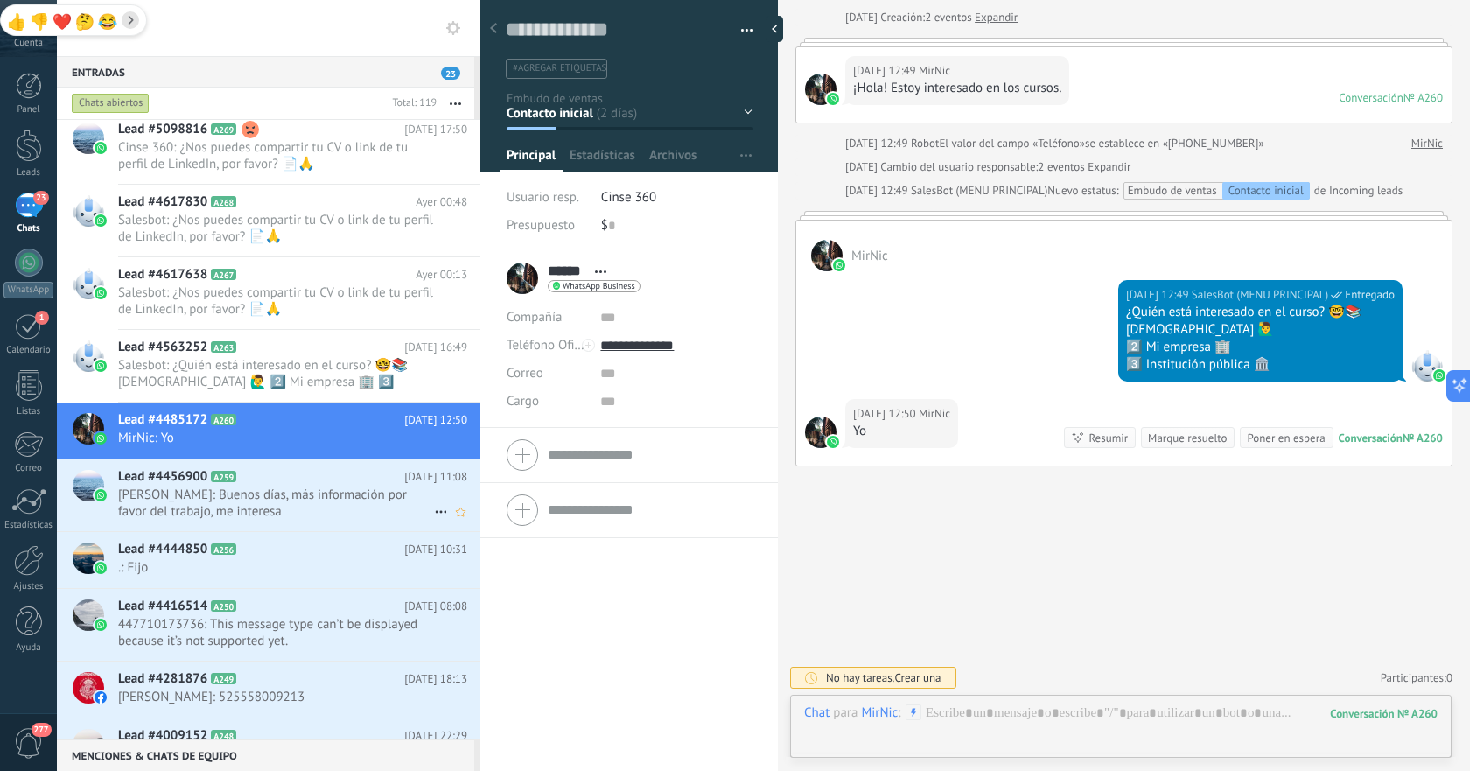
click at [332, 480] on h2 "Lead #4456900 A259" at bounding box center [261, 477] width 286 height 18
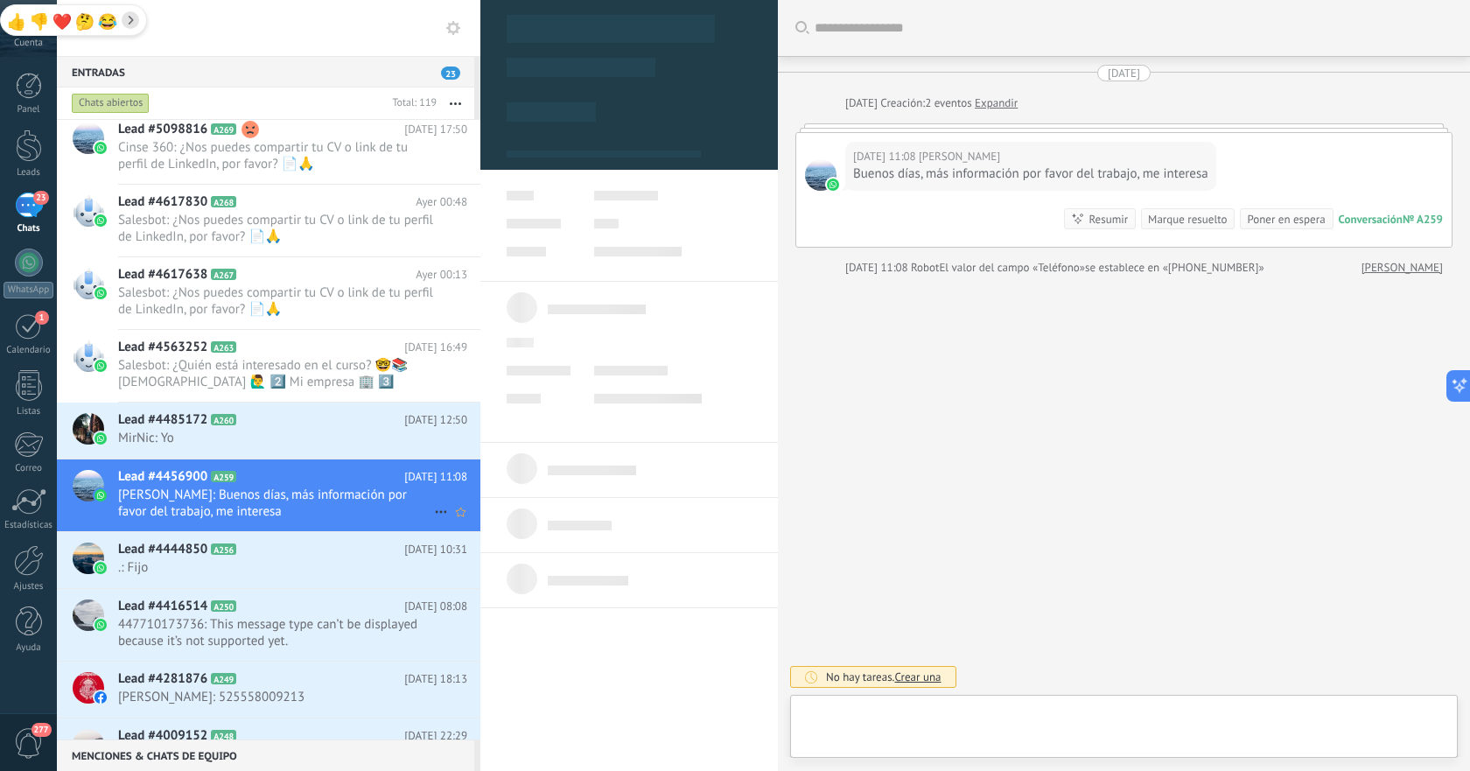
scroll to position [26, 0]
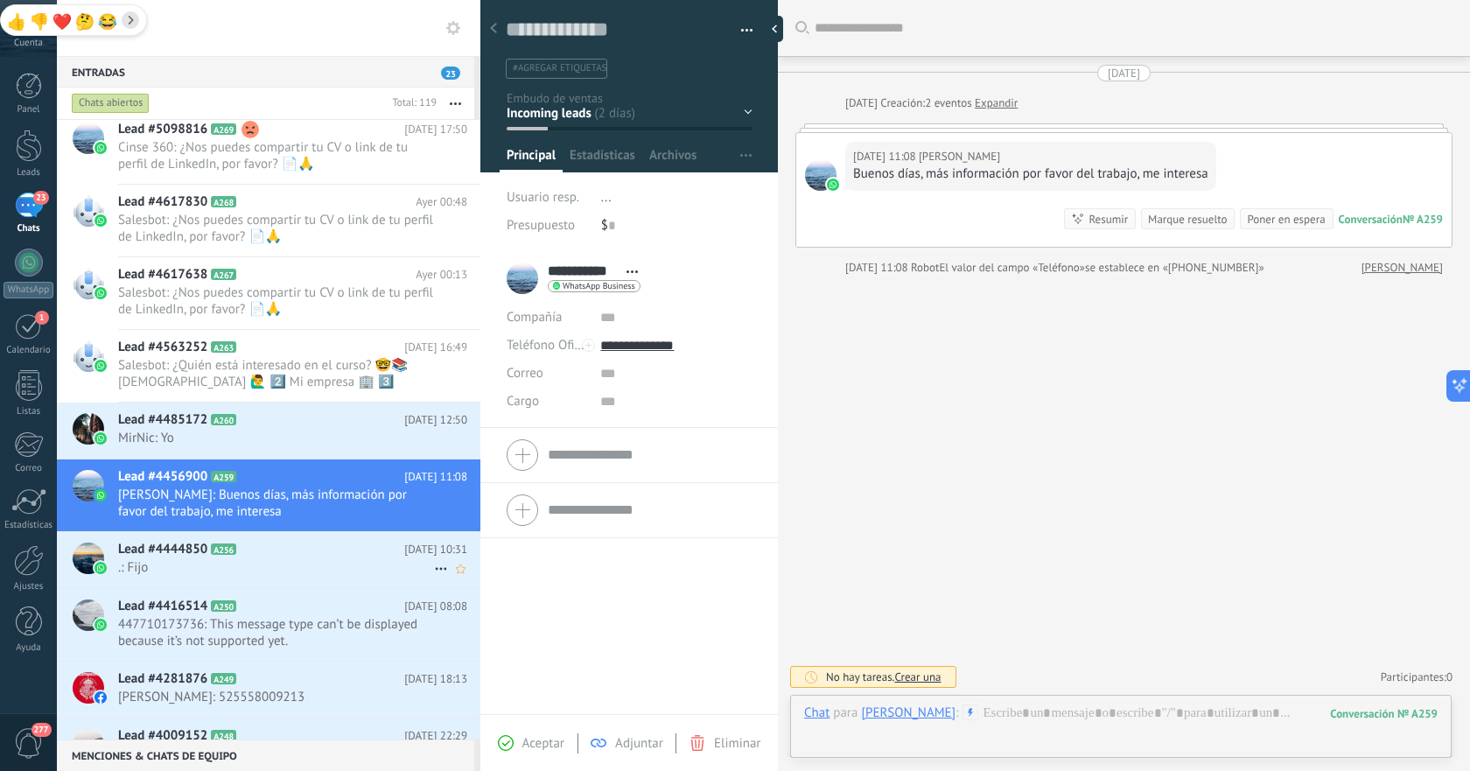
click at [270, 557] on h2 "Lead #4444850 A256" at bounding box center [261, 550] width 286 height 18
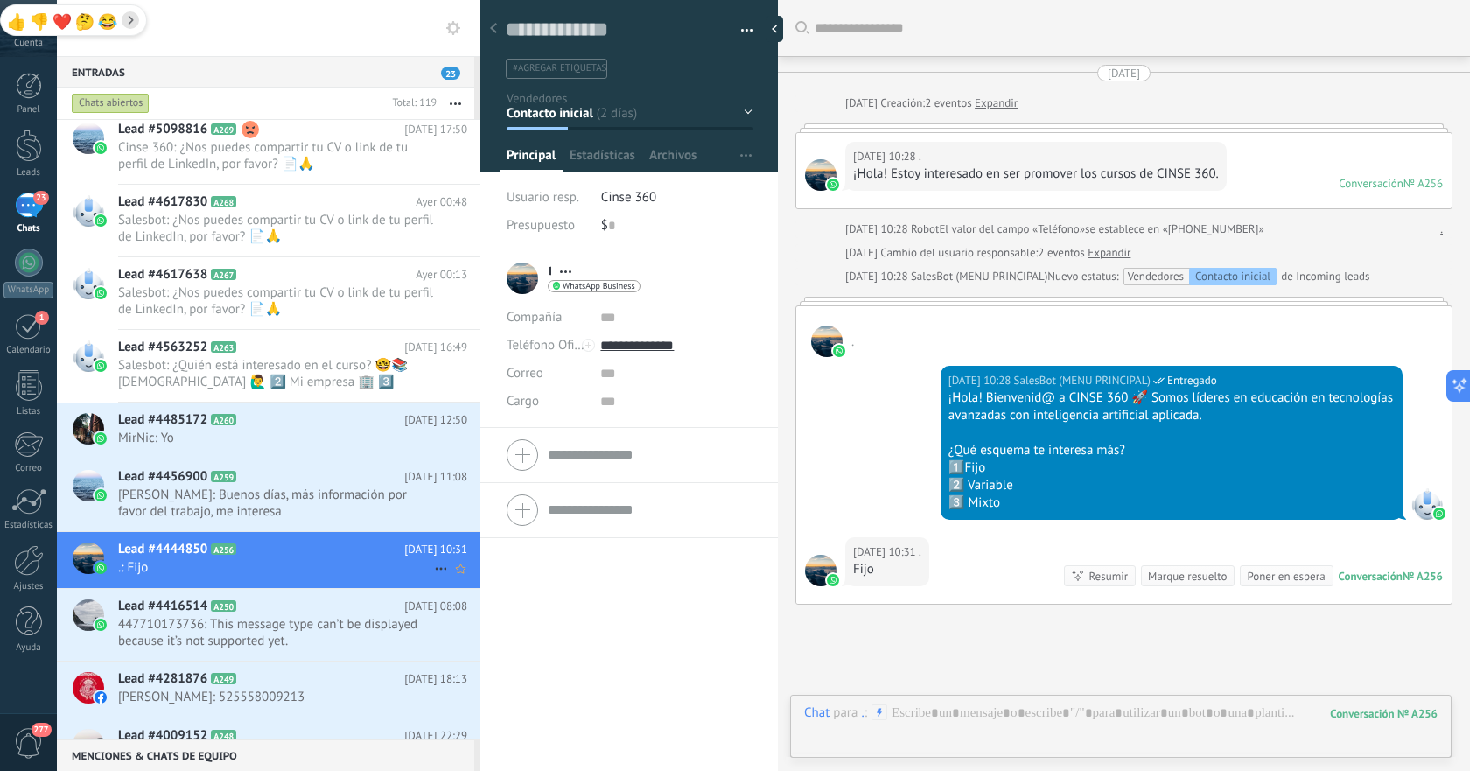
scroll to position [138, 0]
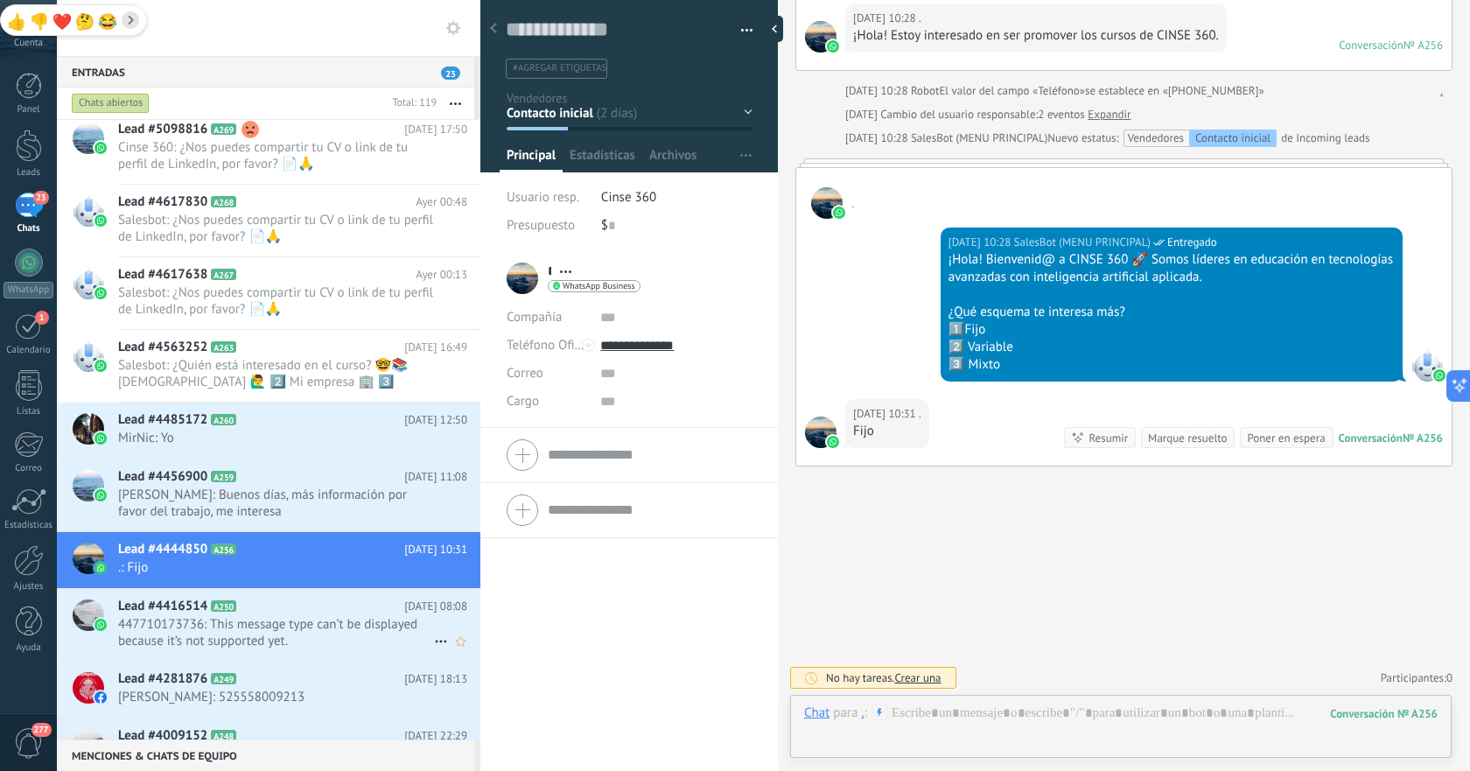
click at [240, 626] on span "447710173736: This message type can’t be displayed because it’s not supported y…" at bounding box center [276, 632] width 316 height 33
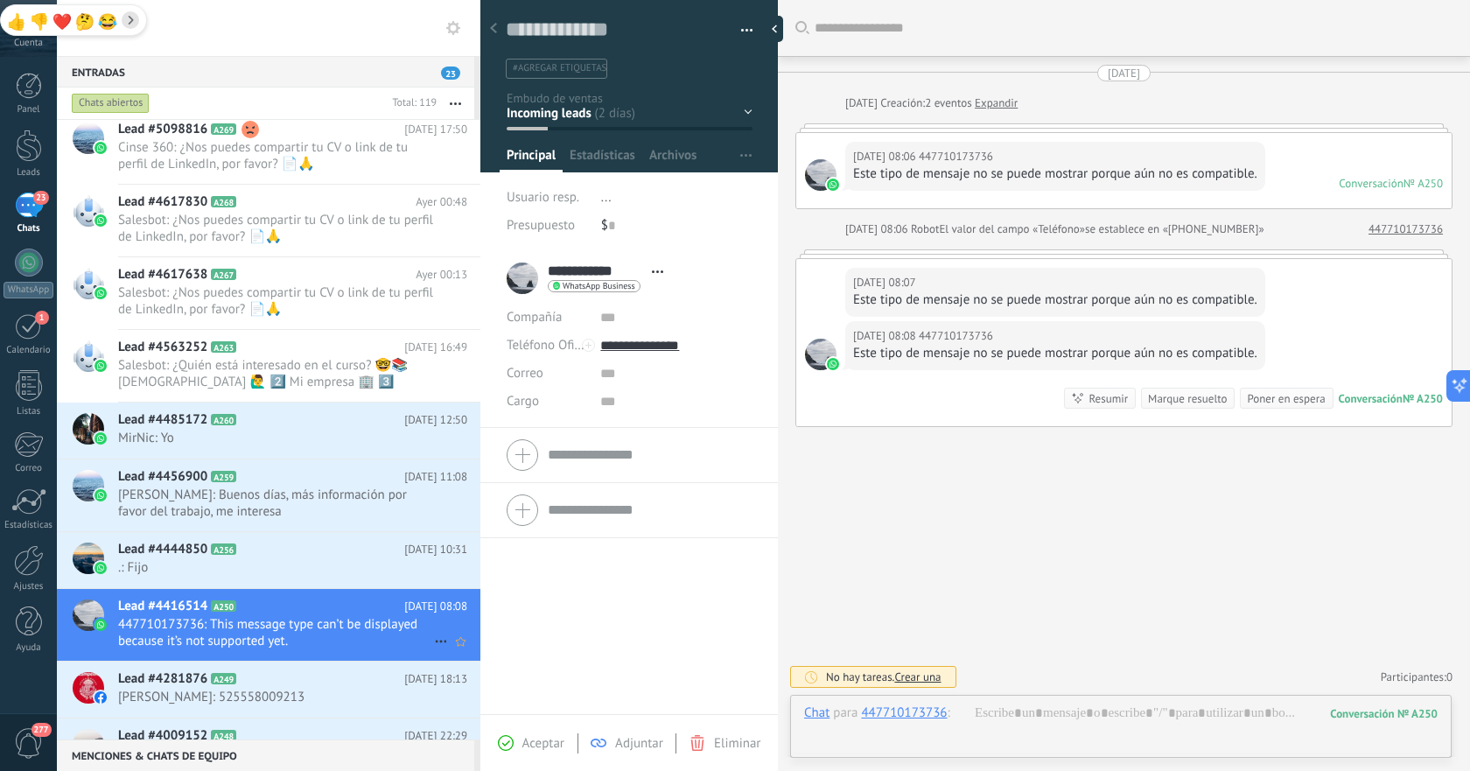
scroll to position [26, 0]
click at [221, 685] on h2 "Lead #4281876 A249" at bounding box center [261, 679] width 286 height 18
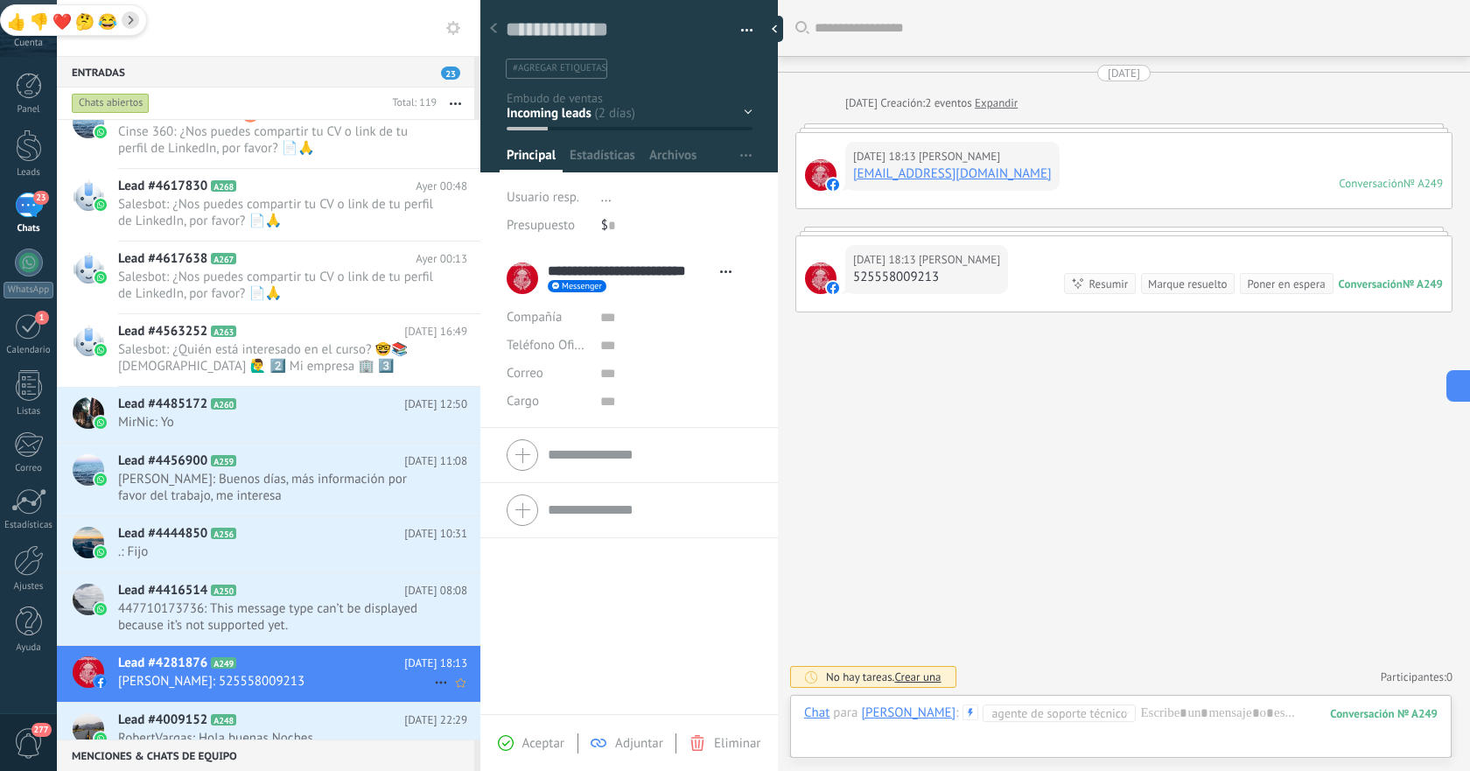
scroll to position [824, 0]
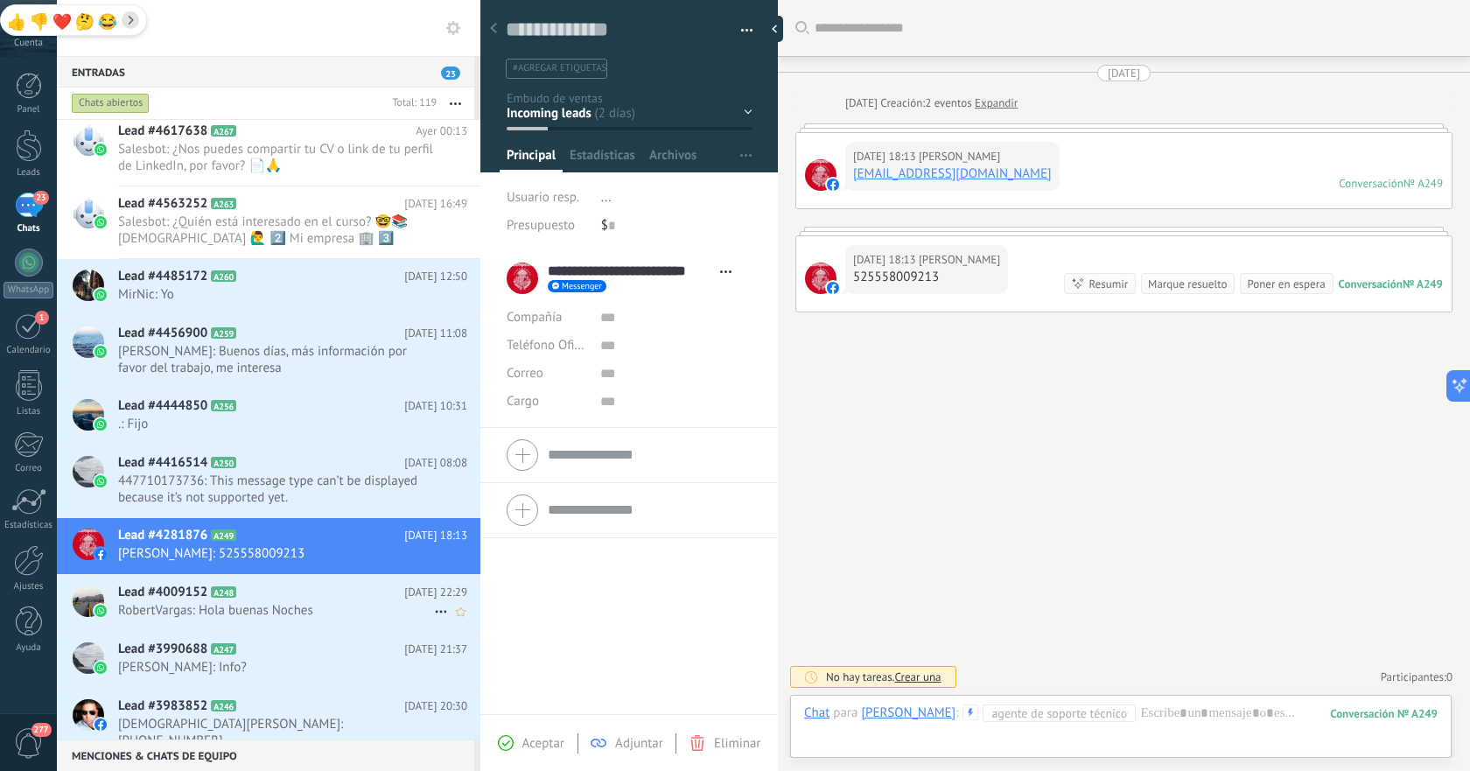
click at [297, 599] on h2 "Lead #4009152 A248" at bounding box center [261, 593] width 286 height 18
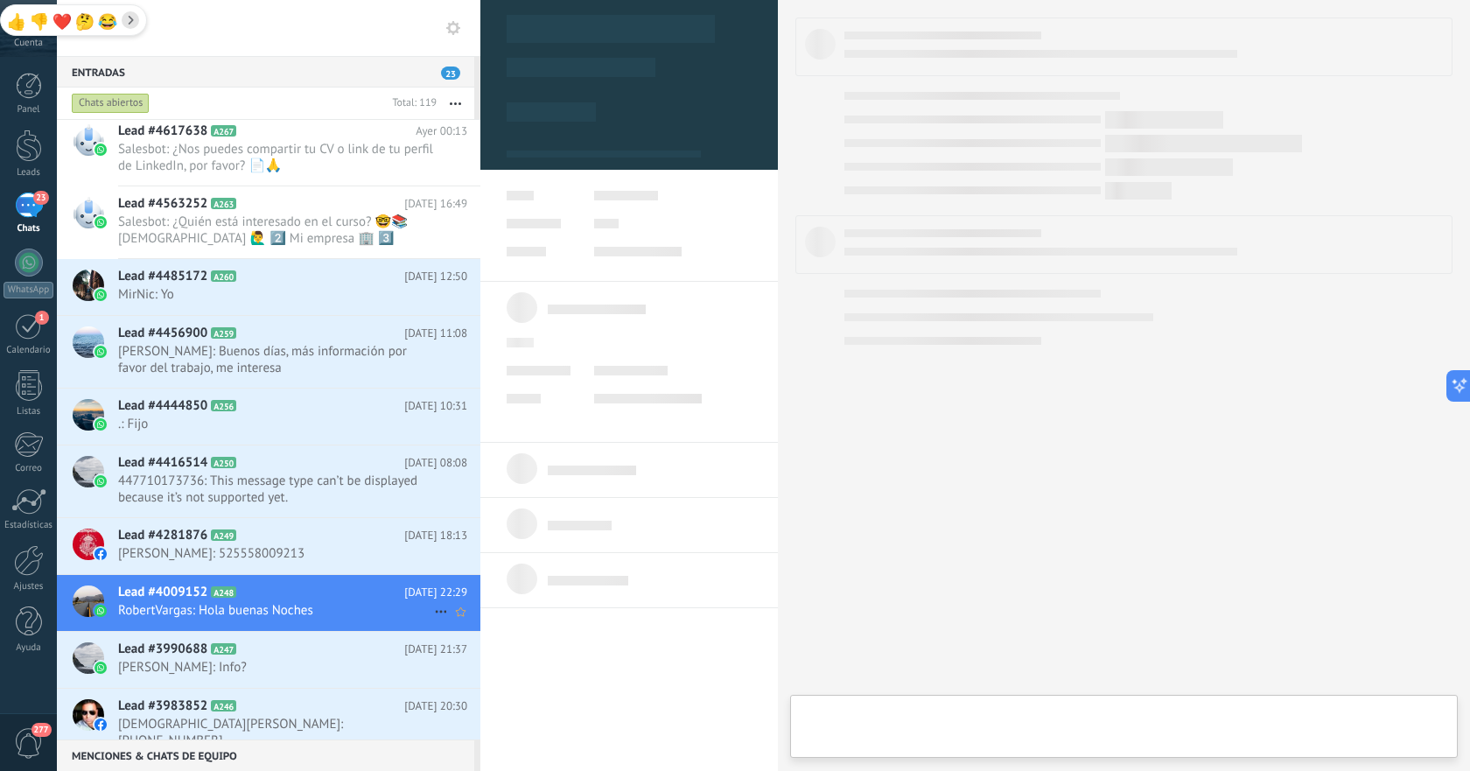
type textarea "**********"
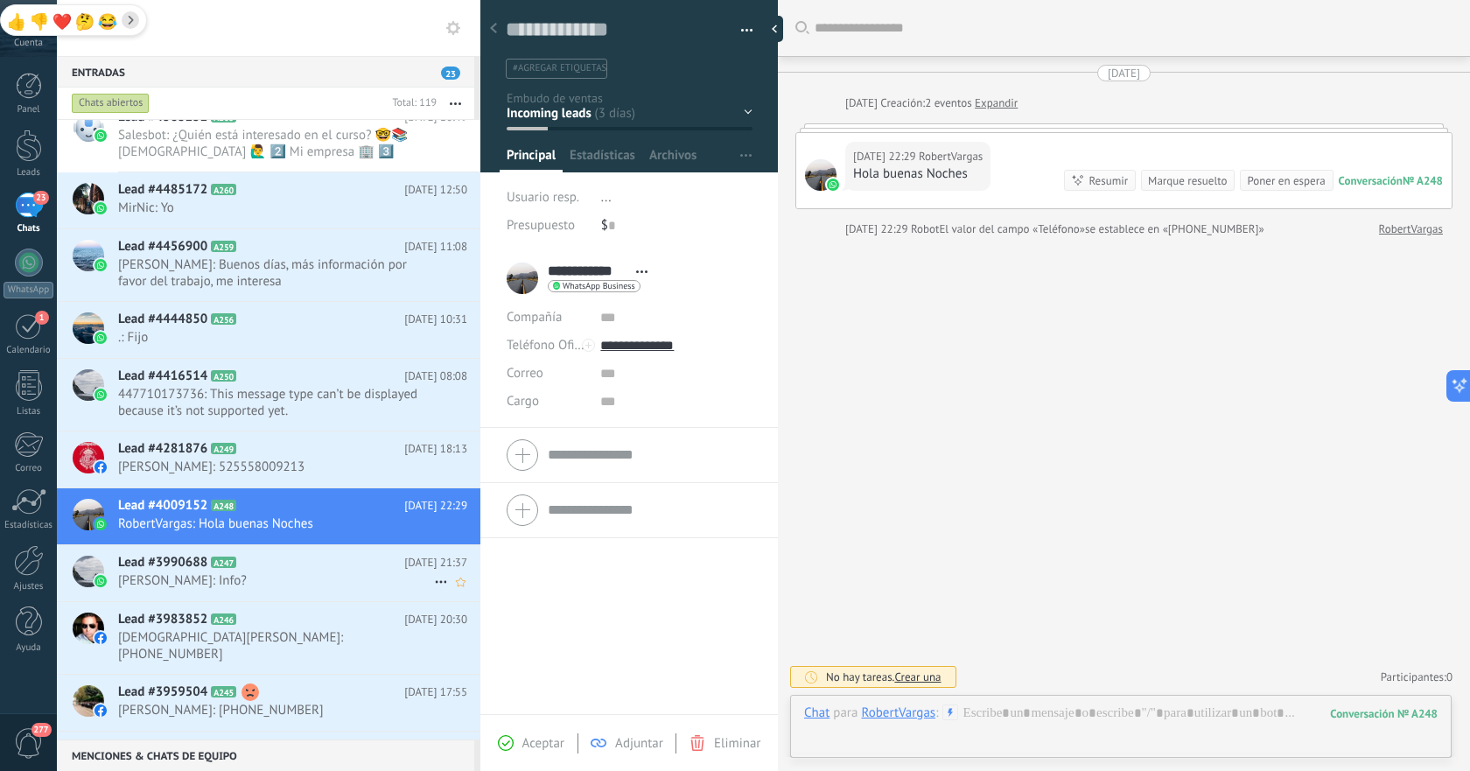
scroll to position [917, 0]
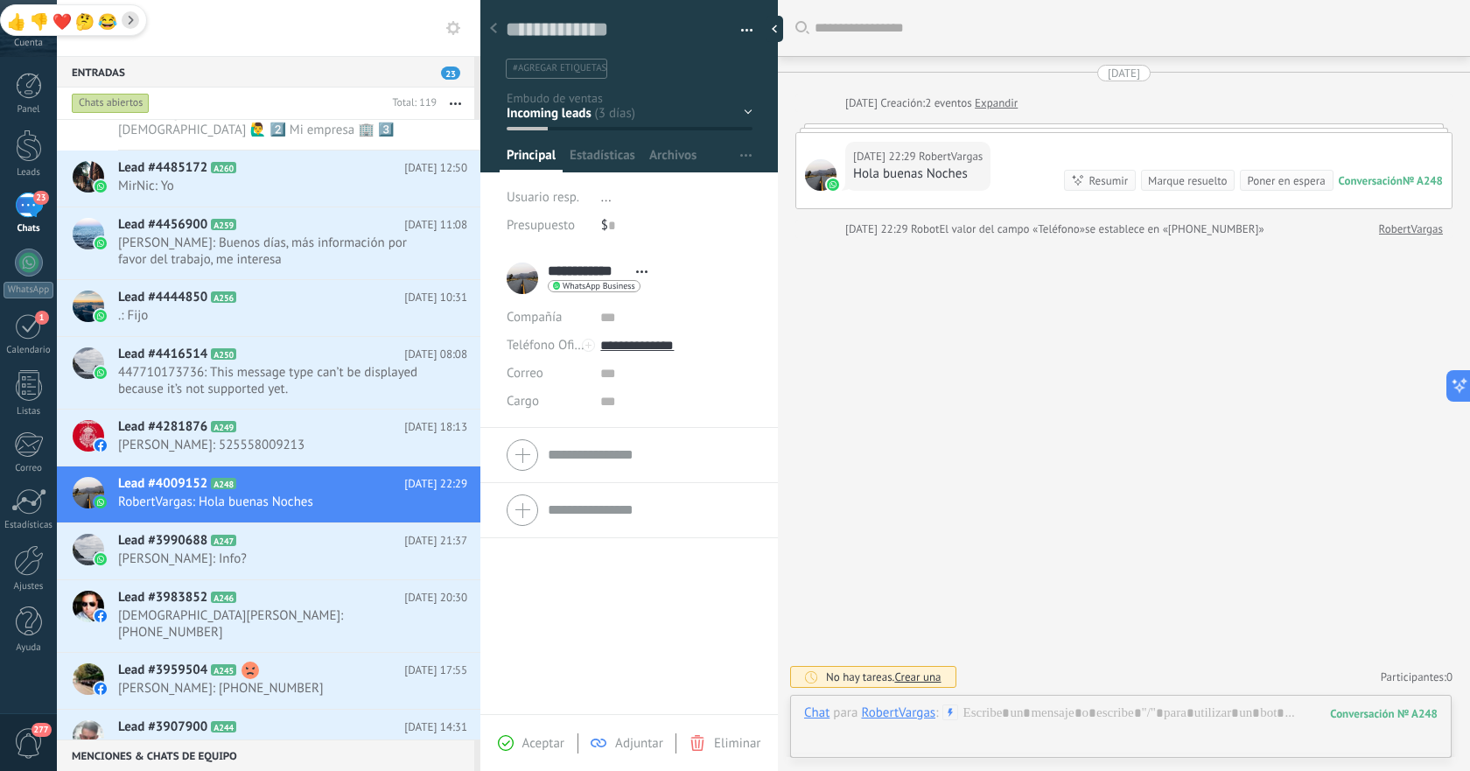
click at [1068, 717] on div at bounding box center [1121, 730] width 634 height 53
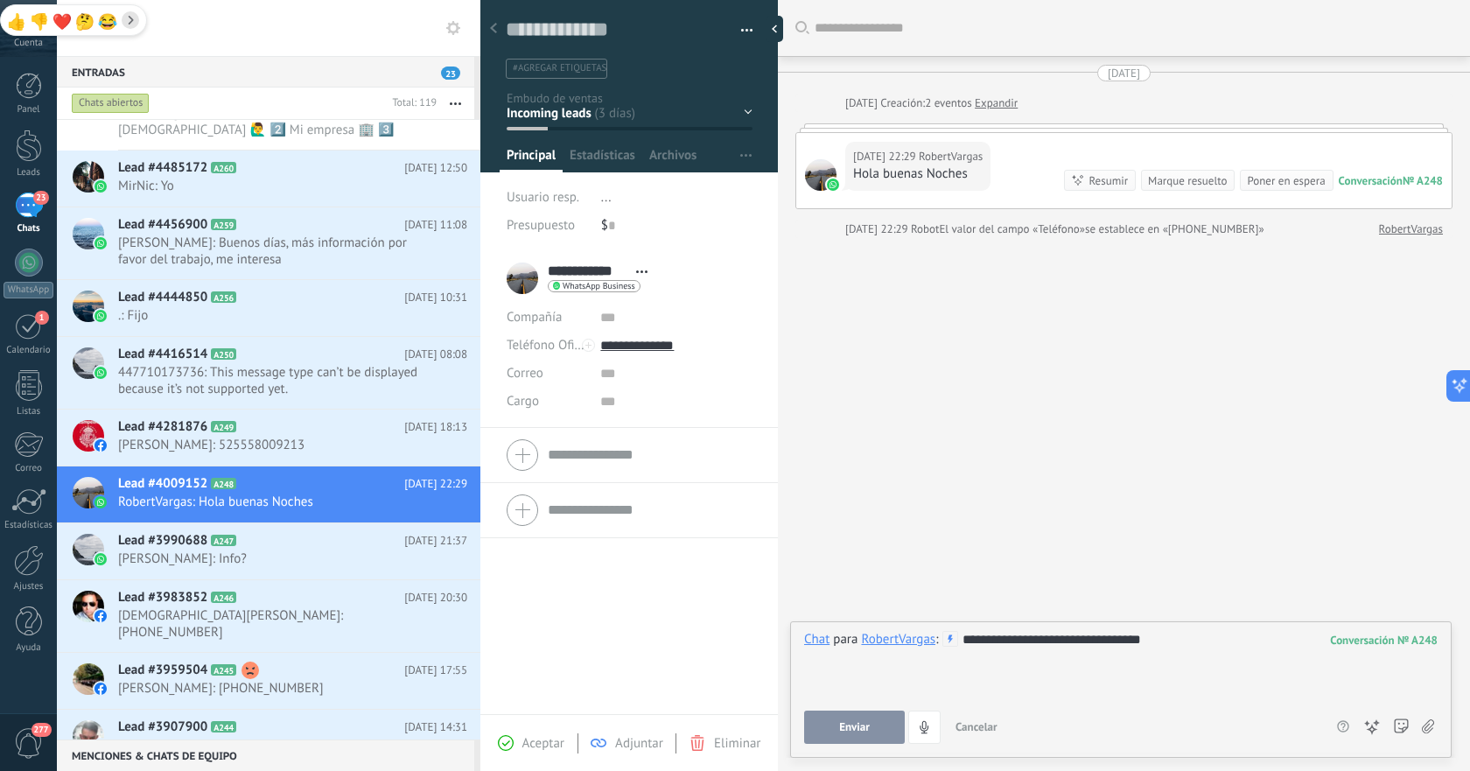
click at [866, 726] on span "Enviar" at bounding box center [854, 727] width 31 height 12
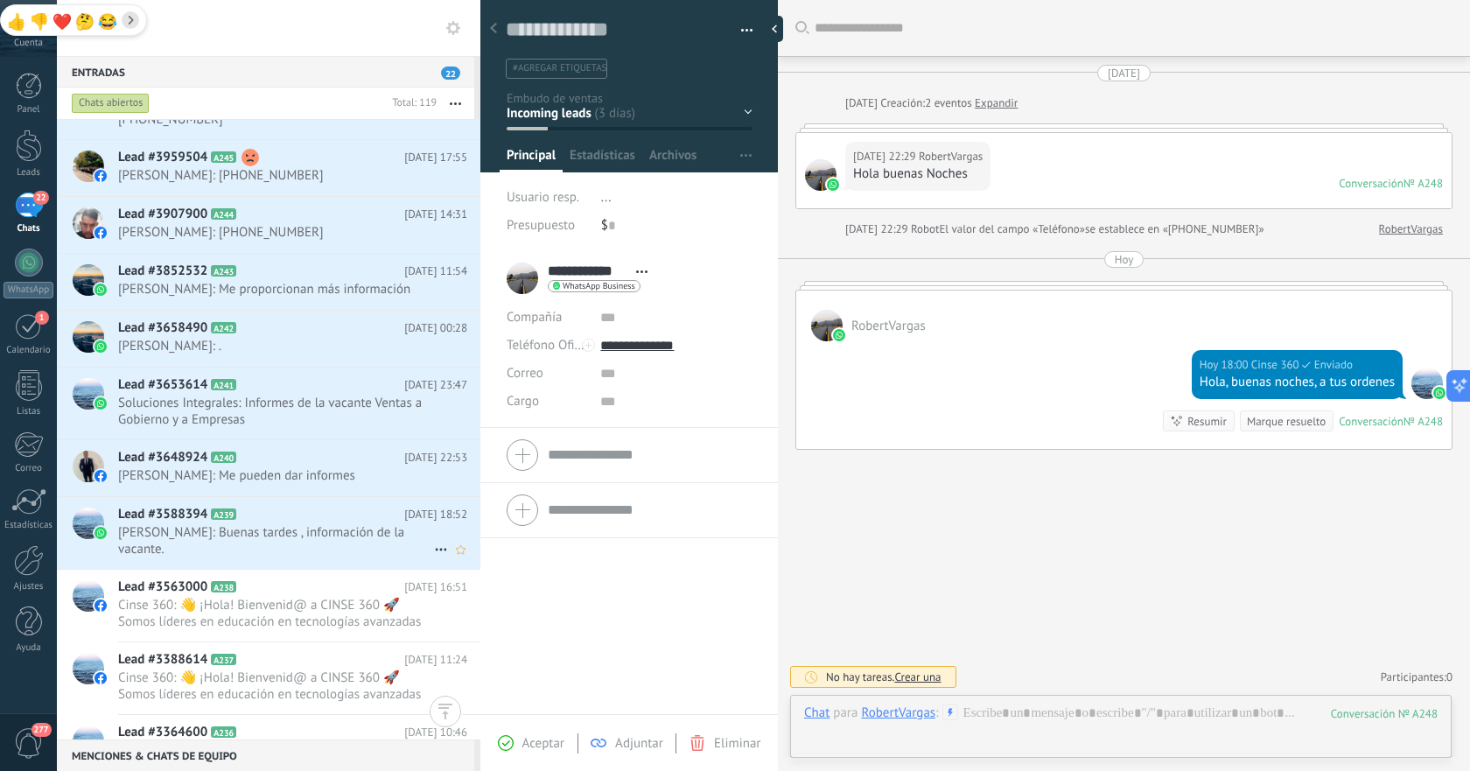
scroll to position [1405, 0]
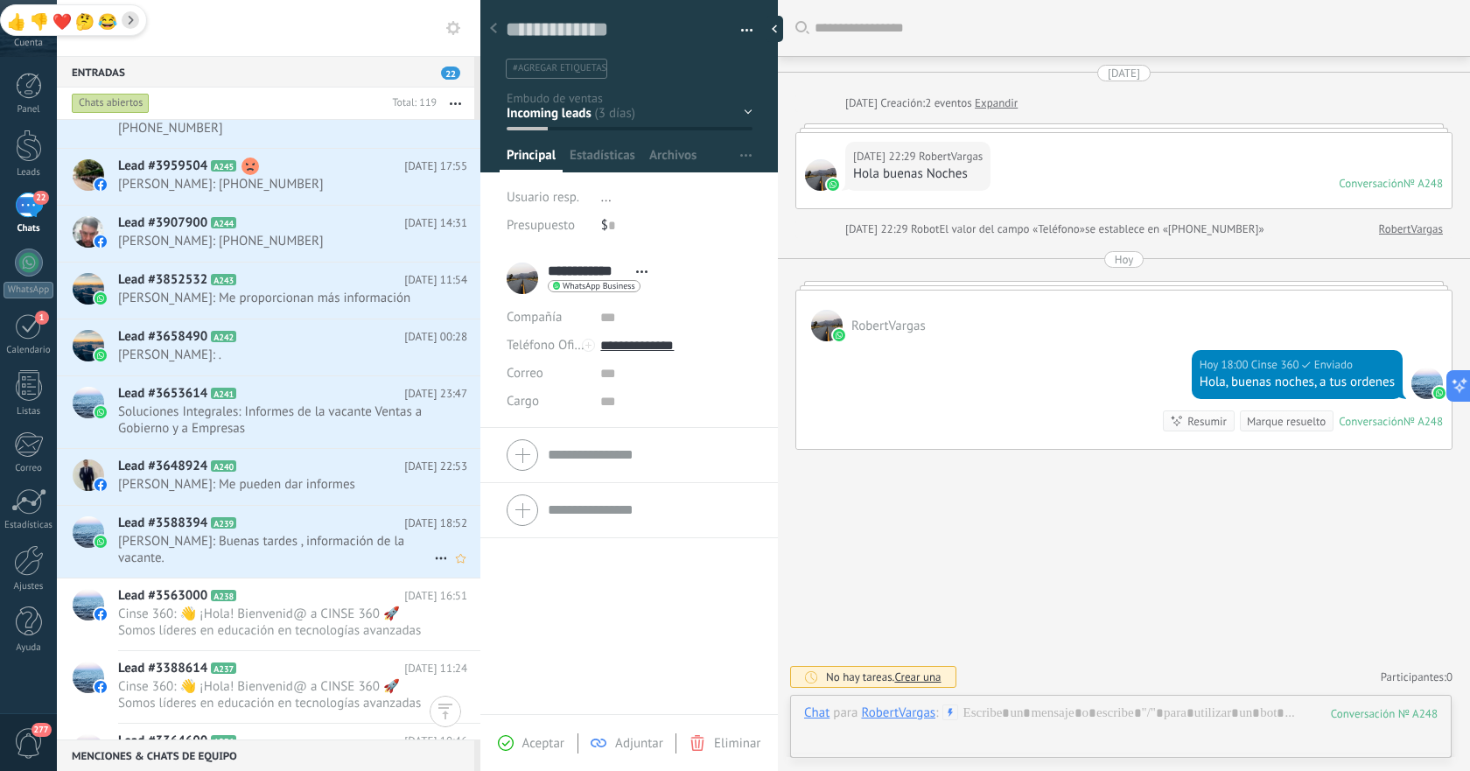
click at [352, 533] on span "[PERSON_NAME]: Buenas tardes , información de la vacante." at bounding box center [276, 549] width 316 height 33
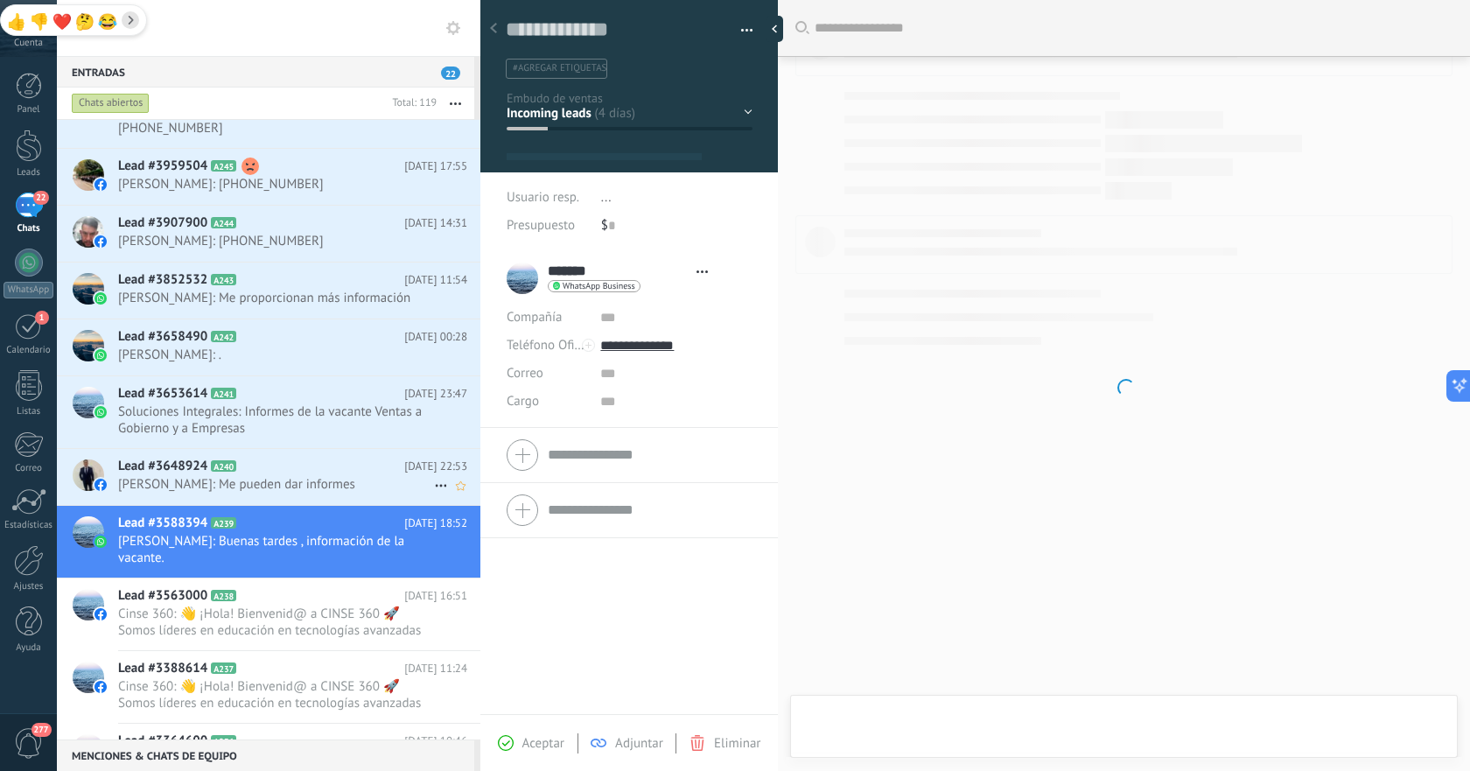
click at [290, 476] on span "[PERSON_NAME]: Me pueden dar informes" at bounding box center [276, 484] width 316 height 17
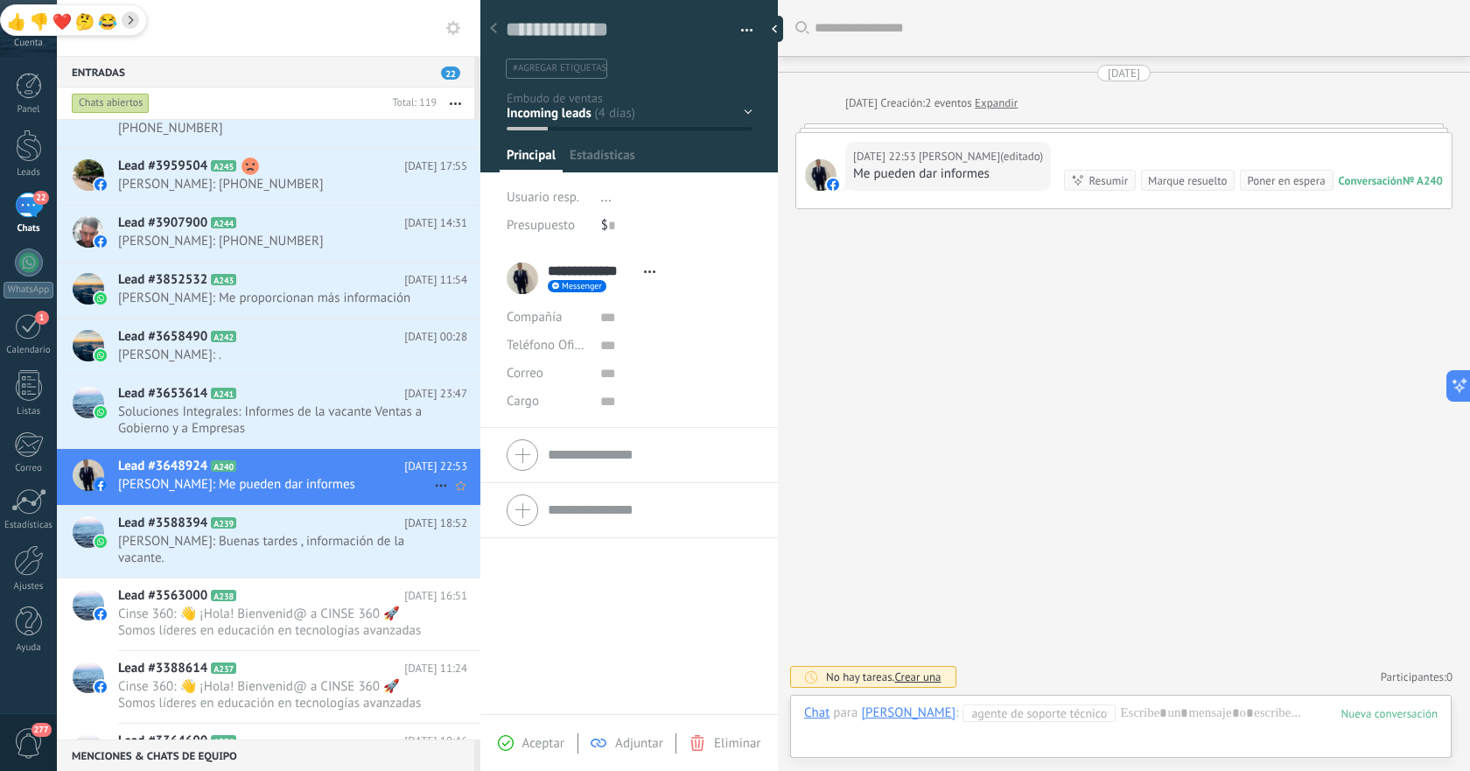
scroll to position [26, 0]
click at [269, 403] on span "Soluciones Integrales: Informes de la vacante Ventas a Gobierno y a Empresas" at bounding box center [276, 419] width 316 height 33
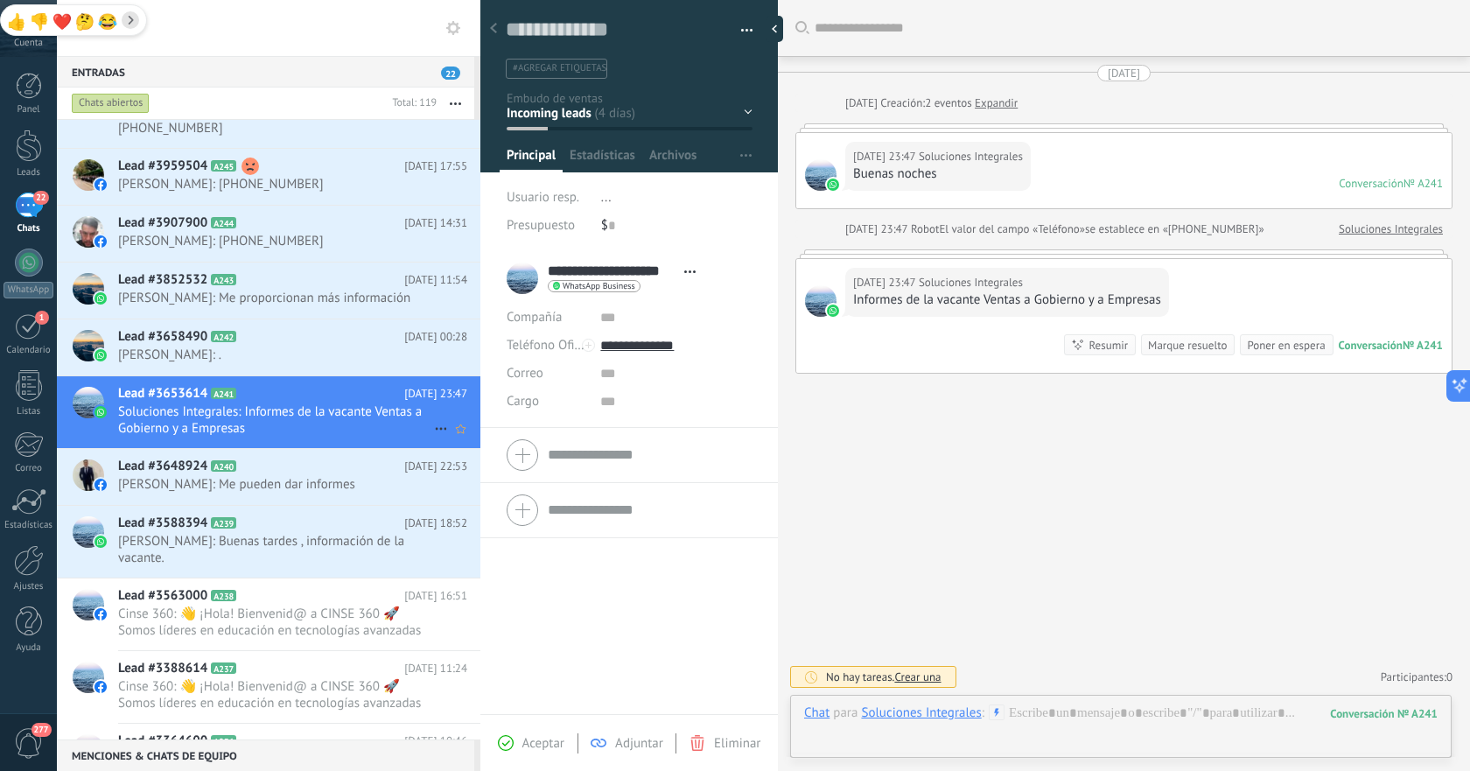
scroll to position [26, 0]
click at [305, 347] on span "[PERSON_NAME]: ." at bounding box center [276, 355] width 316 height 17
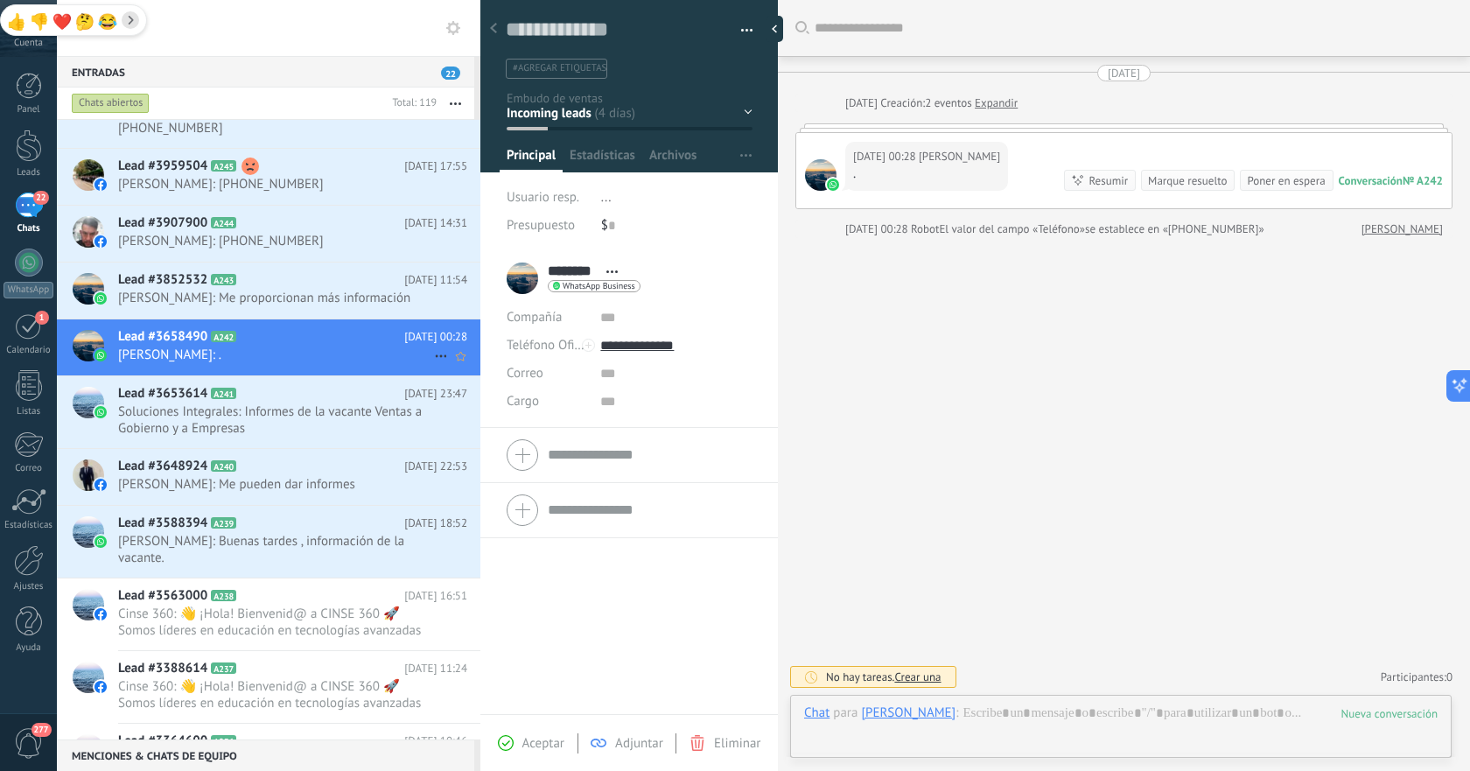
scroll to position [26, 0]
click at [337, 271] on h2 "Lead #3852532 A243" at bounding box center [261, 280] width 286 height 18
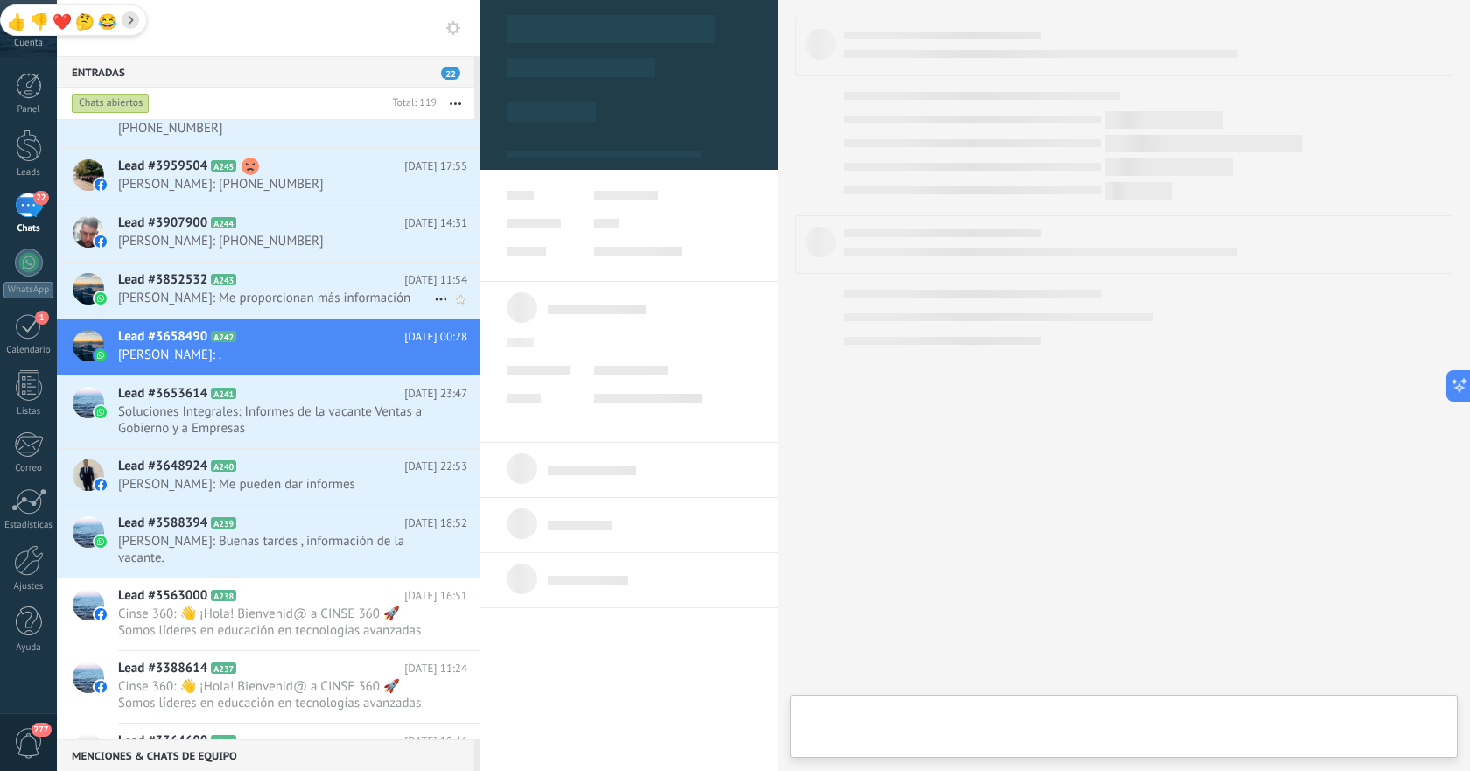
type textarea "**********"
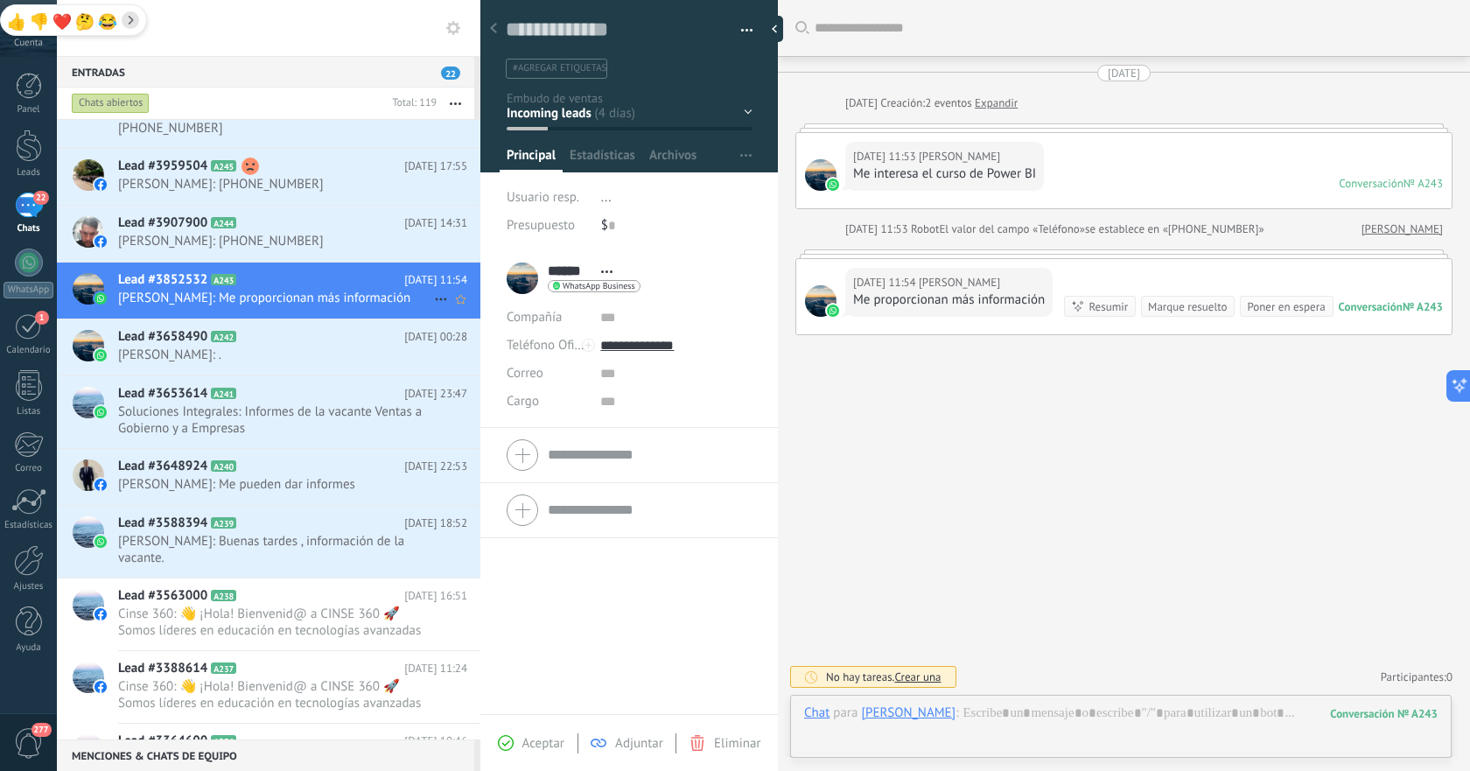
scroll to position [26, 0]
click at [1038, 711] on div at bounding box center [1121, 730] width 634 height 53
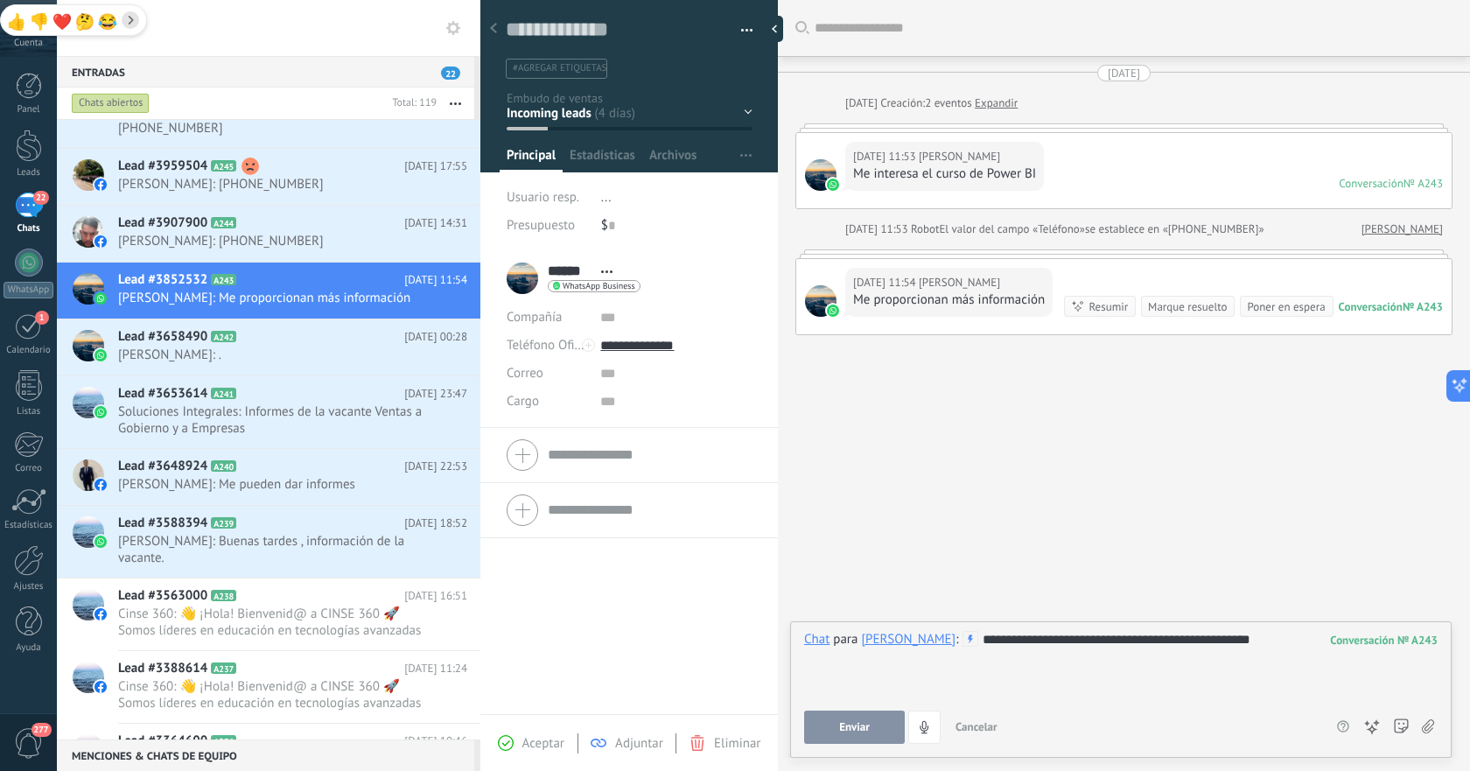
click at [1088, 645] on div "**********" at bounding box center [1121, 664] width 634 height 67
click at [863, 726] on span "Enviar" at bounding box center [854, 727] width 31 height 12
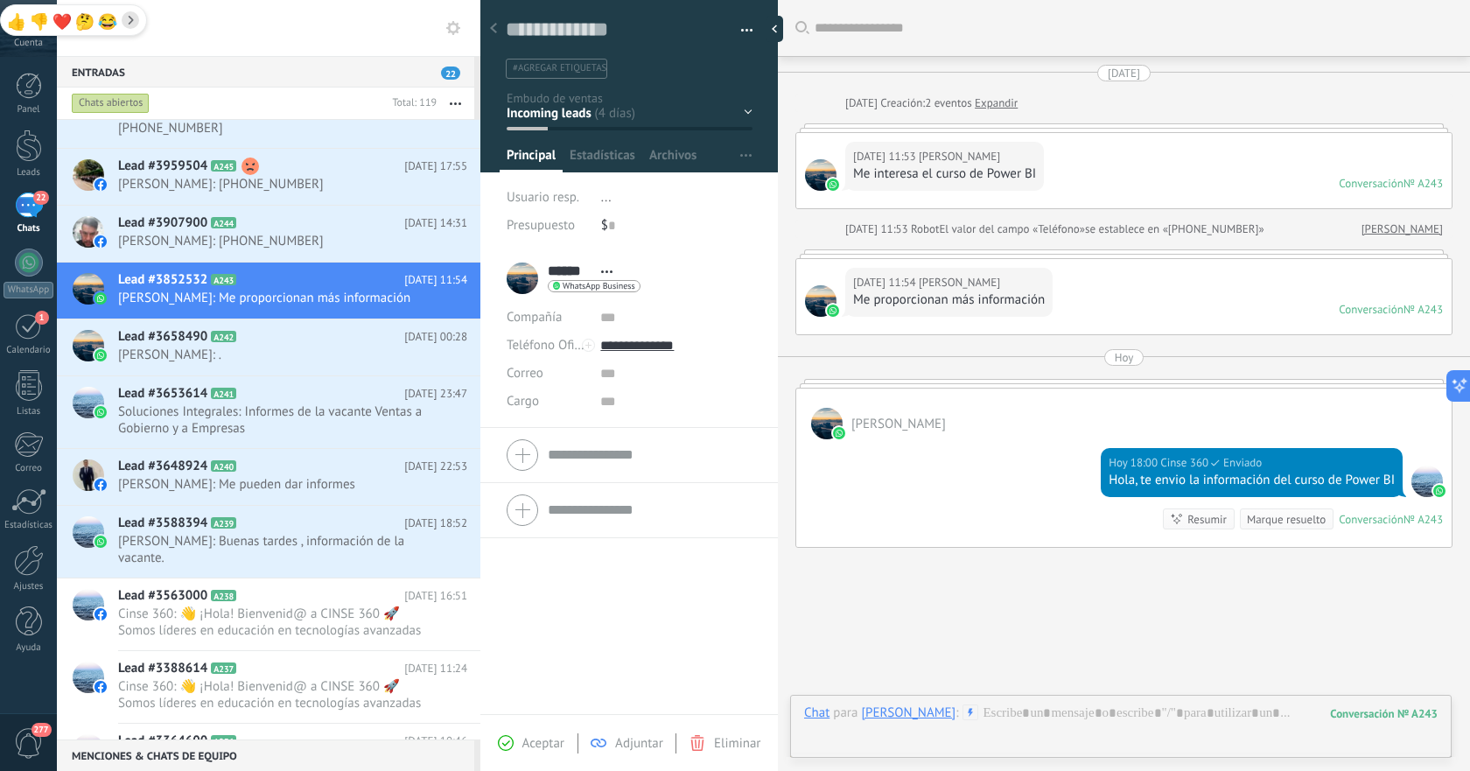
scroll to position [81, 0]
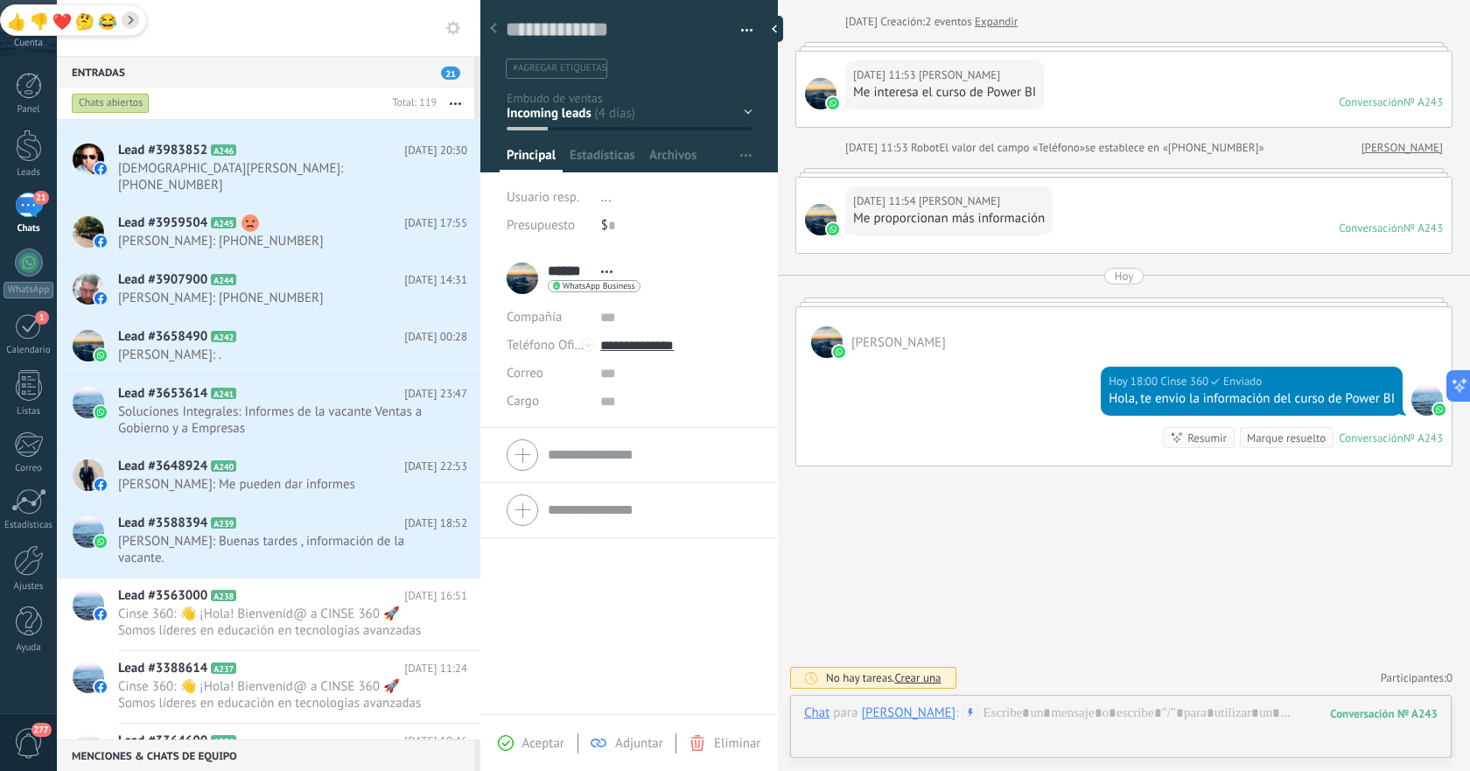
click at [1193, 718] on div at bounding box center [1121, 730] width 634 height 53
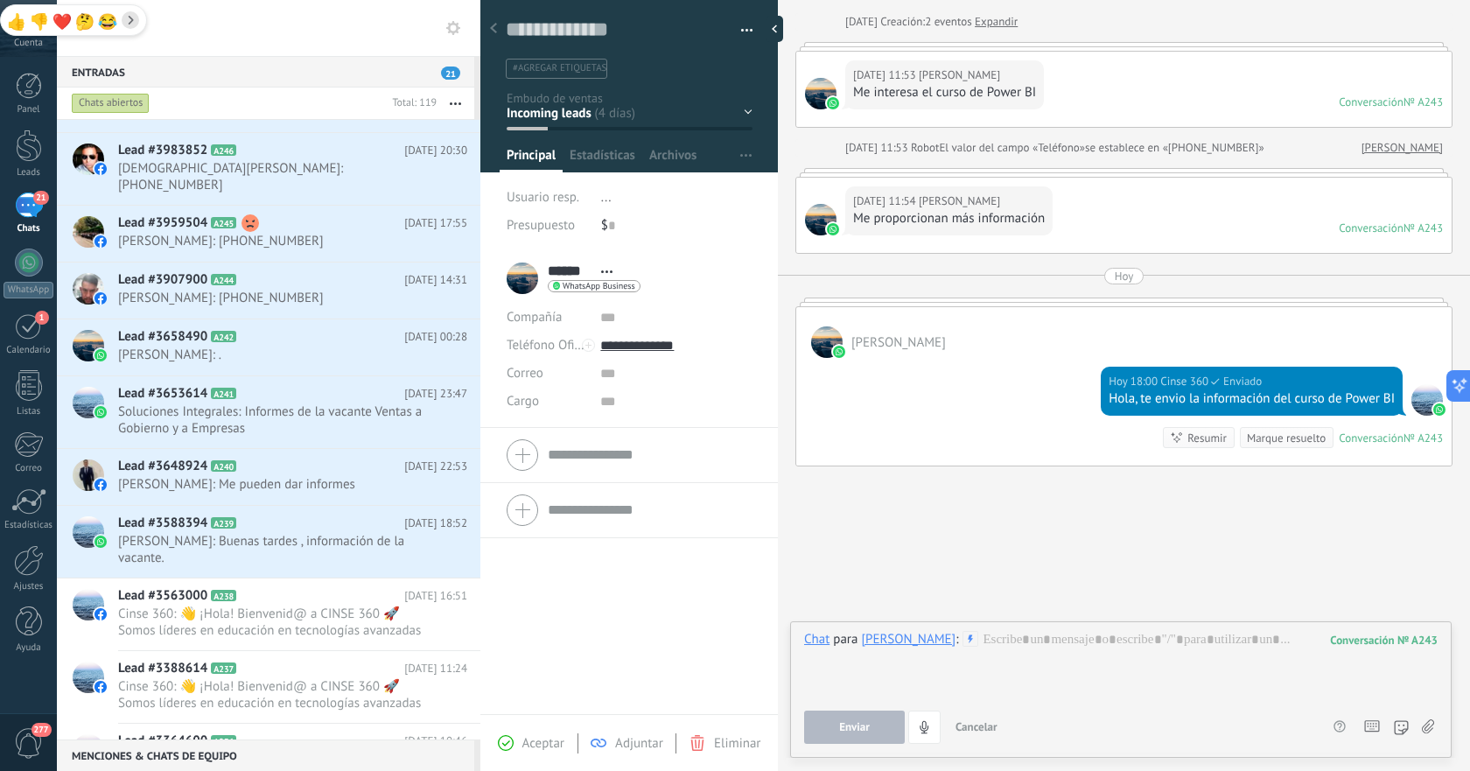
click at [1437, 726] on div "Atajos – ejecutar bots y plantillas – seleccionar acción – mencionar a un coleg…" at bounding box center [1399, 727] width 78 height 33
click at [1427, 726] on icon at bounding box center [1428, 726] width 12 height 15
click at [0, 0] on input "file" at bounding box center [0, 0] width 0 height 0
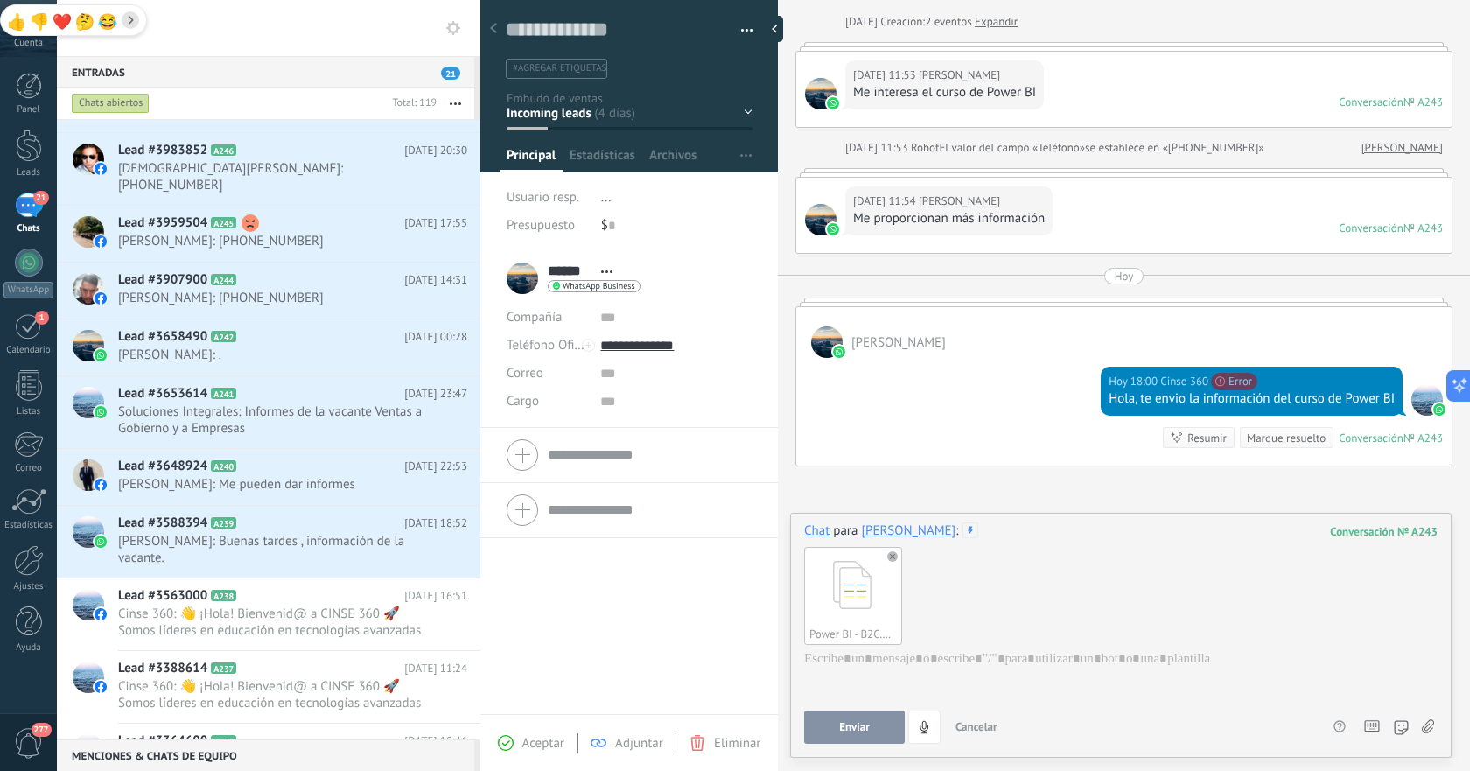
click at [855, 724] on span "Enviar" at bounding box center [854, 727] width 31 height 12
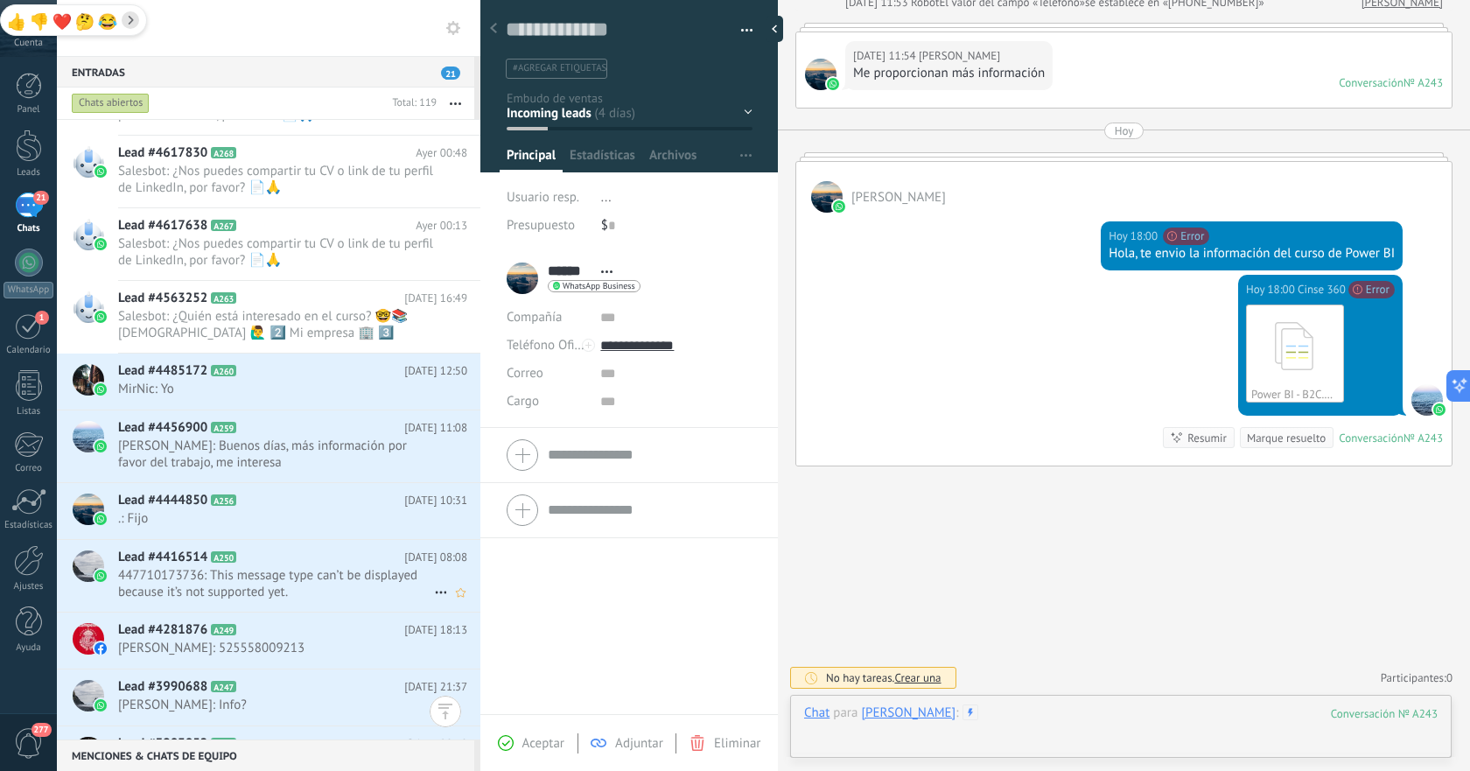
scroll to position [885, 0]
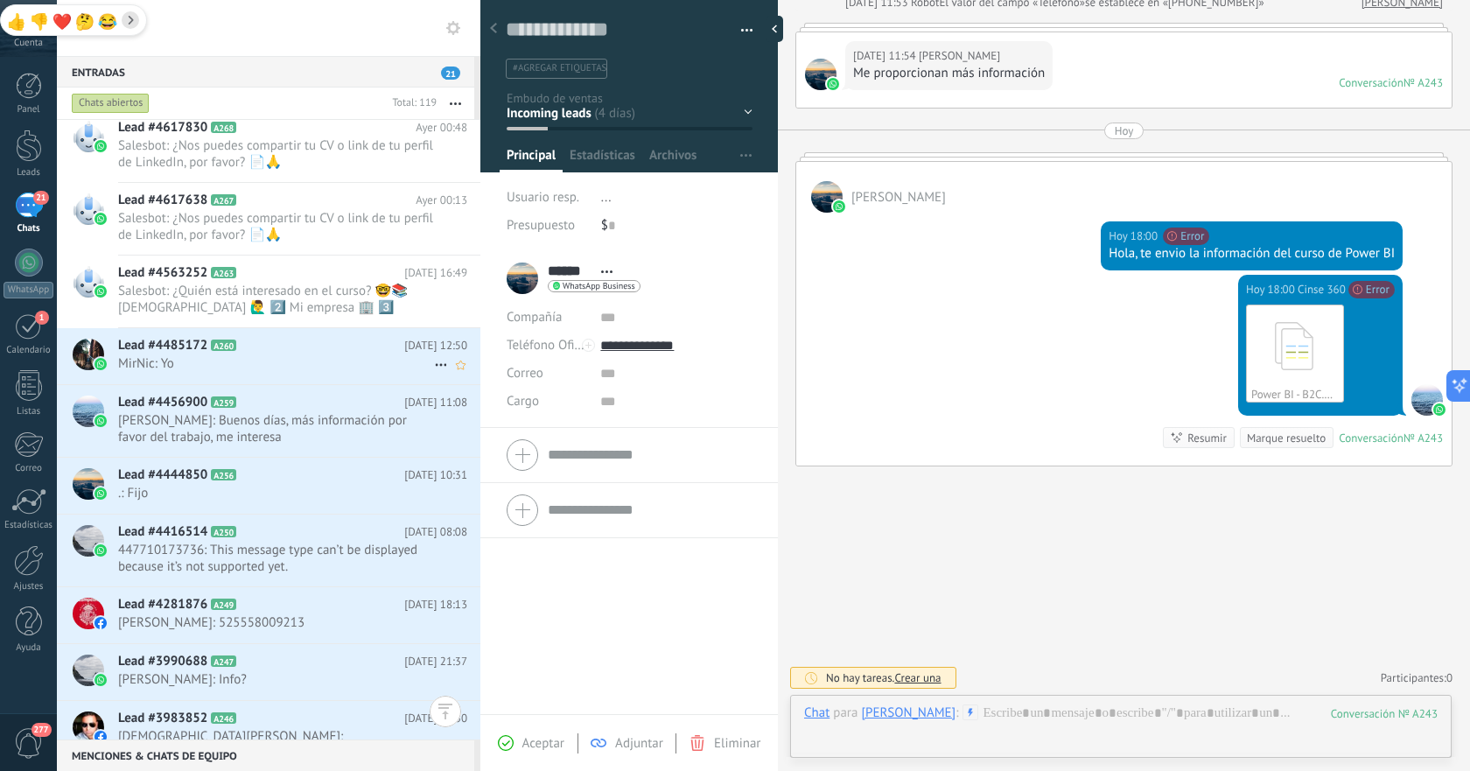
click at [311, 362] on span "MirNic: Yo" at bounding box center [276, 363] width 316 height 17
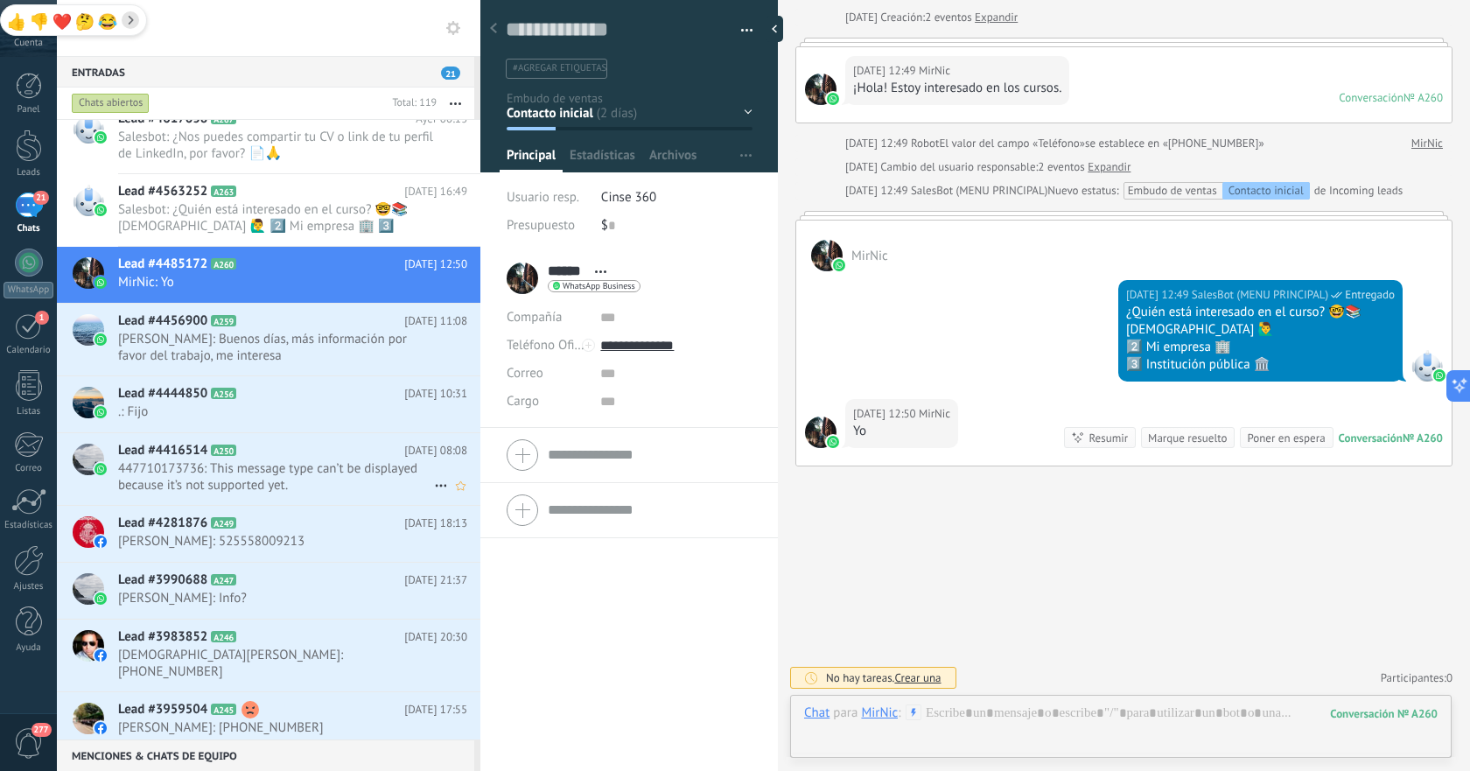
scroll to position [984, 0]
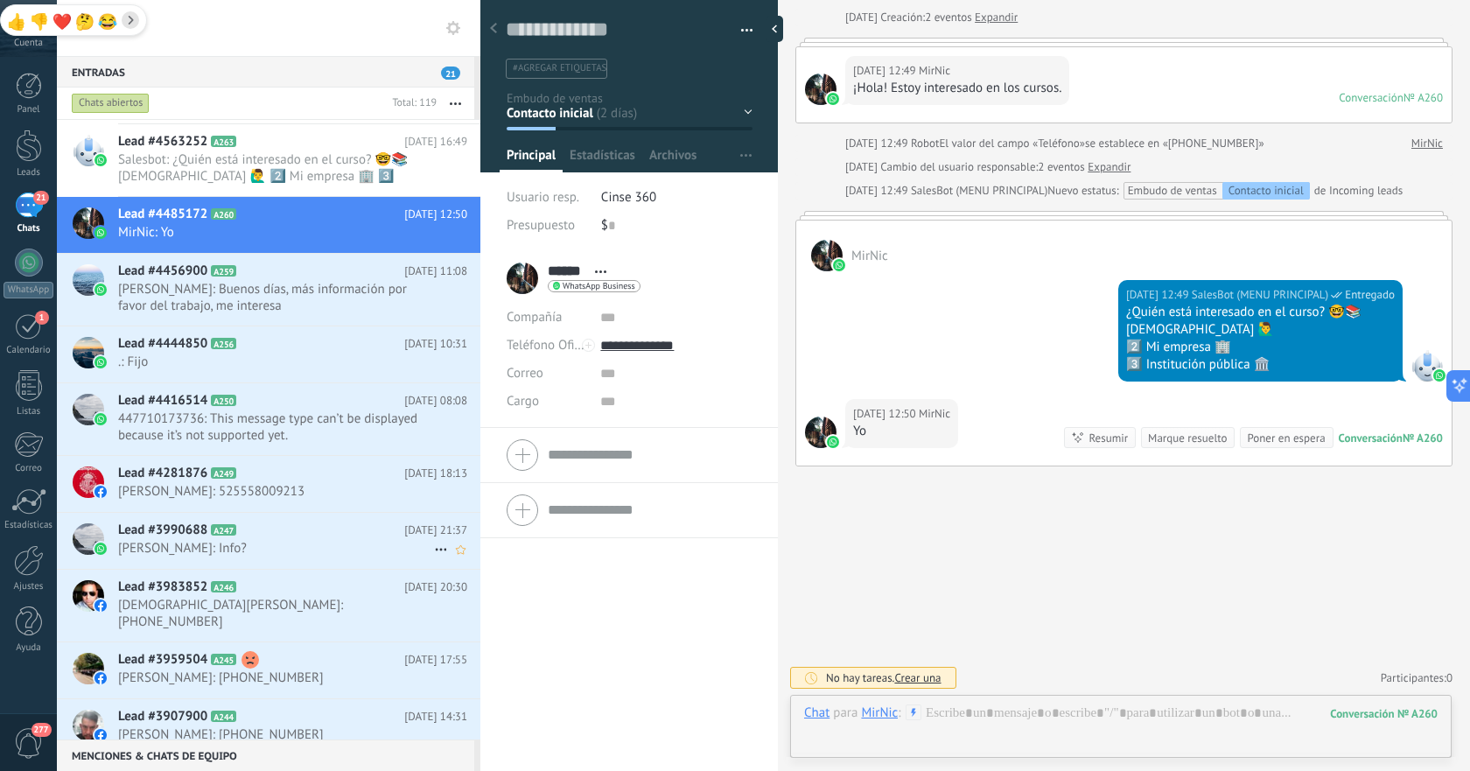
click at [304, 558] on div "Lead #3990688 A247 [DATE] 21:37 [PERSON_NAME]: Info?" at bounding box center [299, 540] width 362 height 55
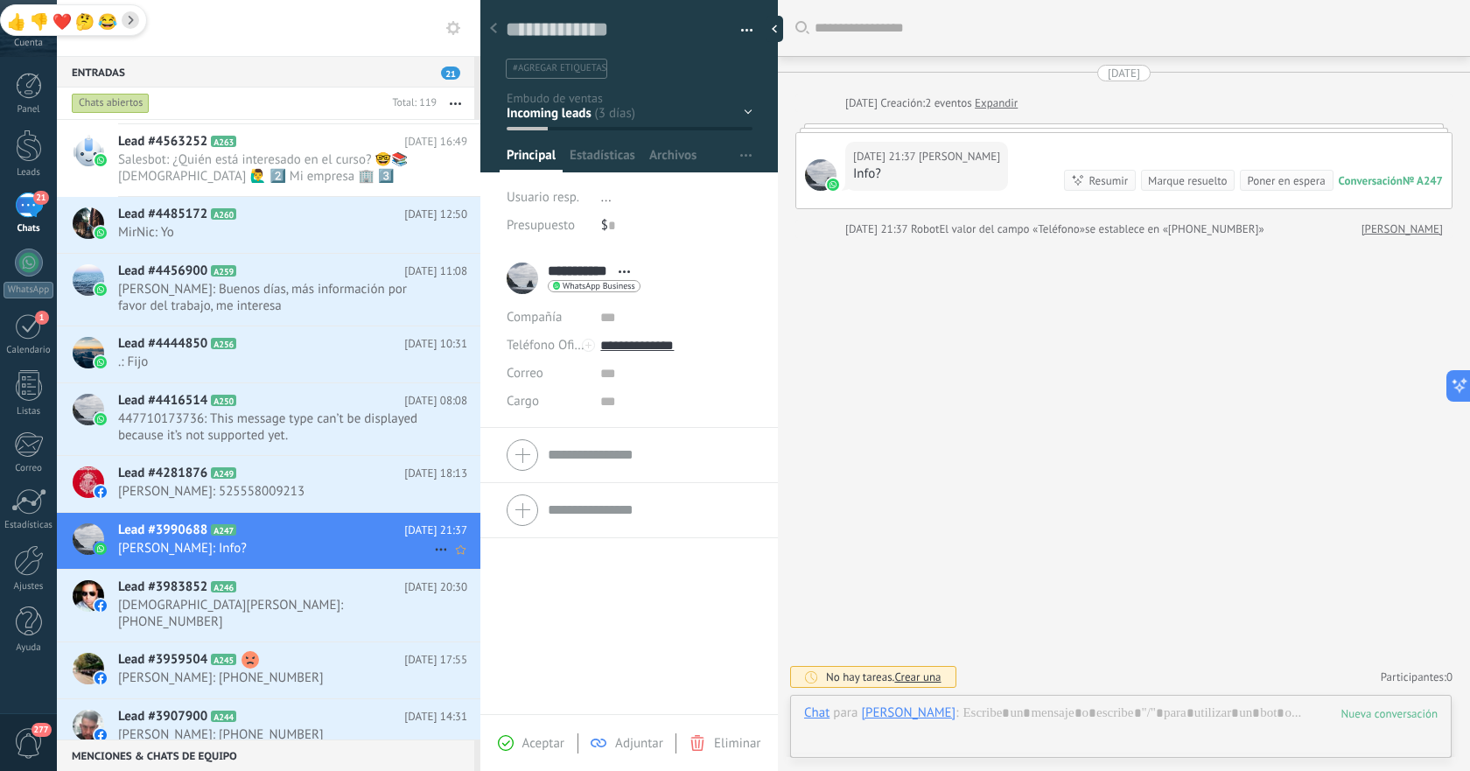
scroll to position [26, 0]
click at [303, 603] on span "[DEMOGRAPHIC_DATA][PERSON_NAME]: [PHONE_NUMBER]" at bounding box center [276, 613] width 316 height 33
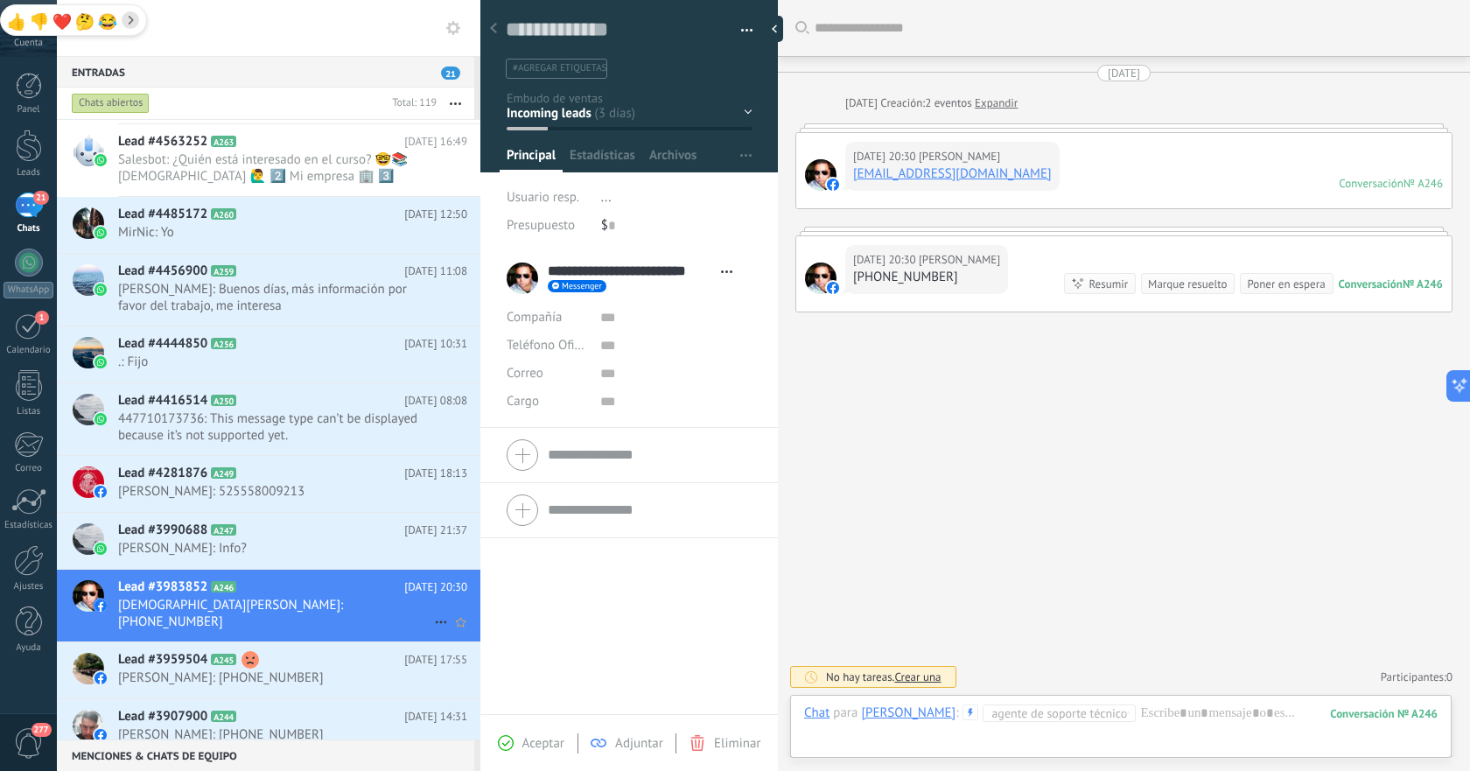
scroll to position [26, 0]
click at [312, 651] on h2 "Lead #3959504 A245" at bounding box center [261, 660] width 286 height 18
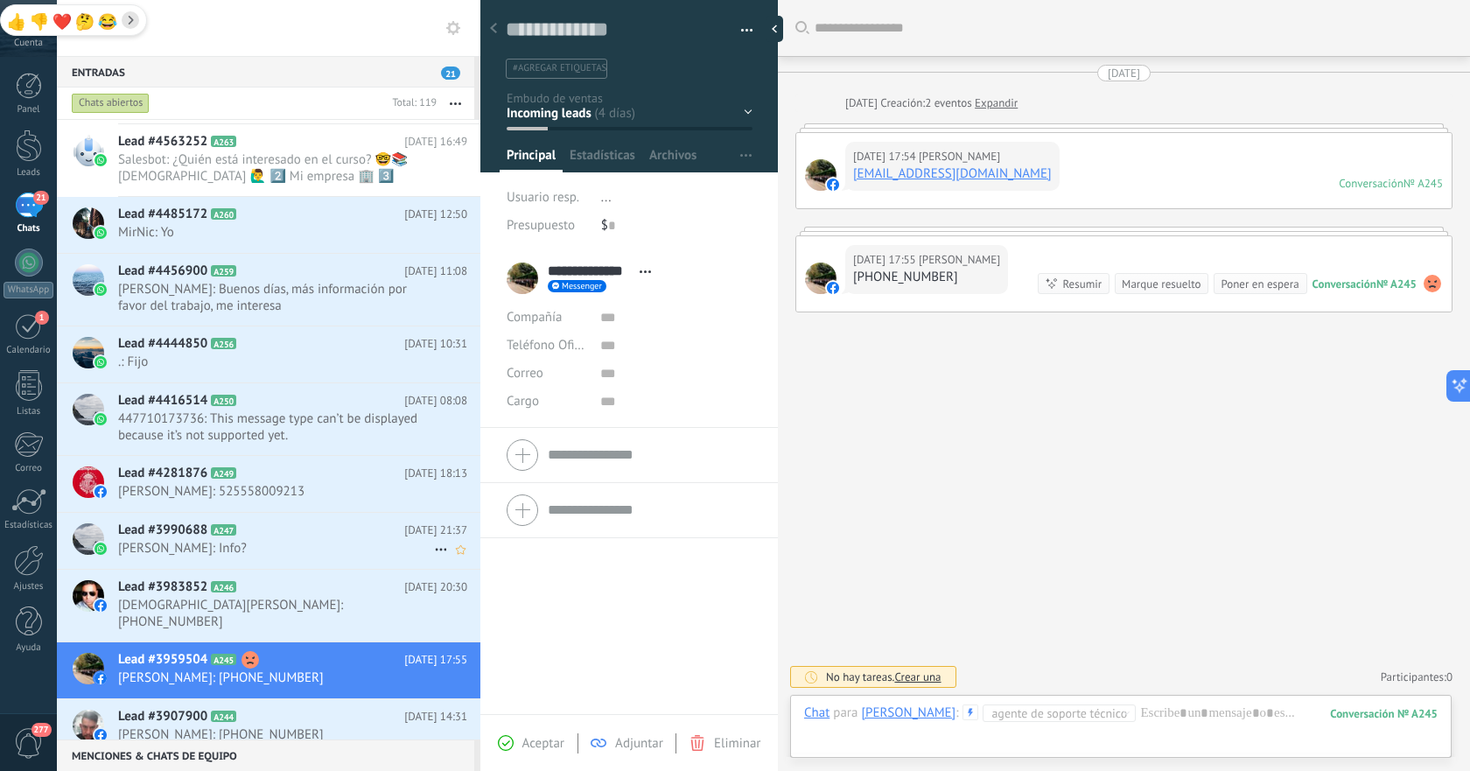
scroll to position [1155, 0]
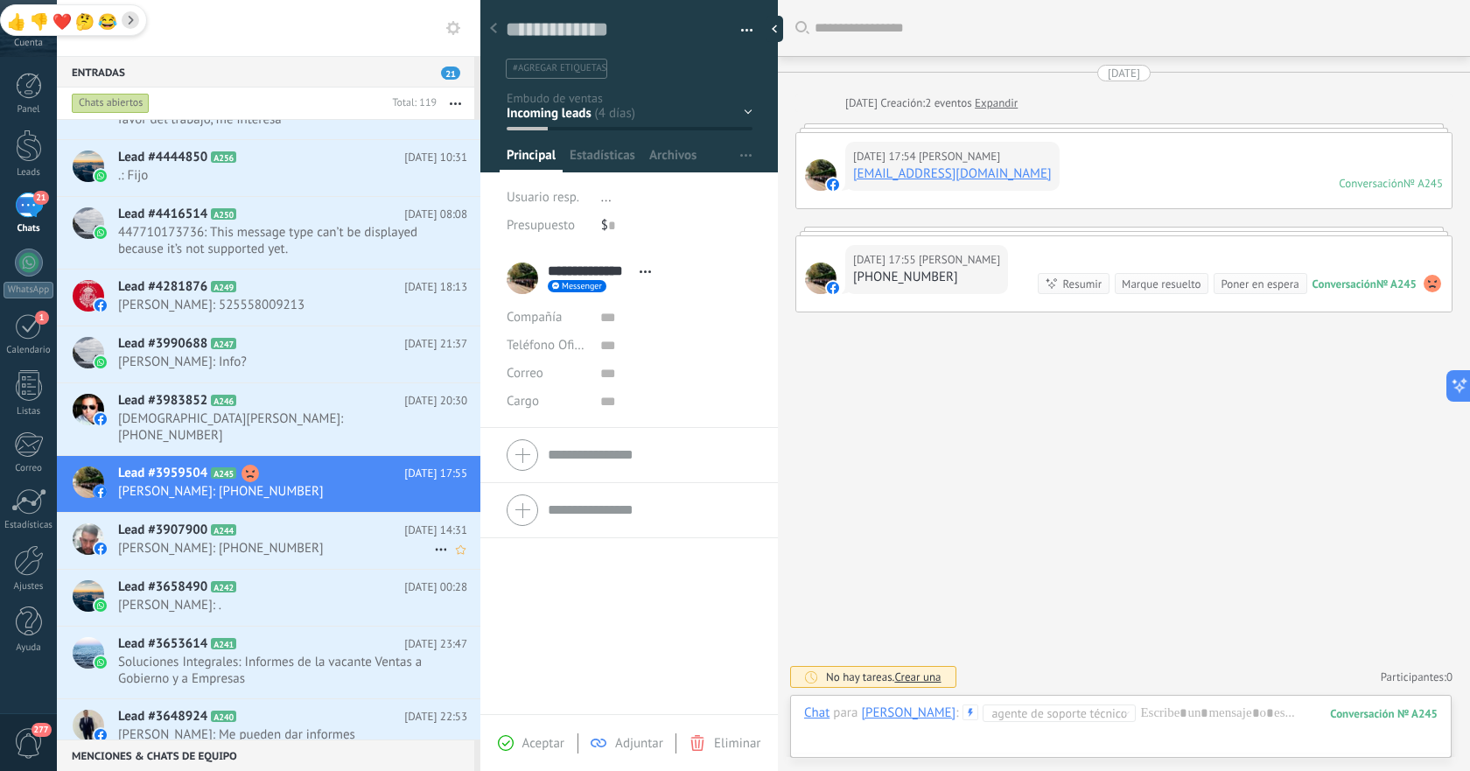
click at [336, 540] on span "[PERSON_NAME]: [PHONE_NUMBER]" at bounding box center [276, 548] width 316 height 17
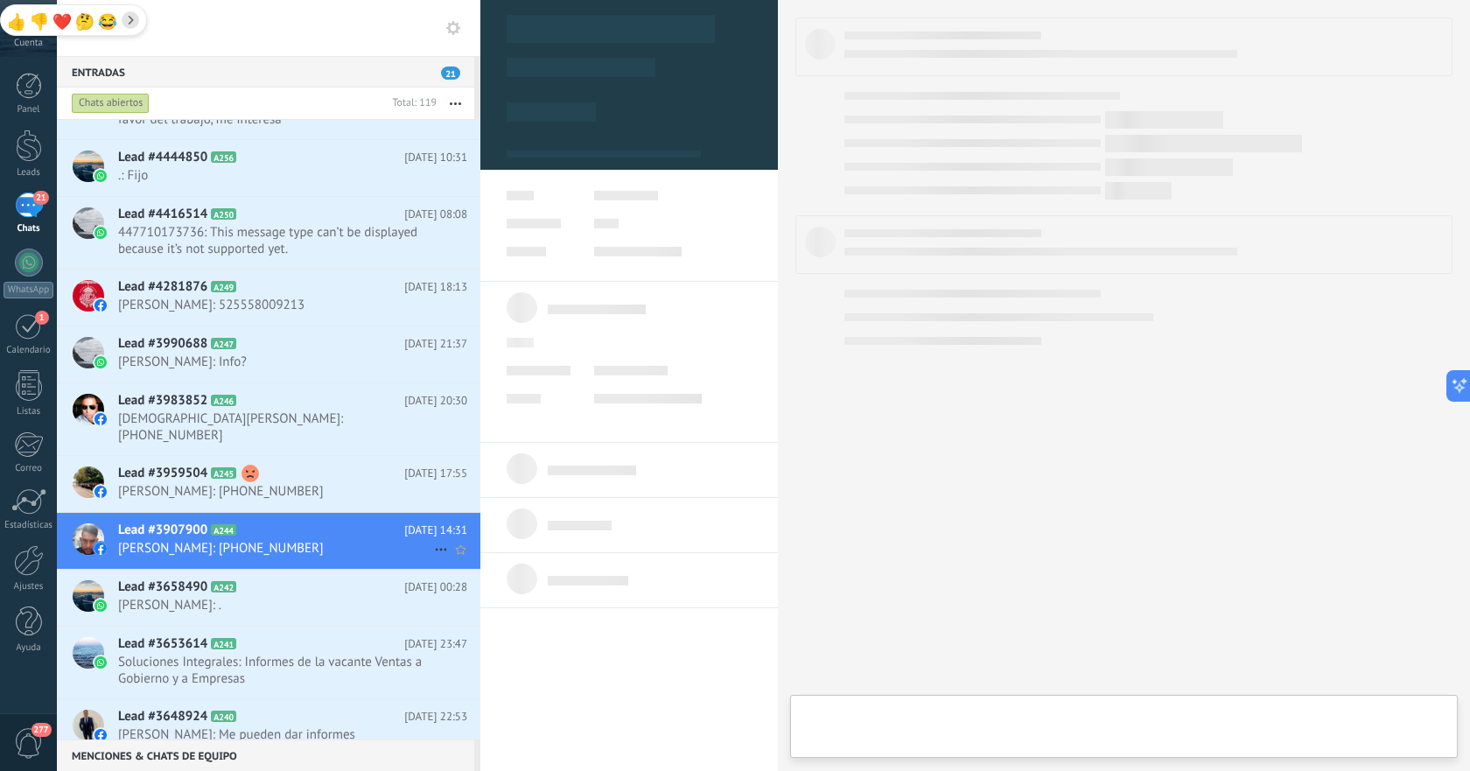
type textarea "**********"
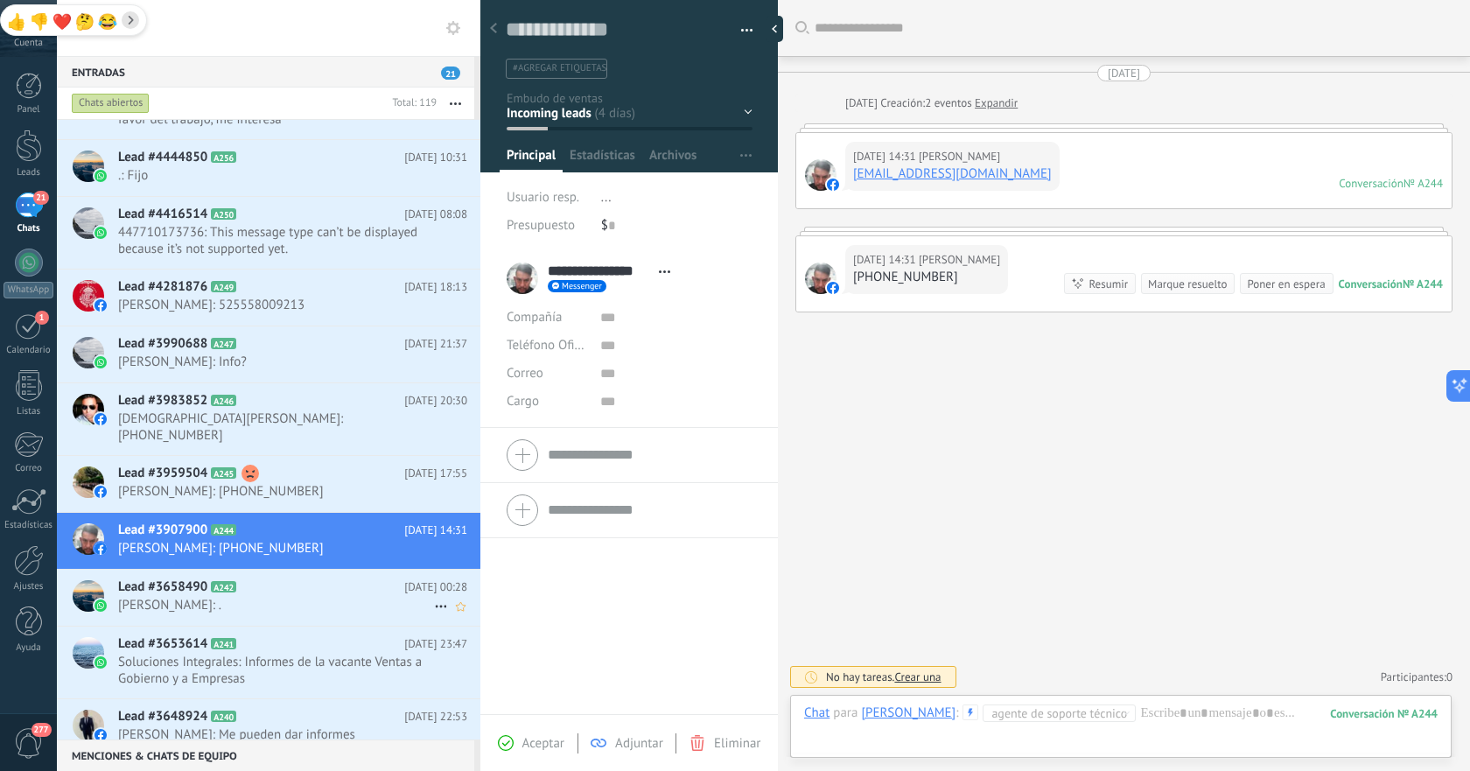
scroll to position [1229, 0]
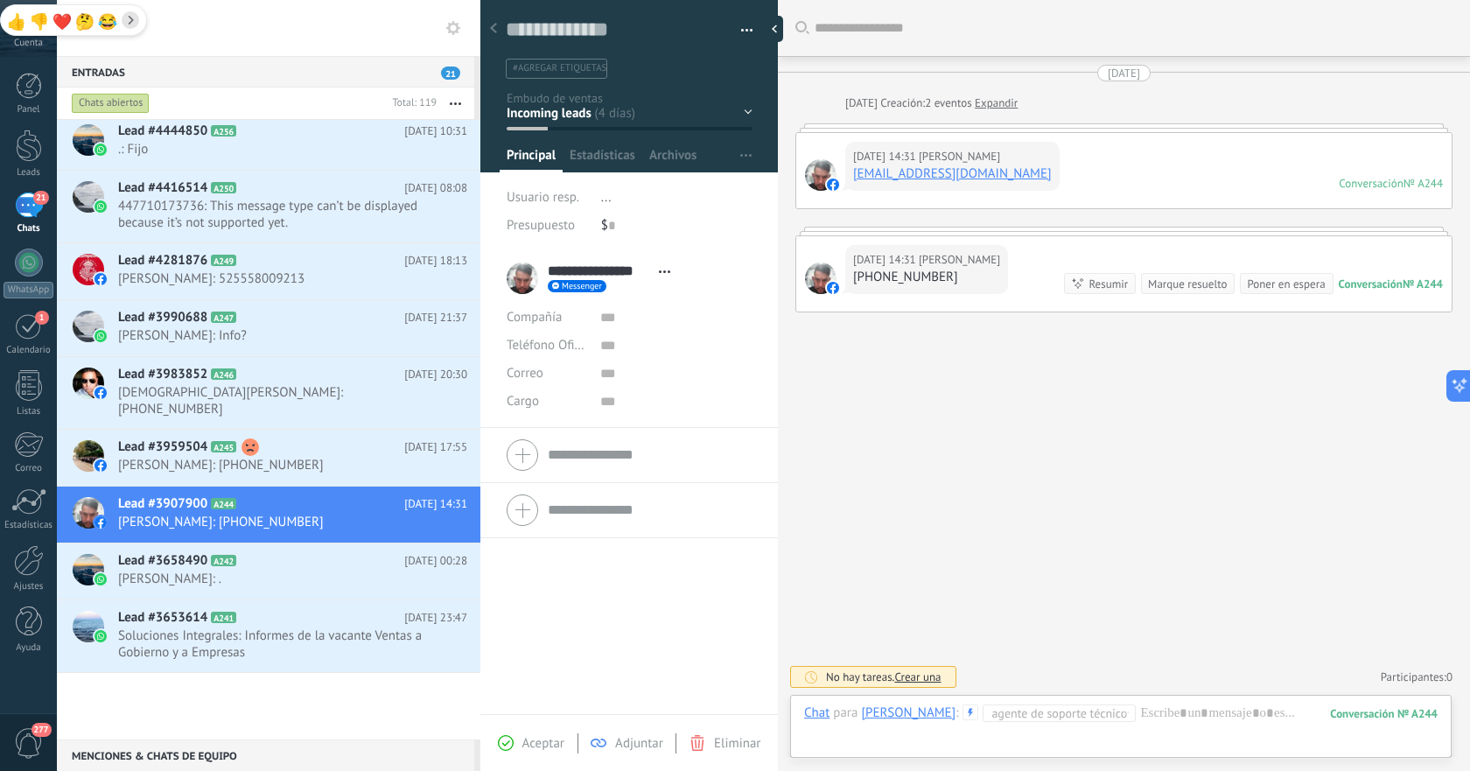
scroll to position [861, 0]
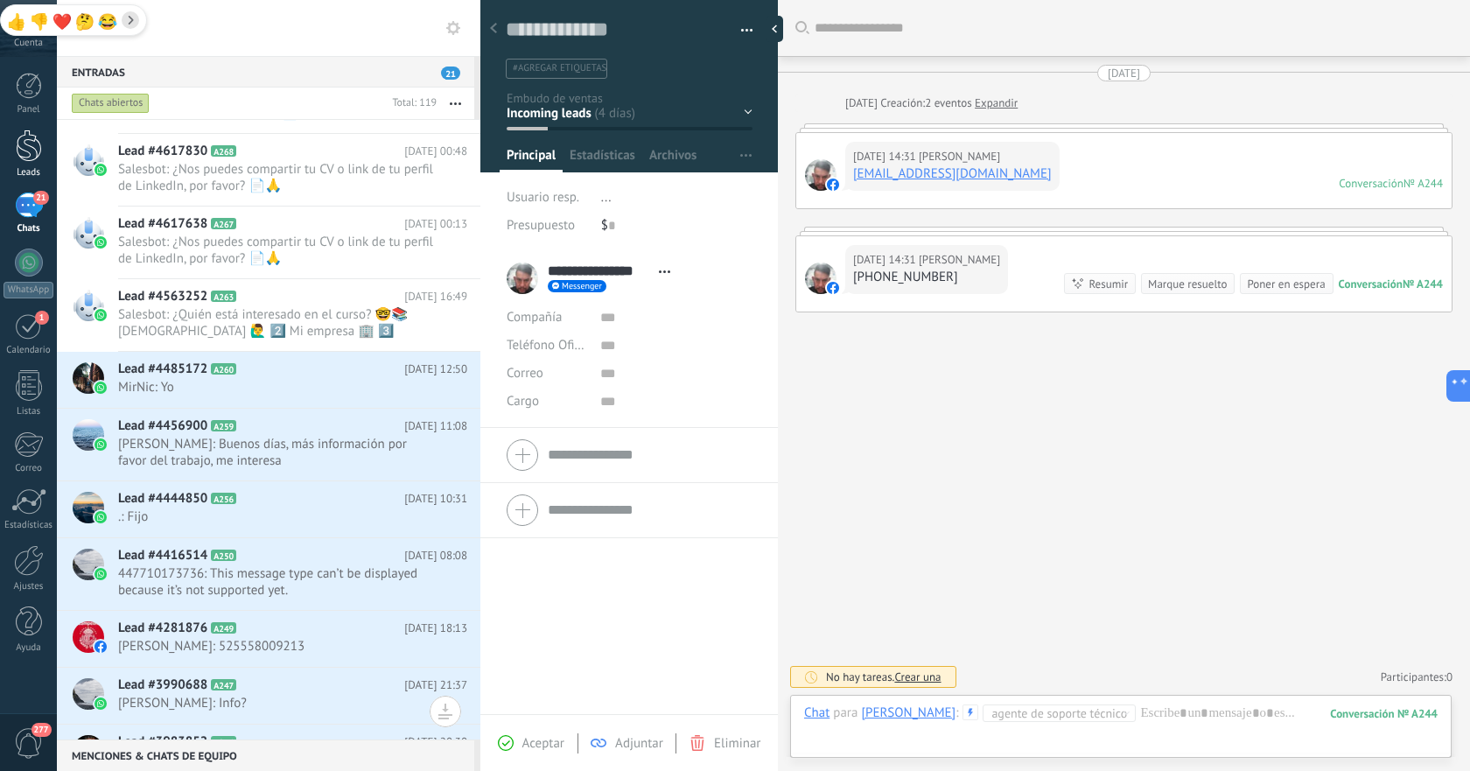
click at [31, 158] on div at bounding box center [29, 146] width 26 height 32
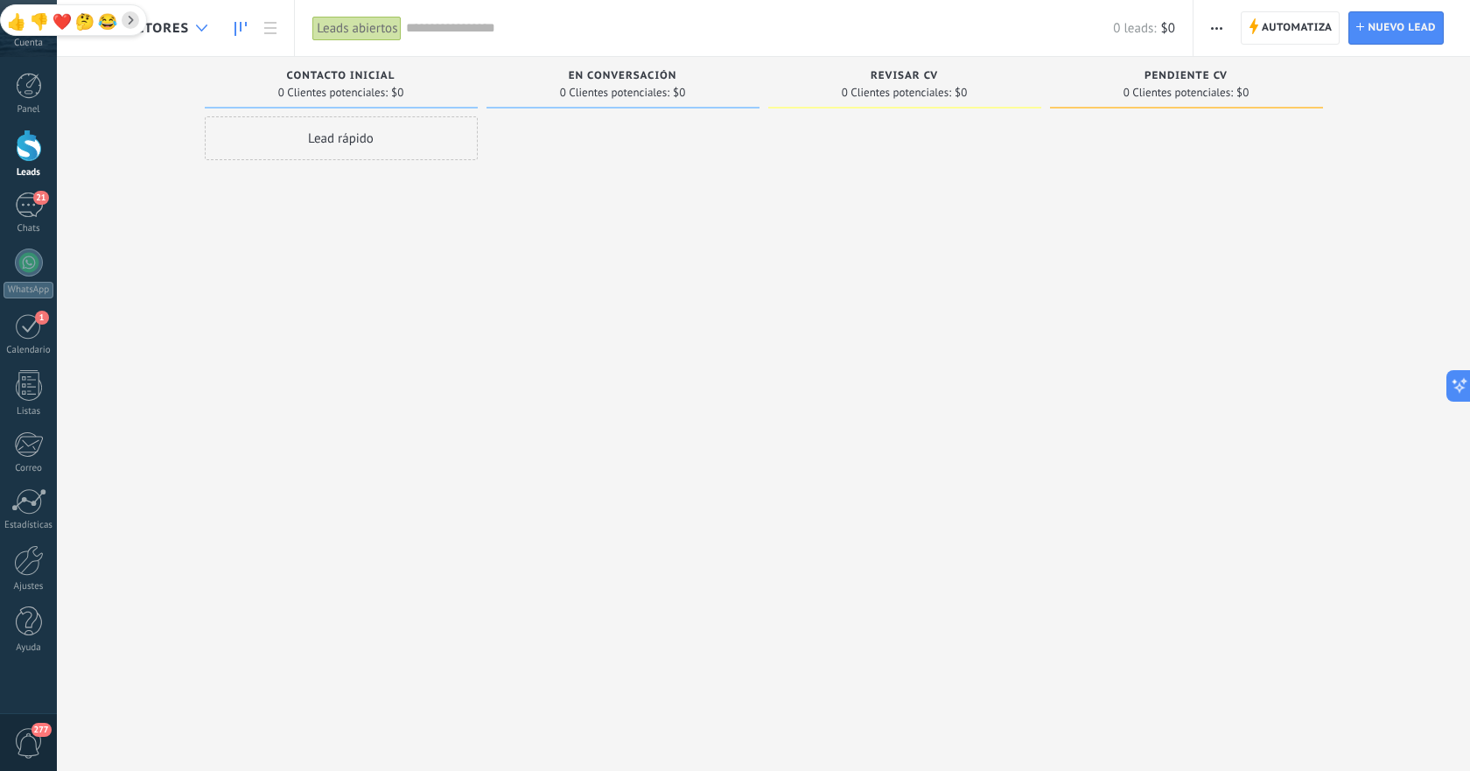
click at [193, 32] on div at bounding box center [201, 28] width 29 height 34
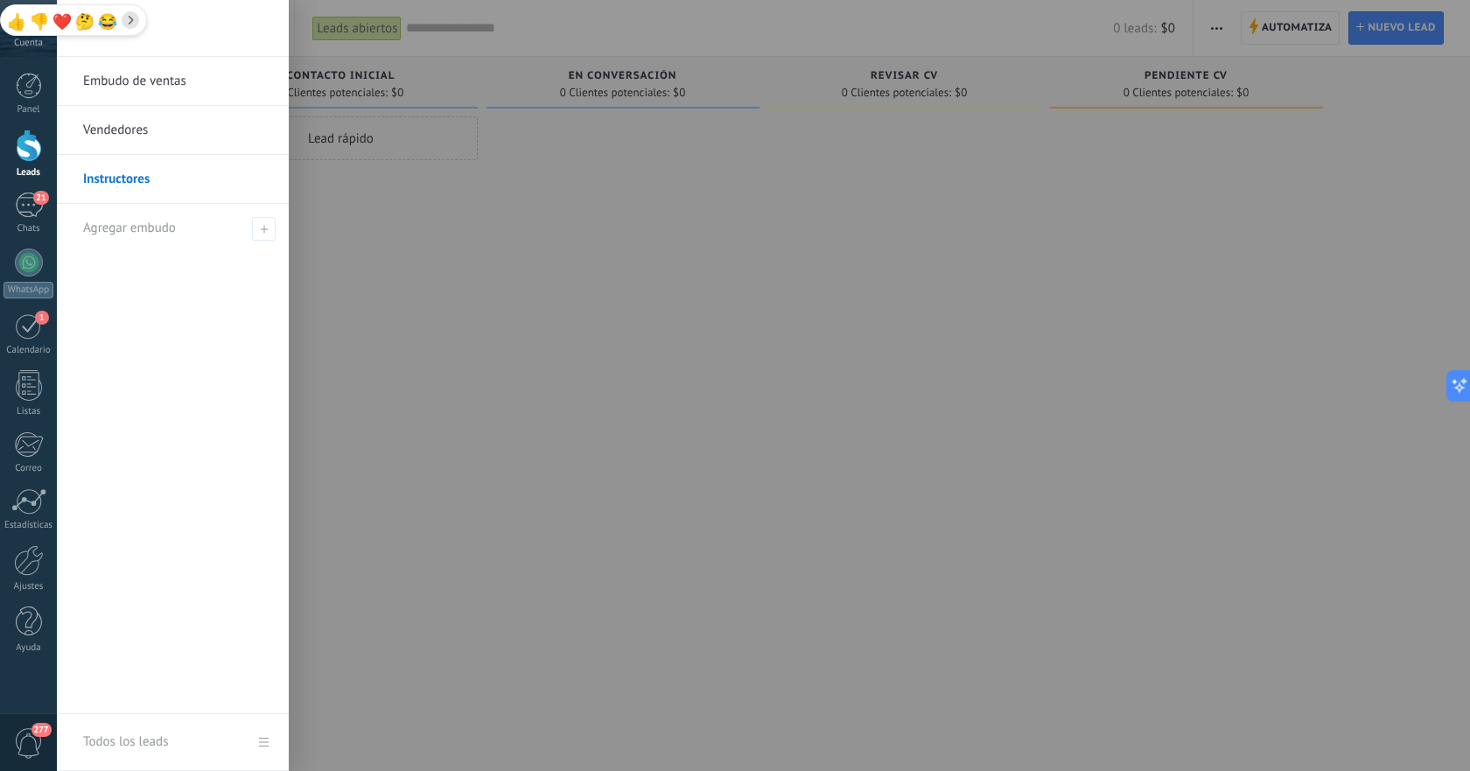
click at [172, 185] on link "Instructores" at bounding box center [177, 179] width 188 height 49
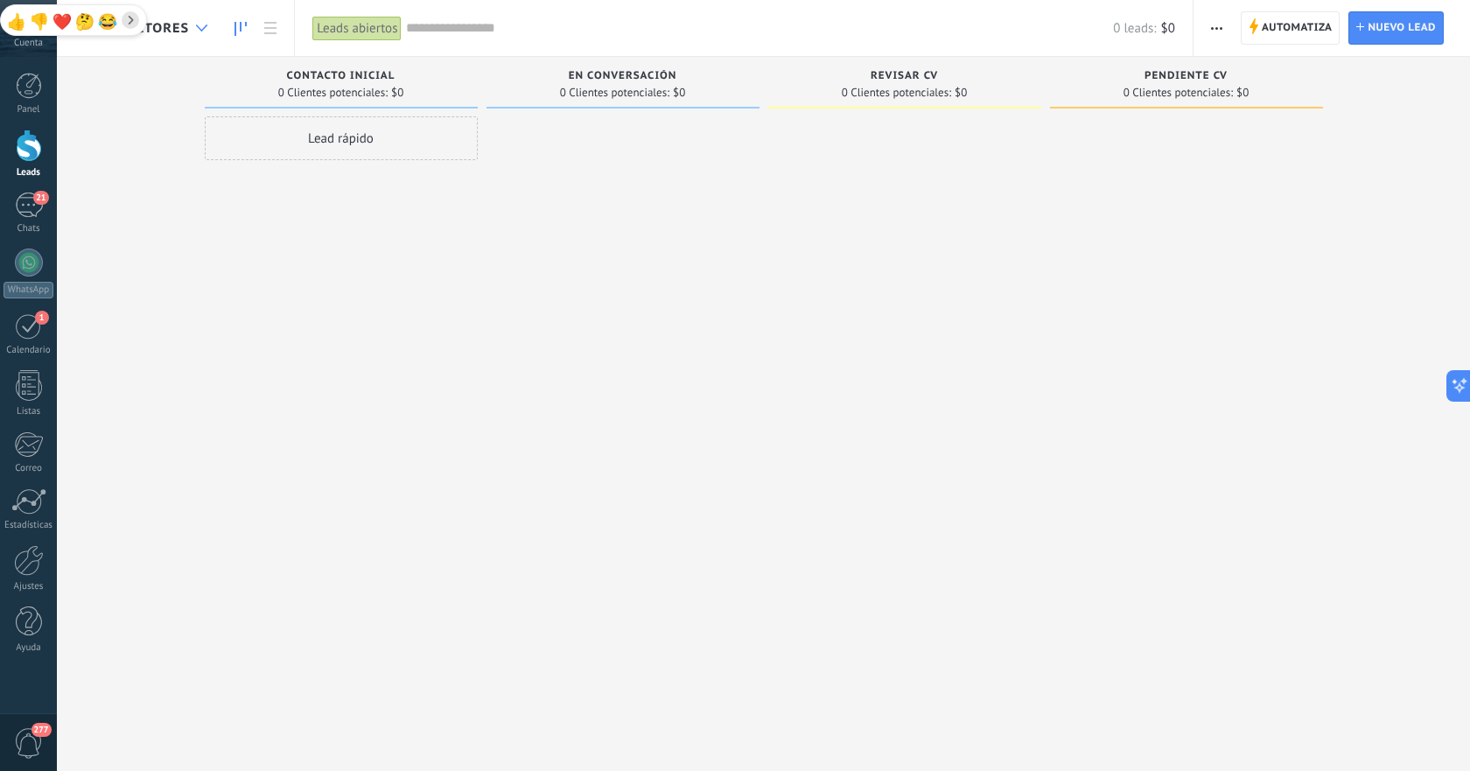
click at [196, 30] on icon at bounding box center [201, 28] width 11 height 7
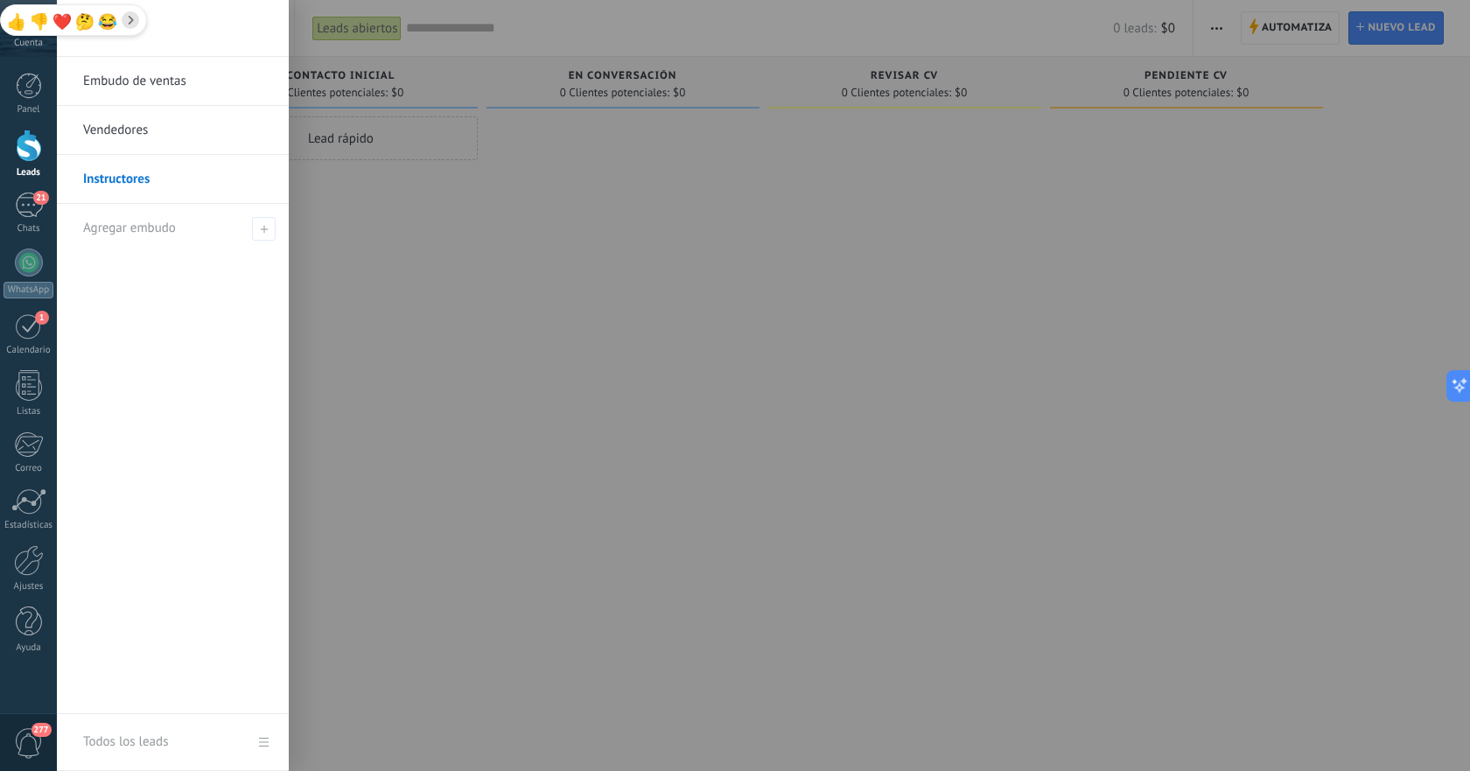
click at [150, 139] on link "Vendedores" at bounding box center [177, 130] width 188 height 49
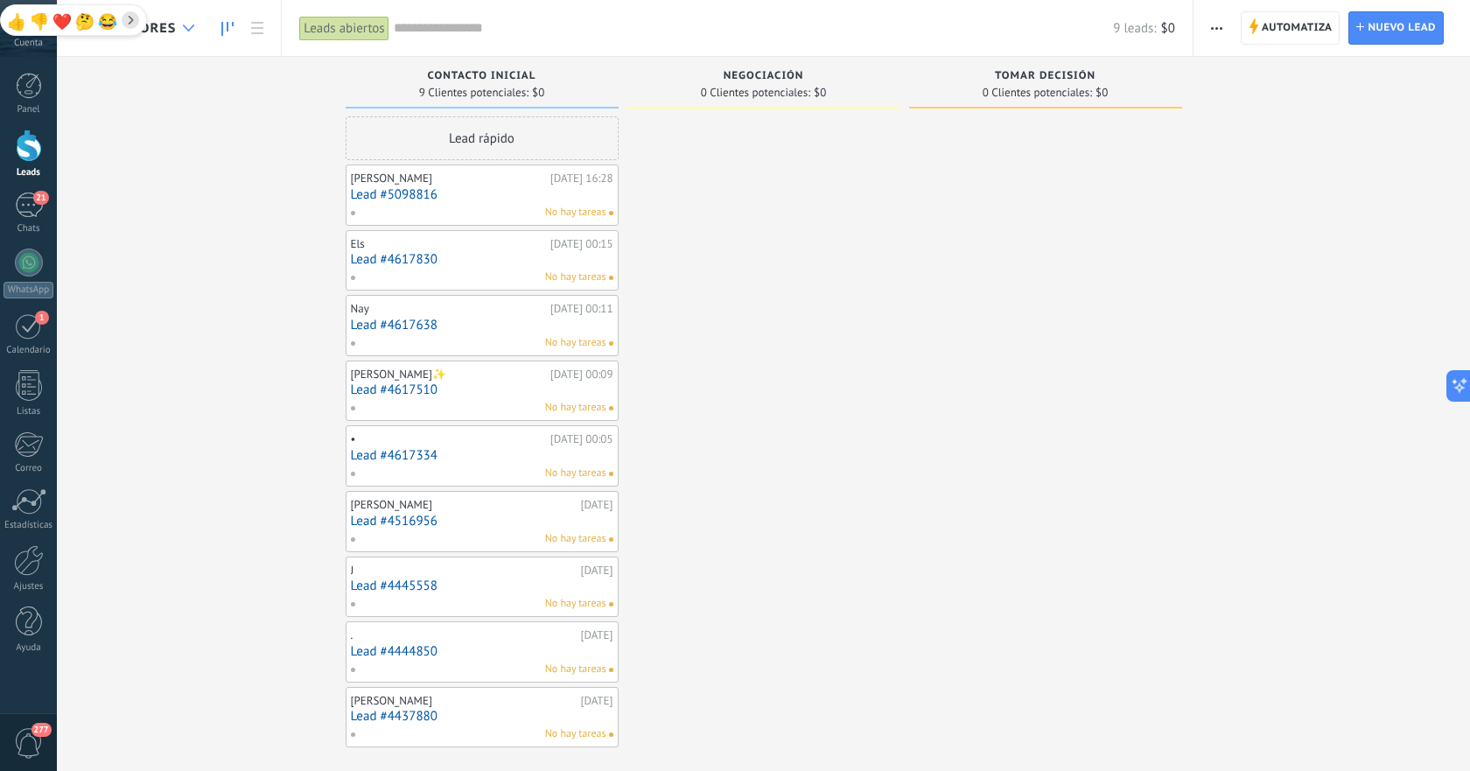
click at [188, 28] on icon at bounding box center [188, 28] width 11 height 7
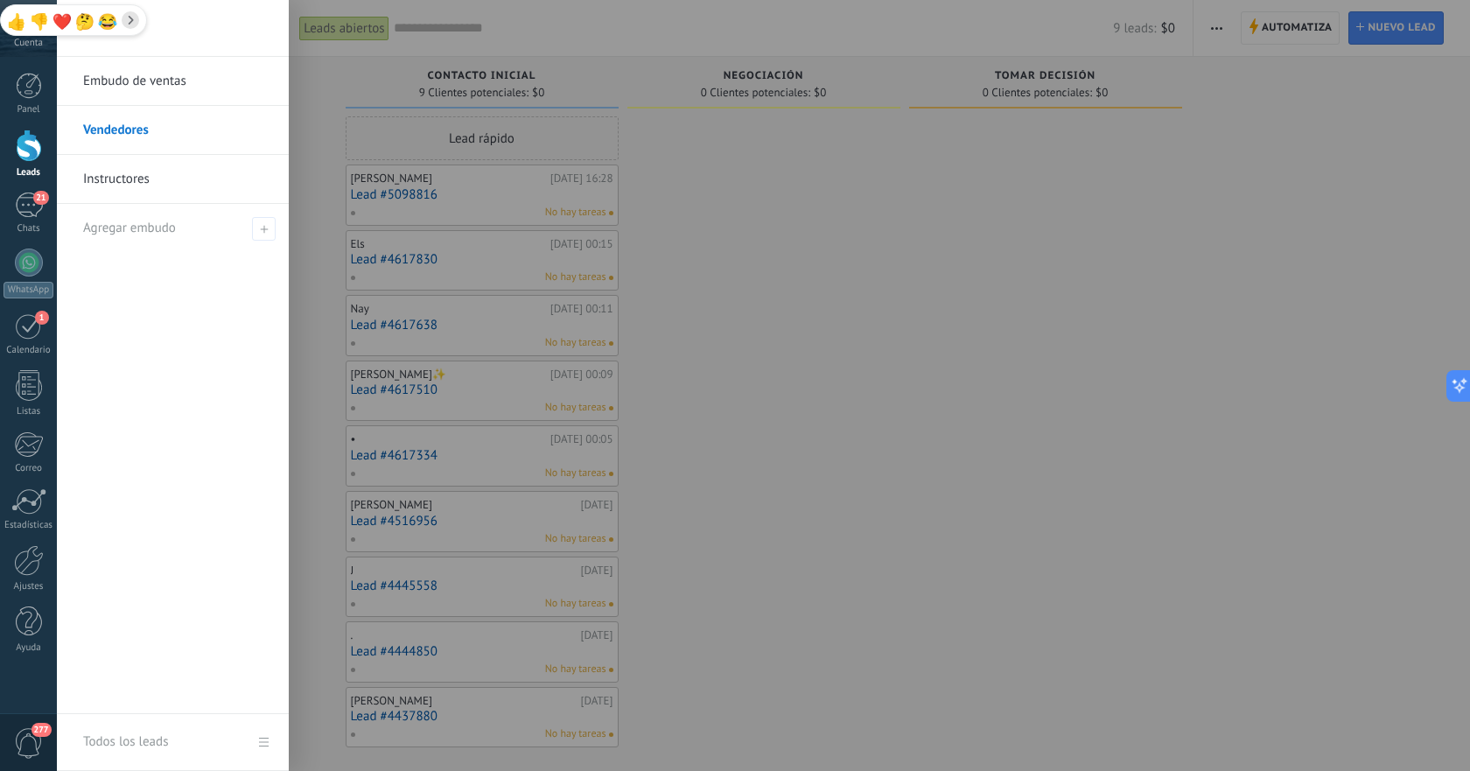
click at [858, 233] on div at bounding box center [792, 385] width 1470 height 771
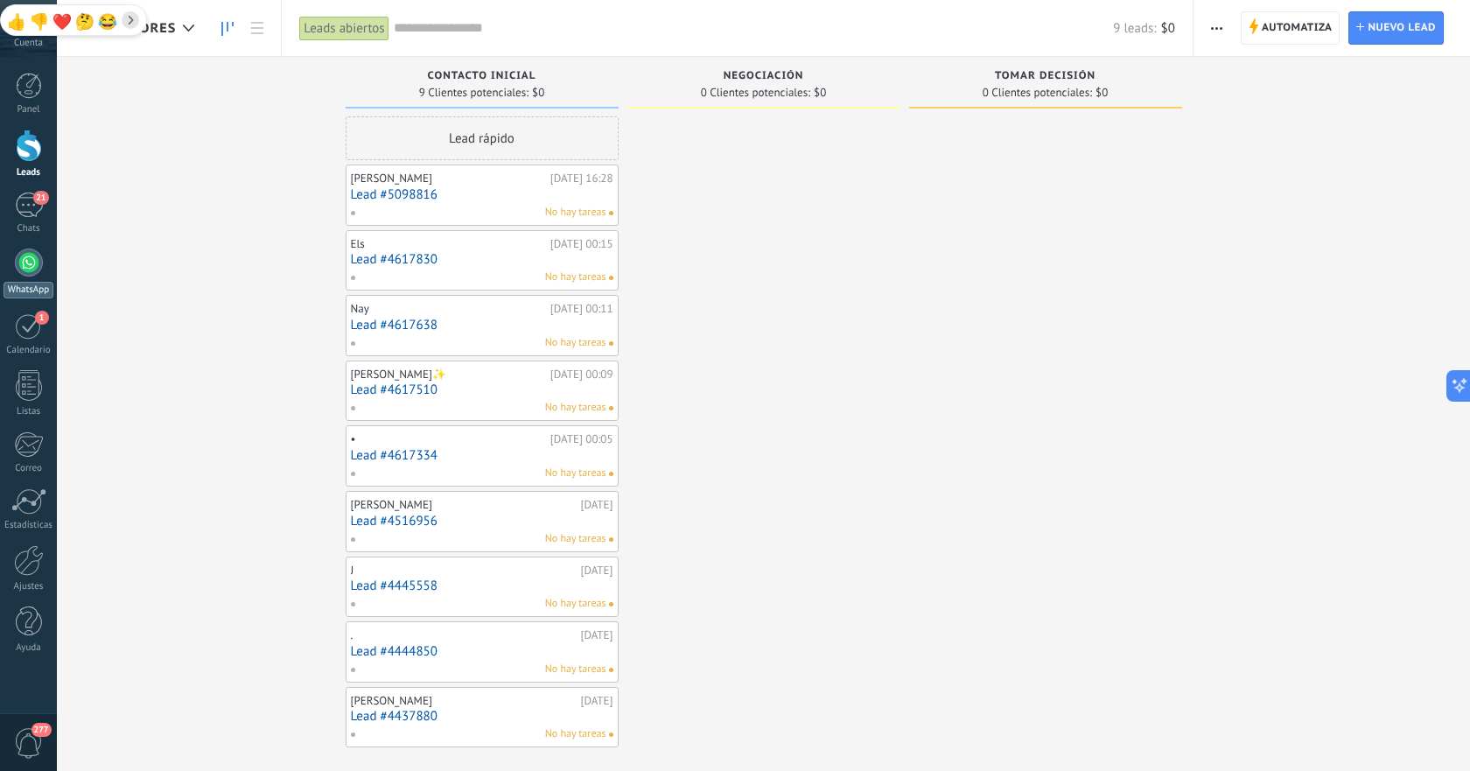
click at [29, 267] on div at bounding box center [29, 263] width 28 height 28
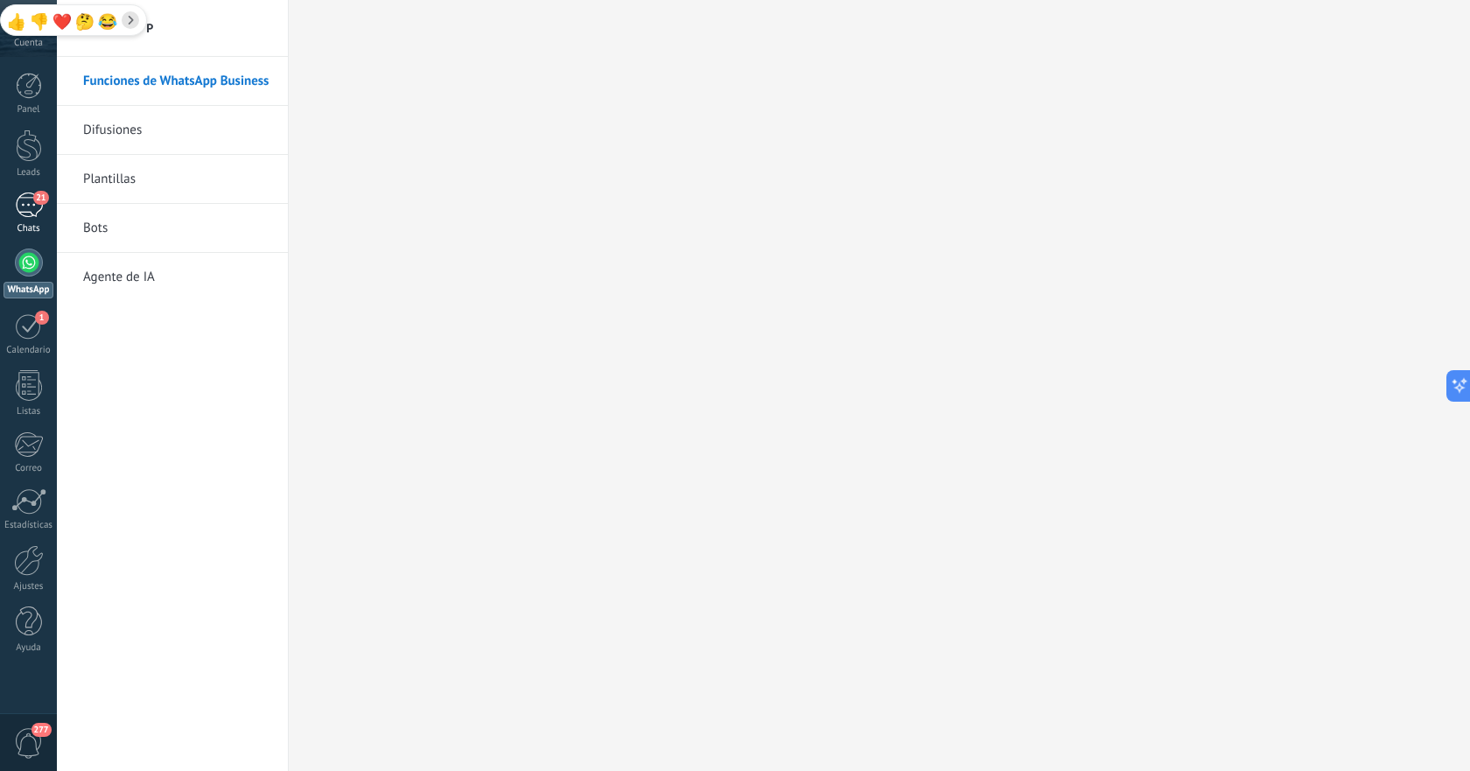
click at [43, 214] on link "21 Chats" at bounding box center [28, 214] width 57 height 42
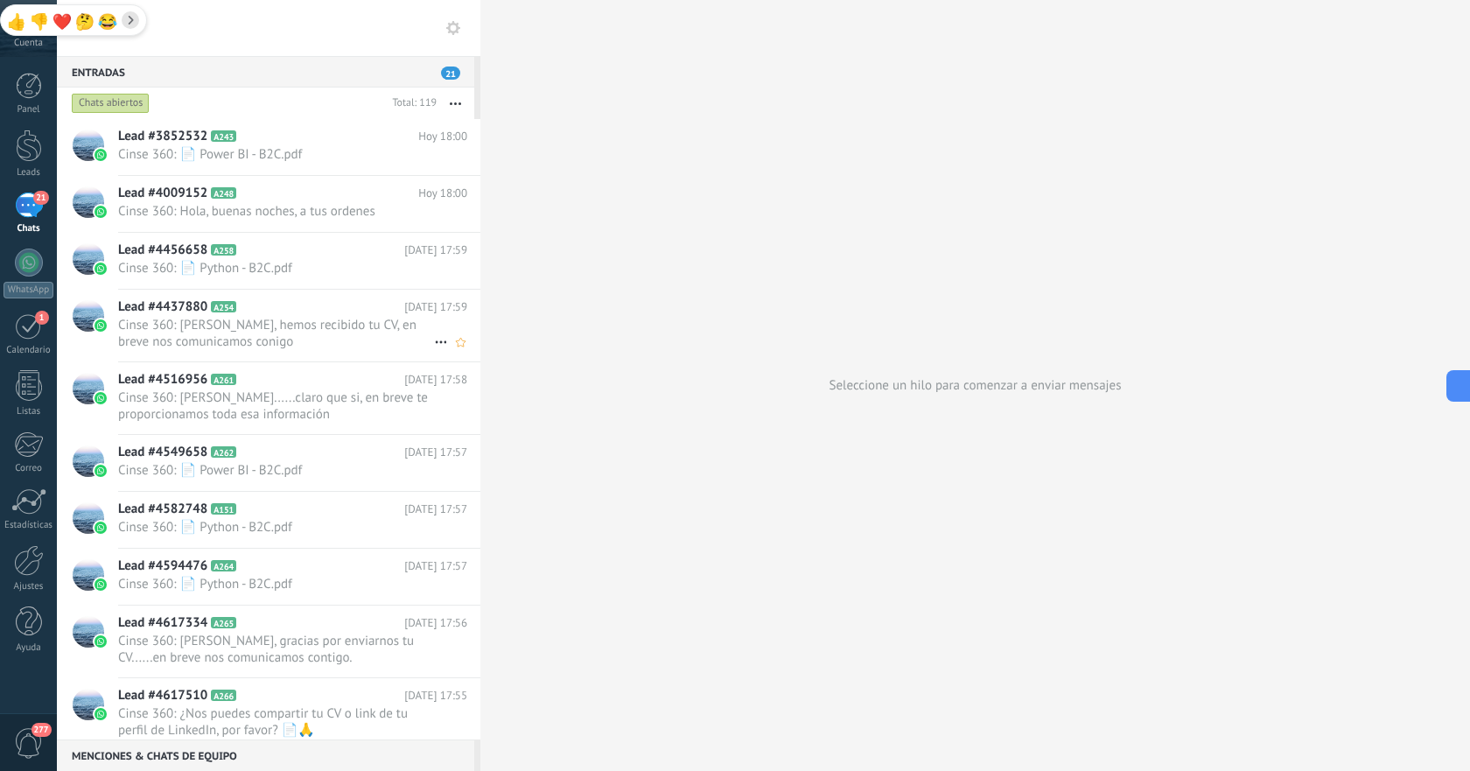
click at [291, 321] on span "Cinse 360: [PERSON_NAME], hemos recibido tu CV, en breve nos comunicamos conigo" at bounding box center [276, 333] width 316 height 33
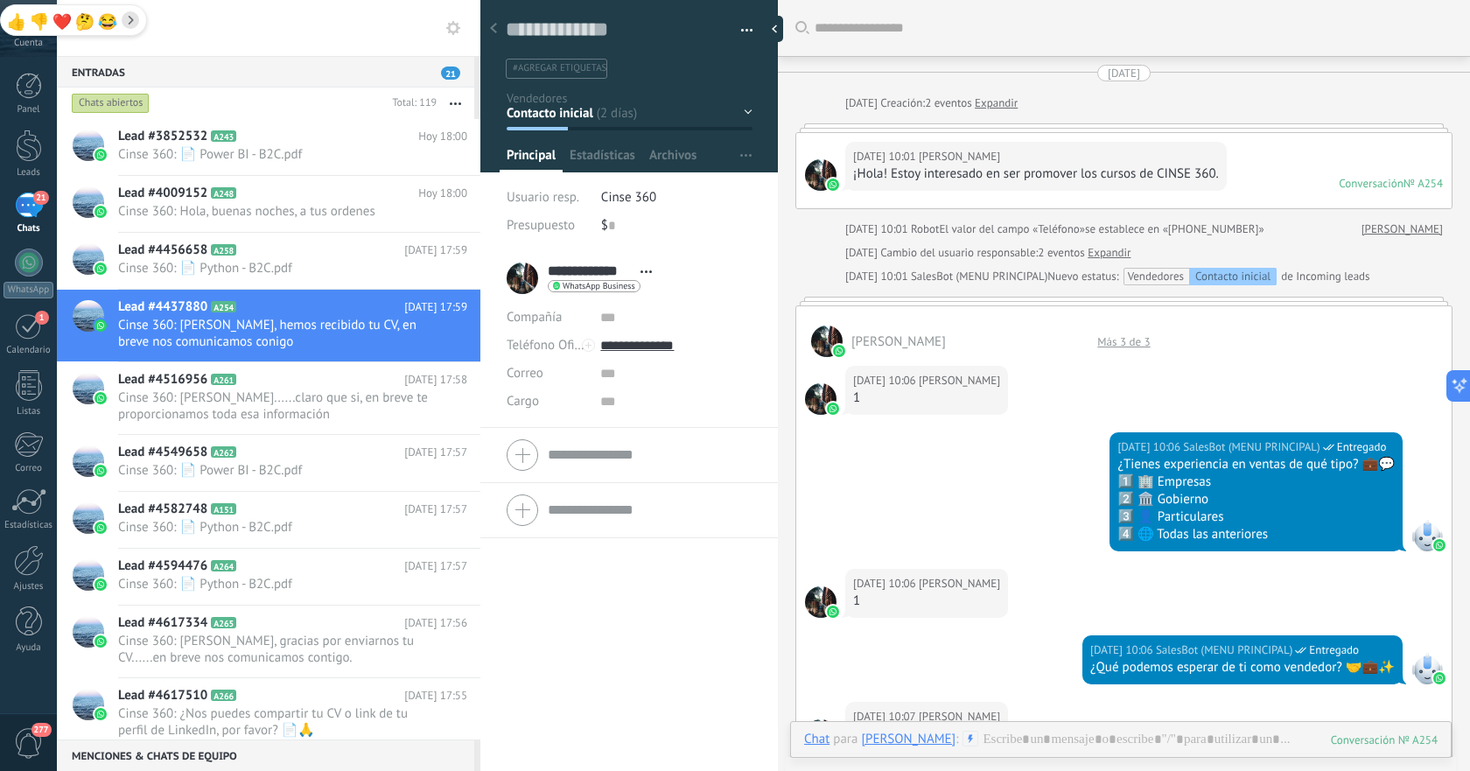
scroll to position [1001, 0]
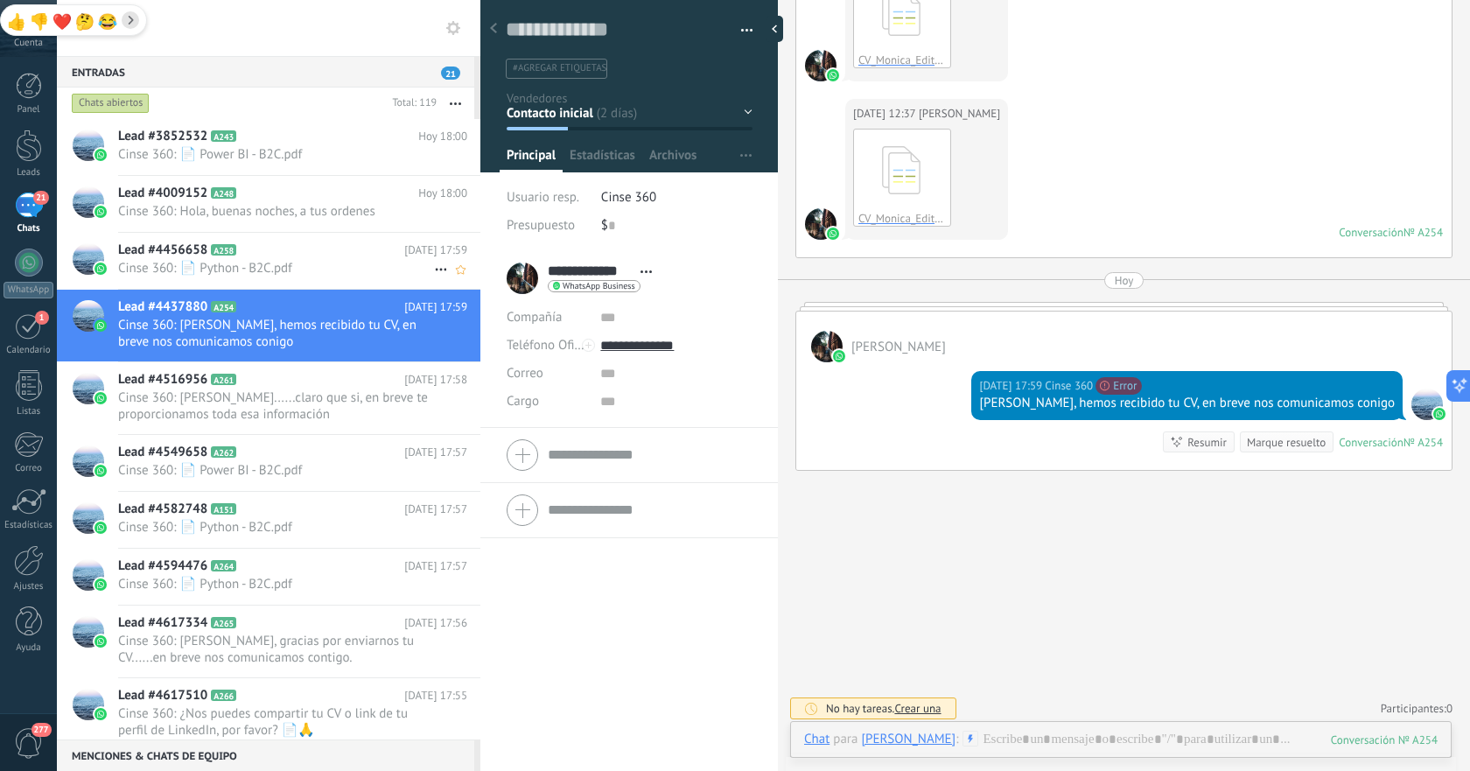
click at [289, 273] on span "Cinse 360: 📄 Python - B2C.pdf" at bounding box center [276, 268] width 316 height 17
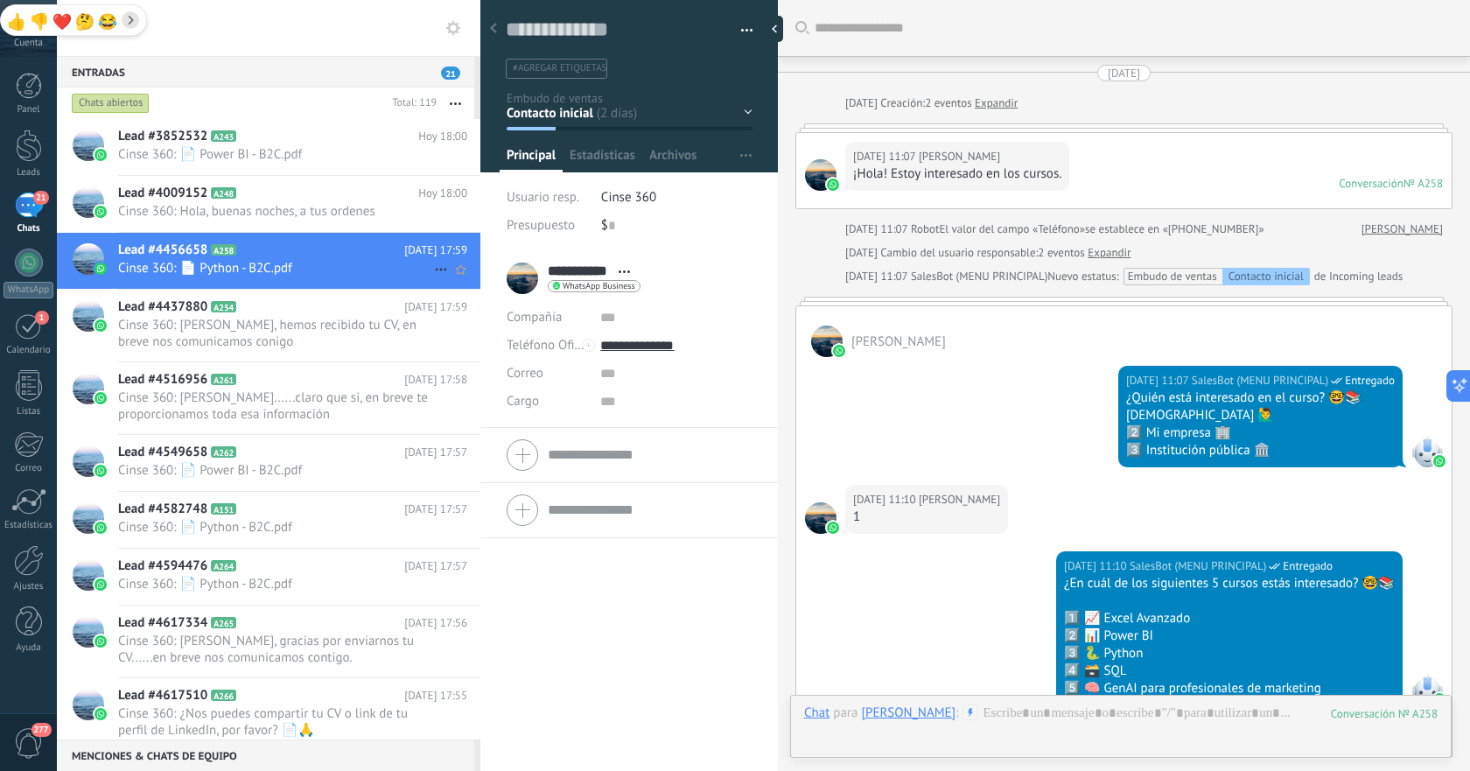
scroll to position [628, 0]
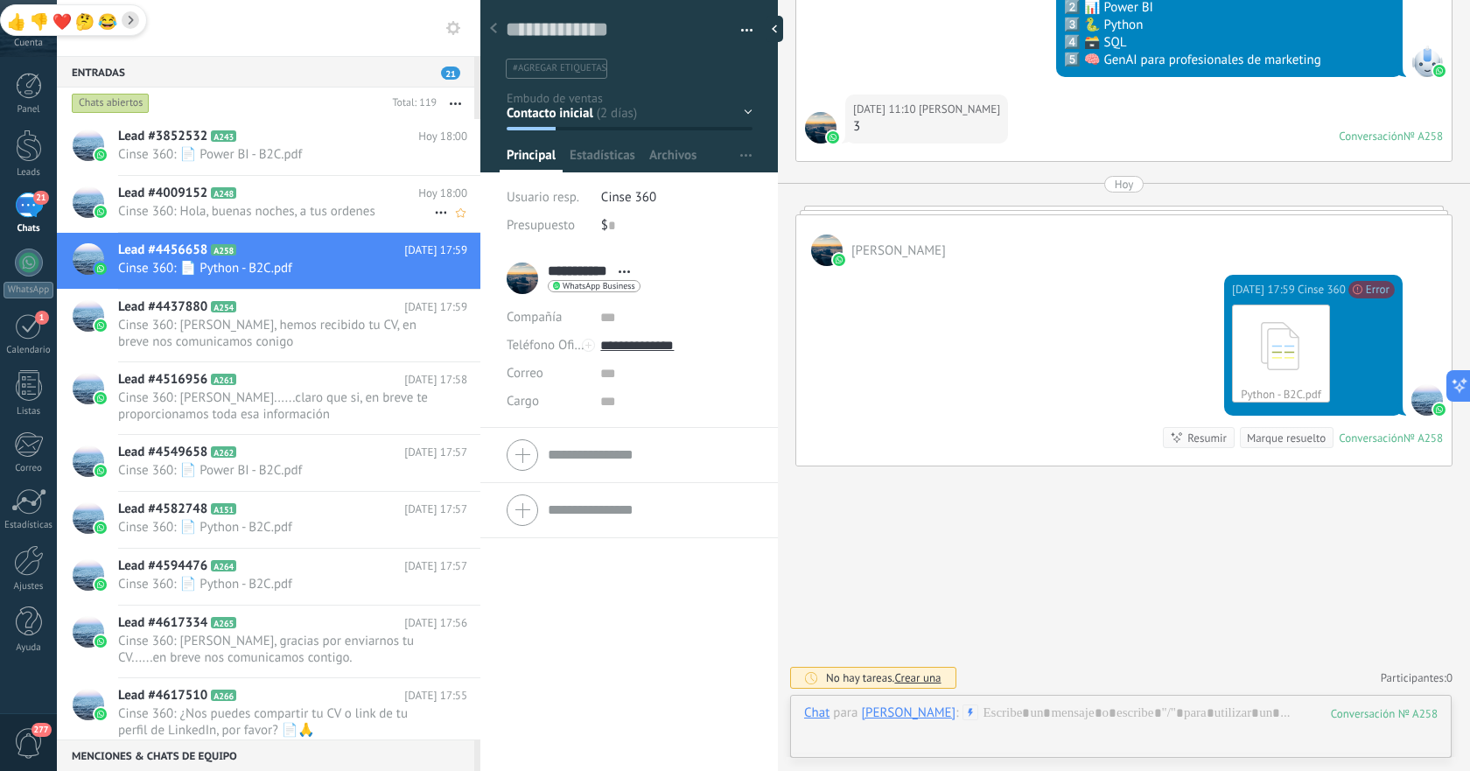
click at [308, 211] on span "Cinse 360: Hola, buenas noches, a tus ordenes" at bounding box center [276, 211] width 316 height 17
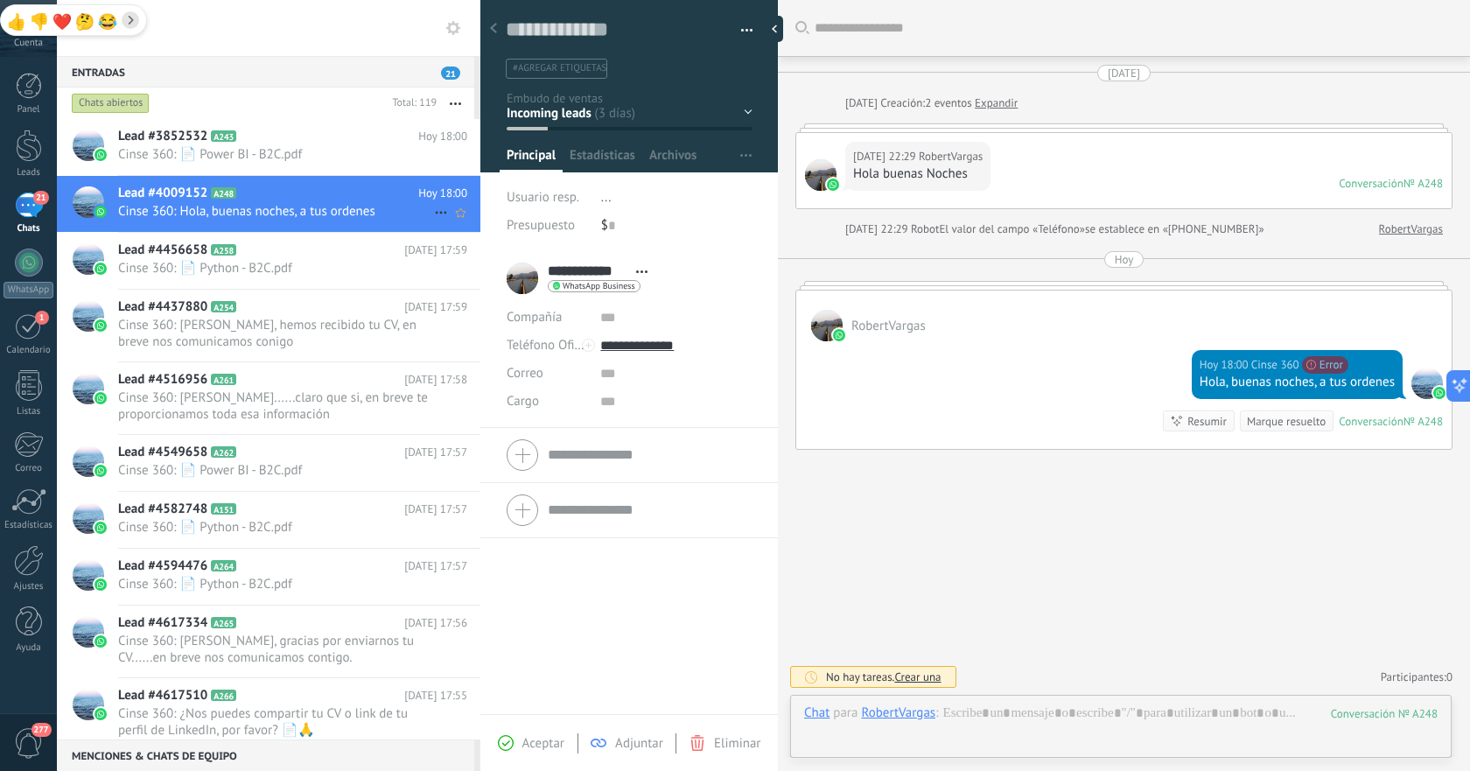
scroll to position [26, 0]
click at [265, 393] on span "Cinse 360: [PERSON_NAME]......claro que si, en breve te proporcionamos toda esa…" at bounding box center [276, 405] width 316 height 33
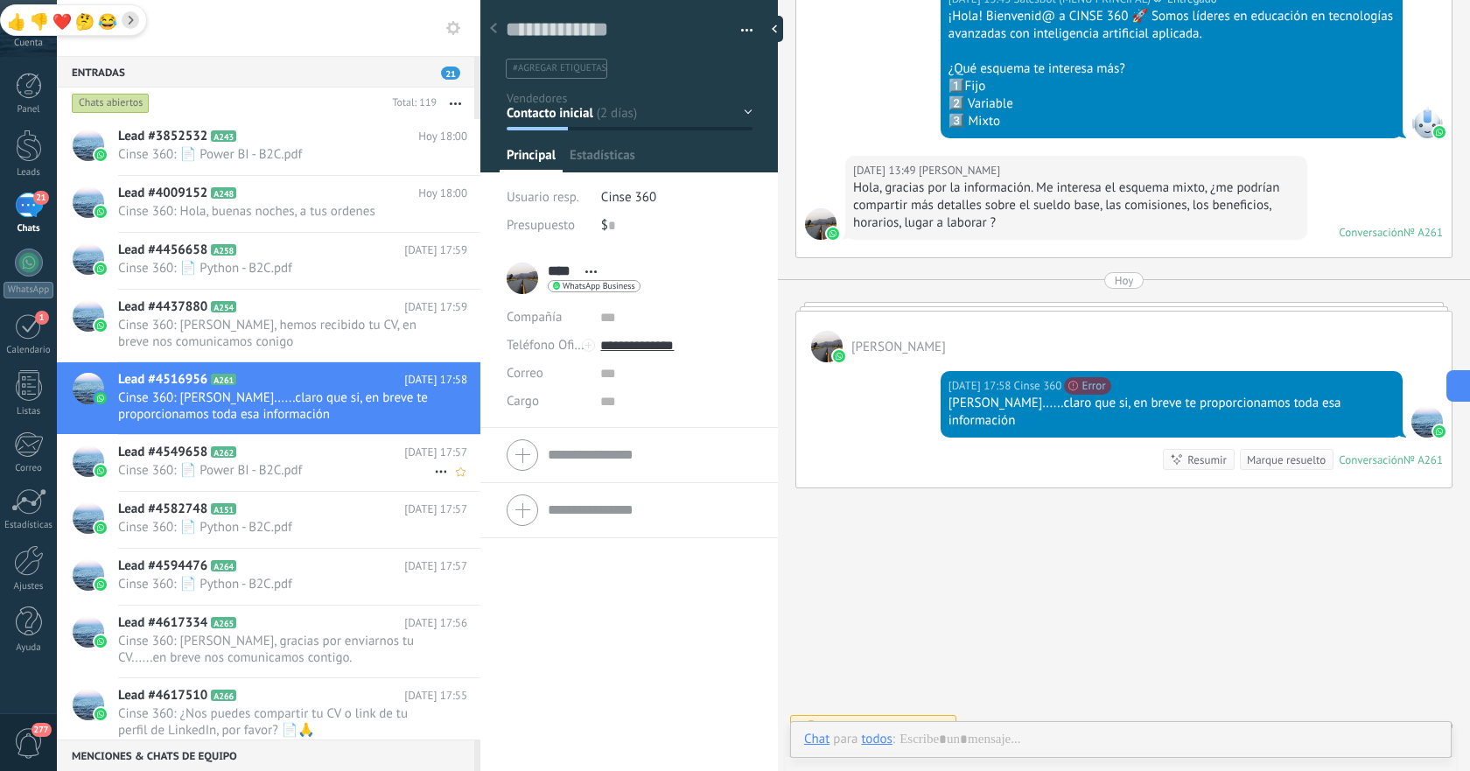
scroll to position [26, 0]
click at [275, 463] on span "Cinse 360: 📄 Power BI - B2C.pdf" at bounding box center [276, 470] width 316 height 17
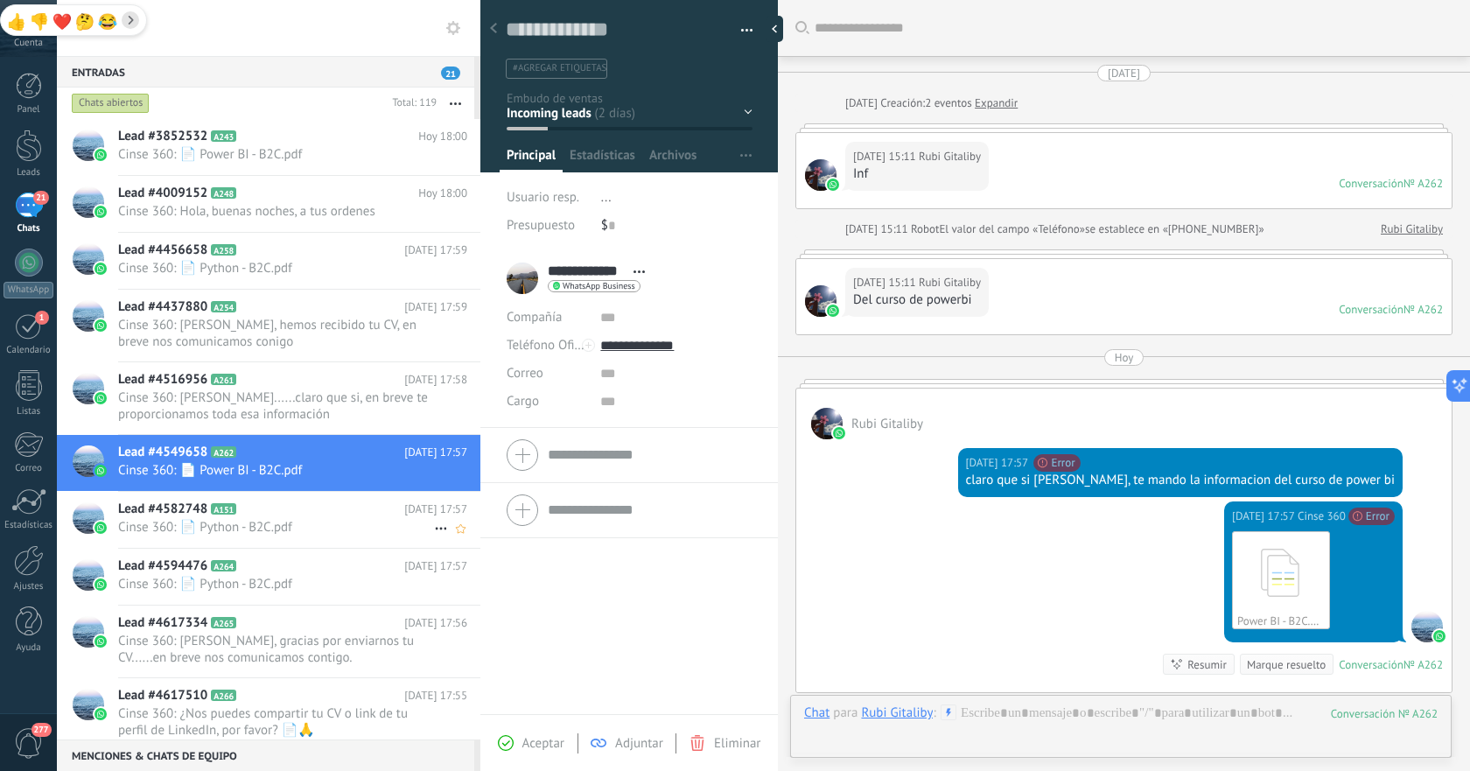
scroll to position [227, 0]
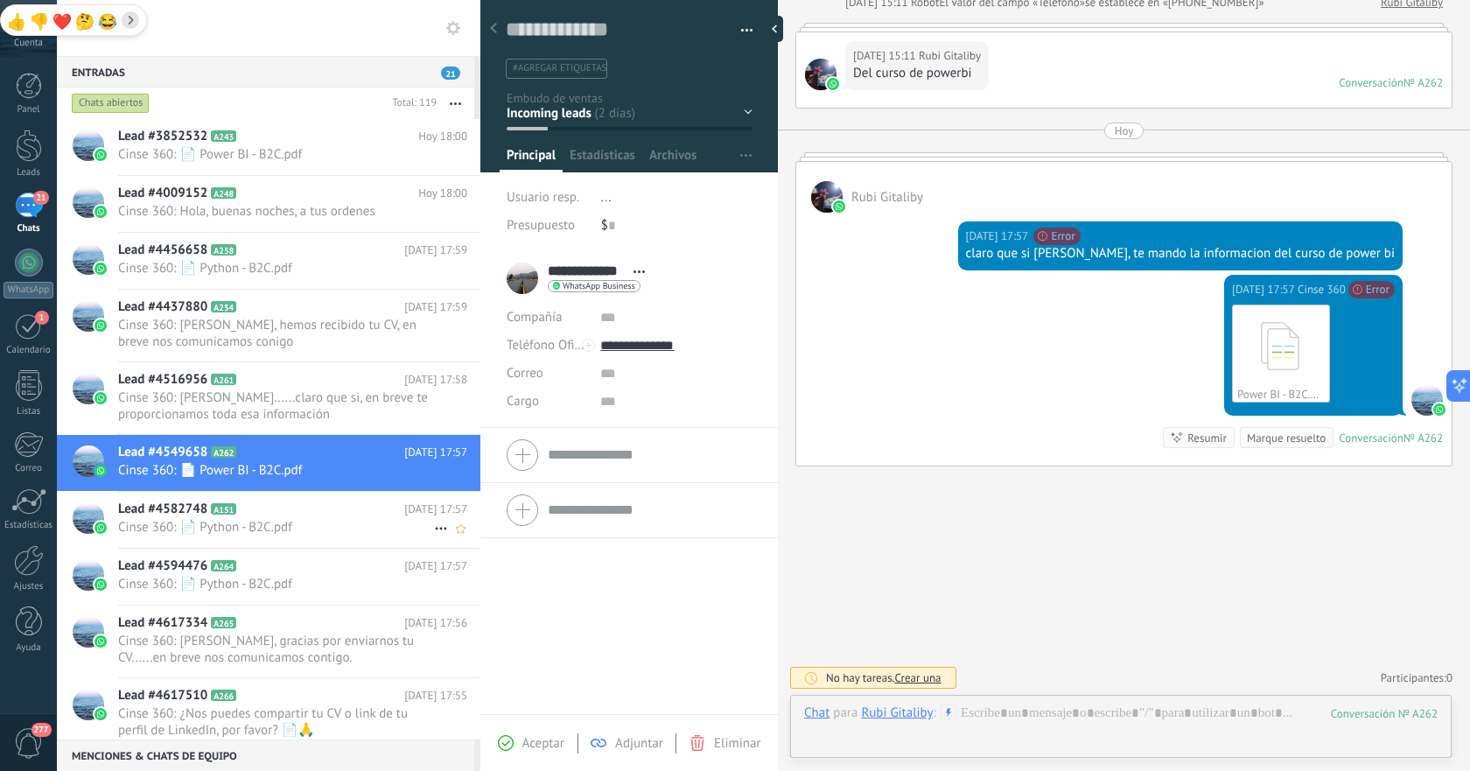
click at [274, 514] on h2 "Lead #4582748 A151" at bounding box center [261, 510] width 286 height 18
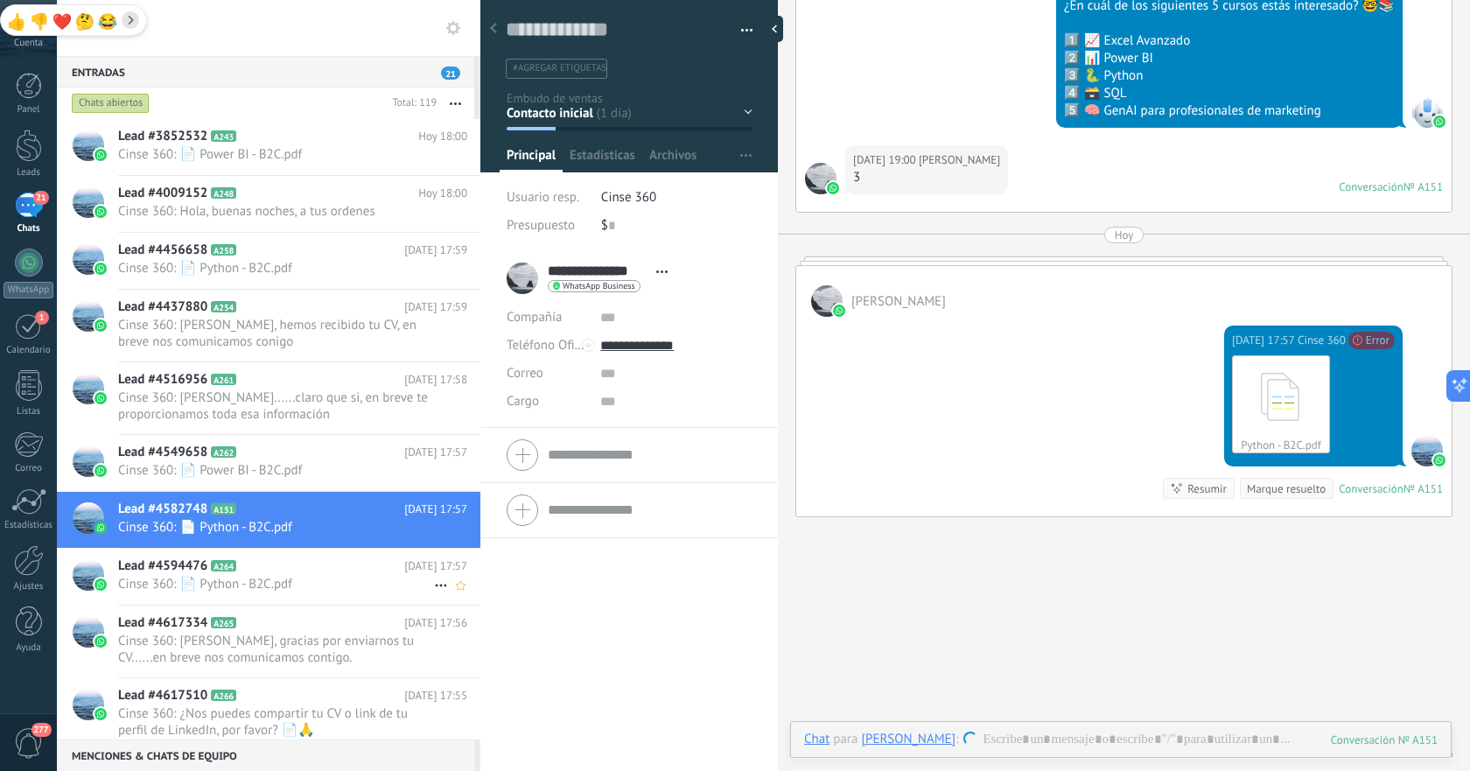
scroll to position [26, 0]
click at [269, 569] on h2 "Lead #4594476 A264" at bounding box center [261, 566] width 286 height 18
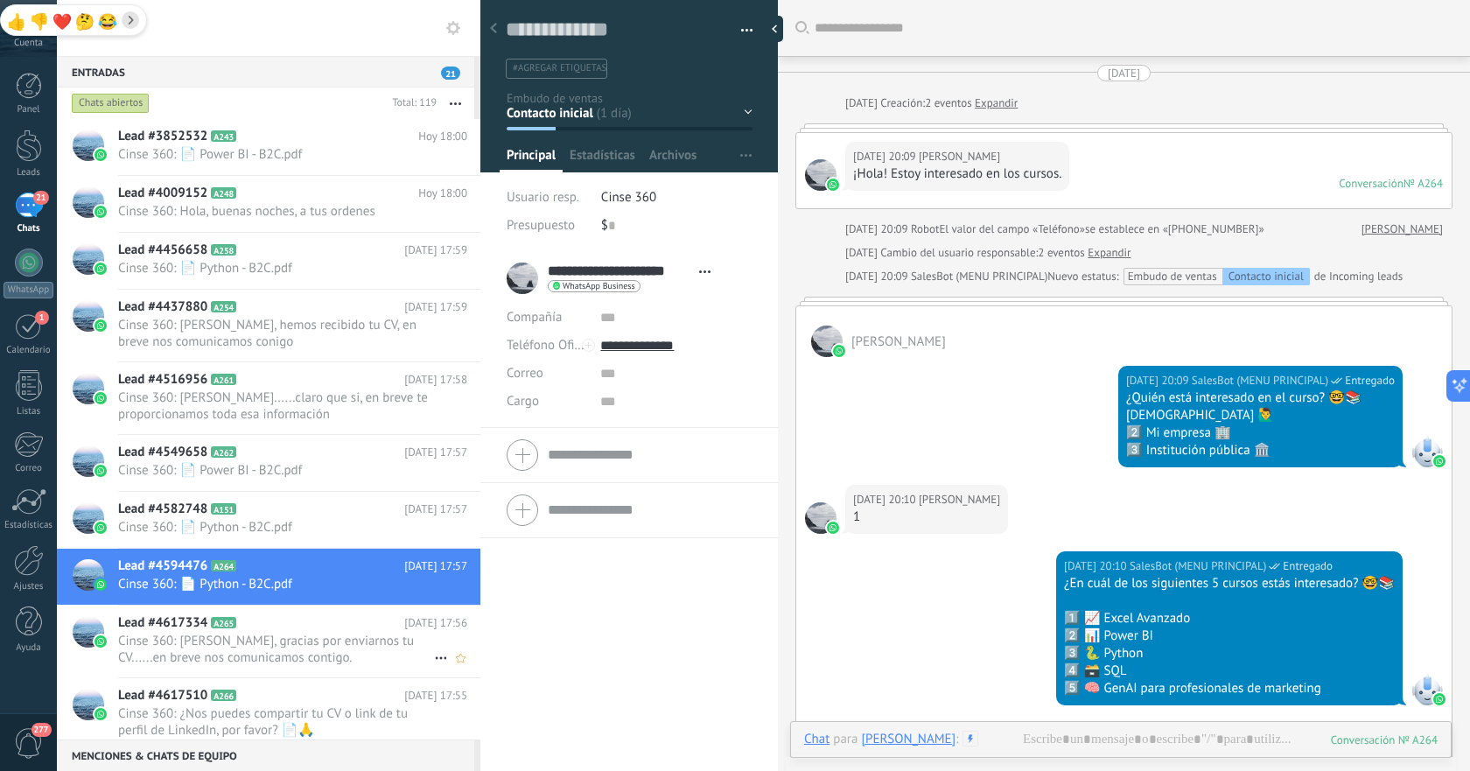
scroll to position [578, 0]
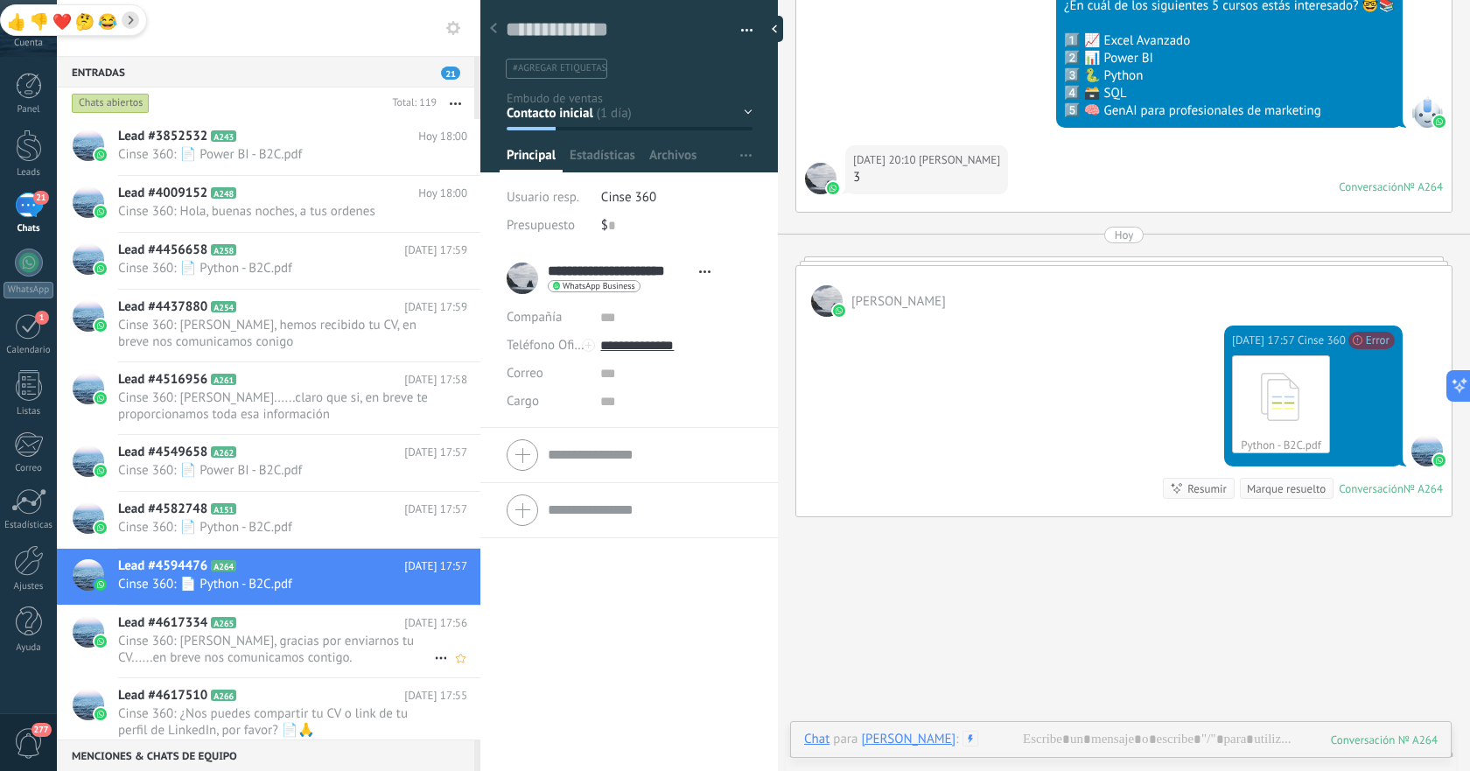
click at [266, 624] on h2 "Lead #4617334 A265" at bounding box center [261, 623] width 286 height 18
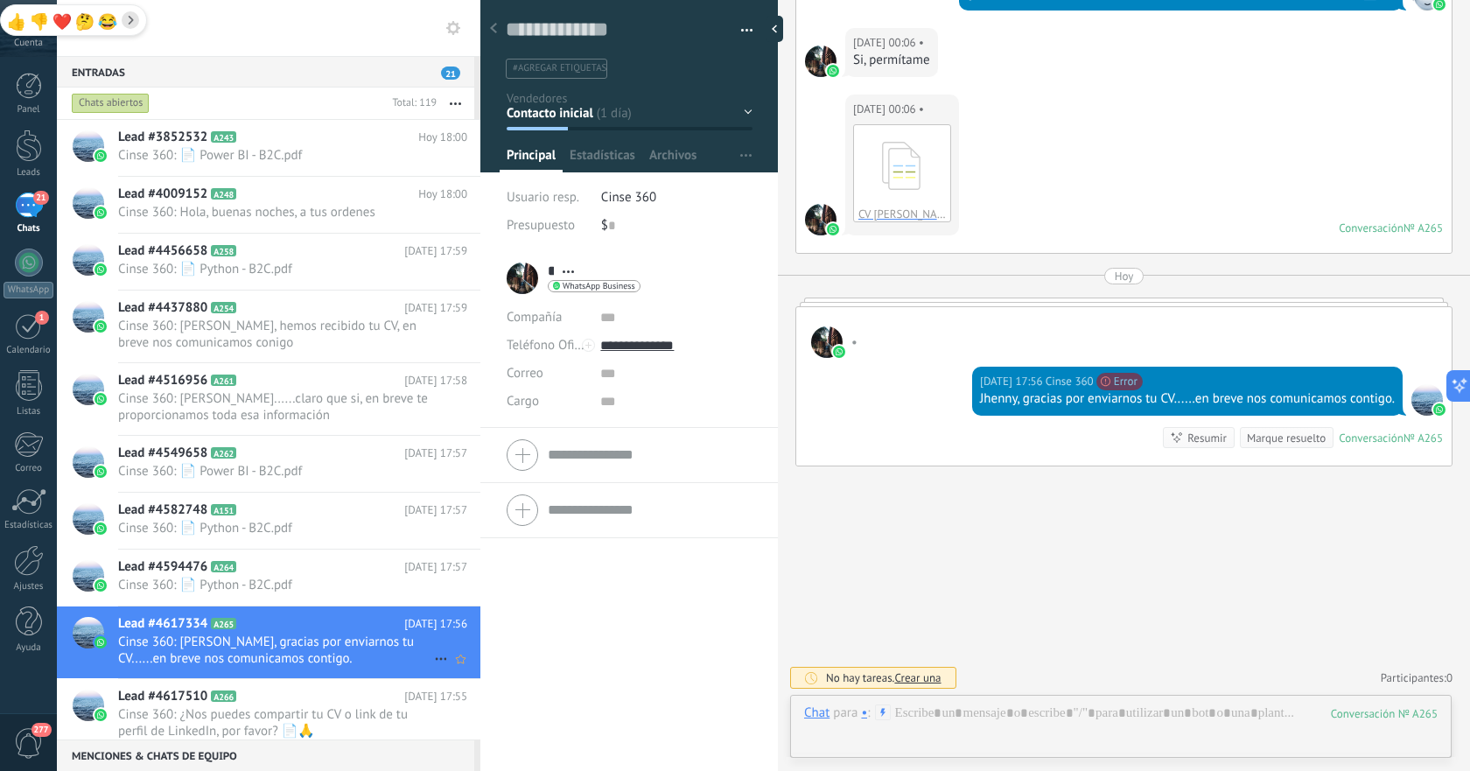
scroll to position [148, 0]
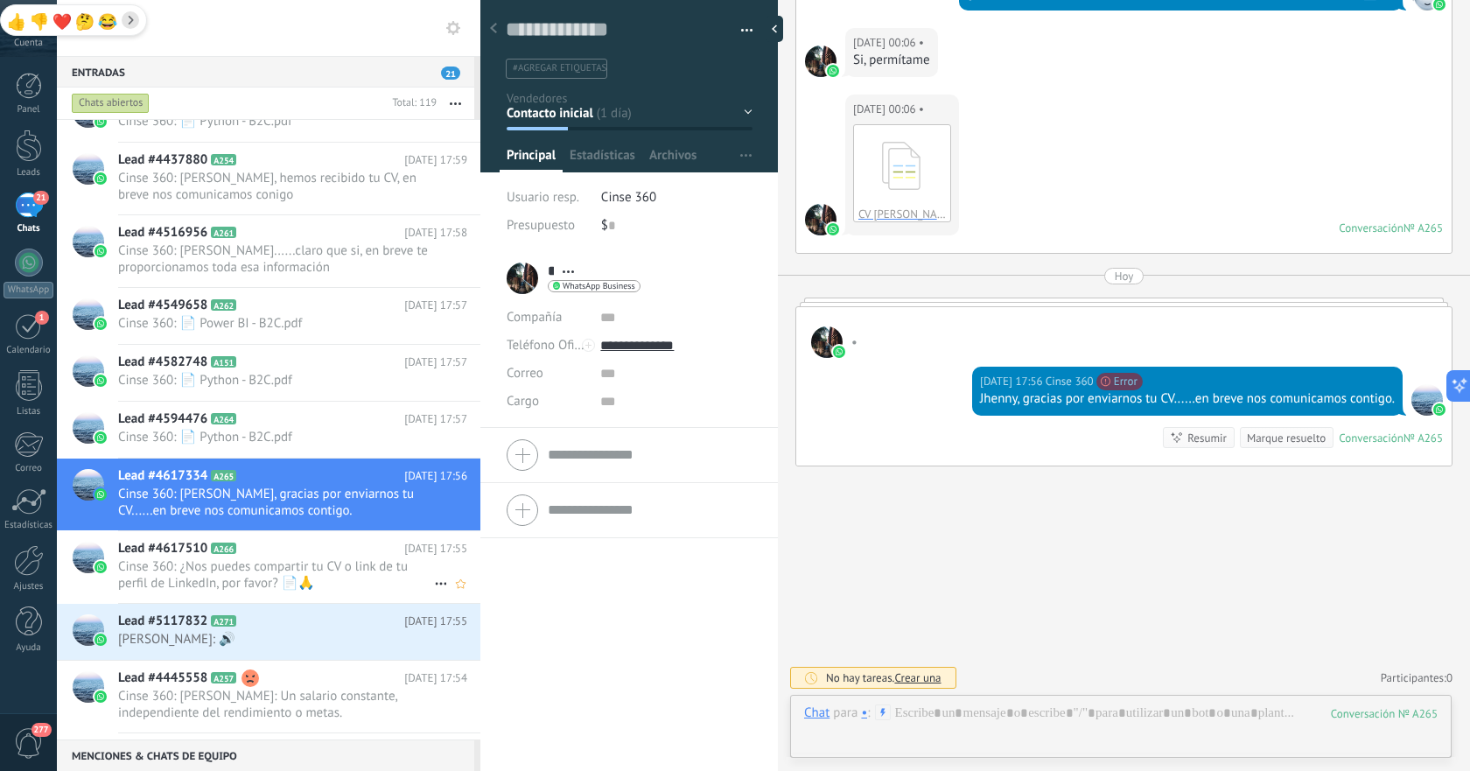
click at [333, 589] on span "Cinse 360: ¿Nos puedes compartir tu CV o link de tu perfil de LinkedIn, por fav…" at bounding box center [276, 574] width 316 height 33
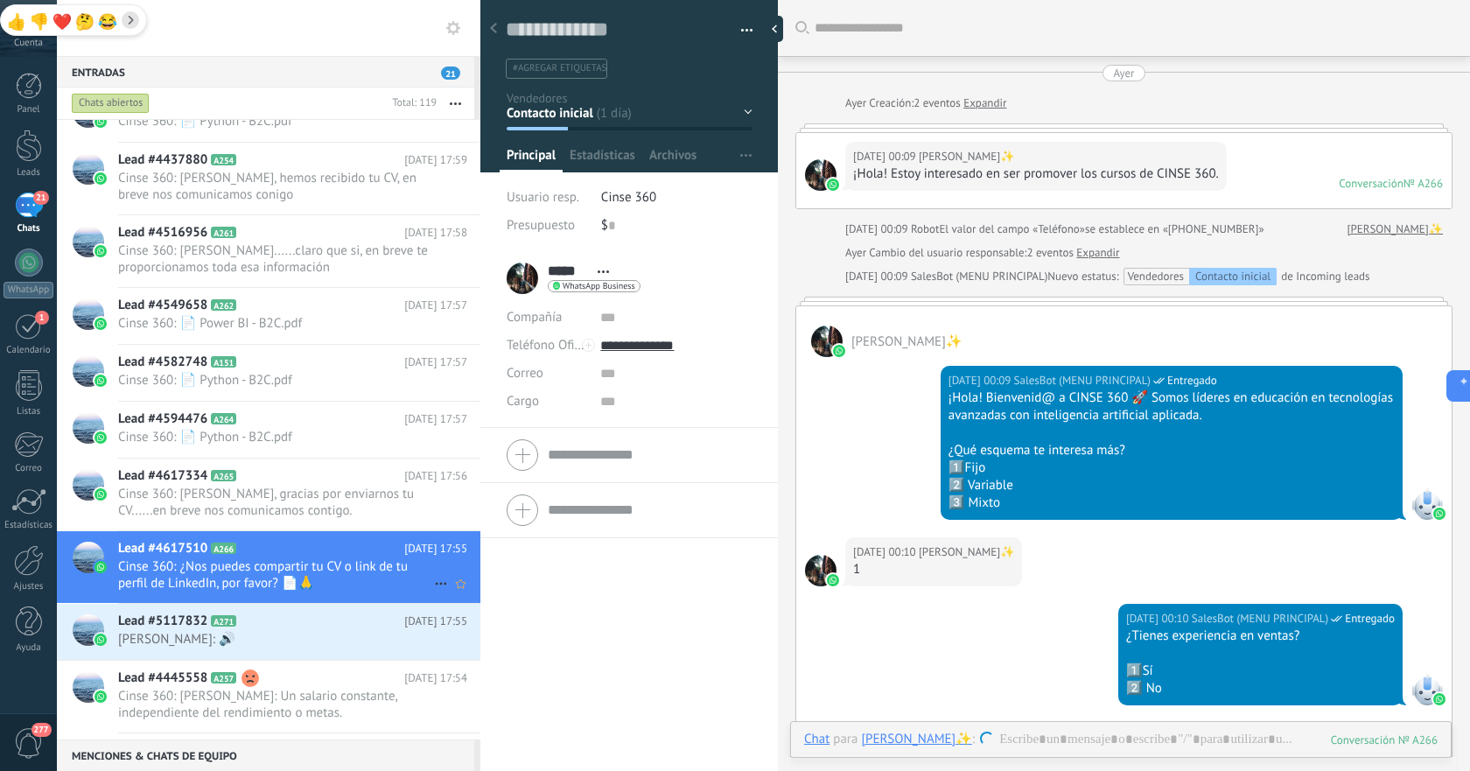
scroll to position [532, 0]
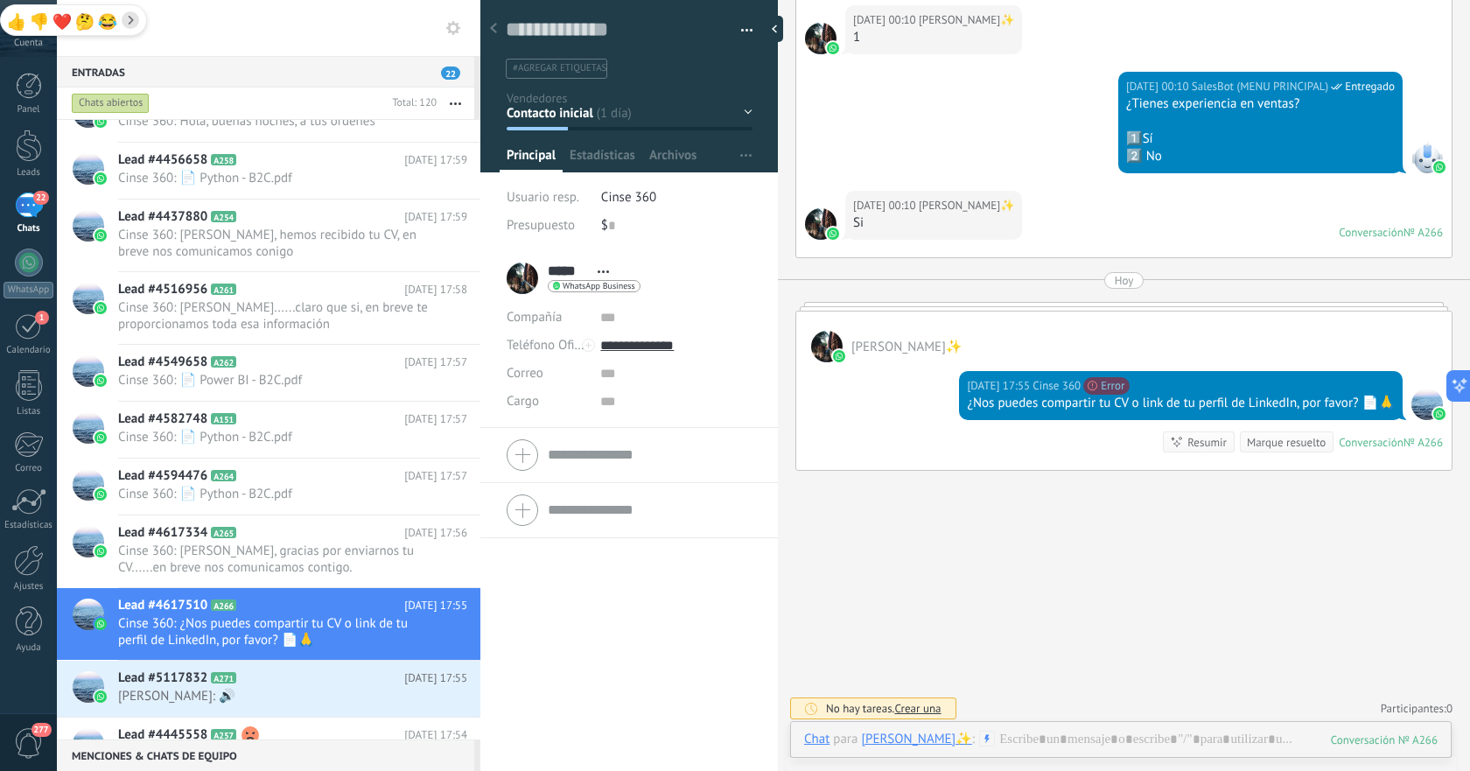
click at [1015, 663] on div "Buscar Carga más Ayer Ayer Creación: 2 eventos Expandir Ayer 00:09 Alex✨ ¡Hola!…" at bounding box center [1124, 122] width 692 height 1308
click at [979, 743] on icon at bounding box center [987, 739] width 16 height 16
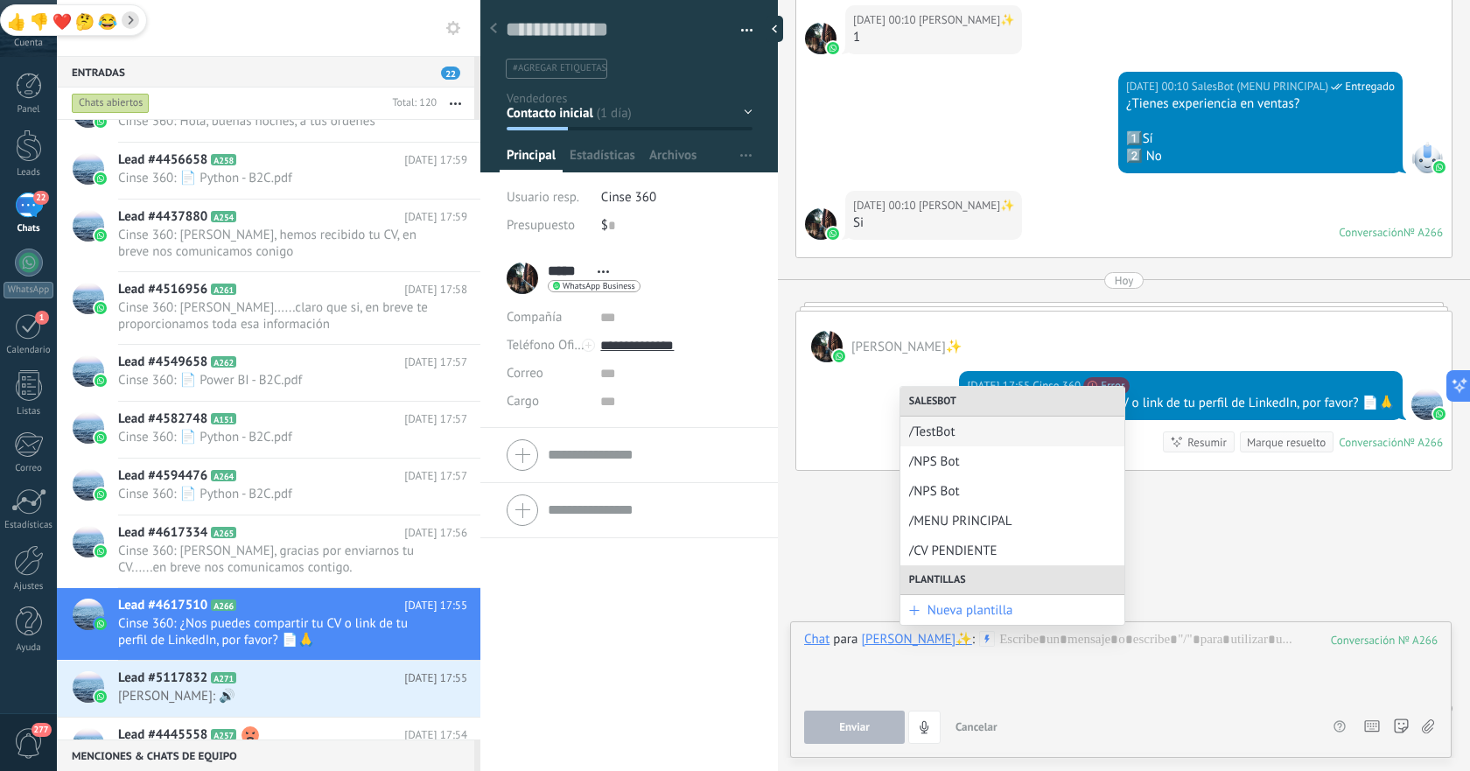
click at [848, 570] on div "Buscar Carga más Ayer Ayer Creación: 2 eventos Expandir Ayer 00:09 Alex✨ ¡Hola!…" at bounding box center [1124, 122] width 692 height 1308
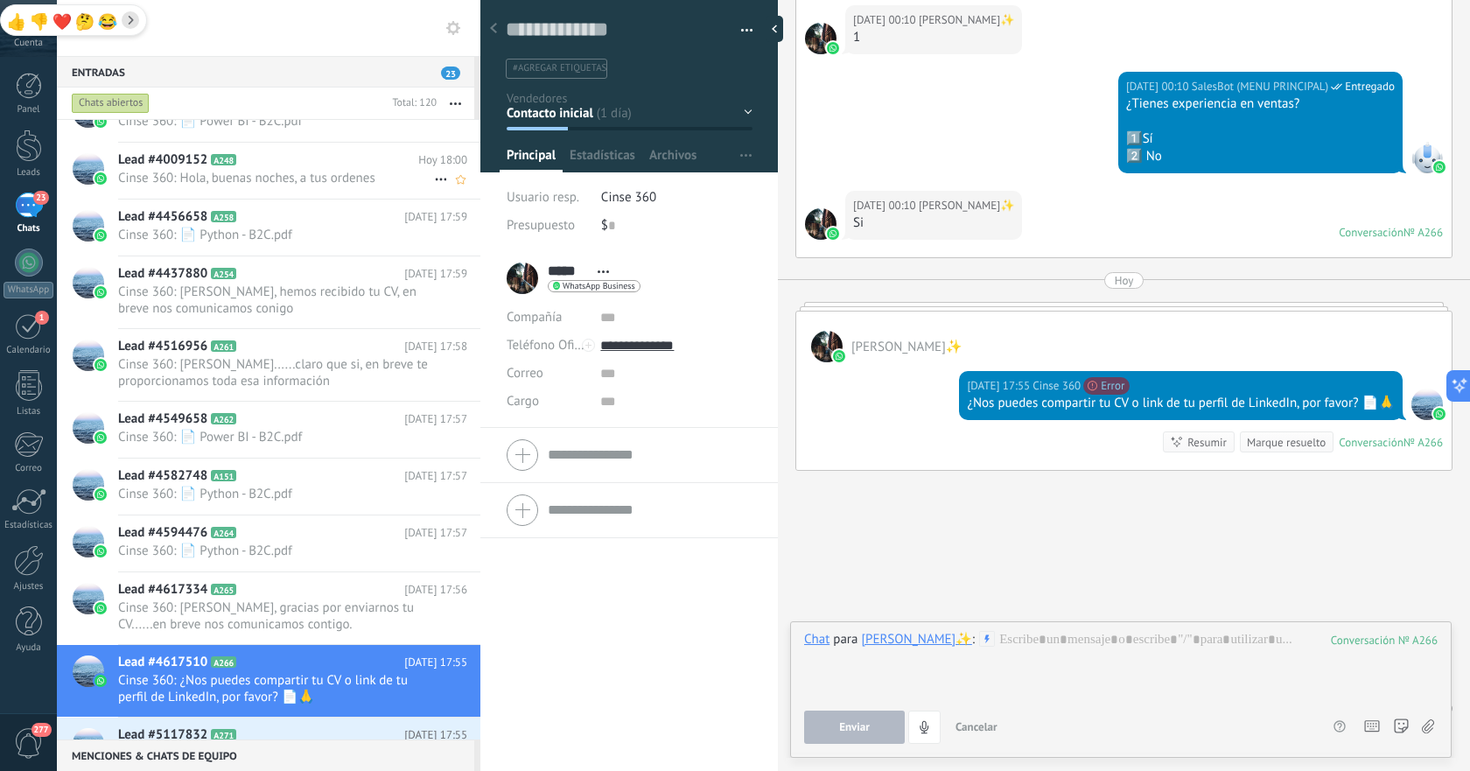
scroll to position [0, 0]
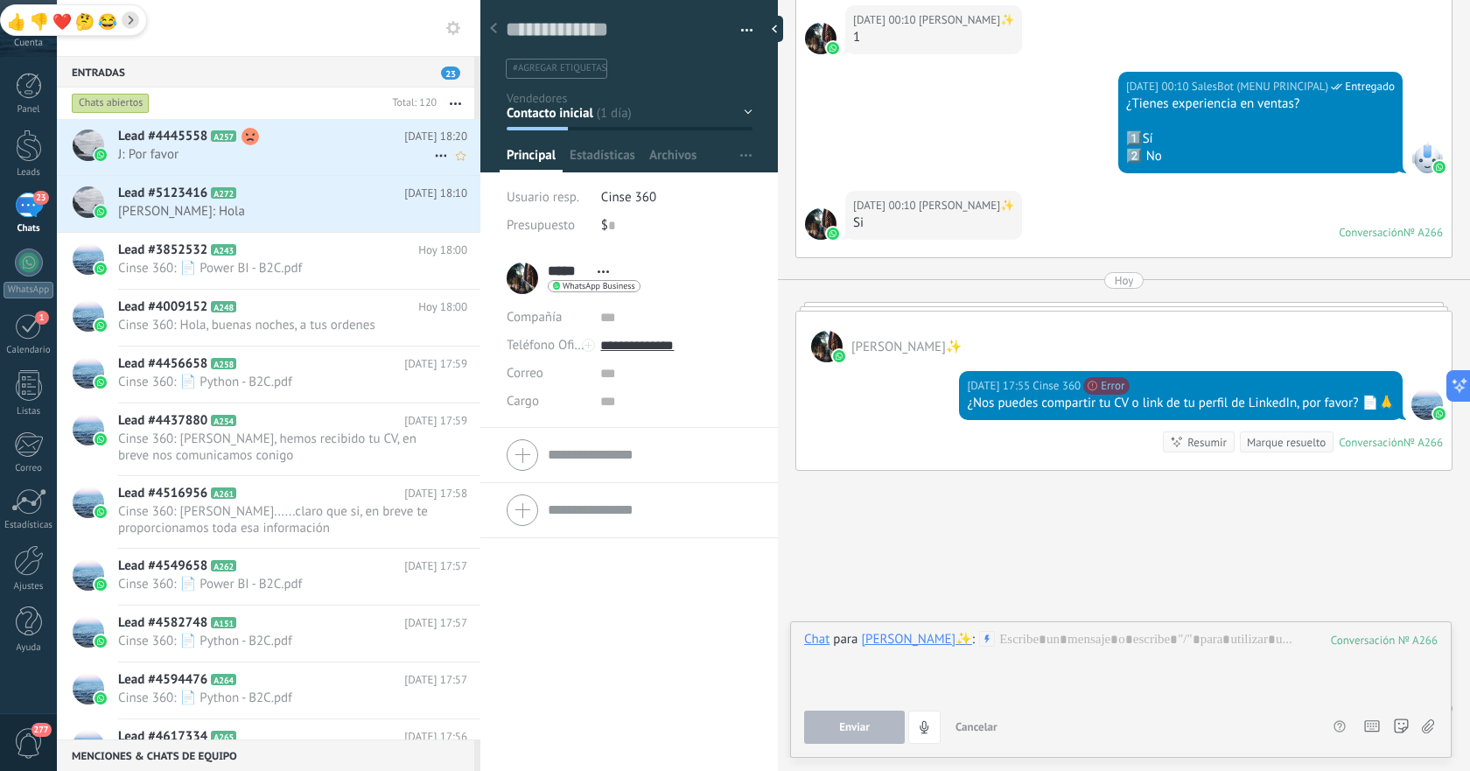
click at [298, 148] on span "J: Por favor" at bounding box center [276, 154] width 316 height 17
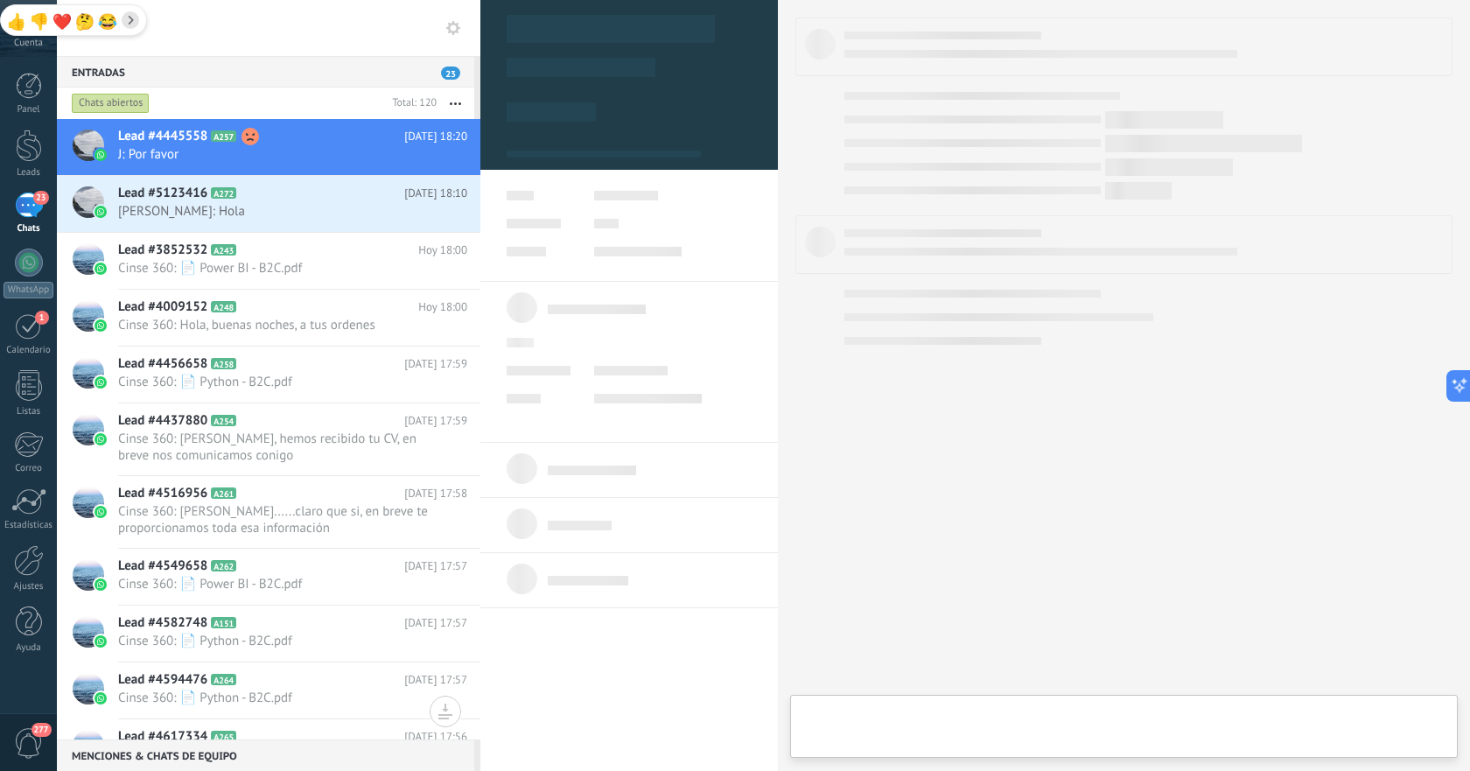
type textarea "**********"
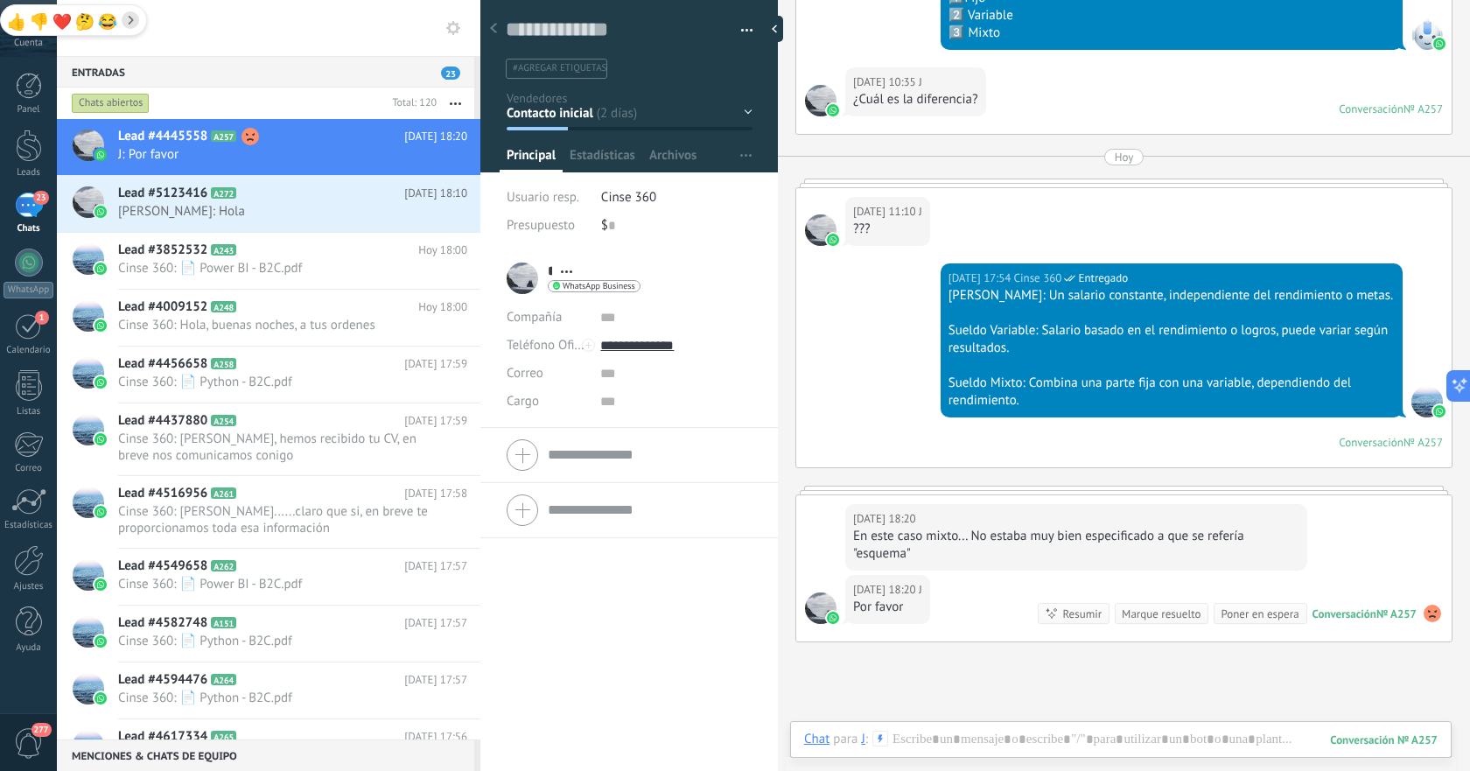
scroll to position [476, 0]
